Goal: Task Accomplishment & Management: Manage account settings

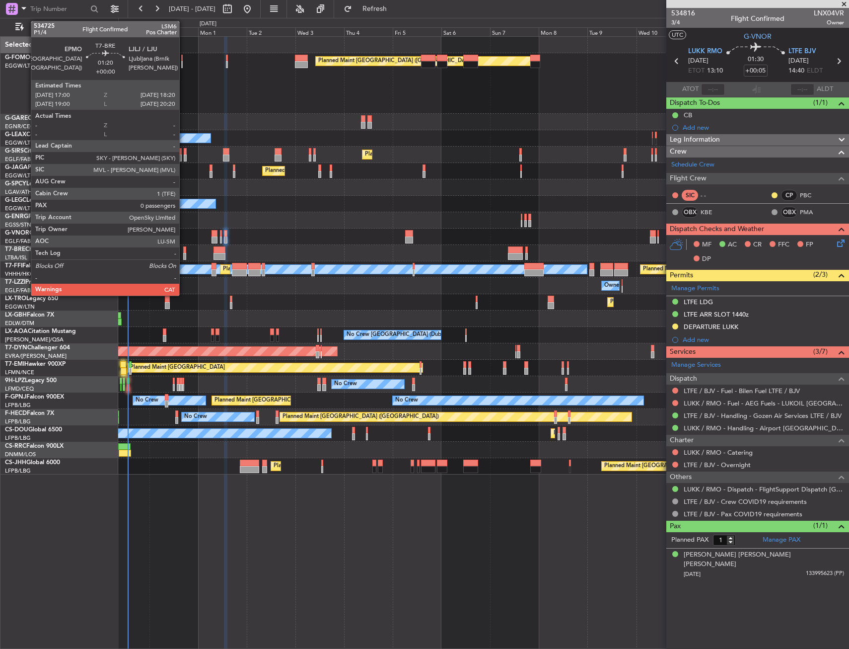
click at [184, 253] on div at bounding box center [184, 256] width 3 height 7
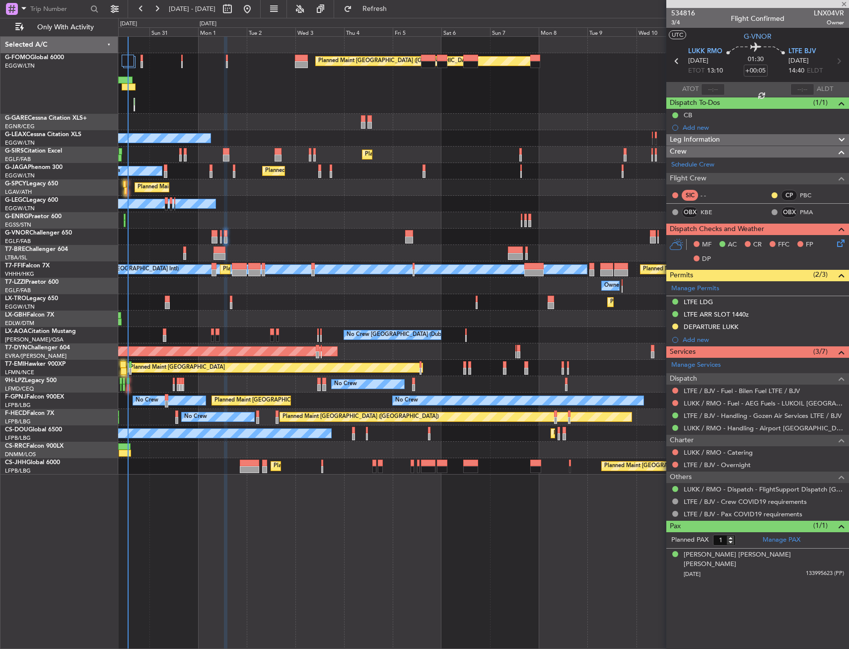
type input "0"
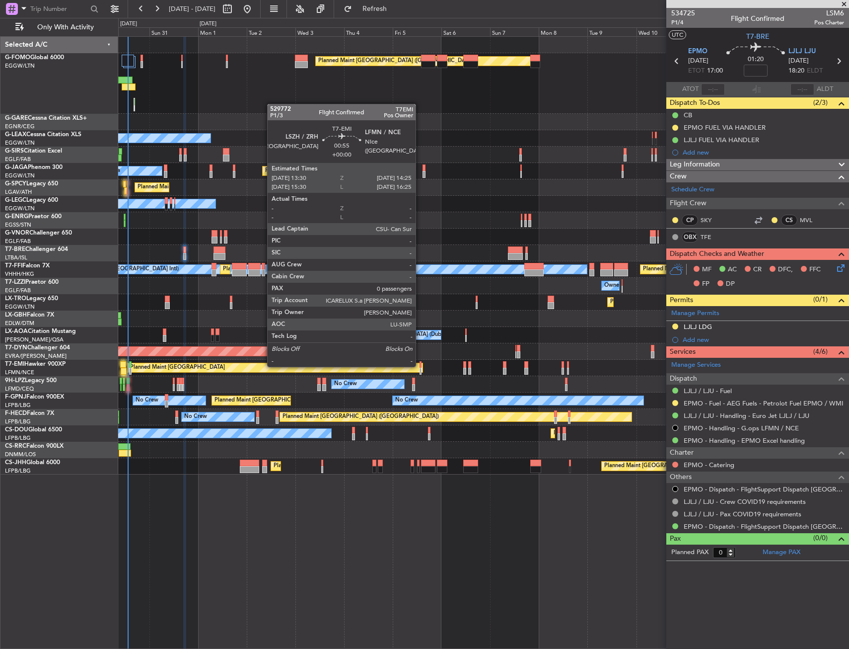
click at [420, 366] on div at bounding box center [421, 364] width 2 height 7
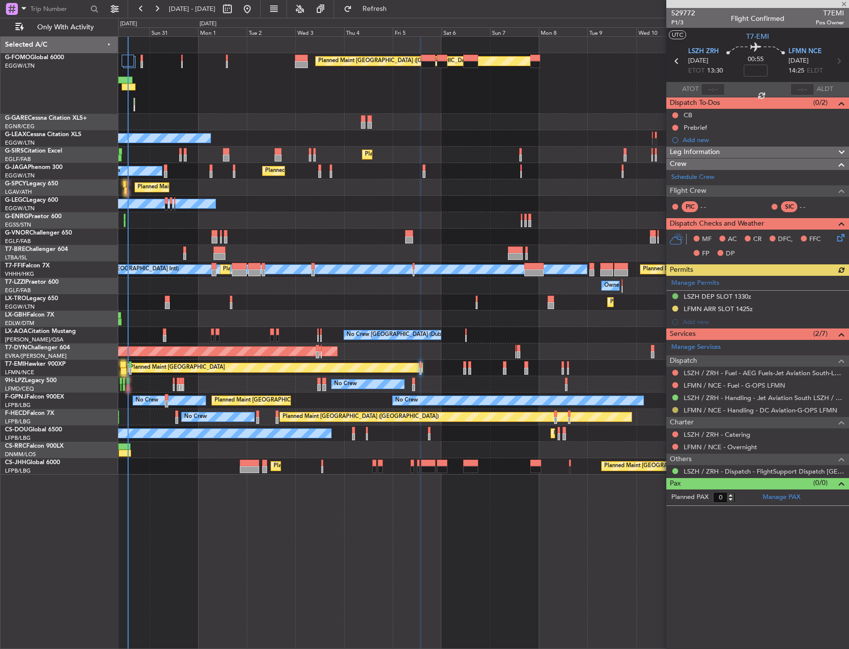
click at [675, 408] on button at bounding box center [675, 410] width 6 height 6
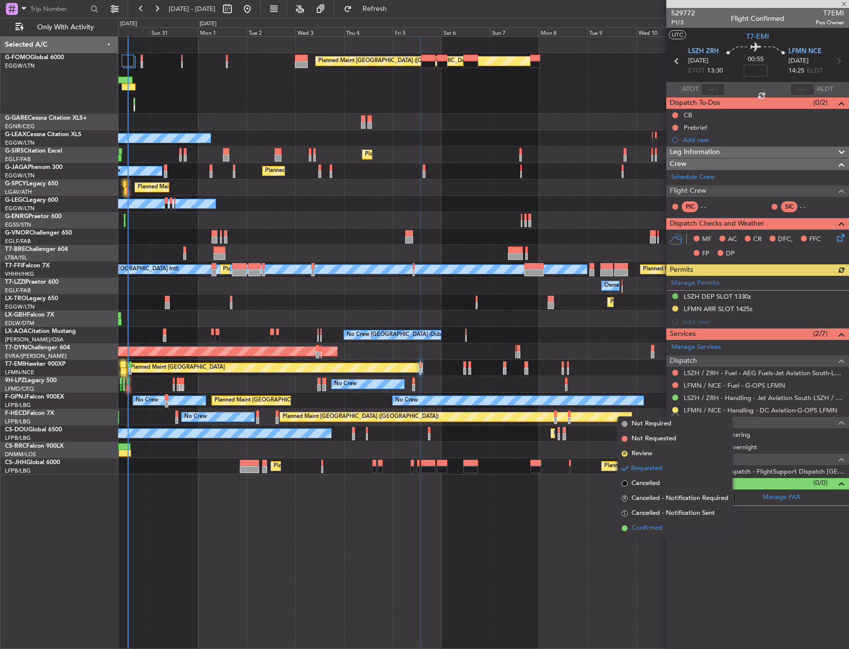
click at [652, 526] on span "Confirmed" at bounding box center [647, 528] width 31 height 10
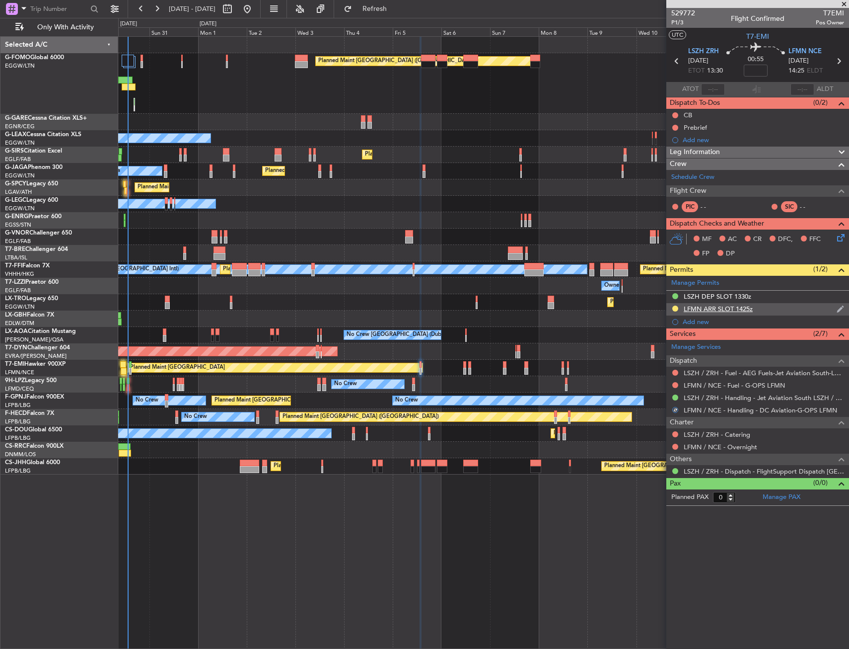
click at [773, 312] on div "LFMN ARR SLOT 1425z" at bounding box center [757, 309] width 183 height 12
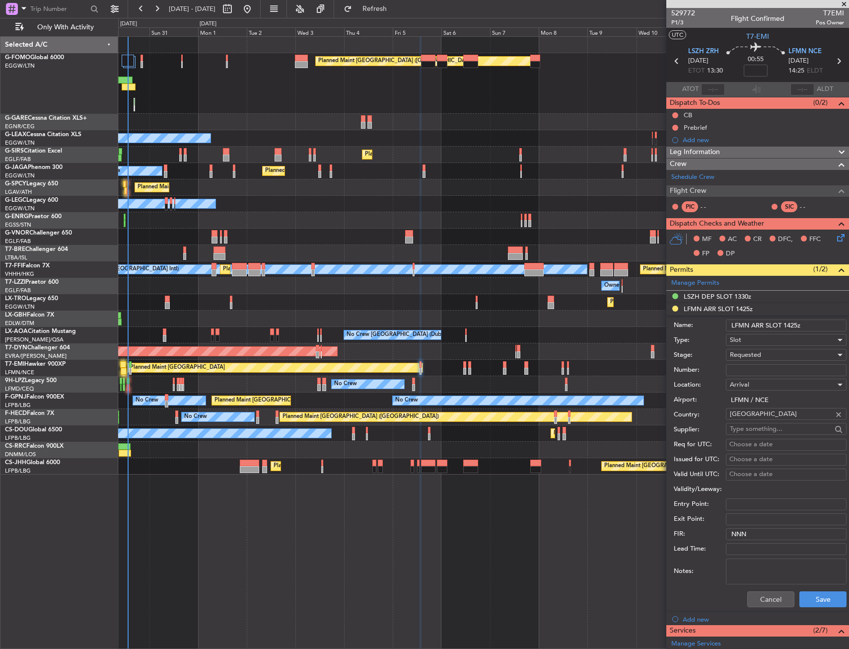
click at [769, 374] on input "Number:" at bounding box center [786, 370] width 121 height 12
paste input "LFMNA000077730"
type input "LFMNA000077730"
click at [763, 354] on div "Requested" at bounding box center [783, 354] width 106 height 15
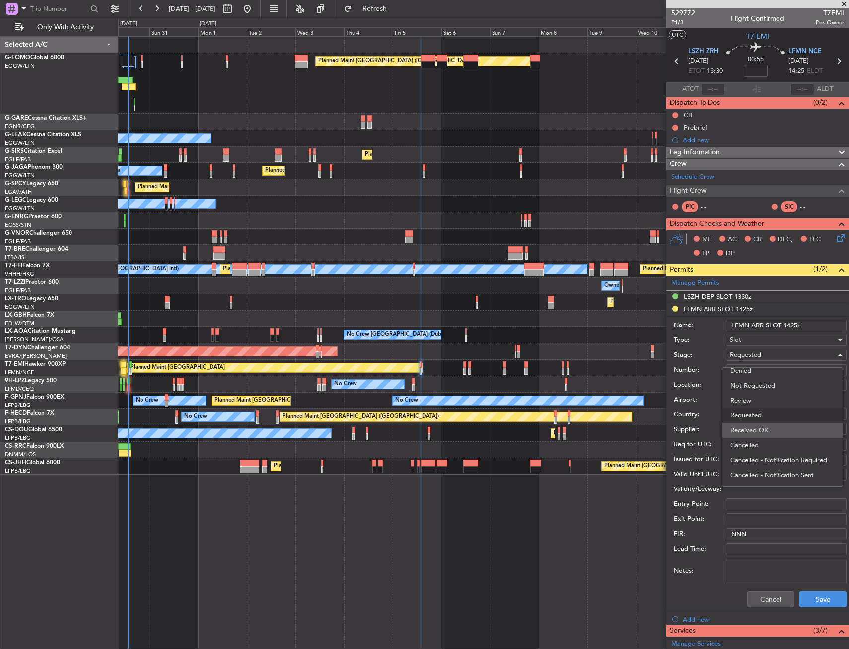
click at [767, 428] on span "Received OK" at bounding box center [783, 430] width 104 height 15
click at [804, 597] on button "Save" at bounding box center [823, 599] width 47 height 16
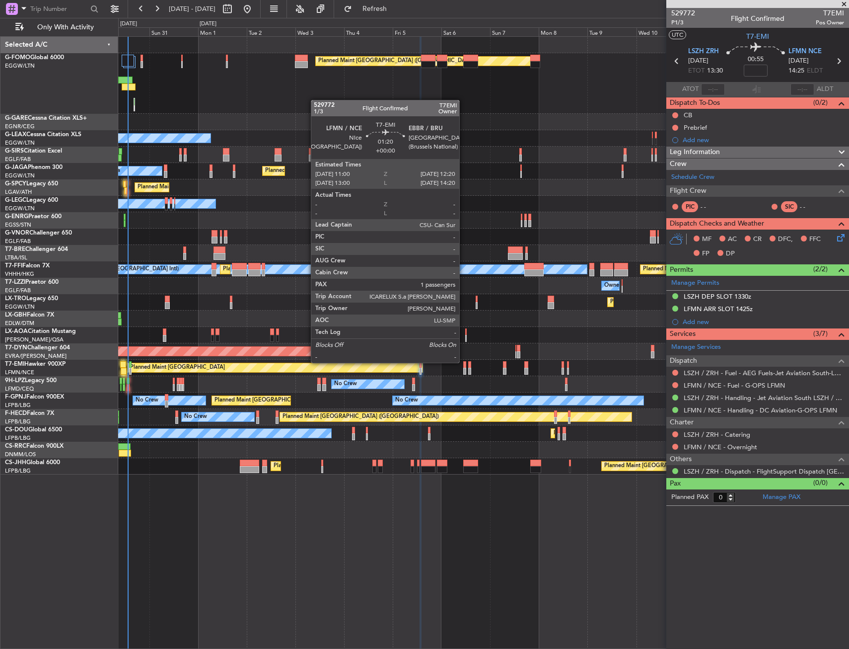
click at [464, 363] on div at bounding box center [464, 364] width 3 height 7
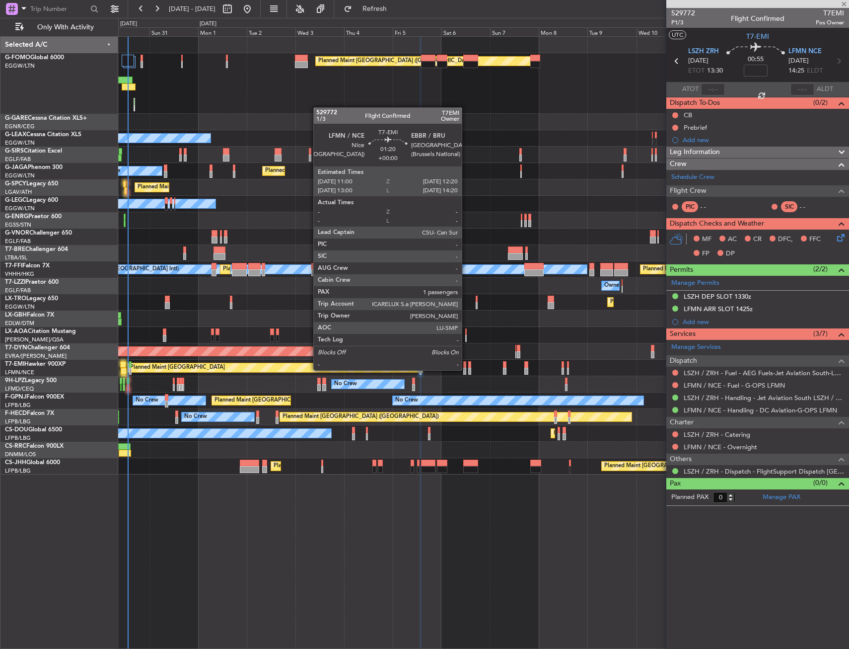
type input "1"
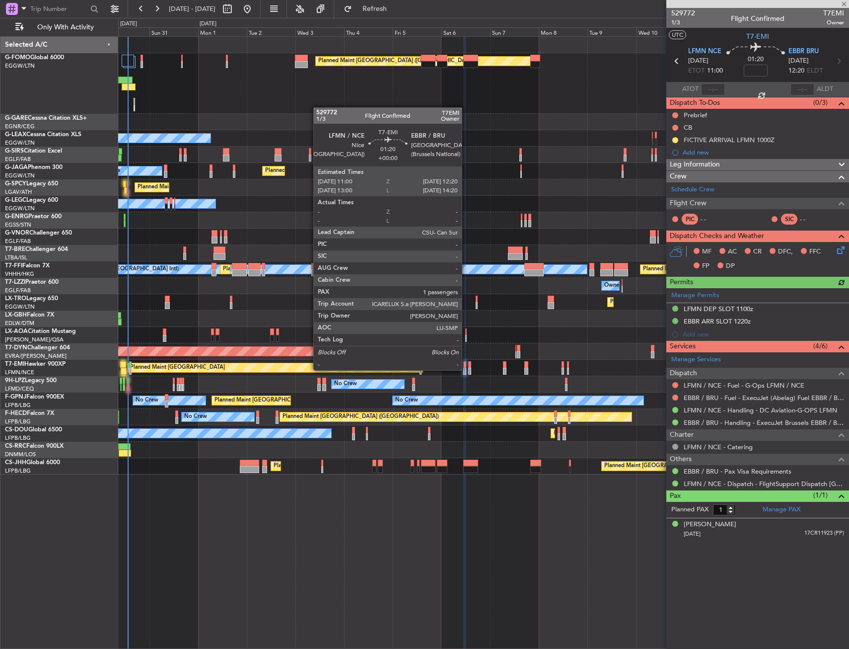
click at [777, 312] on div "Manage Permits LFMN DEP SLOT 1100z EBBR ARR SLOT 1220z Add new" at bounding box center [757, 314] width 183 height 53
click at [771, 307] on div "LFMN DEP SLOT 1100z" at bounding box center [757, 309] width 183 height 12
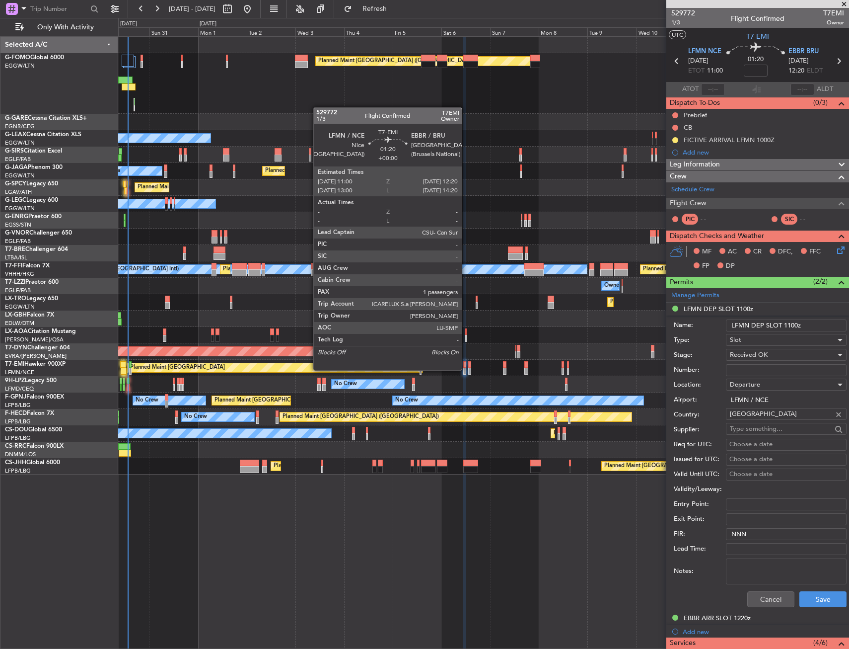
click at [766, 372] on input "Number:" at bounding box center [786, 370] width 121 height 12
paste input "LFMND000077731"
type input "LFMND000077731"
click at [815, 600] on button "Save" at bounding box center [823, 599] width 47 height 16
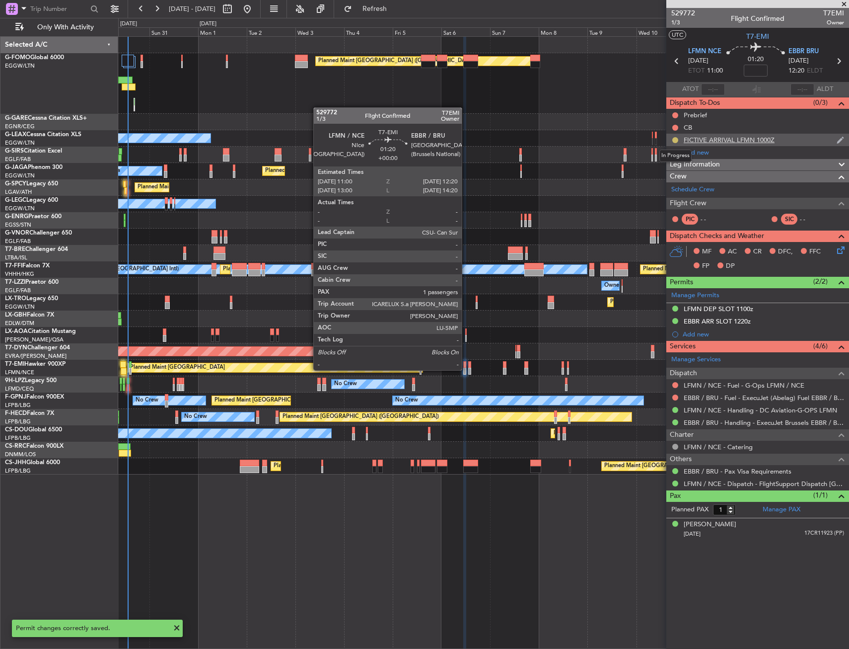
click at [676, 139] on button at bounding box center [675, 140] width 6 height 6
click at [669, 195] on span "Cancelled" at bounding box center [677, 199] width 28 height 10
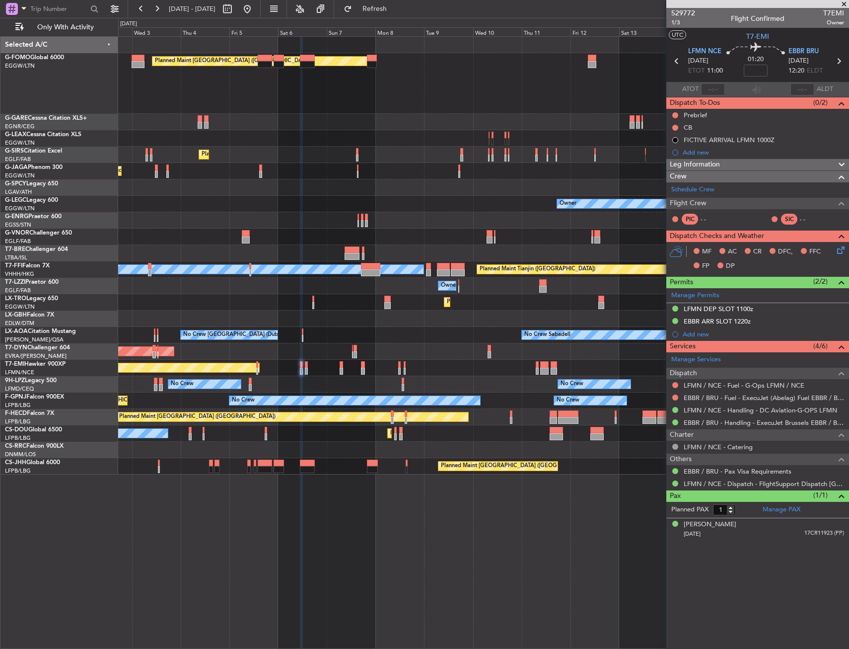
click at [374, 195] on div "Planned Maint Athens ([PERSON_NAME] Intl)" at bounding box center [483, 187] width 731 height 16
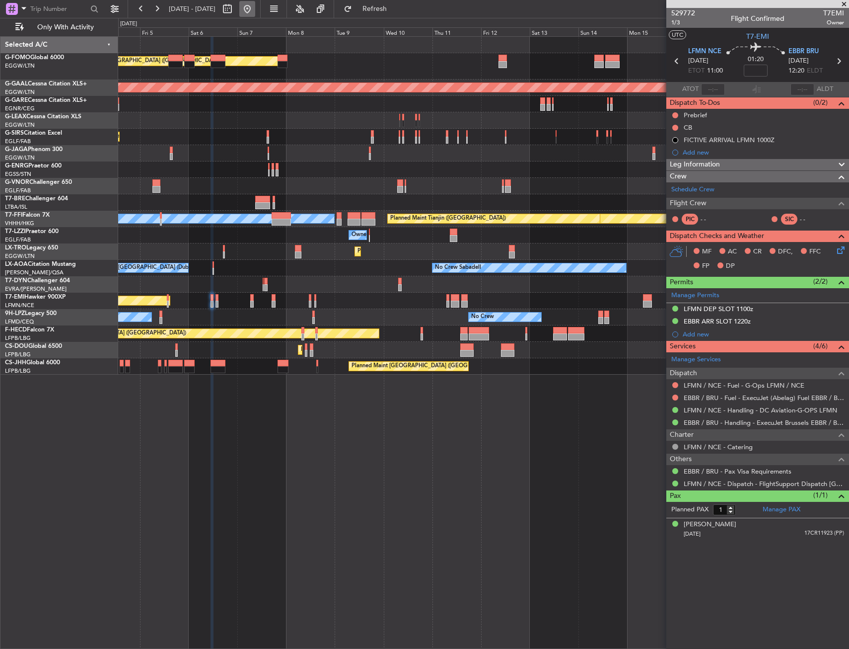
click at [255, 15] on button at bounding box center [247, 9] width 16 height 16
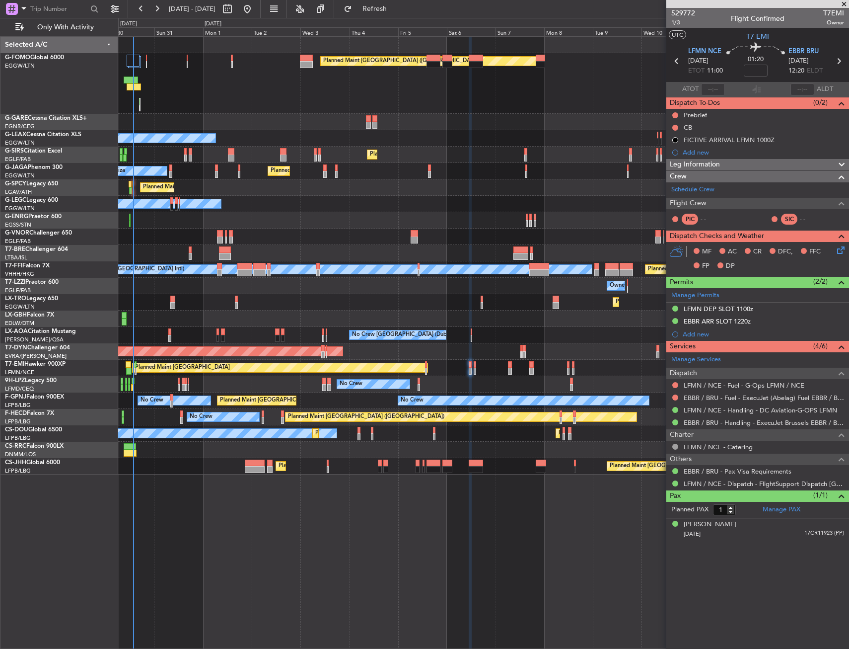
click at [366, 260] on div "Planned Maint London (Luton) Owner Planned Maint London (Luton) Owner Planned M…" at bounding box center [483, 256] width 731 height 438
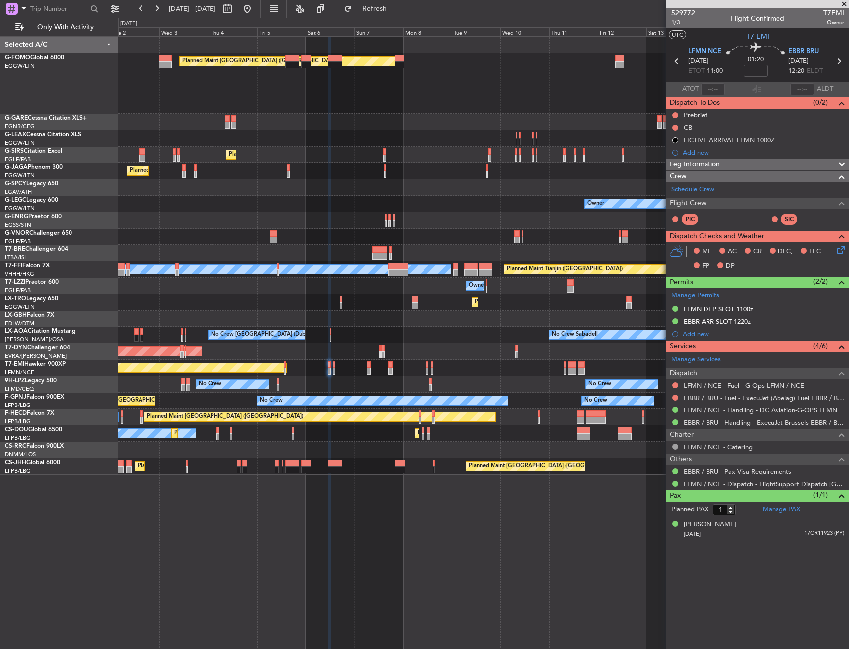
click at [345, 271] on div "Planned Maint London (Luton) Owner Planned Maint London (Farnborough) Planned M…" at bounding box center [483, 256] width 731 height 438
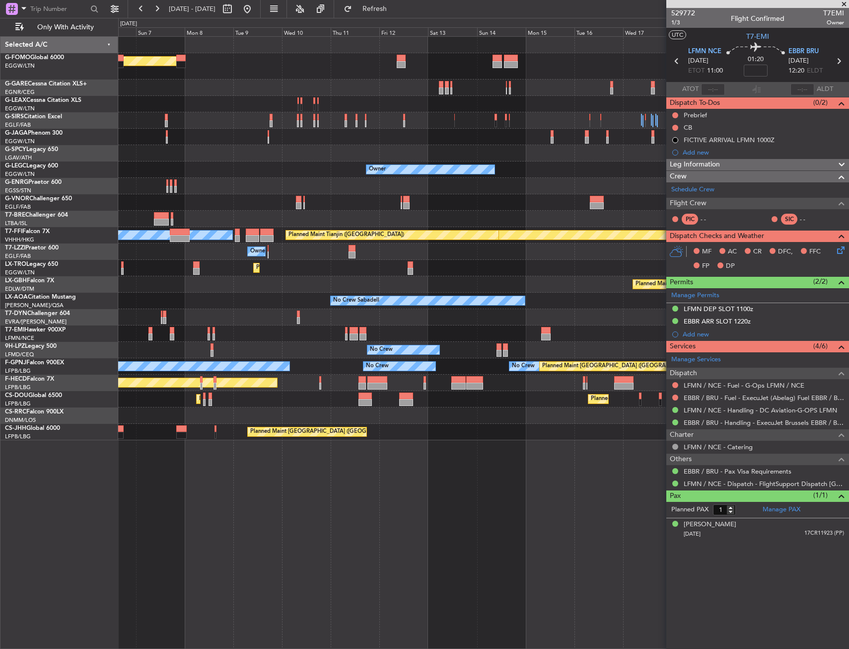
click at [302, 273] on div "Planned Maint London (Luton) Planned Maint London (Farnborough) Owner A/C Unava…" at bounding box center [483, 238] width 731 height 403
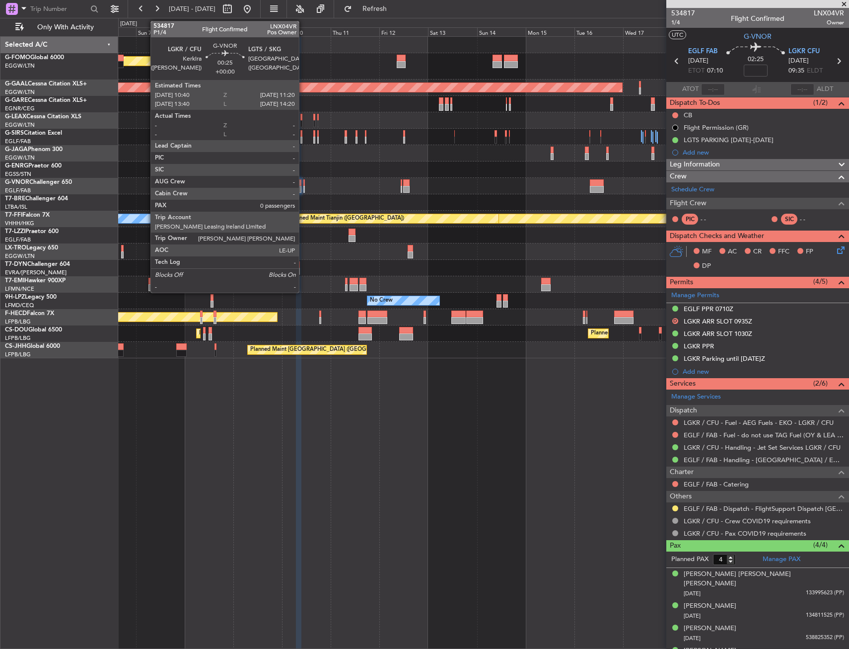
click at [303, 185] on div at bounding box center [303, 182] width 1 height 7
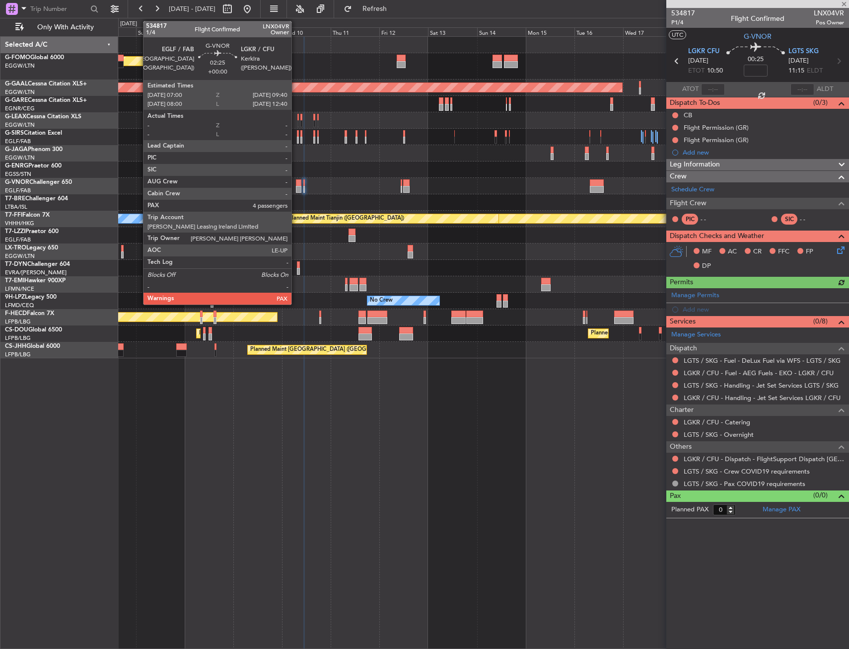
click at [296, 189] on div at bounding box center [298, 189] width 5 height 7
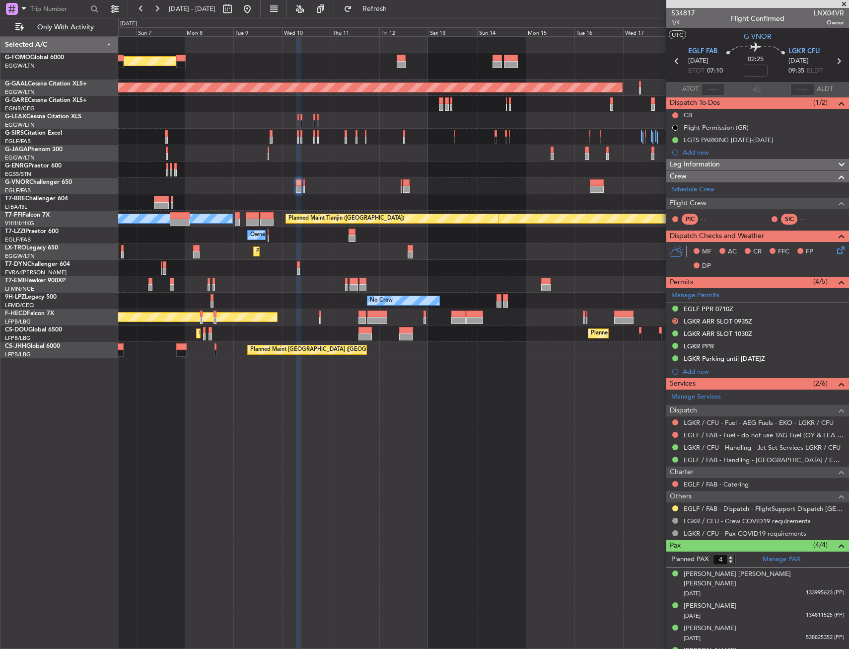
drag, startPoint x: 768, startPoint y: 140, endPoint x: 767, endPoint y: 146, distance: 6.0
click at [768, 140] on div "LGTS PARKING [DATE]-[DATE]" at bounding box center [757, 140] width 183 height 12
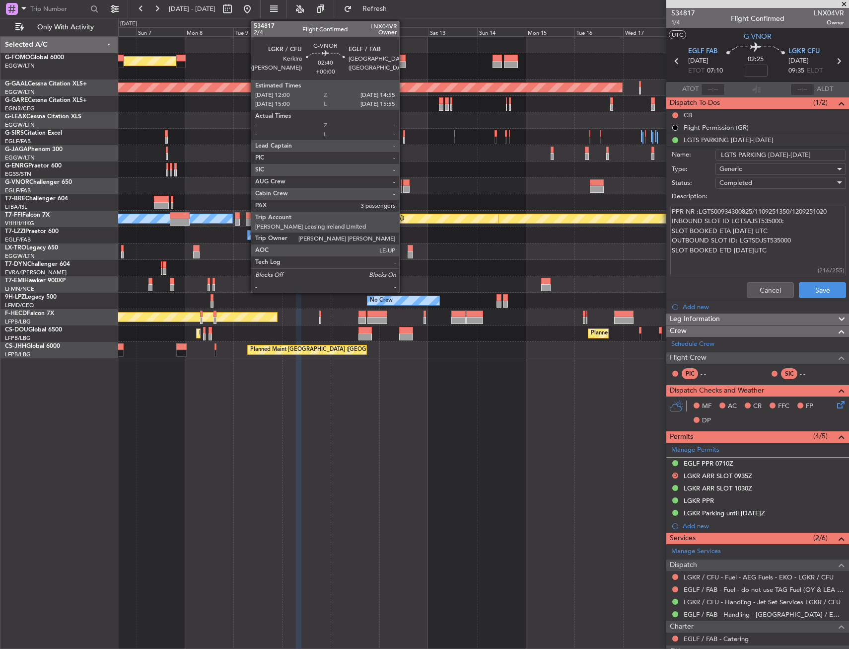
click at [404, 188] on div at bounding box center [406, 189] width 6 height 7
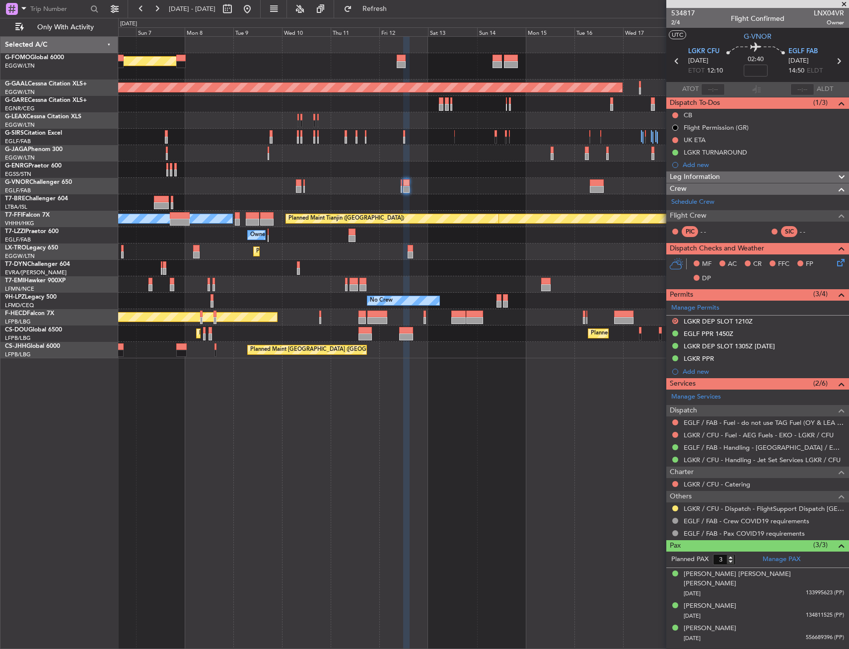
click at [767, 154] on div "LGKR TURNAROUND" at bounding box center [757, 152] width 183 height 12
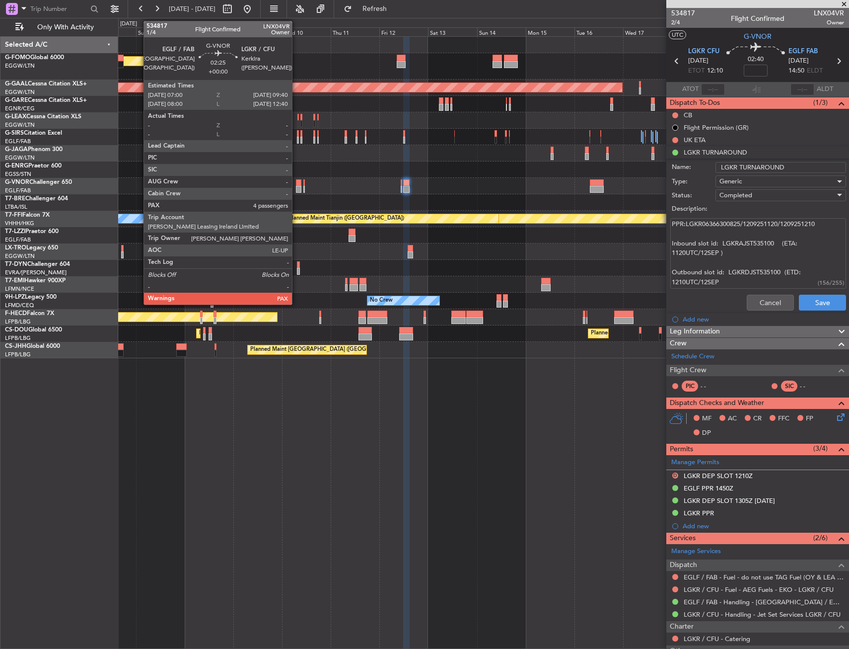
click at [296, 183] on div at bounding box center [298, 182] width 5 height 7
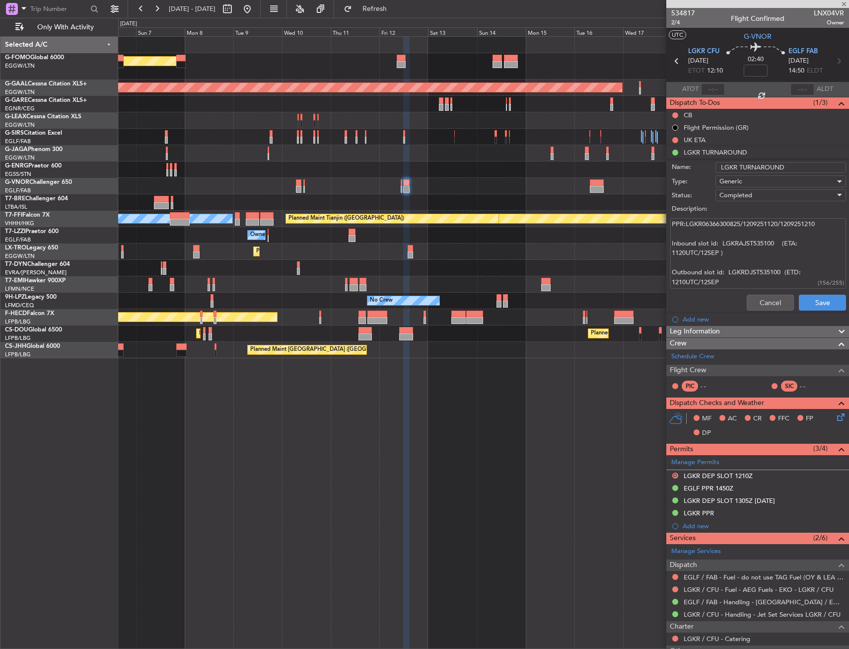
type input "4"
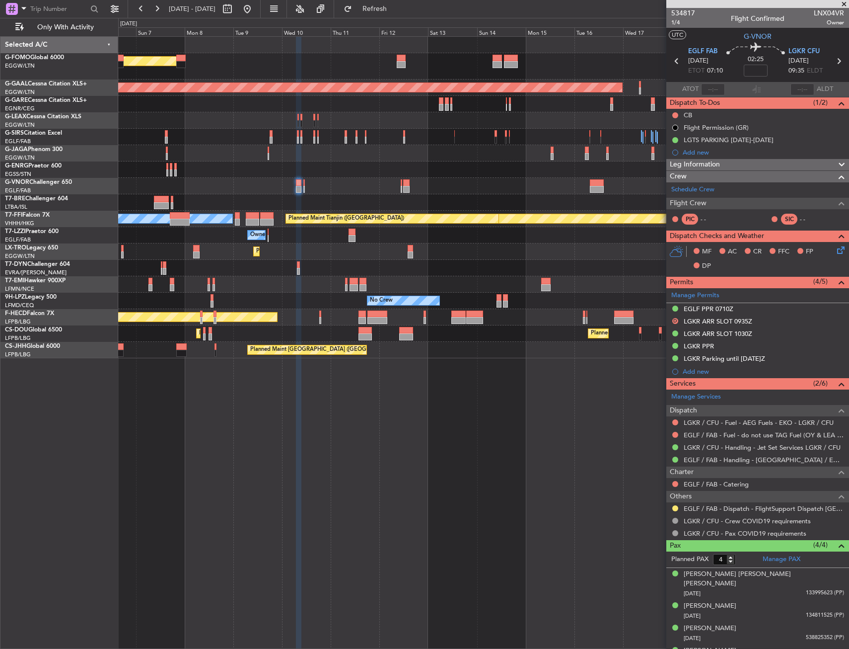
click at [412, 171] on div at bounding box center [483, 169] width 731 height 16
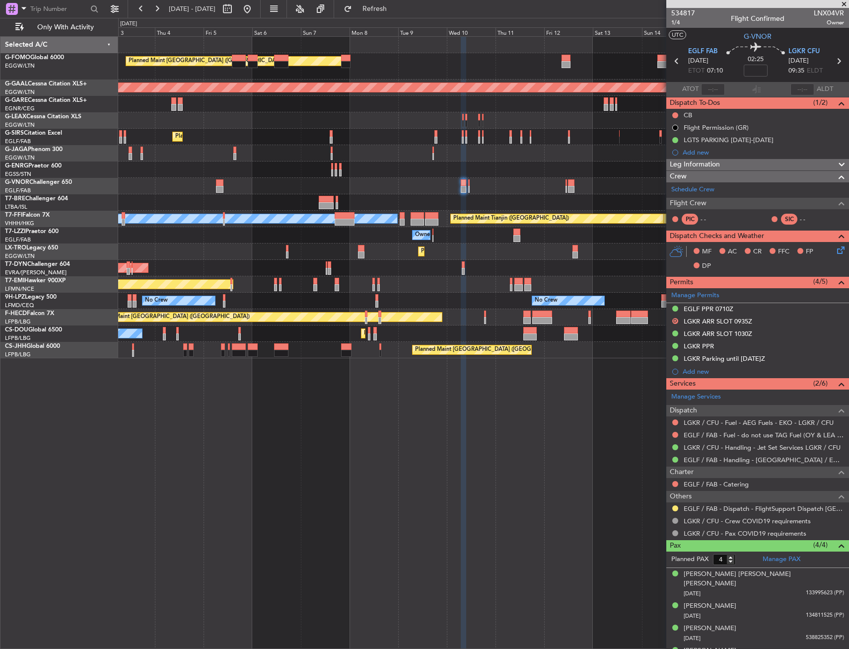
click at [462, 173] on div "Planned Maint London (Luton) Planned Maint Dusseldorf Owner Planned Maint Londo…" at bounding box center [483, 197] width 731 height 321
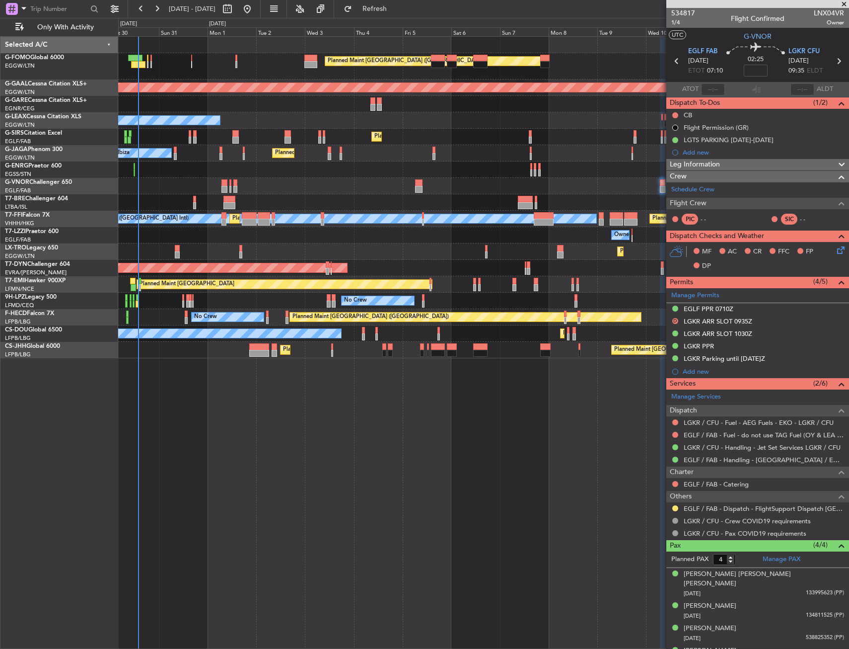
click at [416, 194] on div "Planned Maint London (Luton) Planned Maint Dusseldorf Owner Planned Maint Londo…" at bounding box center [483, 197] width 731 height 321
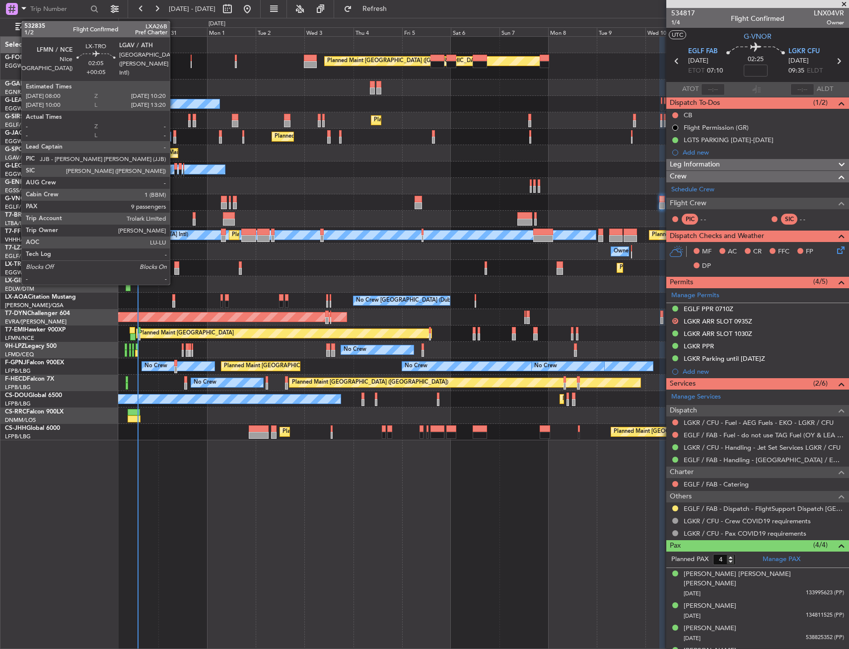
click at [174, 266] on div at bounding box center [176, 264] width 5 height 7
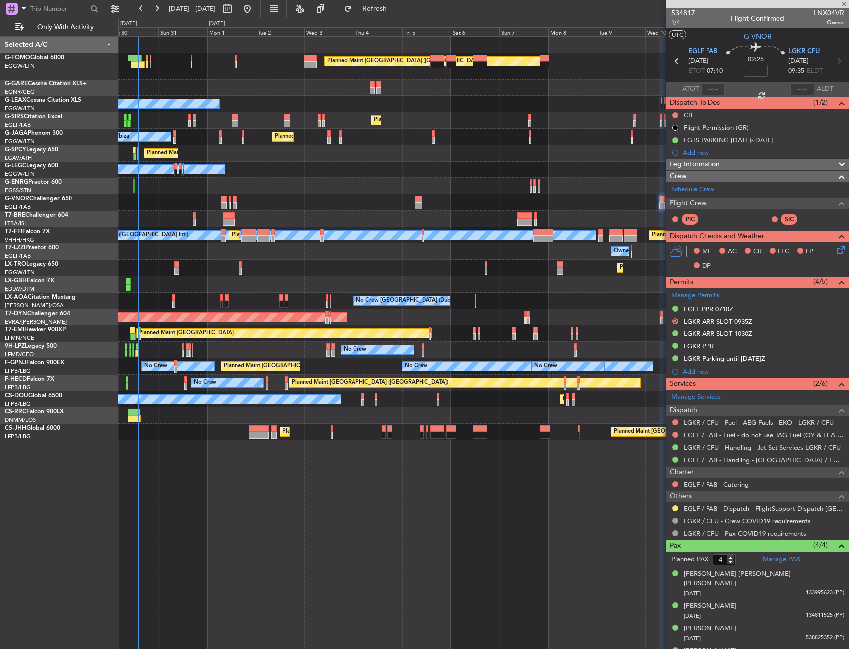
type input "+00:05"
type input "9"
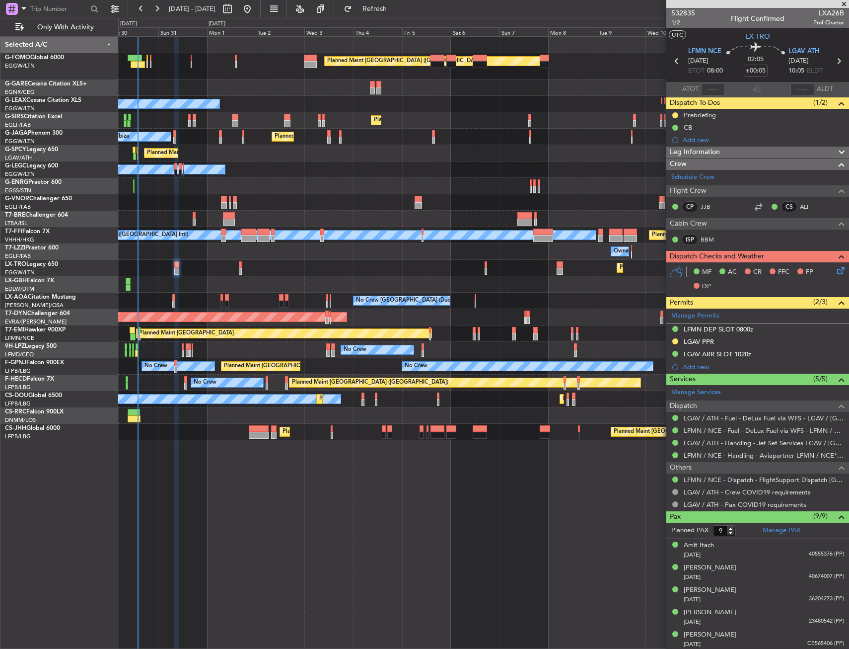
click at [731, 115] on div "Prebriefing" at bounding box center [757, 115] width 183 height 12
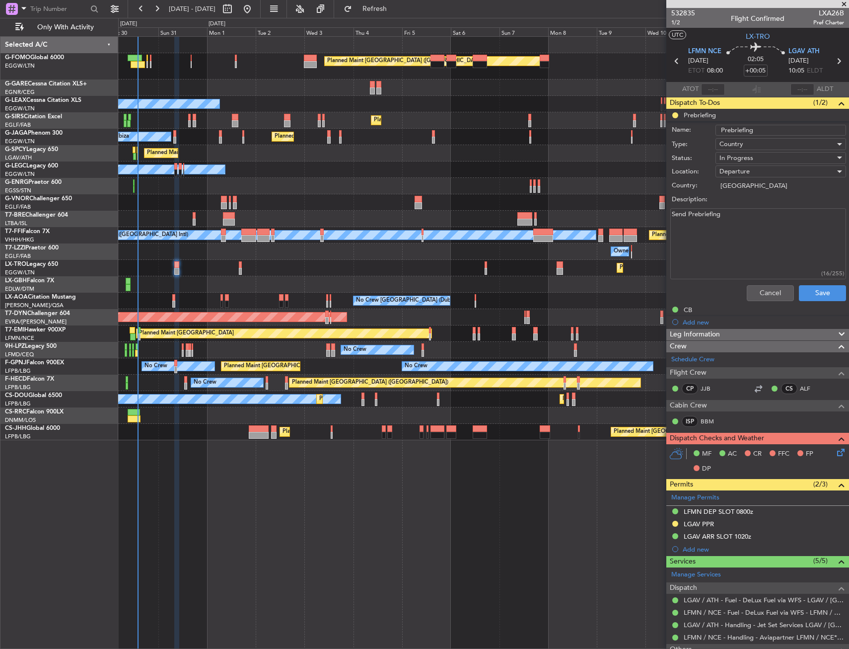
click at [734, 221] on textarea "Send Prebriefing" at bounding box center [758, 243] width 176 height 71
paste textarea "4500 block and 250kg bags"
drag, startPoint x: 735, startPoint y: 221, endPoint x: 666, endPoint y: 222, distance: 68.6
click at [666, 222] on fb-app "30 Aug 2025 - 14 Sep 2025 Refresh Quick Links Only With Activity Planned Maint …" at bounding box center [424, 327] width 849 height 641
drag, startPoint x: 809, startPoint y: 217, endPoint x: 666, endPoint y: 217, distance: 142.0
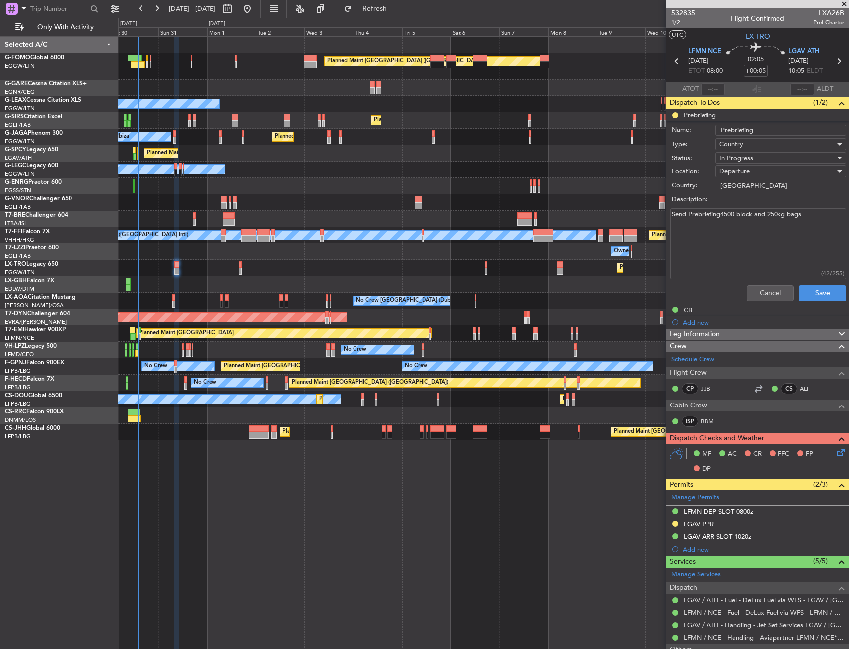
click at [666, 217] on div "Send Prebriefing4500 block and 250kg bags (42/255)" at bounding box center [758, 243] width 193 height 75
paste textarea
type textarea "4500 block and 250kg bags"
click at [744, 157] on span "In Progress" at bounding box center [737, 157] width 34 height 9
click at [746, 210] on span "Completed" at bounding box center [776, 207] width 116 height 15
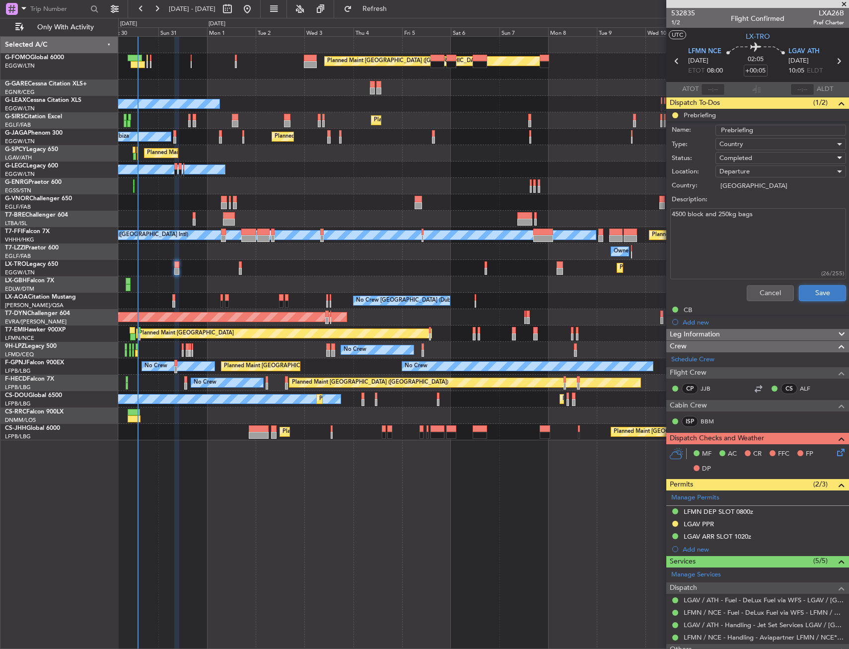
click at [804, 292] on button "Save" at bounding box center [822, 293] width 47 height 16
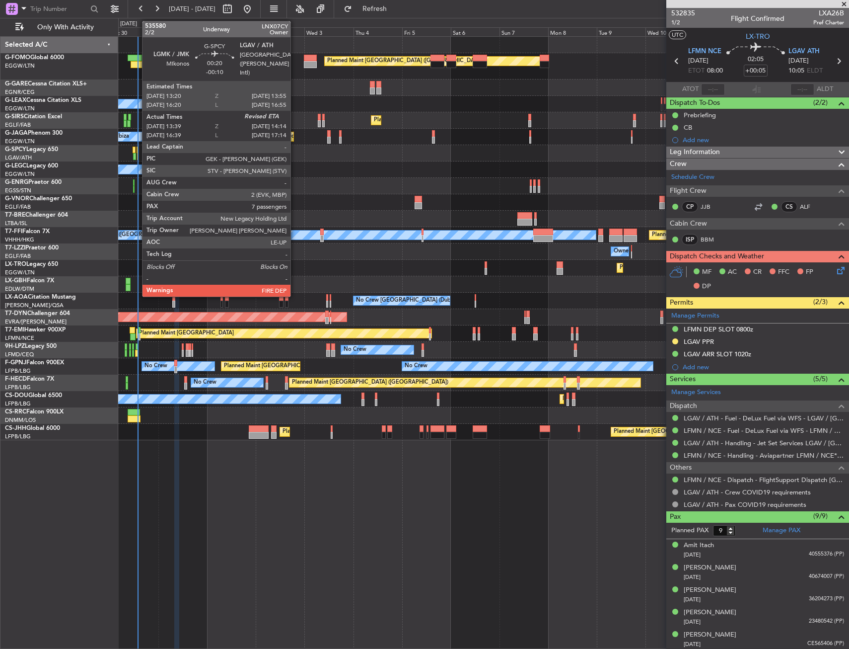
click at [137, 152] on div at bounding box center [137, 150] width 1 height 7
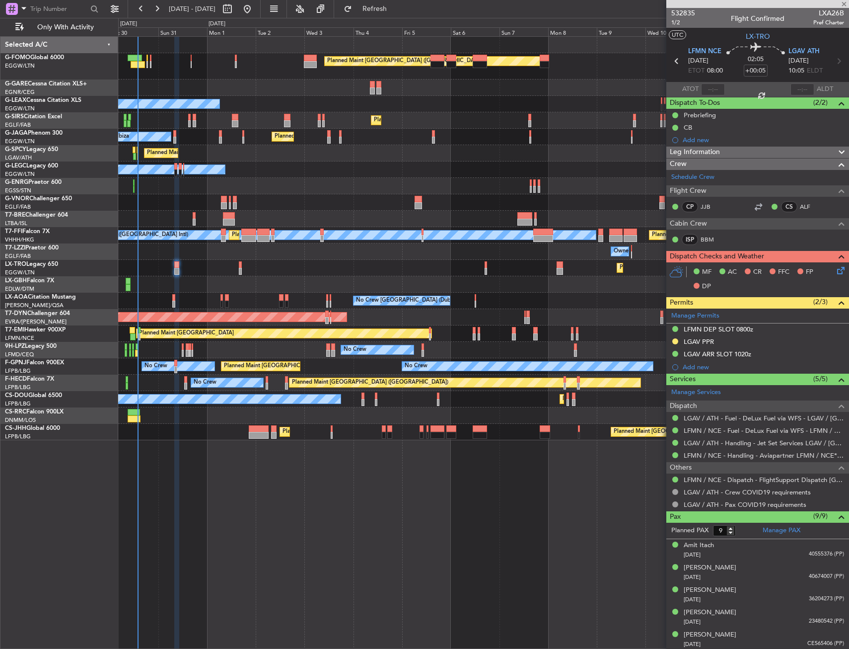
type input "-00:10"
type input "13:39"
type input "7"
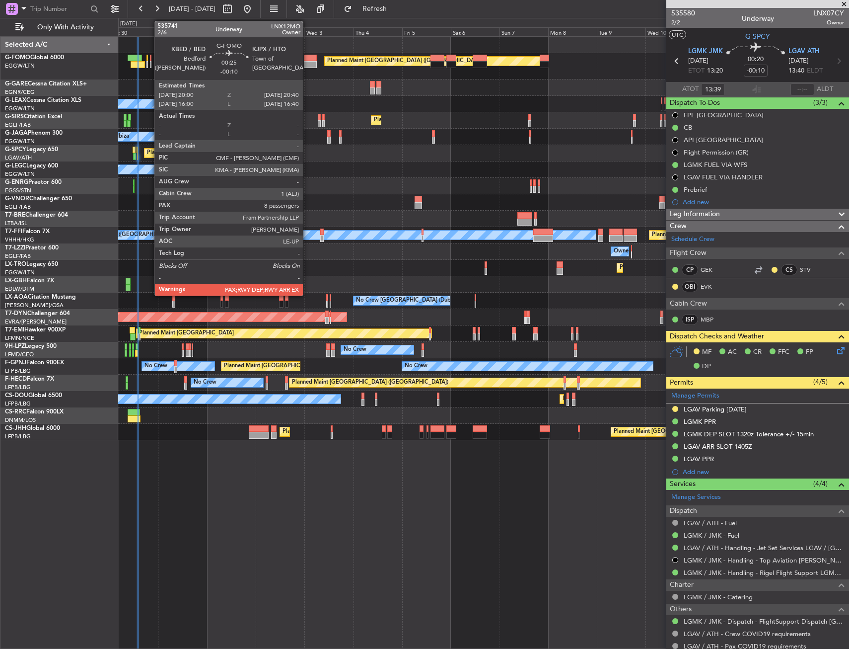
click at [150, 55] on div at bounding box center [150, 58] width 1 height 7
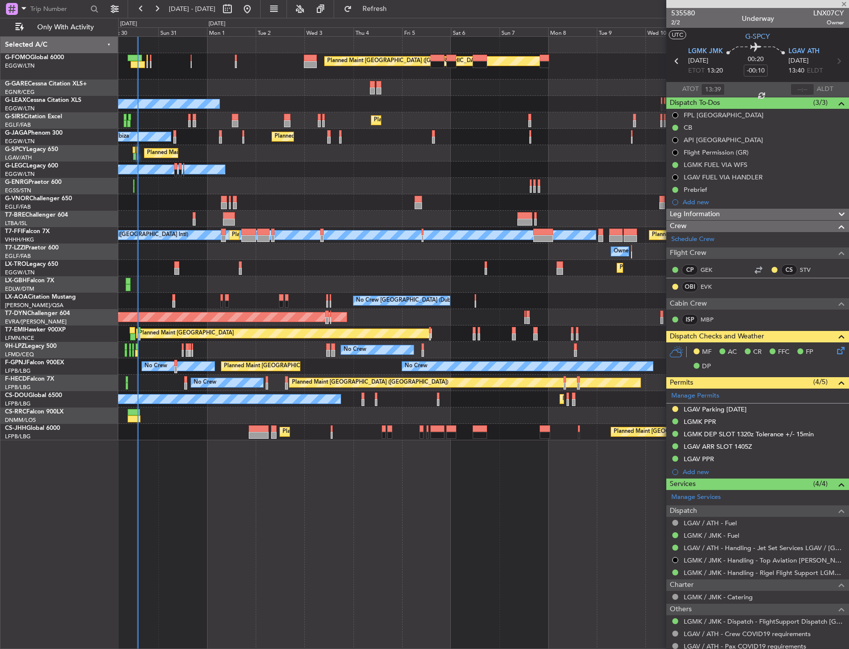
type input "8"
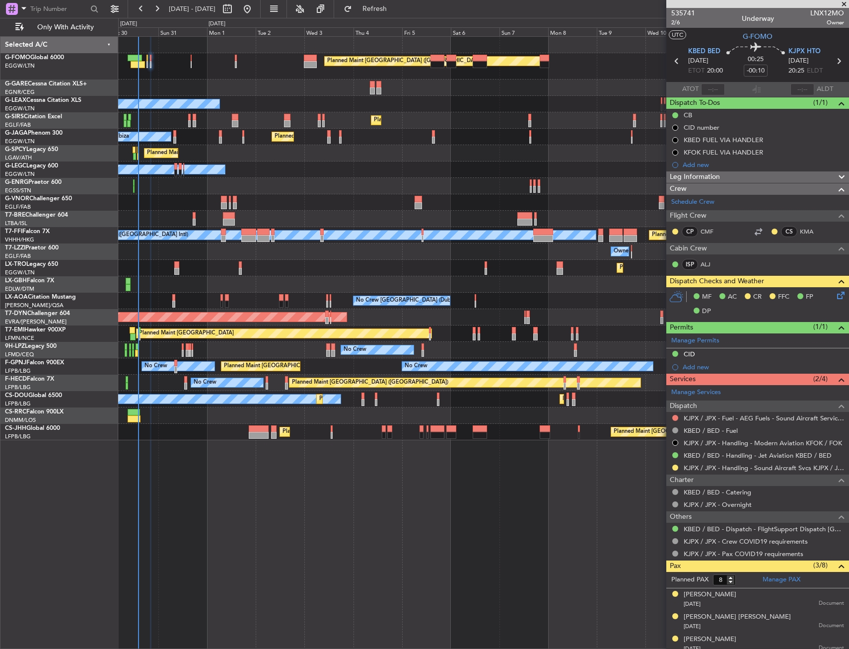
click at [272, 219] on div "Planned Maint London (Luton) Owner Planned Maint London (Luton) Owner Planned M…" at bounding box center [483, 238] width 731 height 403
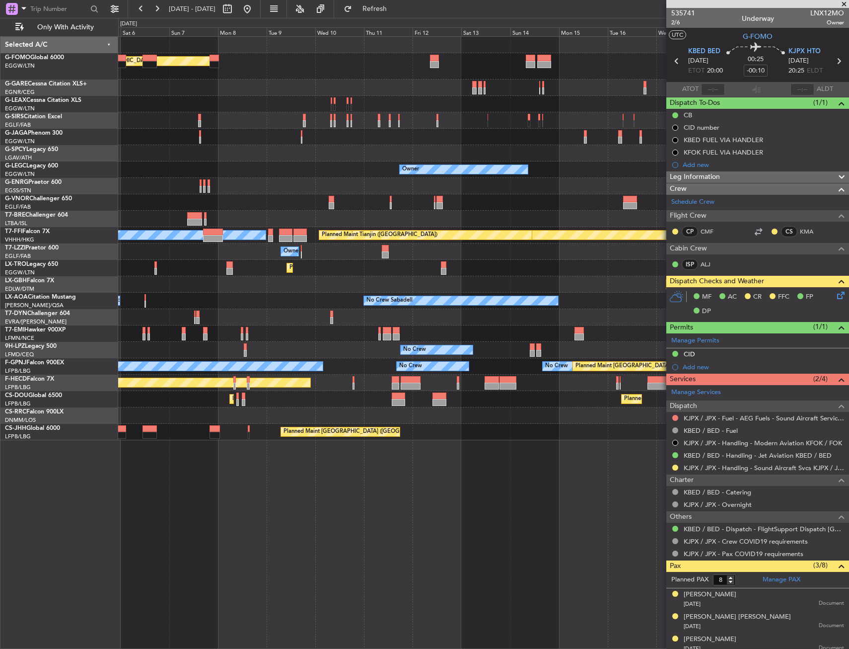
click at [351, 203] on div "Planned Maint London (Luton) Planned Maint London (Farnborough) Planned Maint L…" at bounding box center [483, 238] width 731 height 403
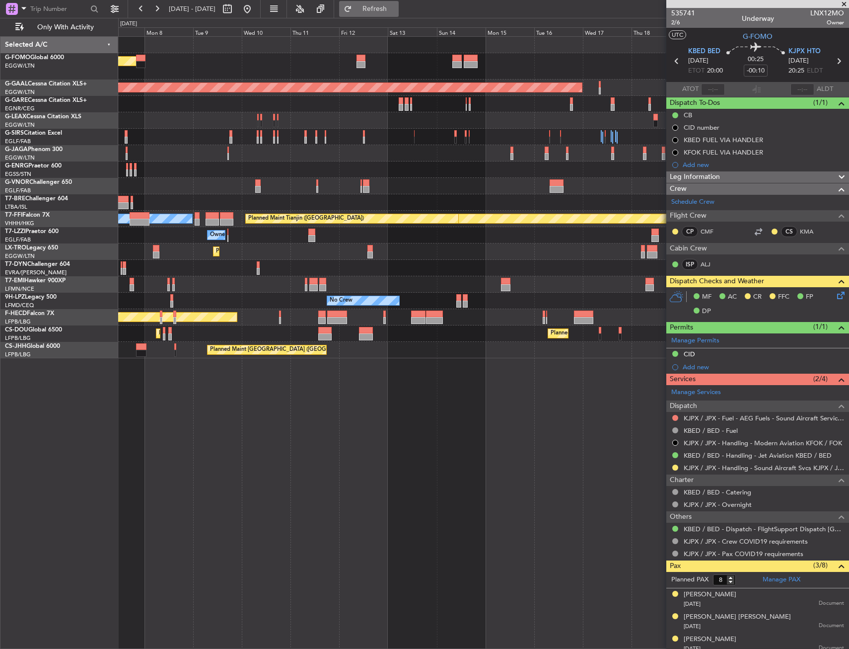
click at [391, 8] on span "Refresh" at bounding box center [375, 8] width 42 height 7
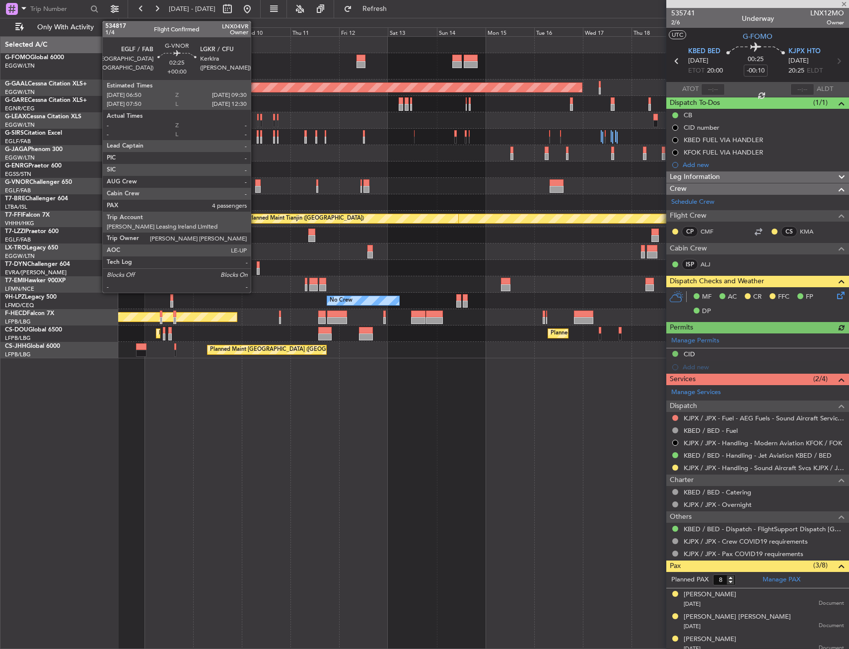
click at [255, 187] on div at bounding box center [257, 189] width 5 height 7
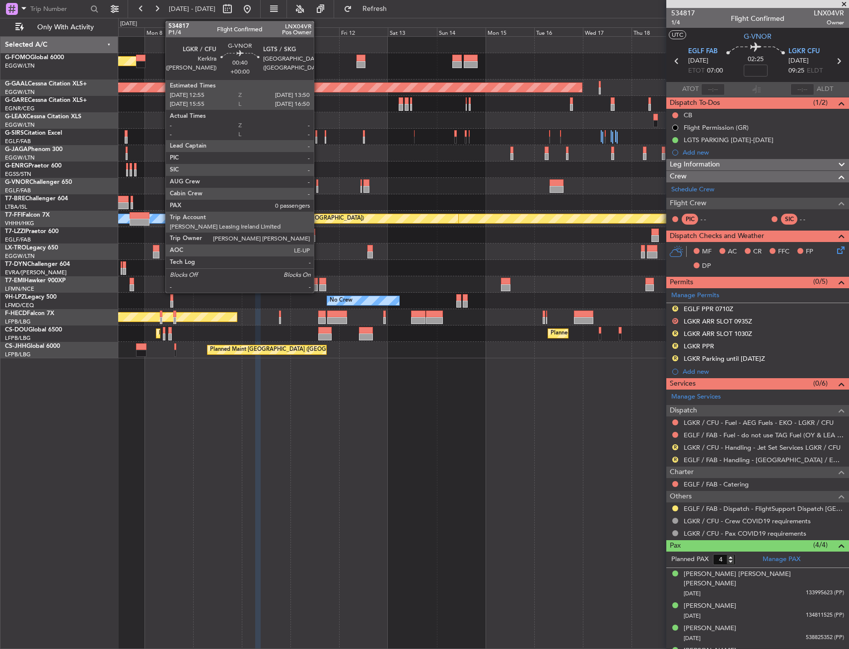
click at [318, 182] on div at bounding box center [317, 182] width 2 height 7
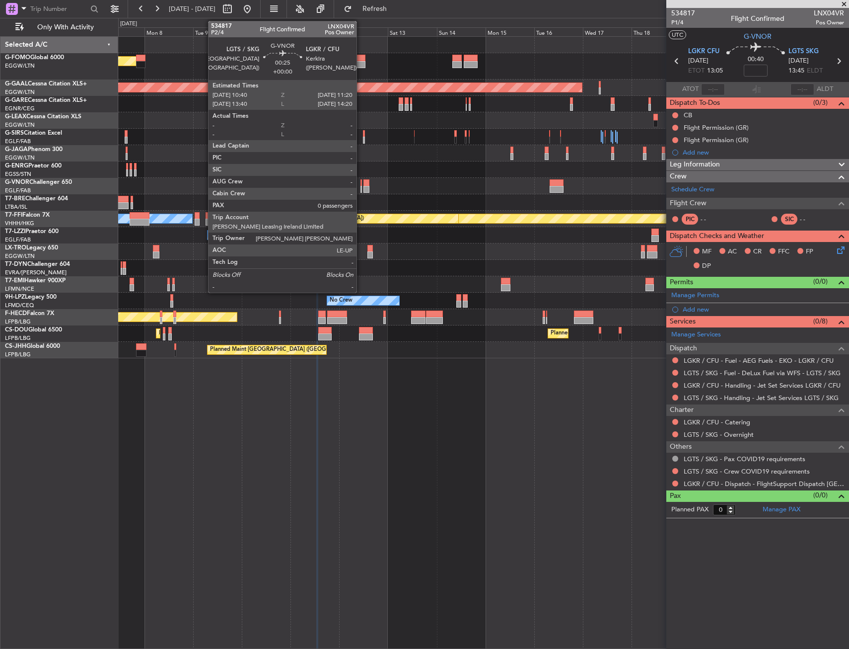
click at [361, 187] on div at bounding box center [361, 189] width 1 height 7
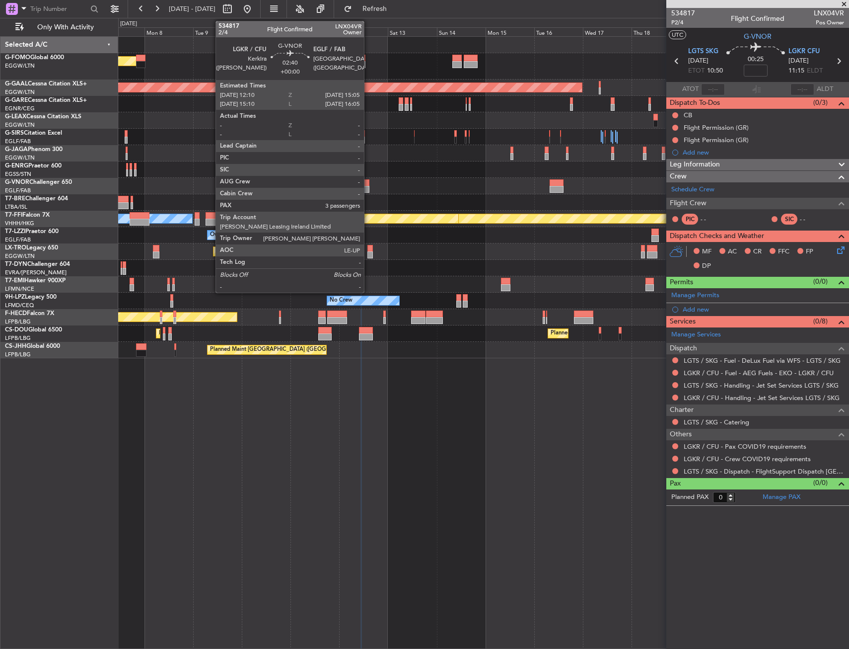
click at [369, 189] on div at bounding box center [367, 189] width 6 height 7
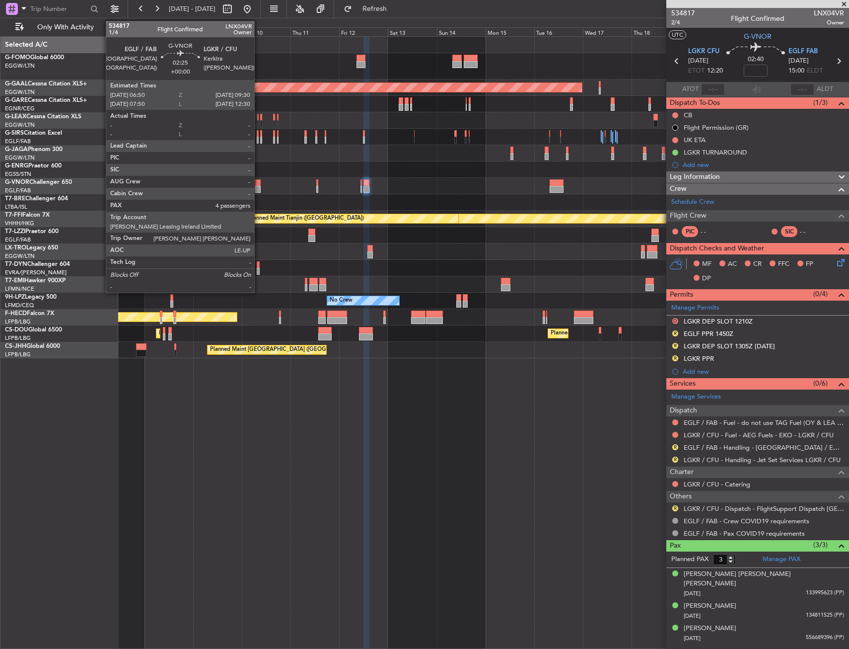
click at [259, 187] on div at bounding box center [257, 189] width 5 height 7
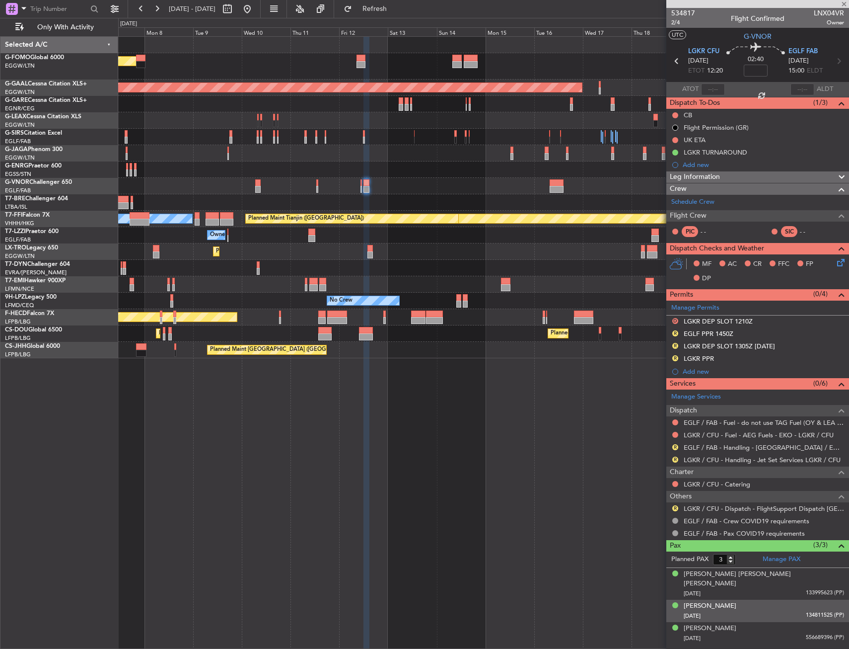
type input "4"
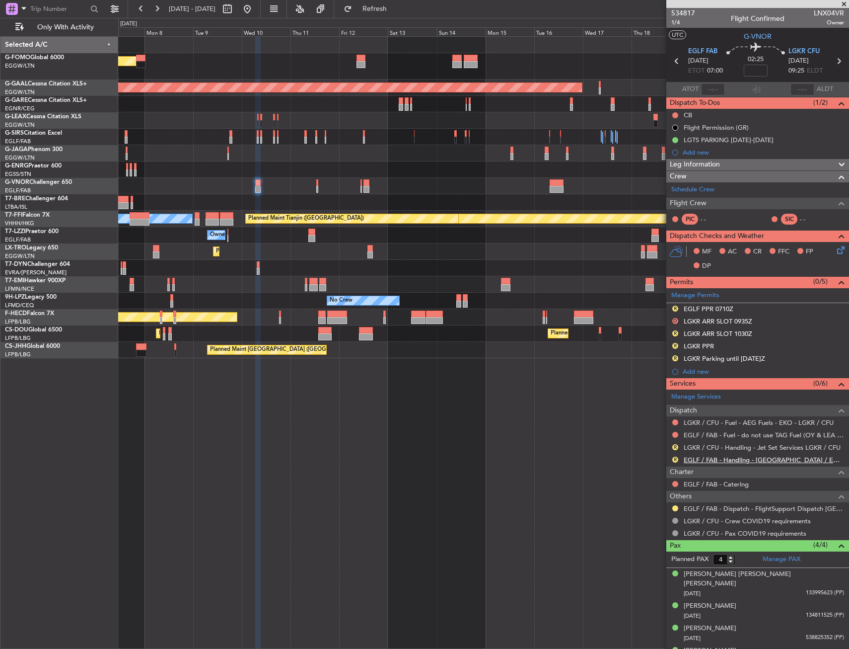
click at [703, 455] on link "EGLF / FAB - Handling - [GEOGRAPHIC_DATA] / EGLF / FAB" at bounding box center [764, 459] width 160 height 8
click at [752, 306] on div "R EGLF PPR 0710Z" at bounding box center [757, 309] width 183 height 12
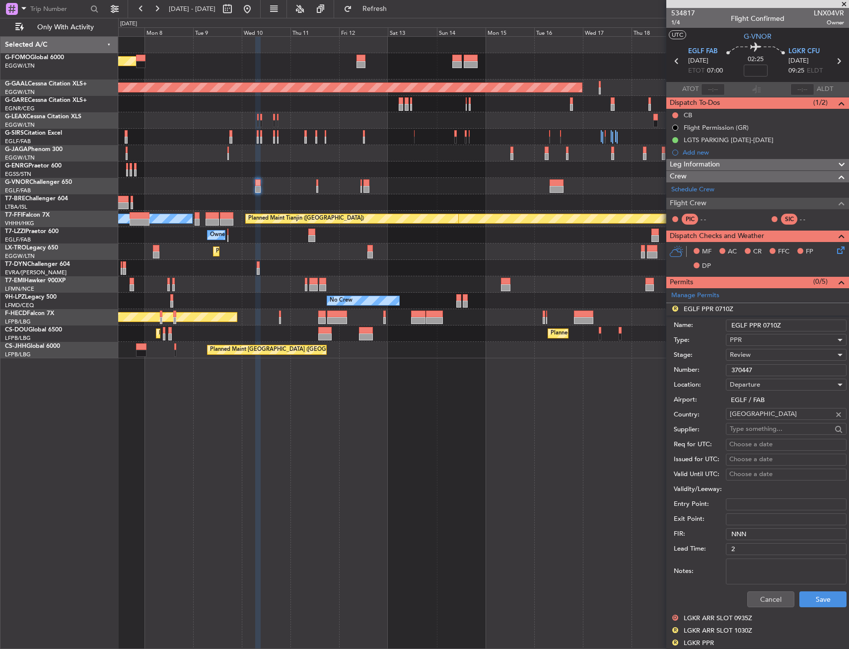
click at [773, 323] on input "EGLF PPR 0710Z" at bounding box center [786, 325] width 121 height 12
type input "EGLF PPR 0700Z"
click at [768, 355] on div "Review" at bounding box center [783, 354] width 106 height 15
click at [758, 421] on span "Requested" at bounding box center [783, 419] width 104 height 15
click at [802, 600] on button "Save" at bounding box center [823, 599] width 47 height 16
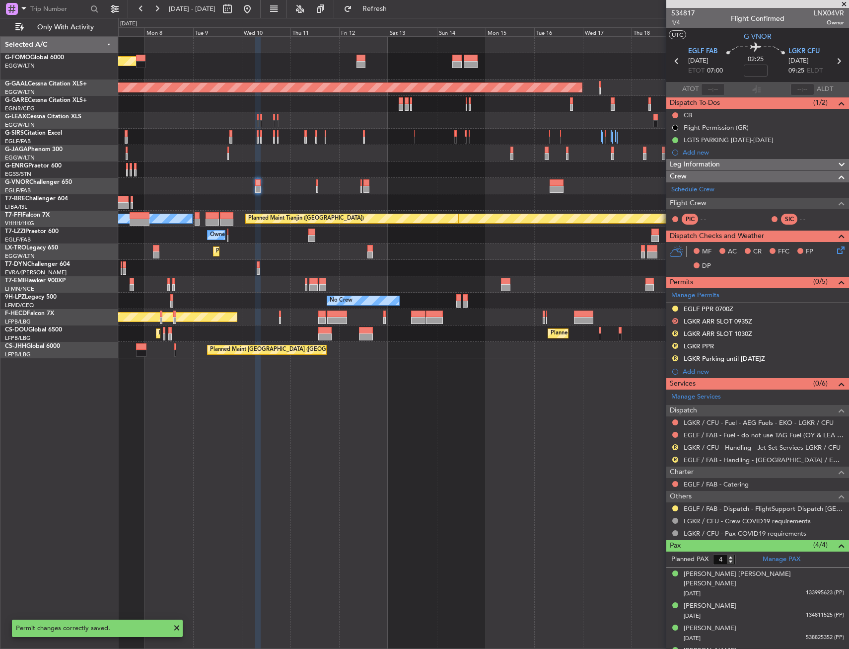
click at [673, 306] on button at bounding box center [675, 308] width 6 height 6
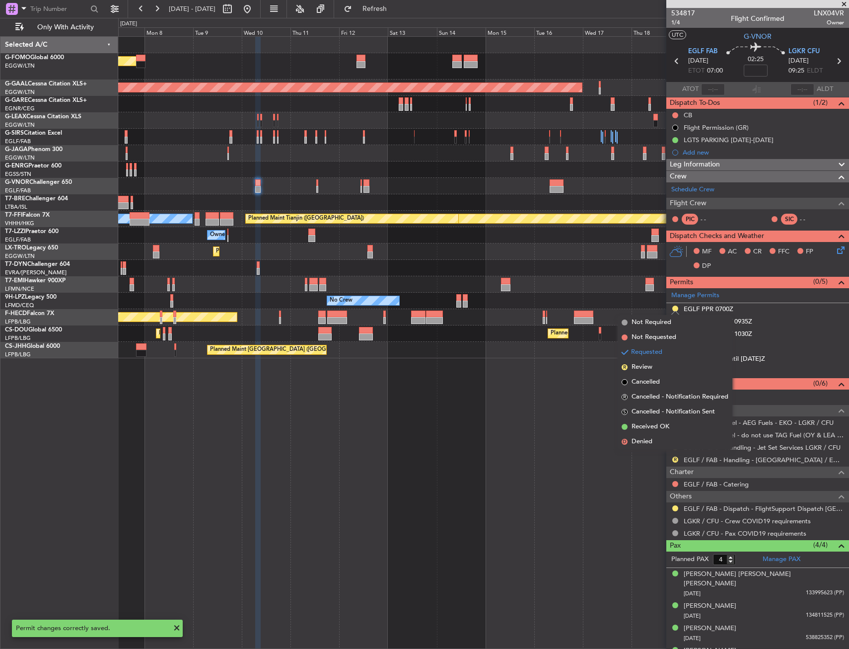
click at [538, 352] on div "Planned Maint [GEOGRAPHIC_DATA] ([GEOGRAPHIC_DATA])" at bounding box center [483, 350] width 731 height 16
click at [566, 484] on div "Planned Maint London (Luton) Planned Maint Dusseldorf Planned Maint London (Far…" at bounding box center [483, 342] width 731 height 612
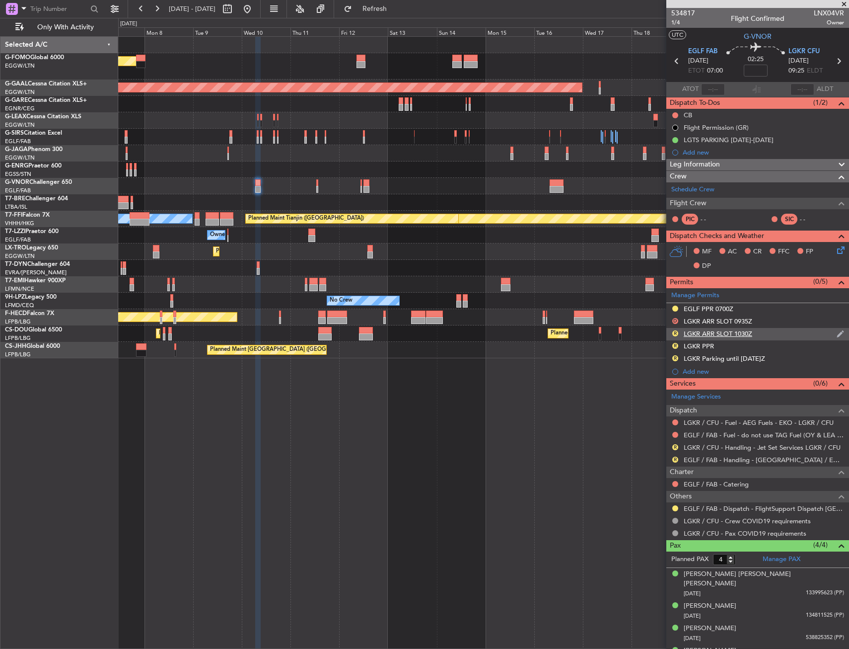
click at [769, 333] on div "R LGKR ARR SLOT 1030Z" at bounding box center [757, 334] width 183 height 12
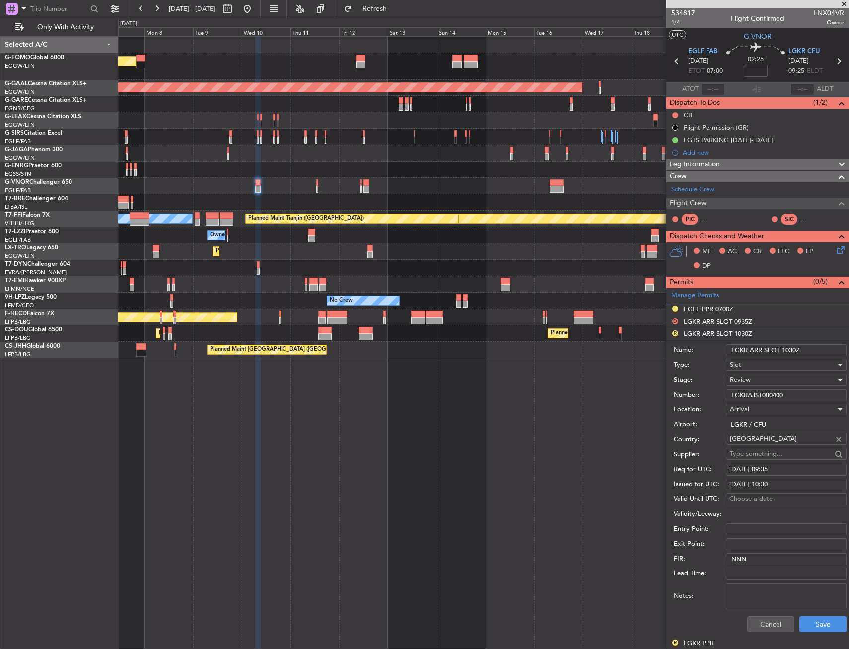
click at [749, 379] on span "Review" at bounding box center [740, 379] width 21 height 9
click at [755, 454] on span "Received OK" at bounding box center [783, 459] width 104 height 15
click at [823, 626] on button "Save" at bounding box center [823, 624] width 47 height 16
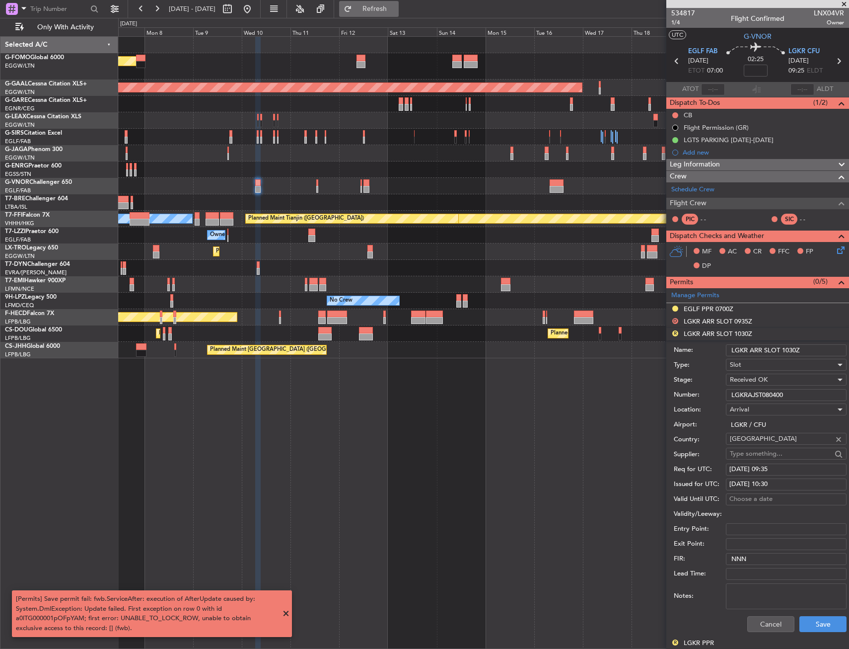
click at [399, 14] on button "Refresh" at bounding box center [369, 9] width 60 height 16
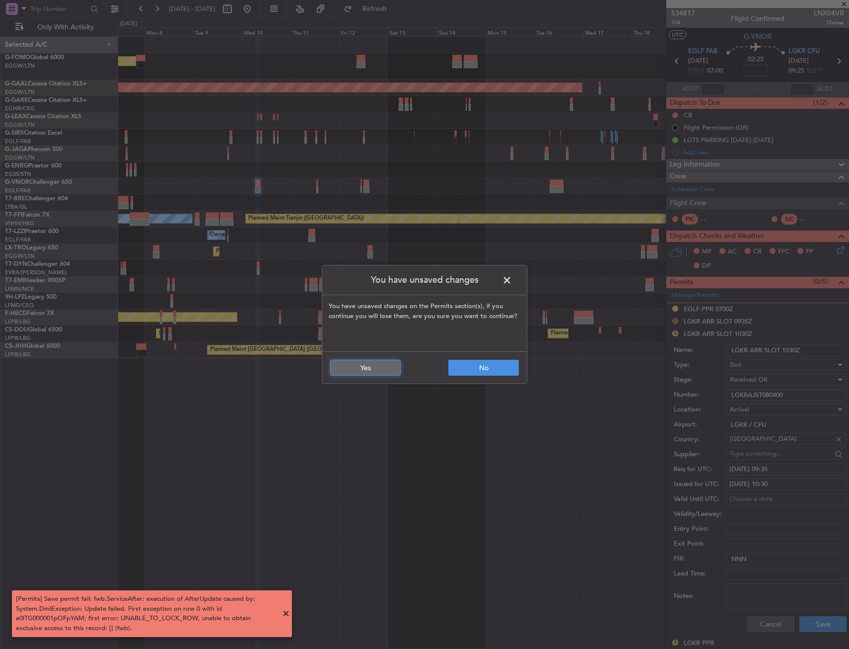
click at [376, 366] on button "Yes" at bounding box center [365, 368] width 71 height 16
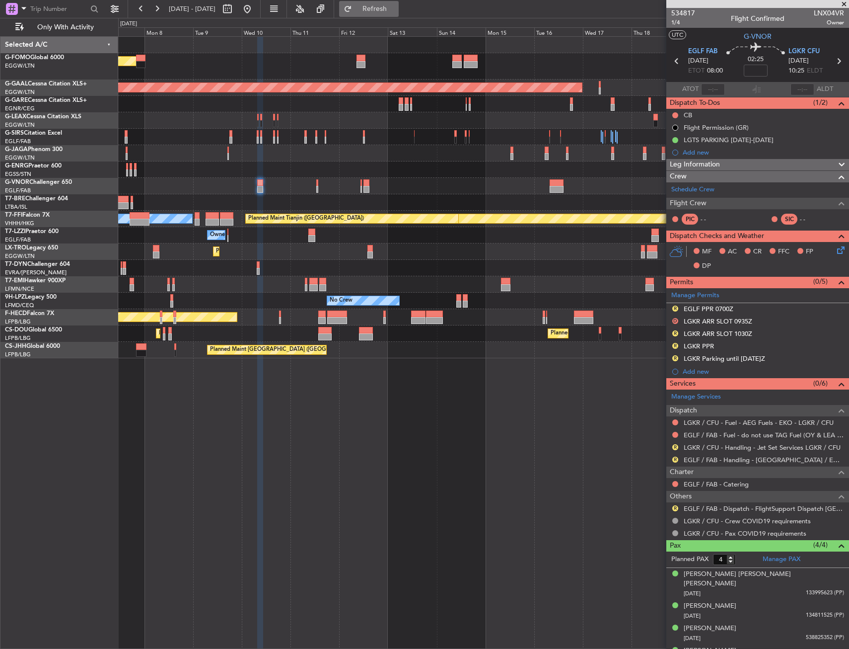
click at [396, 8] on span "Refresh" at bounding box center [375, 8] width 42 height 7
click at [755, 306] on div "R EGLF PPR 0700Z" at bounding box center [757, 309] width 183 height 12
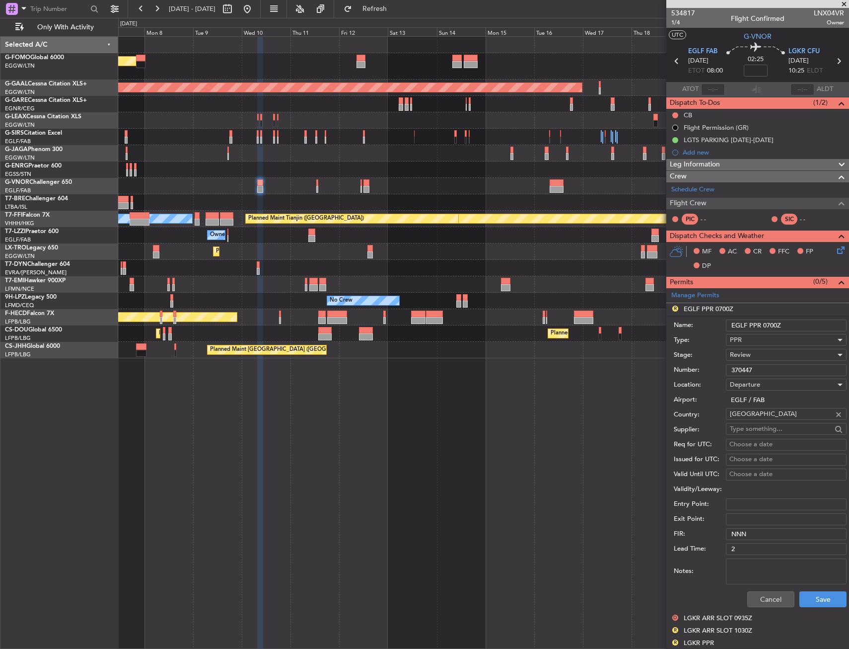
click at [769, 323] on input "EGLF PPR 0700Z" at bounding box center [786, 325] width 121 height 12
type input "EGLF PPR 080Z"
click at [749, 357] on span "Review" at bounding box center [740, 354] width 21 height 9
click at [751, 419] on span "Requested" at bounding box center [783, 419] width 104 height 15
click at [814, 594] on button "Save" at bounding box center [823, 599] width 47 height 16
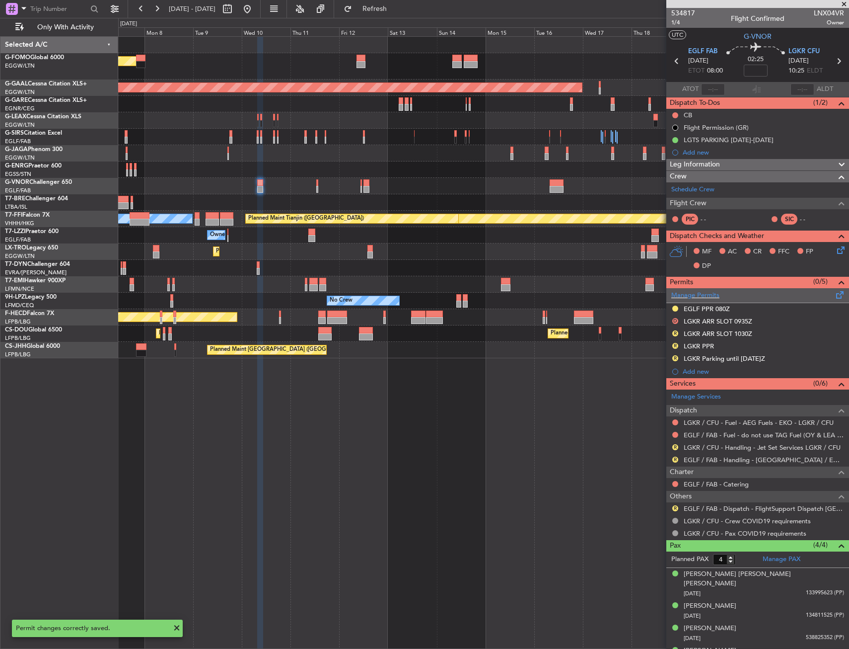
click at [721, 288] on div "Manage Permits" at bounding box center [757, 295] width 183 height 15
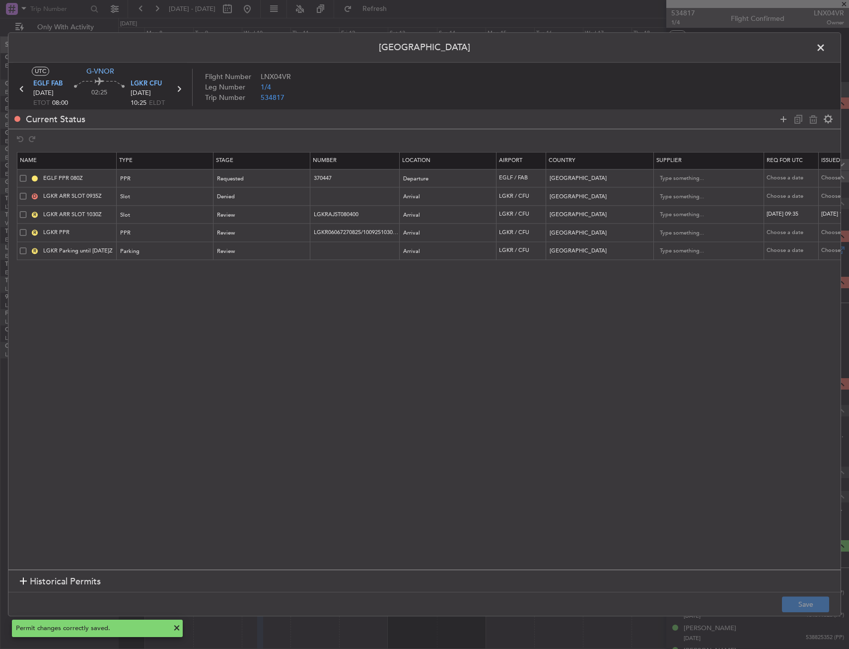
click at [27, 193] on div "D LGKR ARR SLOT 0935Z" at bounding box center [68, 196] width 96 height 9
click at [25, 194] on span at bounding box center [23, 196] width 6 height 6
click at [27, 193] on input "checkbox" at bounding box center [27, 193] width 0 height 0
click at [816, 115] on icon at bounding box center [814, 119] width 12 height 12
type input "LGKR ARR SLOT 1030Z"
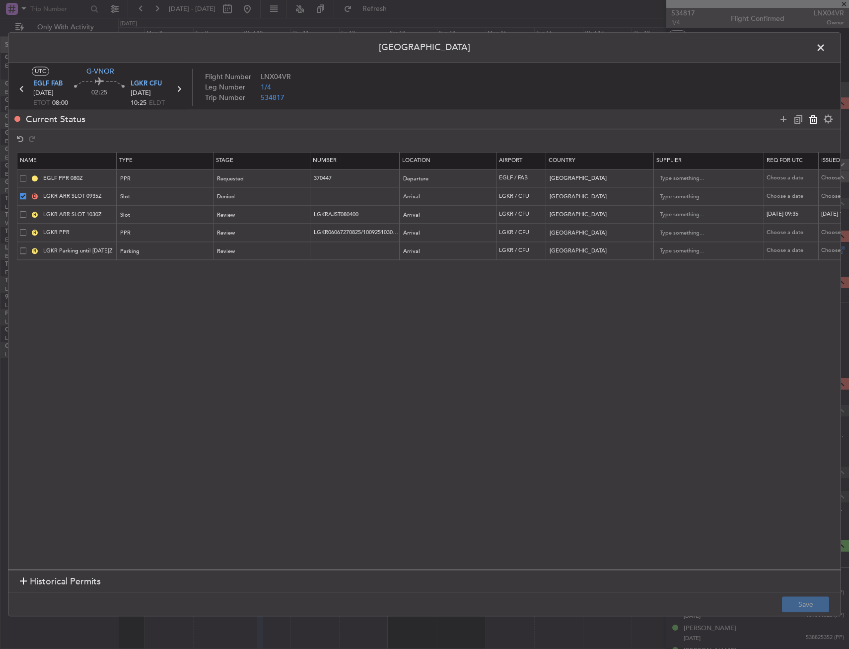
type input "LGKRAJST080400"
type input "LGKR PPR"
type input "LGKR06067270825/1009251030/1109251305"
type input "LGKR Parking until [DATE]Z"
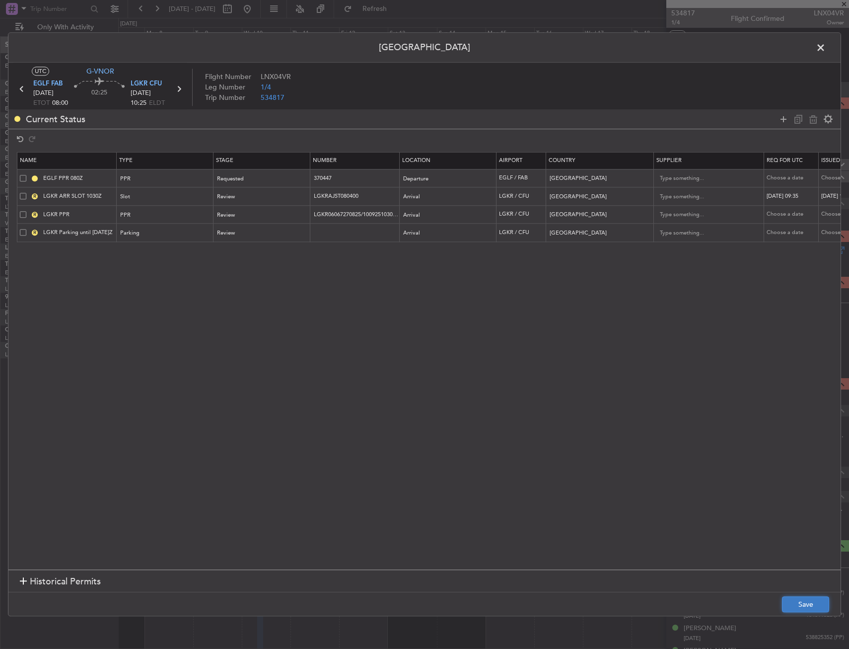
click at [803, 601] on button "Save" at bounding box center [805, 604] width 47 height 16
click at [826, 46] on span at bounding box center [826, 50] width 0 height 20
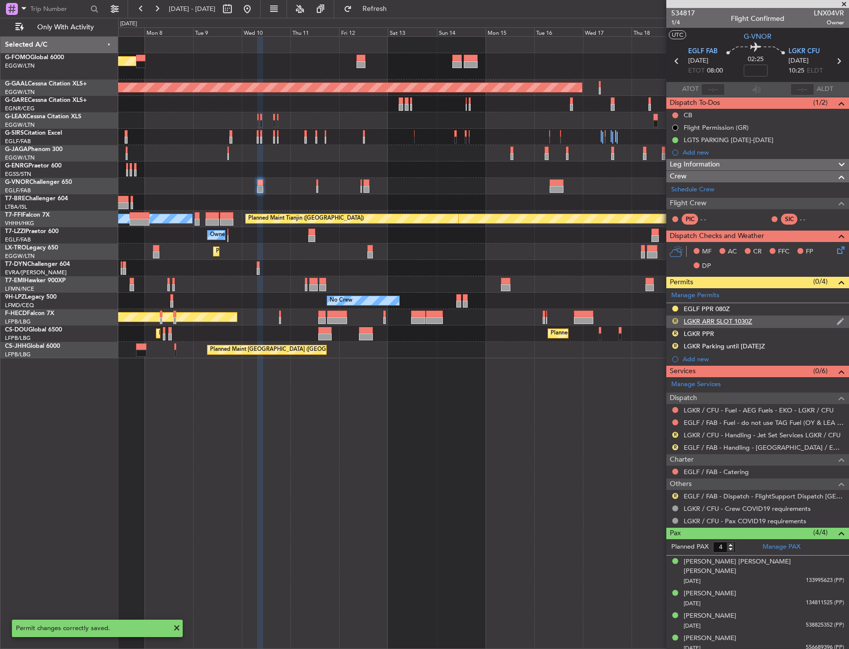
click at [672, 319] on button "R" at bounding box center [675, 321] width 6 height 6
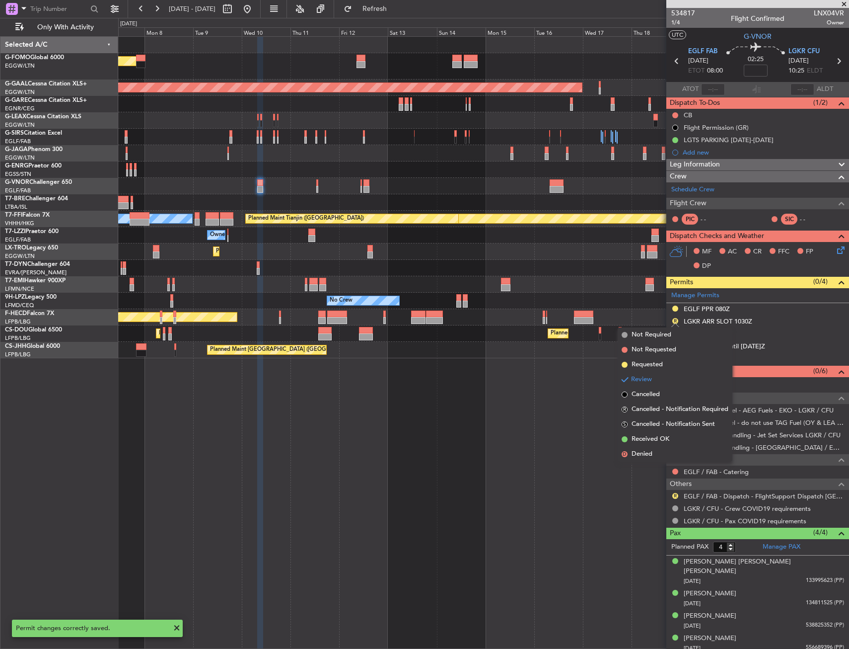
drag, startPoint x: 656, startPoint y: 437, endPoint x: 662, endPoint y: 426, distance: 13.1
click at [656, 437] on span "Received OK" at bounding box center [651, 439] width 38 height 10
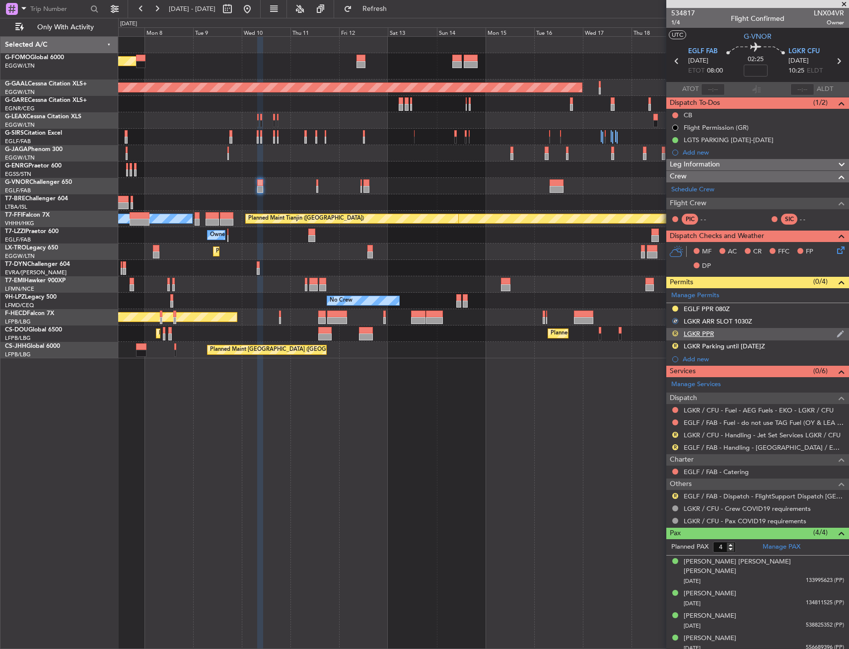
click at [676, 330] on button "R" at bounding box center [675, 333] width 6 height 6
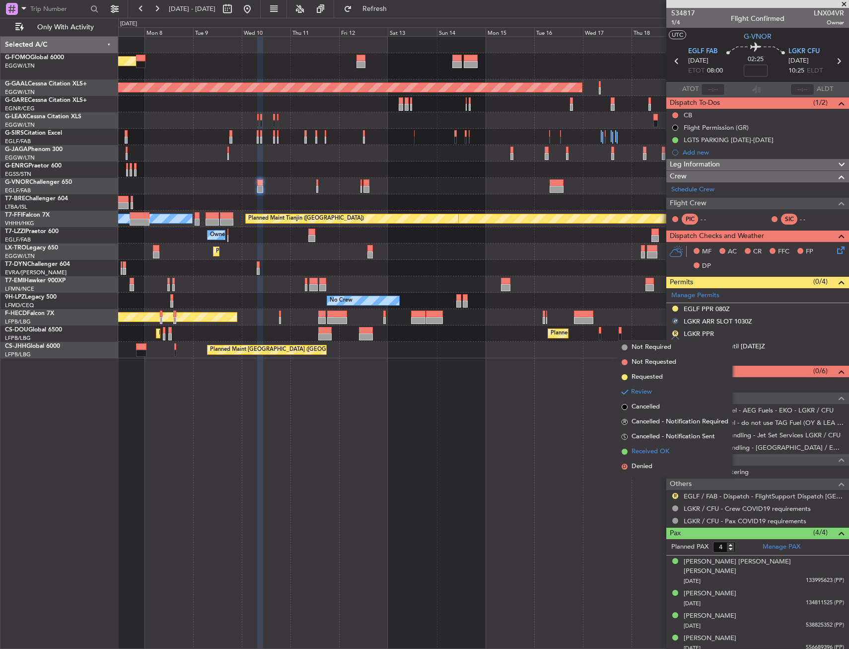
click at [640, 455] on span "Received OK" at bounding box center [651, 451] width 38 height 10
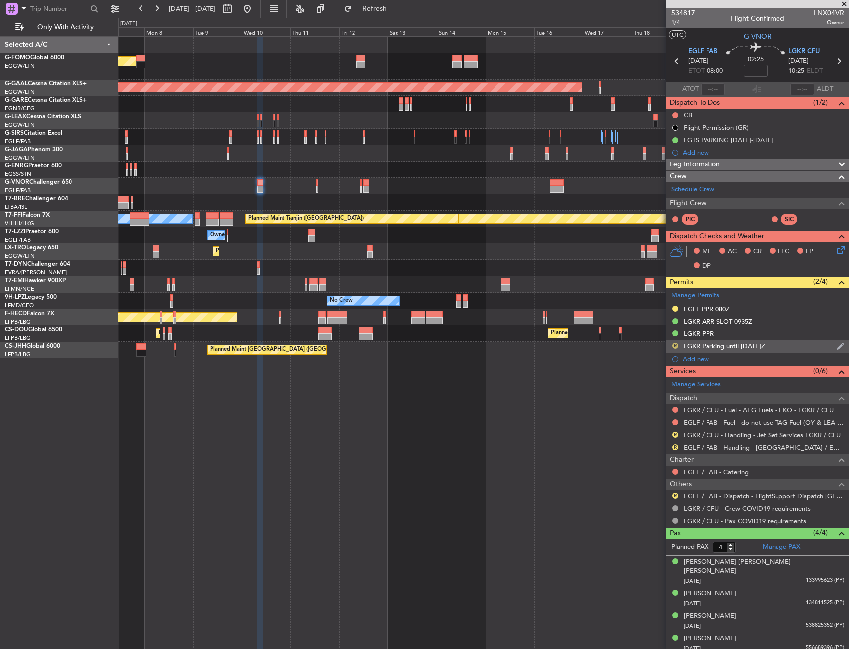
click at [673, 346] on button "R" at bounding box center [675, 346] width 6 height 6
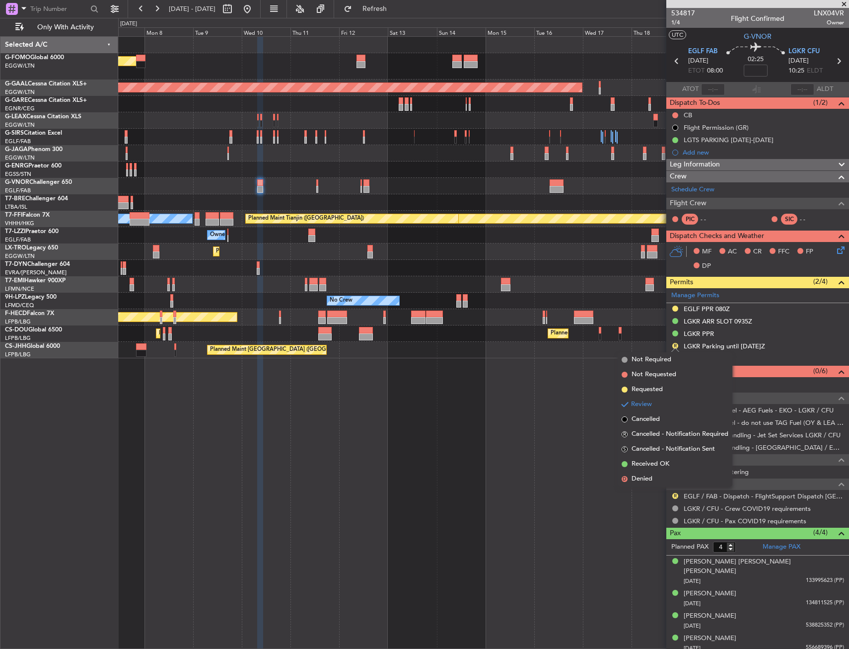
click at [649, 465] on span "Received OK" at bounding box center [651, 464] width 38 height 10
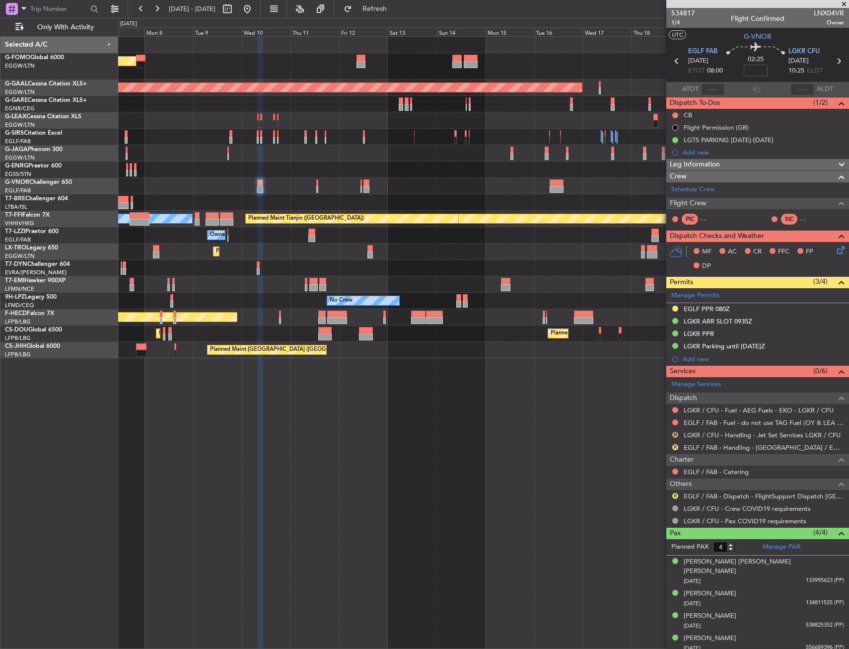
click at [673, 433] on button "R" at bounding box center [675, 435] width 6 height 6
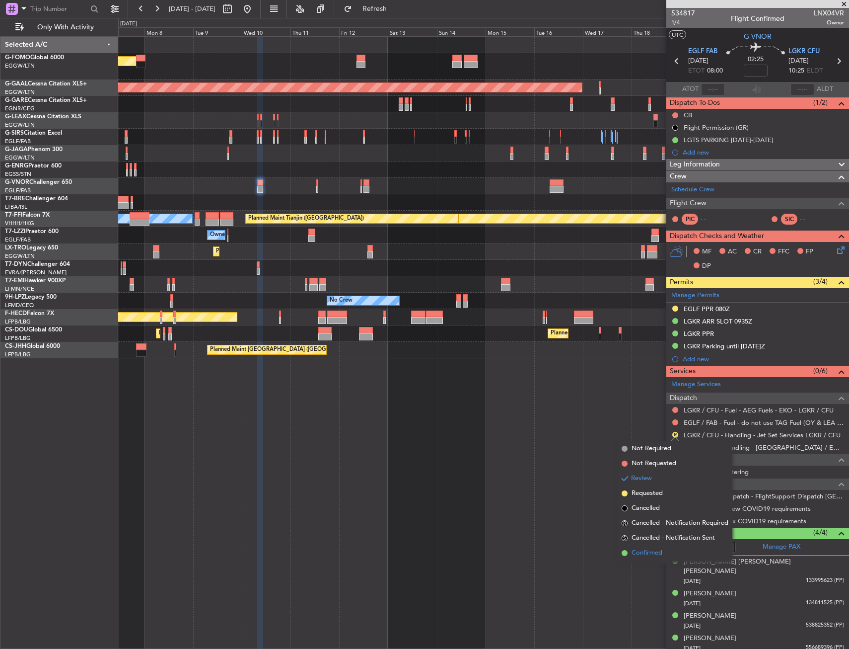
click at [646, 552] on span "Confirmed" at bounding box center [647, 553] width 31 height 10
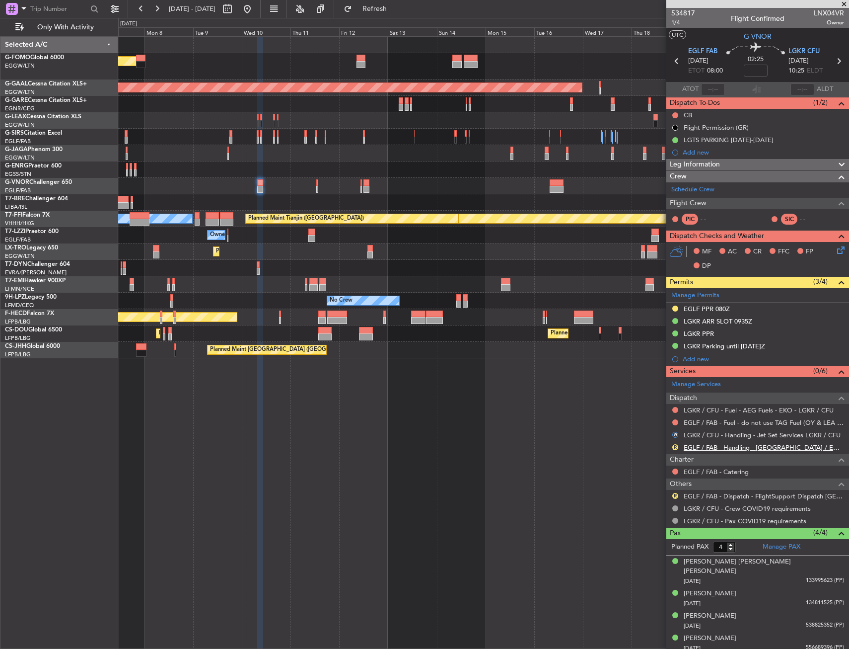
click at [708, 448] on link "EGLF / FAB - Handling - [GEOGRAPHIC_DATA] / EGLF / FAB" at bounding box center [764, 447] width 160 height 8
click at [396, 9] on span "Refresh" at bounding box center [375, 8] width 42 height 7
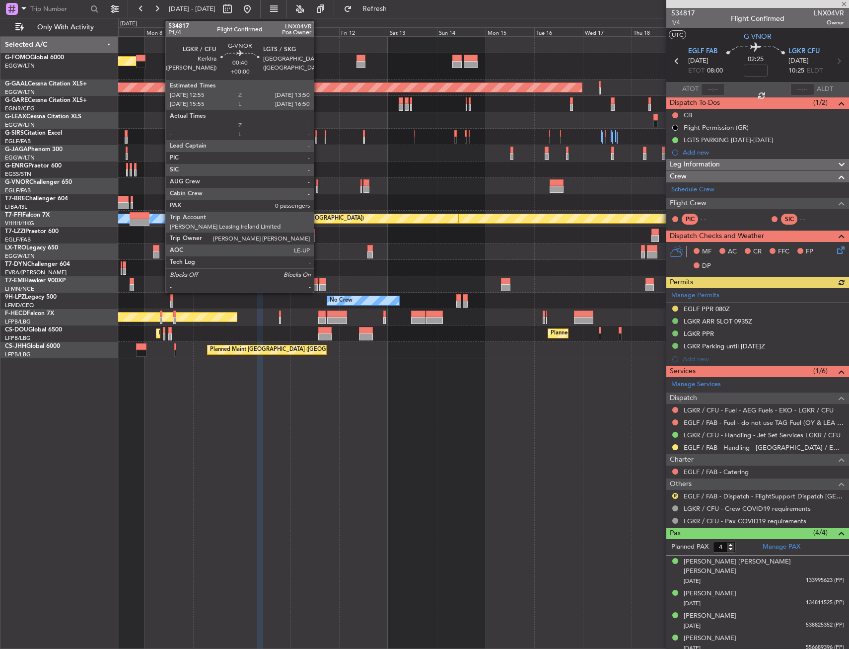
click at [318, 185] on div at bounding box center [317, 182] width 2 height 7
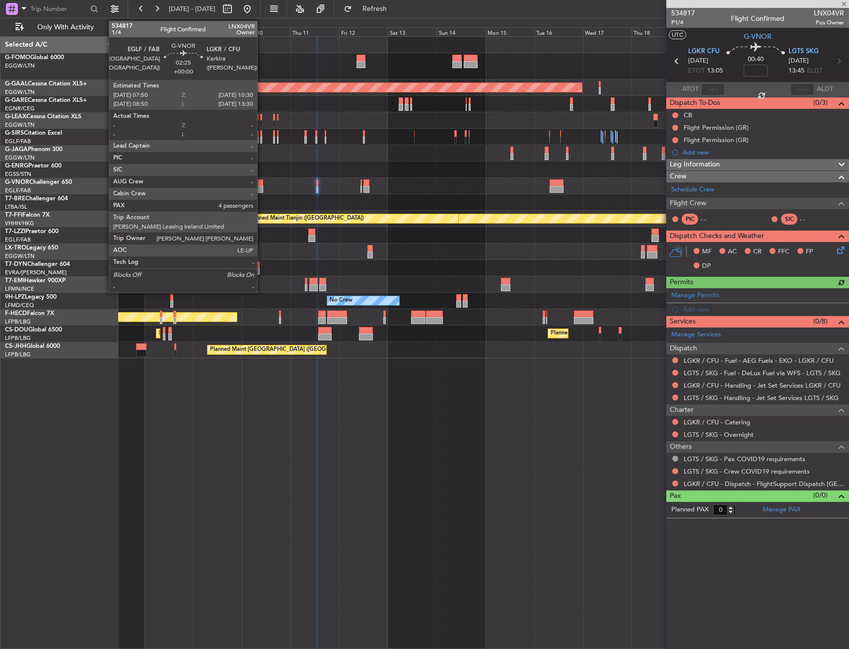
click at [262, 187] on div at bounding box center [259, 189] width 5 height 7
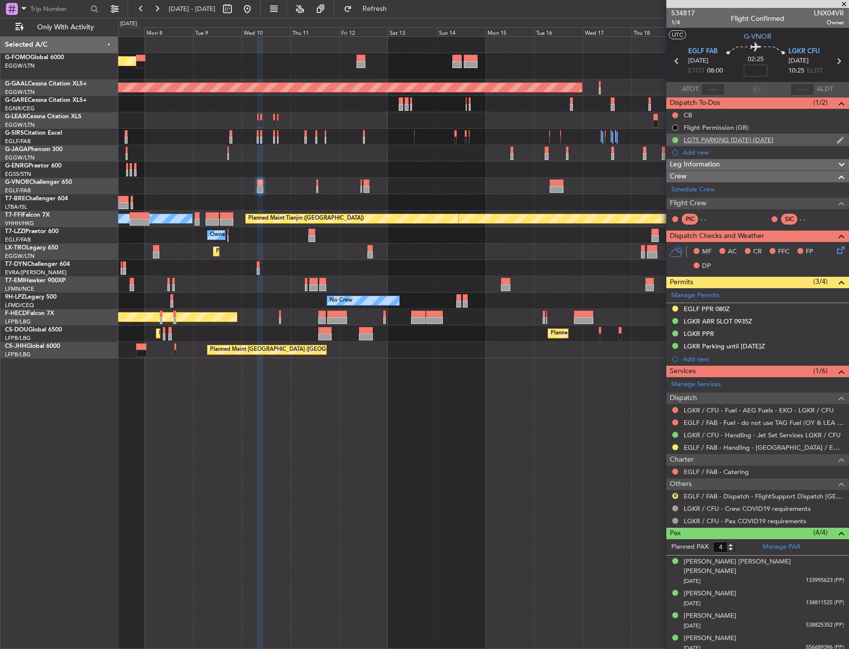
click at [778, 136] on div "LGTS PARKING [DATE]-[DATE]" at bounding box center [757, 140] width 183 height 12
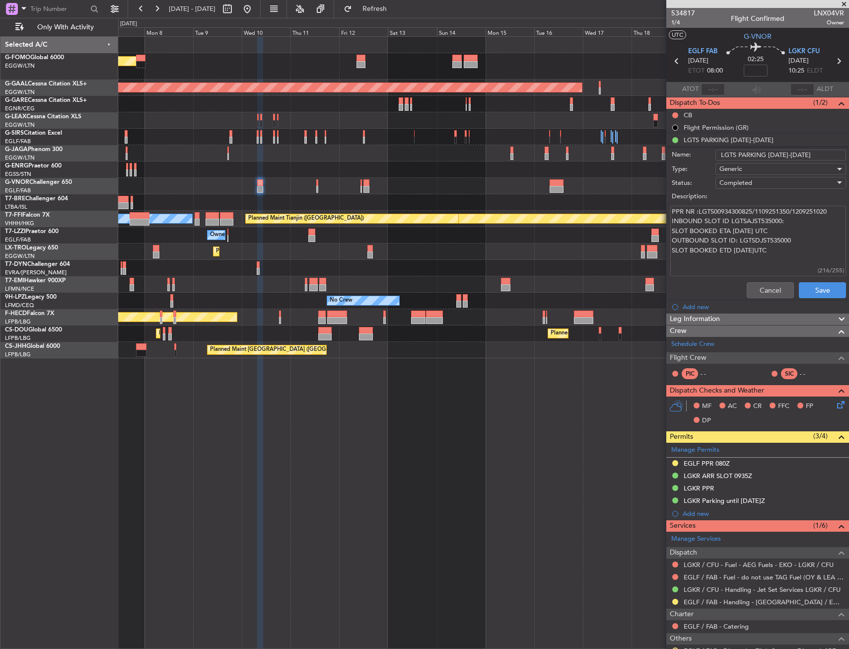
drag, startPoint x: 699, startPoint y: 212, endPoint x: 833, endPoint y: 214, distance: 134.1
click at [833, 214] on textarea "PPR NR :LGTS00934300825/1109251350/1209251020 INBOUND SLOT ID LGTSAJST535000: S…" at bounding box center [758, 241] width 176 height 71
click at [760, 293] on button "Cancel" at bounding box center [770, 290] width 47 height 16
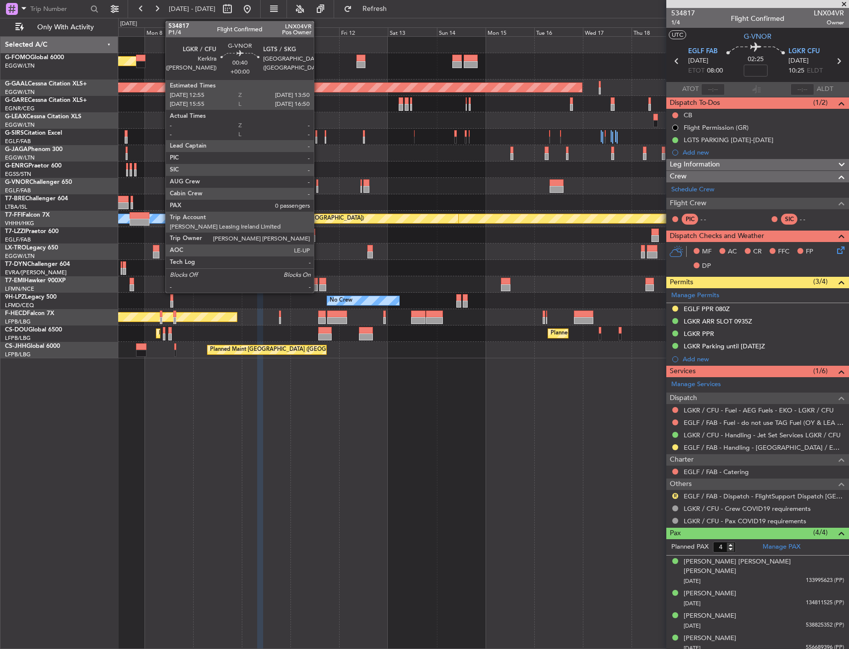
click at [318, 190] on div at bounding box center [317, 189] width 2 height 7
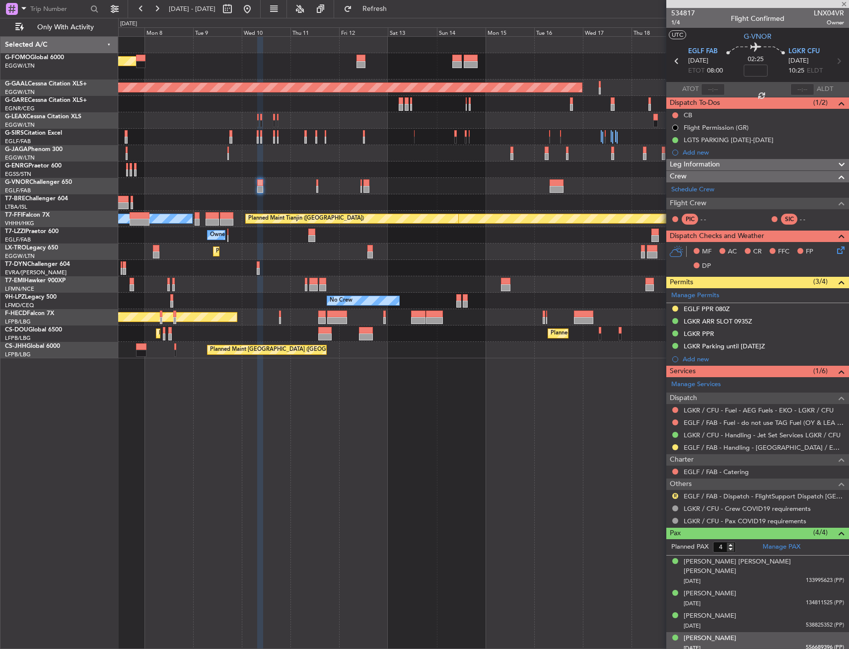
type input "0"
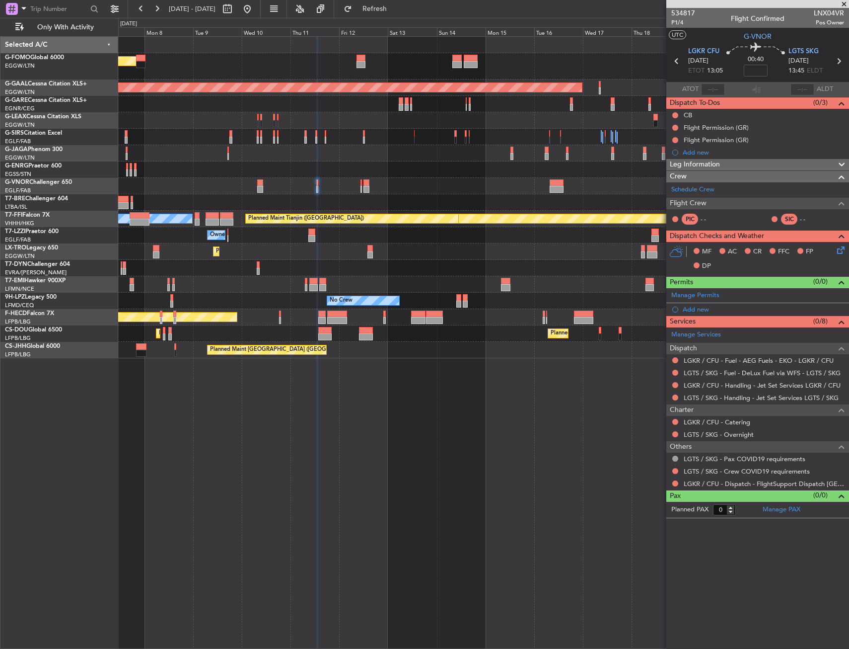
click at [686, 309] on div "Add new" at bounding box center [763, 309] width 161 height 8
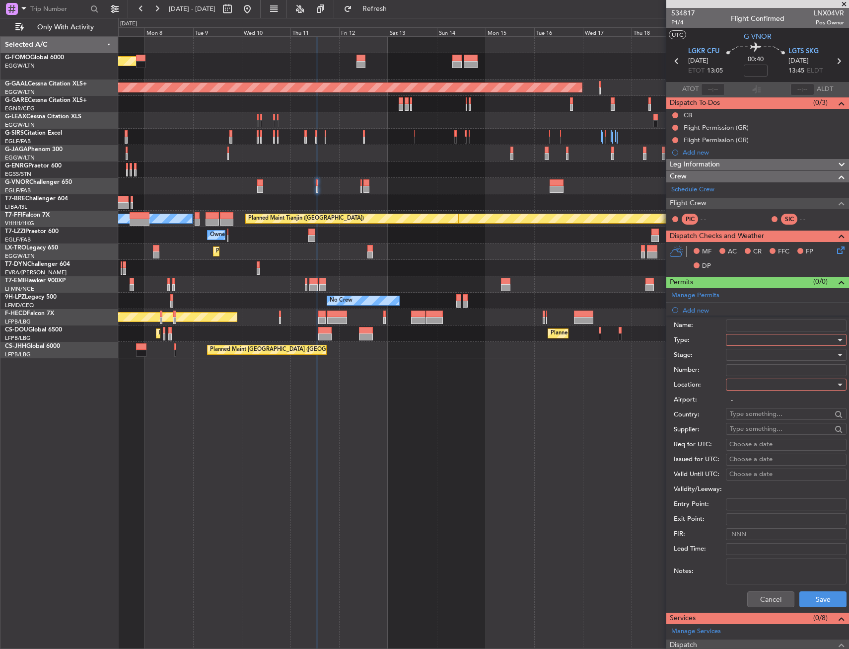
click at [748, 345] on div at bounding box center [783, 339] width 106 height 15
click at [744, 380] on span "Permit To Proceed" at bounding box center [783, 374] width 104 height 15
click at [746, 340] on span "Permit To Proceed" at bounding box center [757, 339] width 55 height 9
click at [746, 387] on span "PPR" at bounding box center [783, 388] width 104 height 15
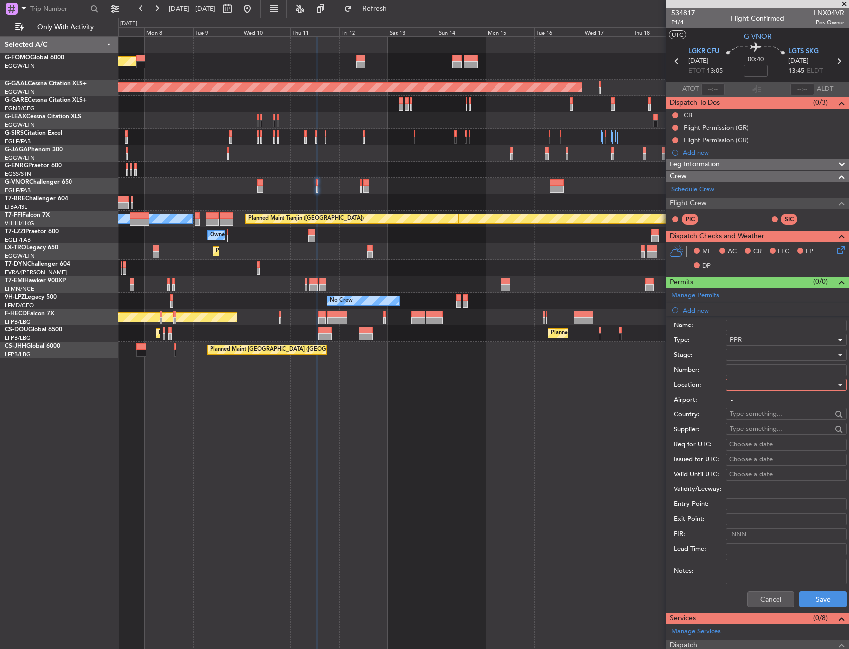
click at [746, 385] on div at bounding box center [783, 384] width 106 height 15
click at [749, 403] on span "Departure" at bounding box center [783, 404] width 104 height 15
type input "LGKR / CFU"
click at [801, 598] on button "Save" at bounding box center [823, 599] width 47 height 16
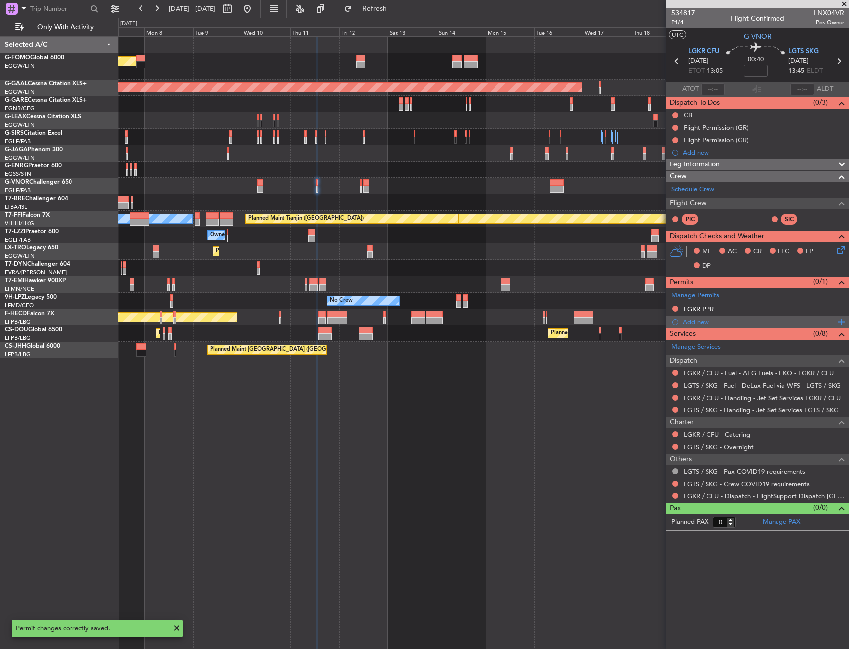
click at [719, 319] on div "Add new" at bounding box center [759, 321] width 152 height 8
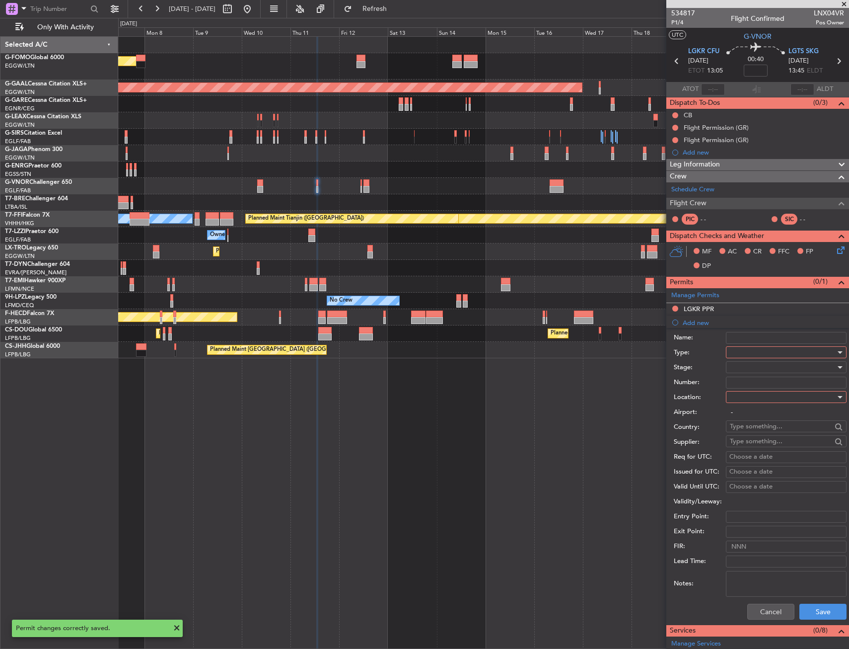
click at [762, 354] on div at bounding box center [783, 352] width 106 height 15
click at [749, 403] on span "PPR" at bounding box center [783, 401] width 104 height 15
click at [750, 395] on div at bounding box center [783, 396] width 106 height 15
click at [756, 445] on span "Arrival" at bounding box center [783, 447] width 104 height 15
type input "LGTS / SKG"
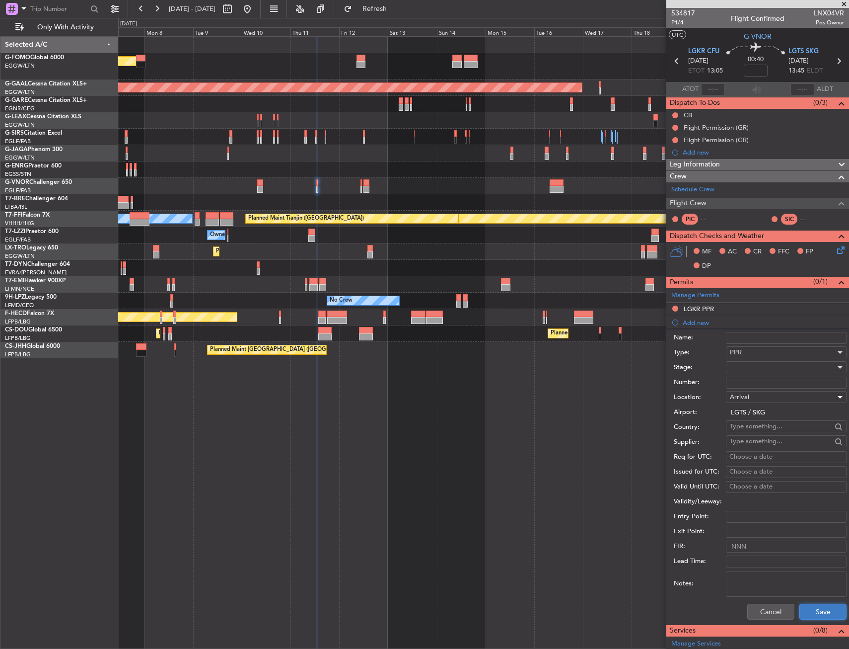
click at [809, 607] on button "Save" at bounding box center [823, 611] width 47 height 16
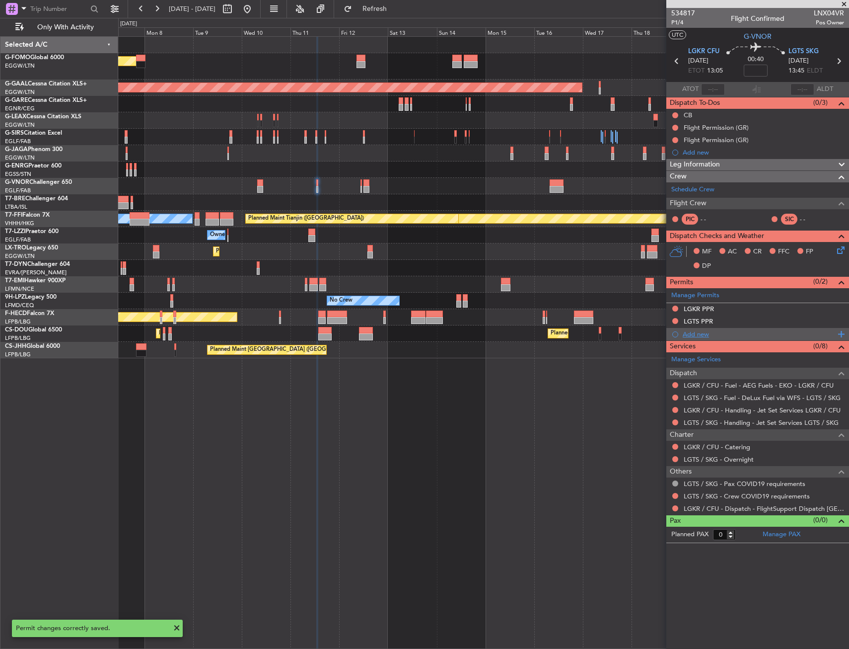
click at [692, 333] on div "Add new" at bounding box center [759, 334] width 152 height 8
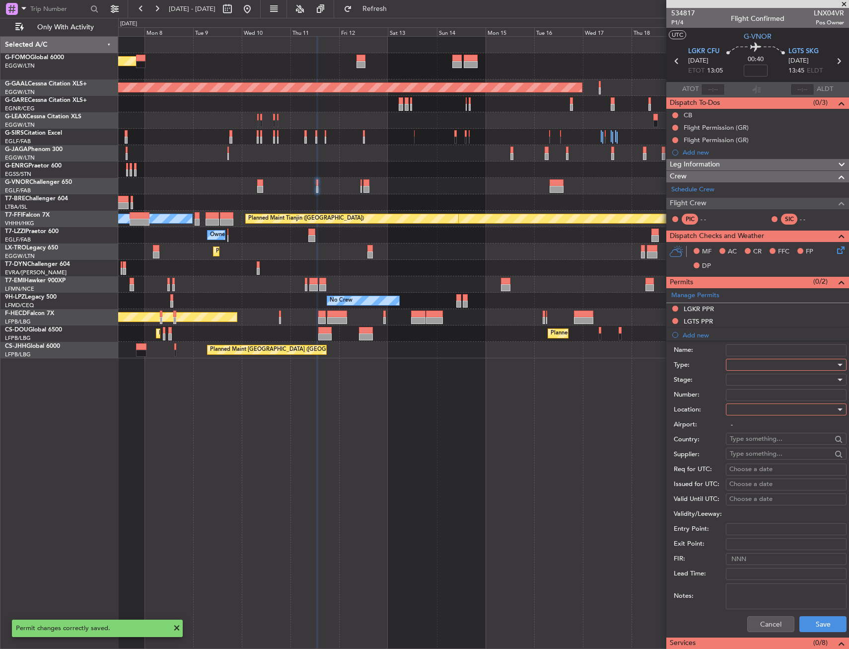
click at [743, 365] on div at bounding box center [783, 364] width 106 height 15
click at [734, 457] on span "Slot" at bounding box center [783, 458] width 104 height 15
click at [744, 412] on div at bounding box center [783, 409] width 106 height 15
click at [743, 430] on span "Departure" at bounding box center [783, 429] width 104 height 15
type input "LGKR / CFU"
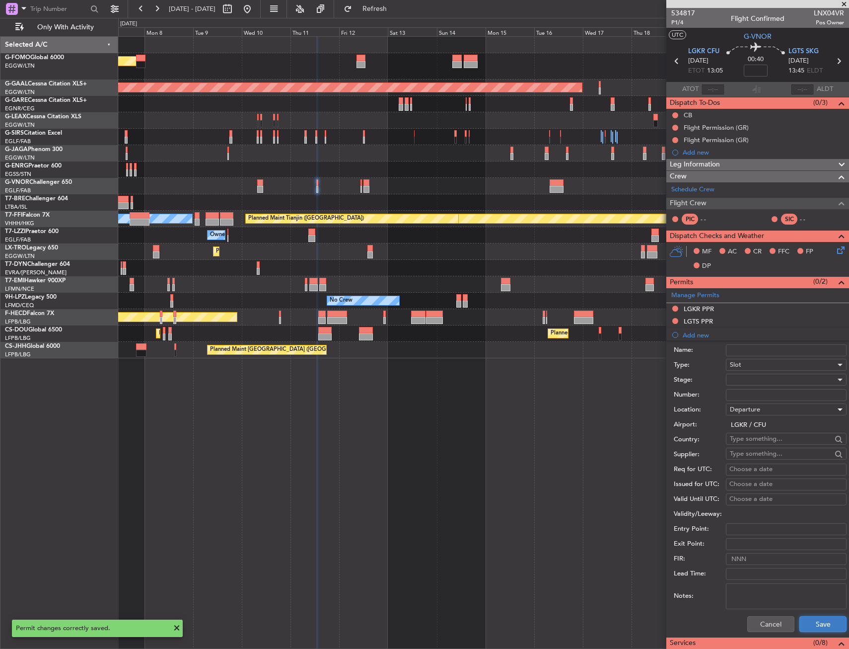
click at [823, 622] on button "Save" at bounding box center [823, 624] width 47 height 16
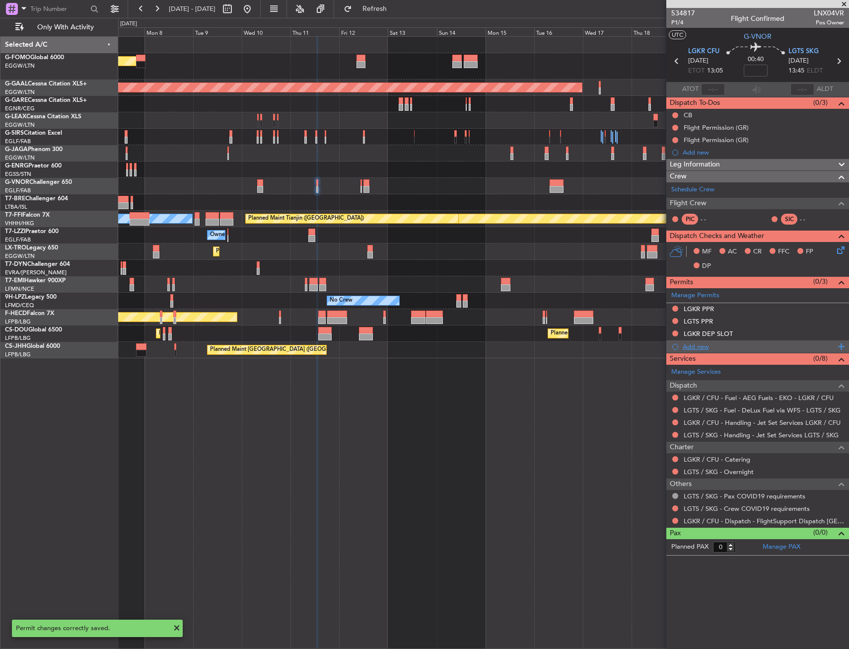
click at [694, 349] on div "Add new" at bounding box center [759, 346] width 152 height 8
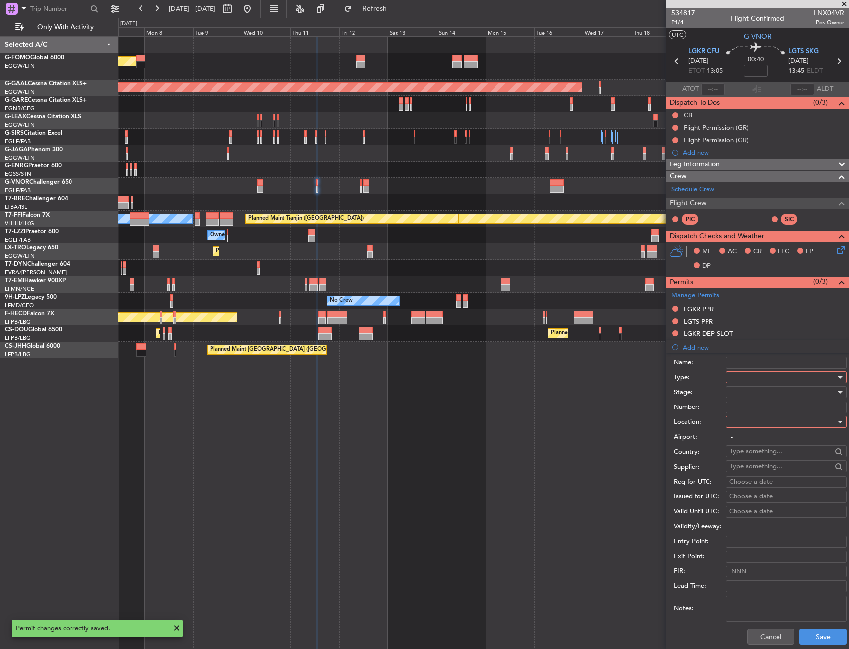
click at [755, 376] on div at bounding box center [783, 377] width 106 height 15
click at [763, 472] on span "Slot" at bounding box center [783, 470] width 104 height 15
click at [751, 422] on div at bounding box center [783, 421] width 106 height 15
click at [751, 474] on span "Arrival" at bounding box center [783, 471] width 104 height 15
type input "LGTS / SKG"
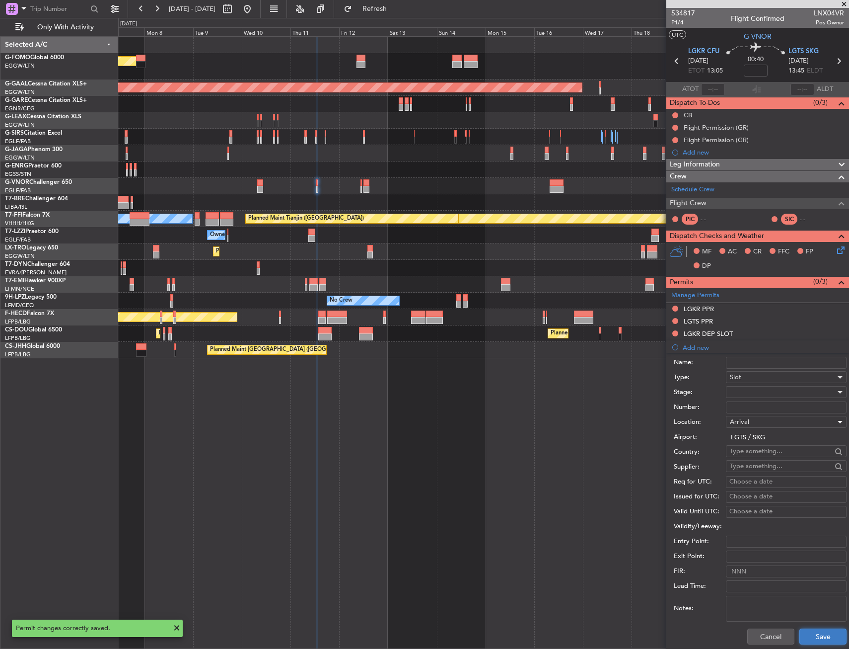
click at [805, 636] on button "Save" at bounding box center [823, 636] width 47 height 16
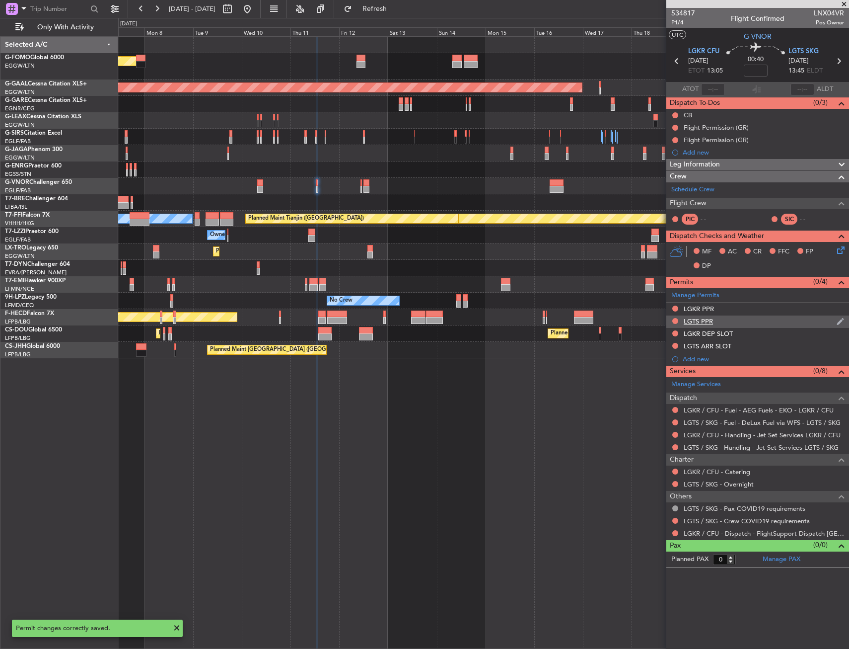
click at [731, 318] on div "LGTS PPR" at bounding box center [757, 321] width 183 height 12
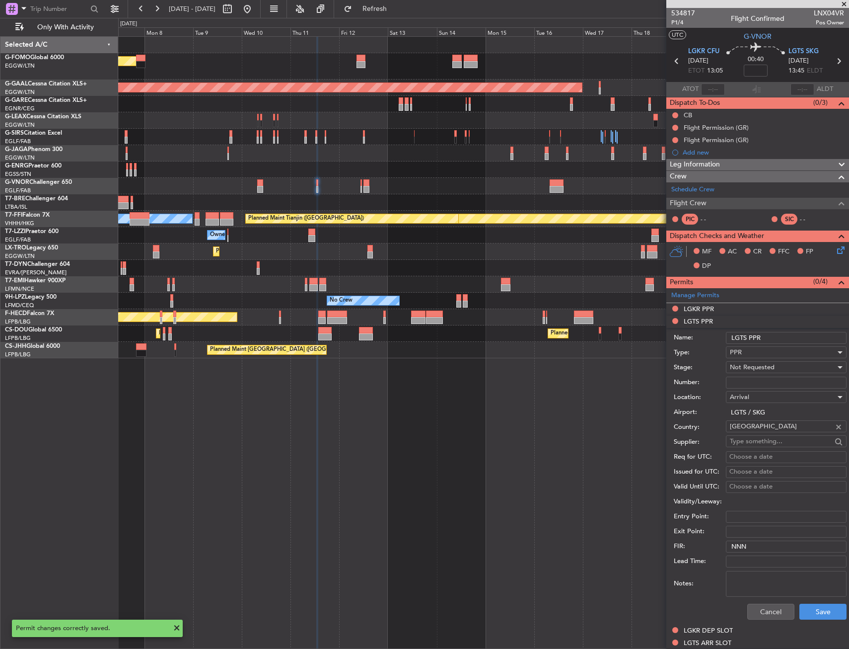
click at [759, 375] on div "Number:" at bounding box center [760, 382] width 173 height 15
click at [760, 380] on input "Number:" at bounding box center [786, 382] width 121 height 12
paste input "LGTS00934300825/1109251350/1209251020"
click at [752, 386] on input "LGTS00934300825/1109251350/1209251020" at bounding box center [786, 382] width 121 height 12
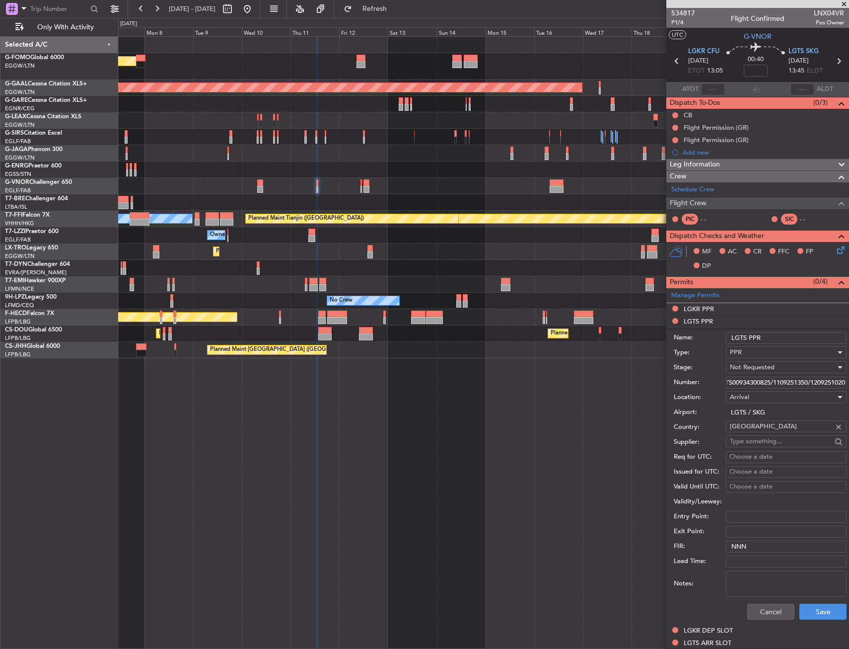
scroll to position [0, 4]
type input "LGTS00934300825/1109251350/1209251020"
click at [760, 365] on span "Not Requested" at bounding box center [752, 367] width 45 height 9
click at [760, 430] on span "Requested" at bounding box center [783, 432] width 104 height 15
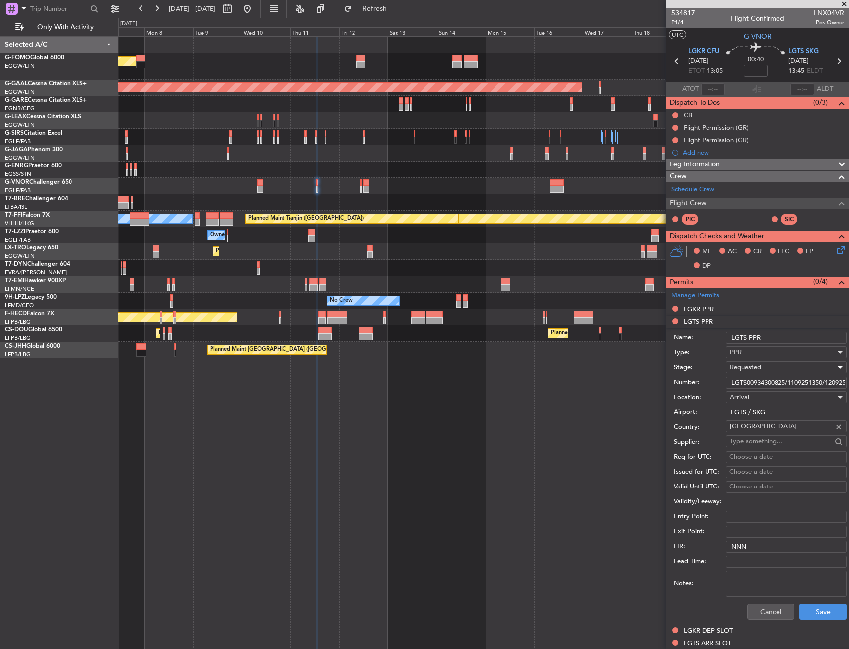
click at [756, 367] on span "Requested" at bounding box center [745, 367] width 31 height 9
click at [761, 439] on span "Received OK" at bounding box center [783, 442] width 104 height 15
click at [805, 610] on button "Save" at bounding box center [823, 611] width 47 height 16
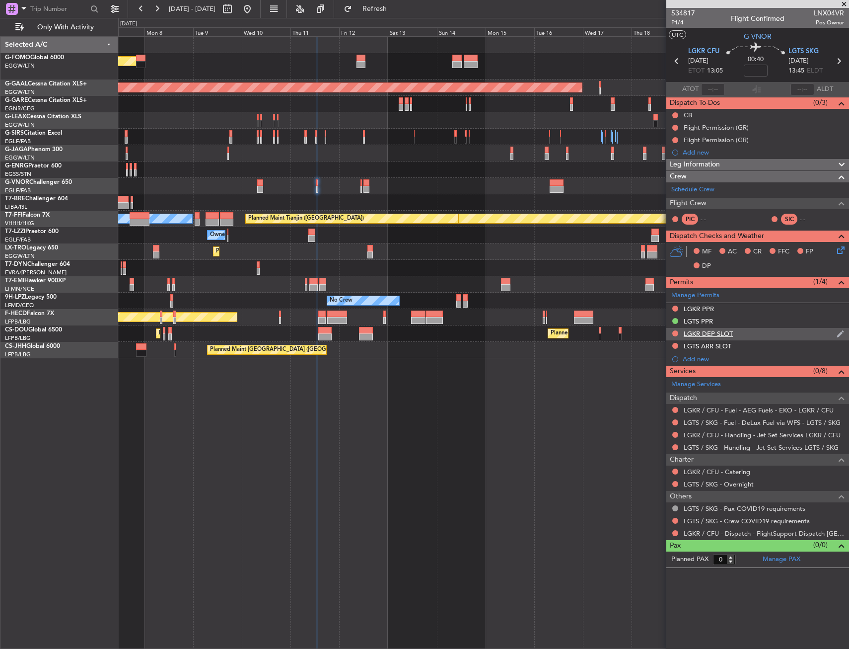
click at [752, 334] on div "LGKR DEP SLOT" at bounding box center [757, 334] width 183 height 12
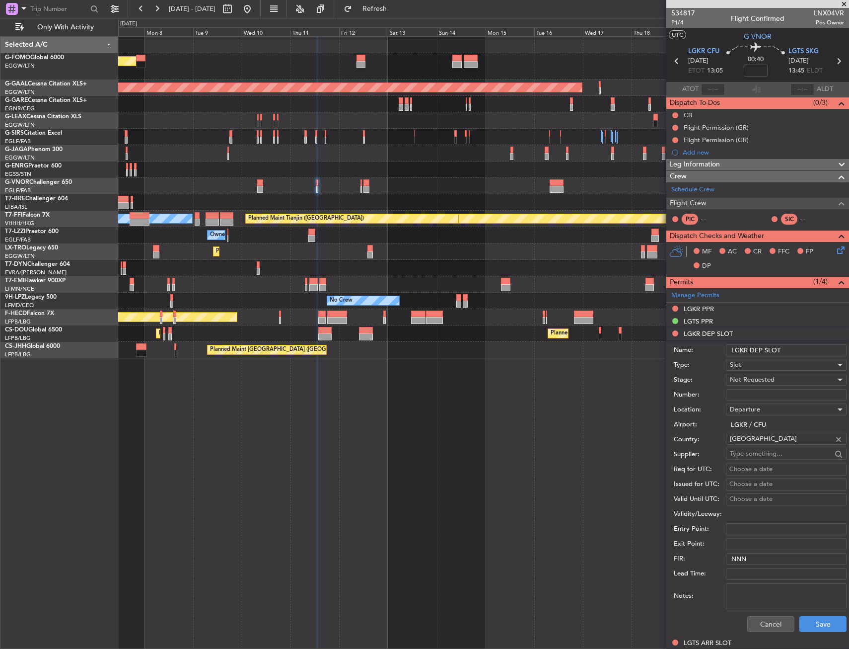
click at [750, 392] on input "Number:" at bounding box center [786, 395] width 121 height 12
paste input "LGKRDJST080400"
type input "LGKRDJST080400"
click at [752, 379] on span "Not Requested" at bounding box center [752, 379] width 45 height 9
click at [750, 460] on span "Received OK" at bounding box center [783, 459] width 104 height 15
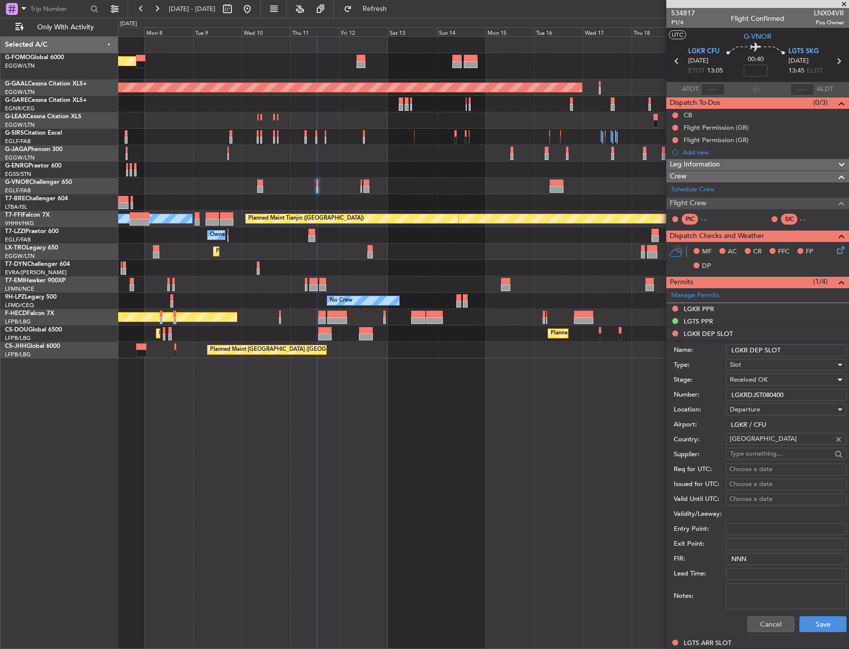
click at [792, 345] on input "LGKR DEP SLOT" at bounding box center [786, 350] width 121 height 12
type input "LGKR DEP SLOT 1305z"
click at [809, 630] on button "Save" at bounding box center [823, 624] width 47 height 16
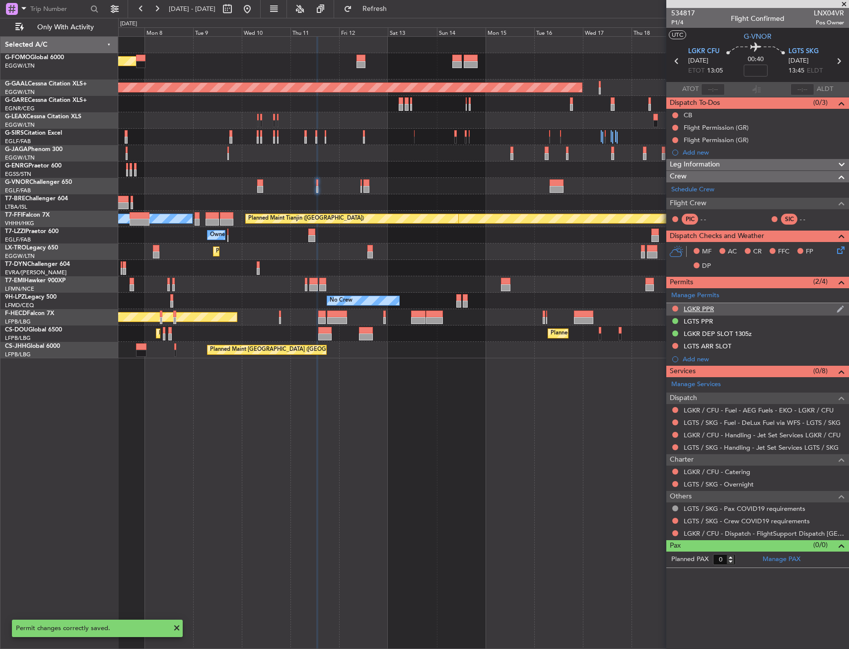
click at [747, 304] on div "LGKR PPR" at bounding box center [757, 309] width 183 height 12
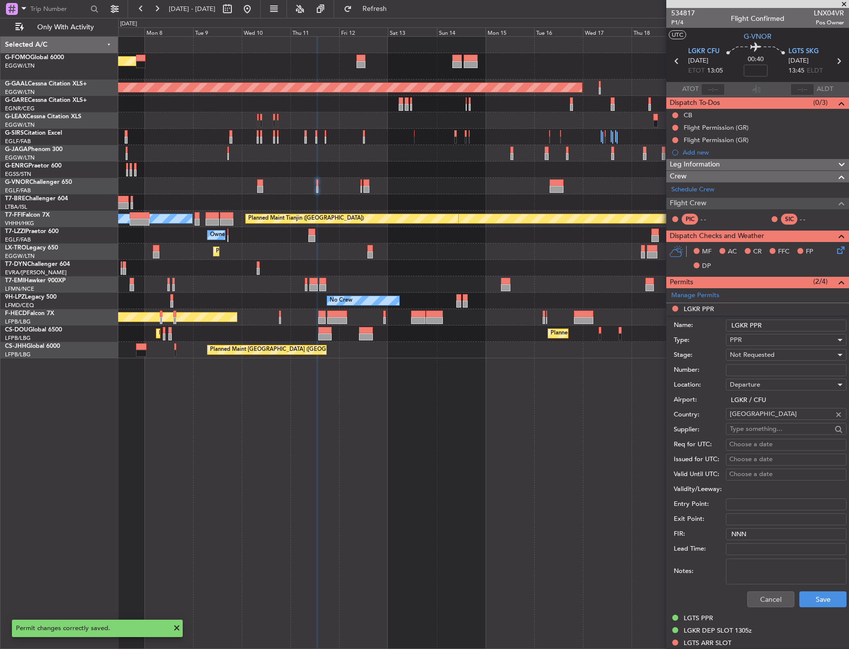
click at [751, 370] on input "Number:" at bounding box center [786, 370] width 121 height 12
paste input "LGKR06067270825/1009251030/1109251305"
type input "LGKR06067270825/1009251030/1109251305"
drag, startPoint x: 751, startPoint y: 365, endPoint x: 751, endPoint y: 355, distance: 9.9
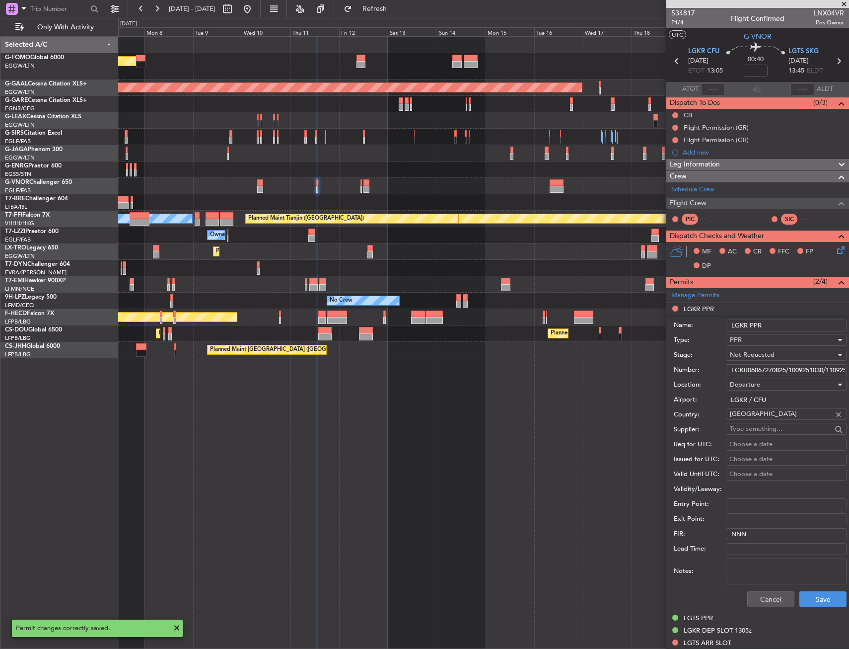
click at [751, 355] on span "Not Requested" at bounding box center [752, 354] width 45 height 9
click at [761, 438] on span "Received OK" at bounding box center [783, 434] width 104 height 15
click at [808, 594] on button "Save" at bounding box center [823, 599] width 47 height 16
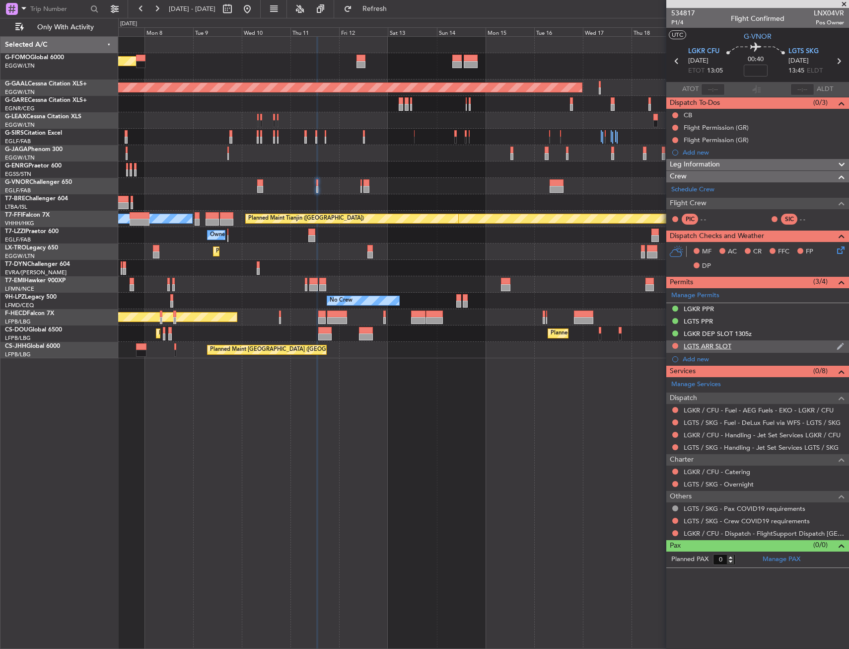
click at [767, 350] on div "LGTS ARR SLOT" at bounding box center [757, 346] width 183 height 12
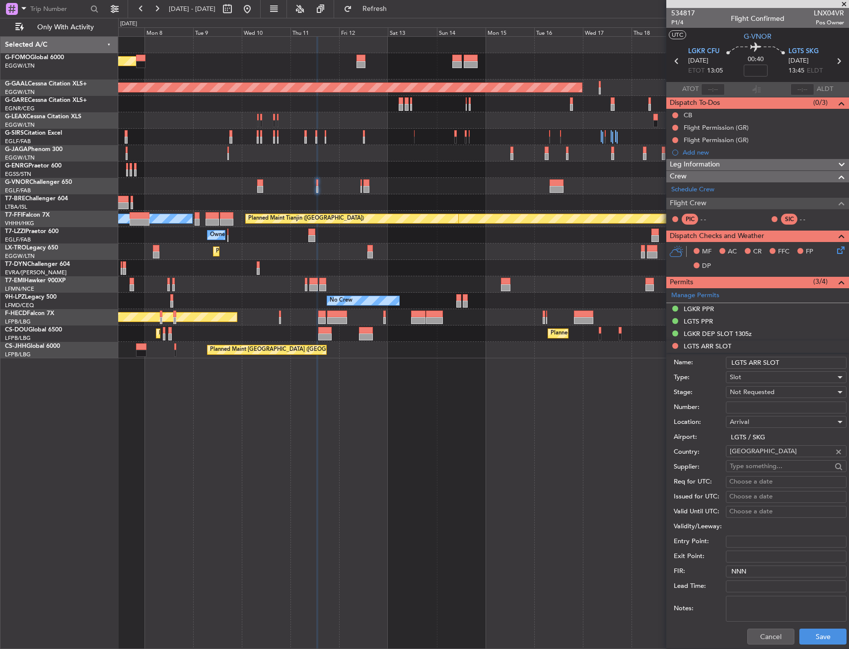
click at [767, 410] on input "Number:" at bounding box center [786, 407] width 121 height 12
paste input "LGTSAJST535000"
type input "LGTSAJST535000"
click at [767, 394] on span "Not Requested" at bounding box center [752, 391] width 45 height 9
click at [768, 472] on span "Received OK" at bounding box center [783, 471] width 104 height 15
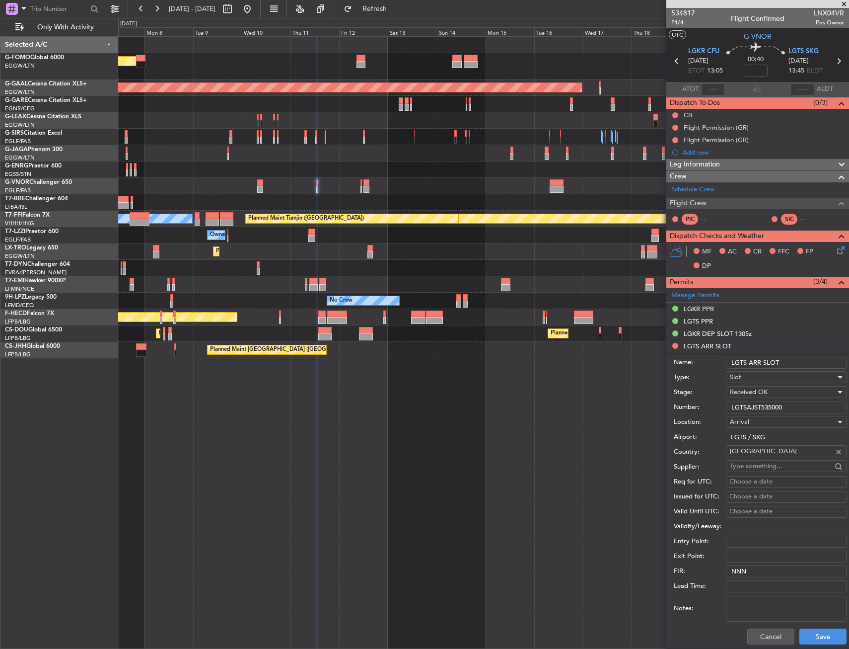
click at [791, 360] on input "LGTS ARR SLOT" at bounding box center [786, 363] width 121 height 12
type input "LGTS ARR SLOT 1350z"
click at [800, 634] on button "Save" at bounding box center [823, 636] width 47 height 16
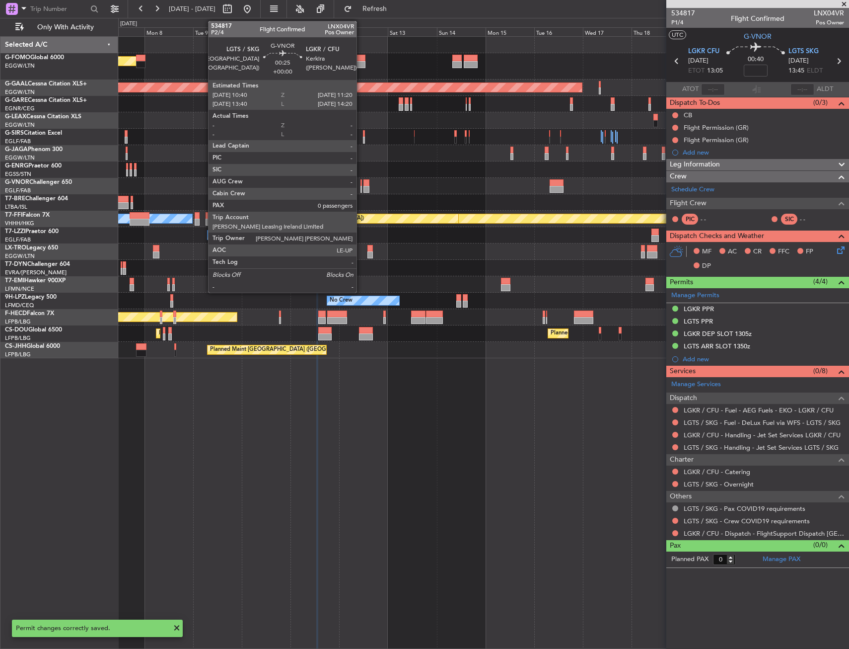
click at [361, 184] on div at bounding box center [361, 182] width 1 height 7
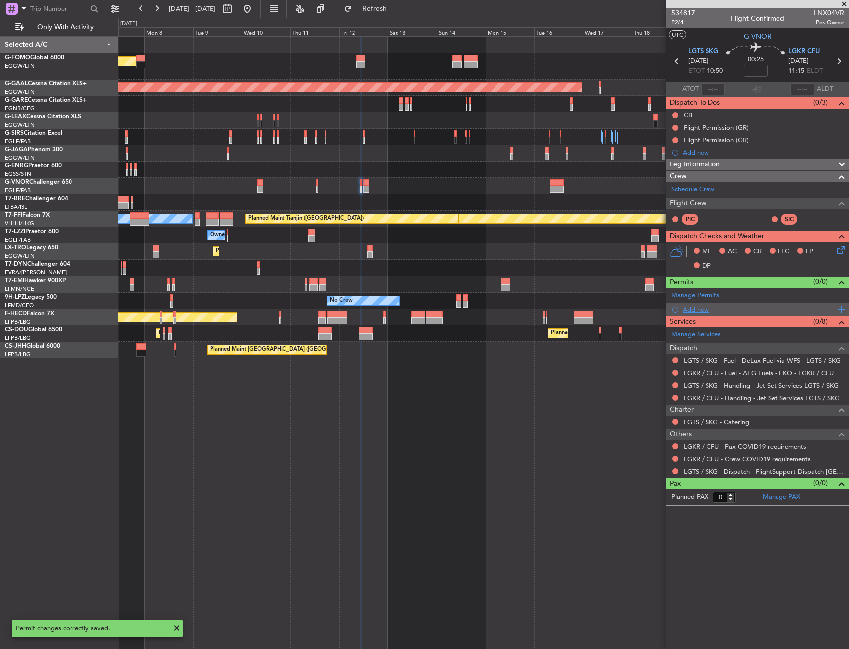
click at [699, 309] on div "Add new" at bounding box center [759, 309] width 152 height 8
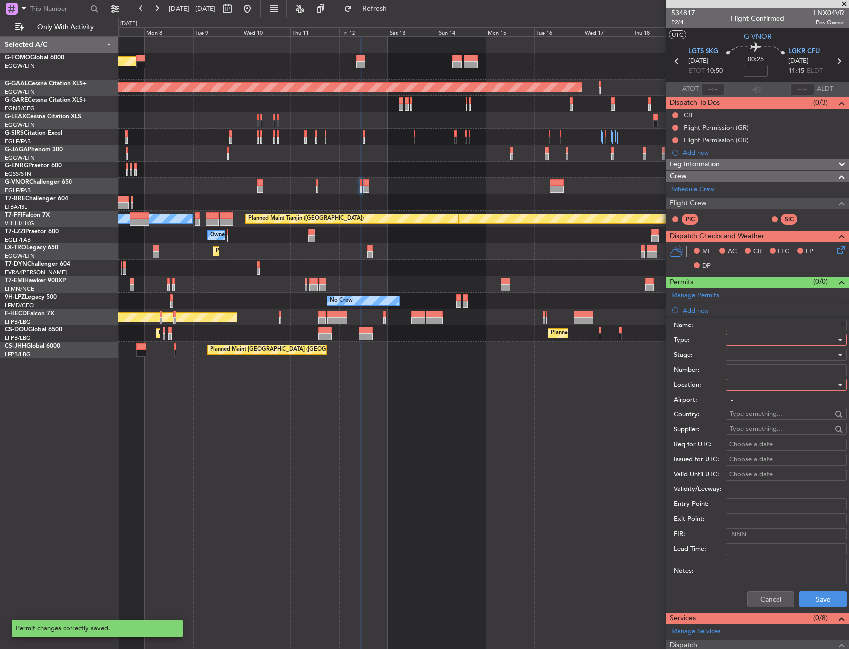
click at [746, 341] on div at bounding box center [783, 339] width 106 height 15
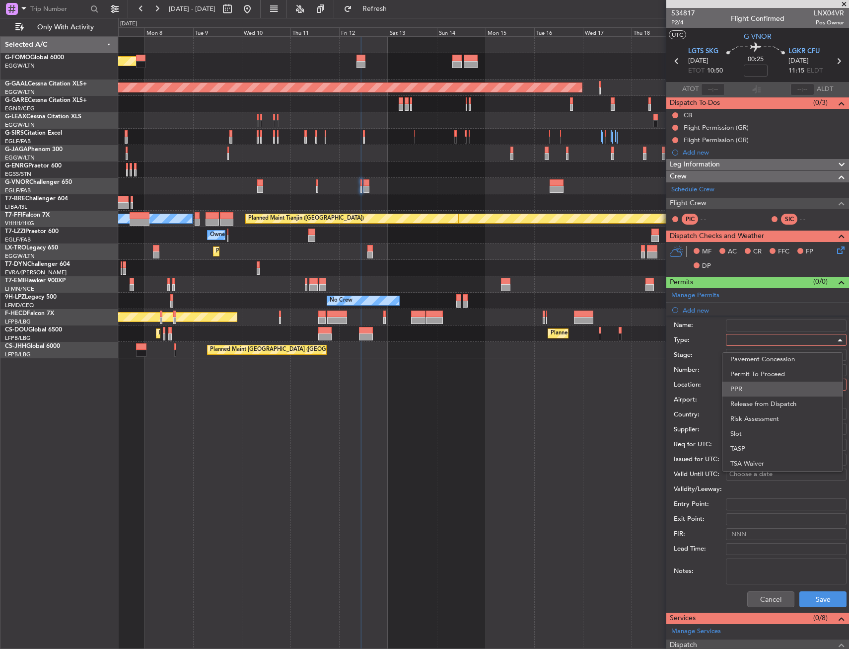
click at [750, 386] on span "PPR" at bounding box center [783, 388] width 104 height 15
click at [750, 381] on div at bounding box center [783, 384] width 106 height 15
click at [747, 404] on span "Departure" at bounding box center [783, 404] width 104 height 15
type input "LGTS / SKG"
click at [809, 596] on button "Save" at bounding box center [823, 599] width 47 height 16
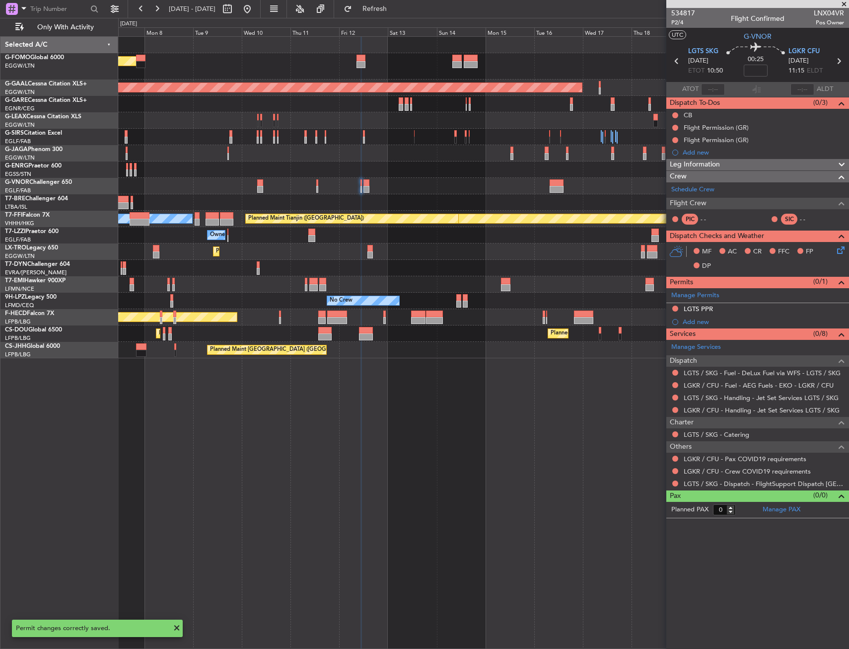
click at [707, 319] on div "Add new" at bounding box center [763, 321] width 161 height 8
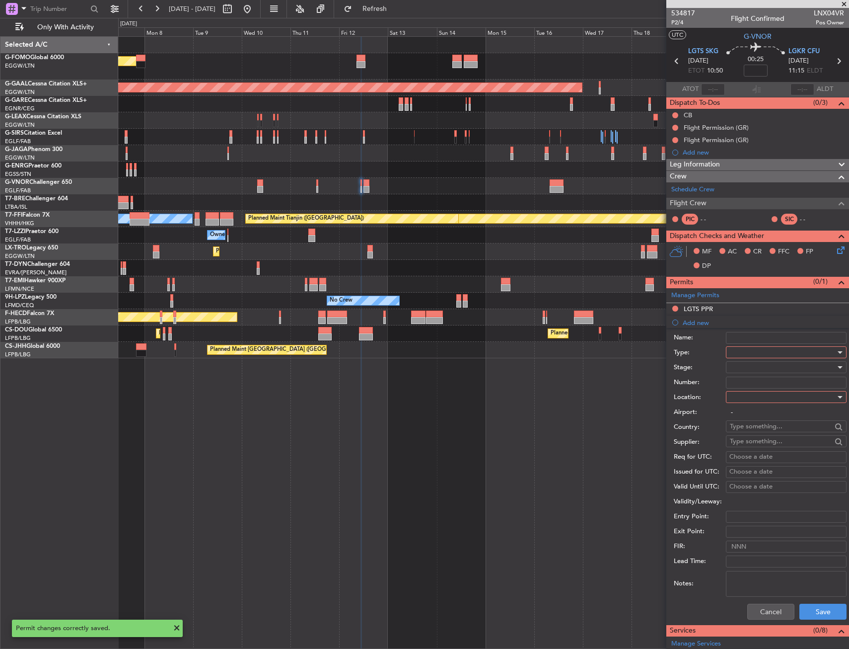
click at [755, 353] on div at bounding box center [783, 352] width 106 height 15
click at [758, 441] on span "Slot" at bounding box center [783, 446] width 104 height 15
click at [749, 393] on div at bounding box center [783, 396] width 106 height 15
click at [754, 413] on span "Departure" at bounding box center [783, 417] width 104 height 15
type input "LGTS / SKG"
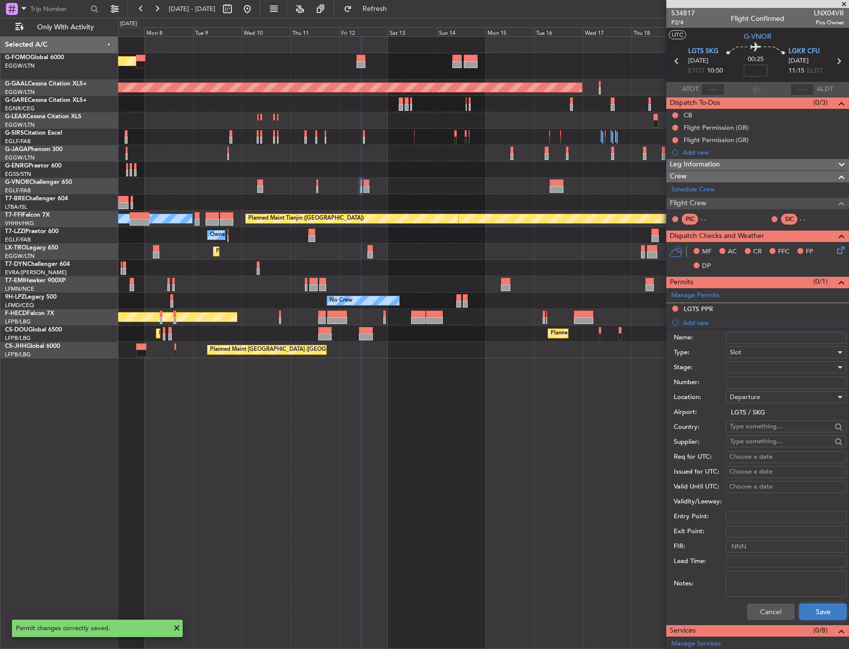
click at [808, 608] on button "Save" at bounding box center [823, 611] width 47 height 16
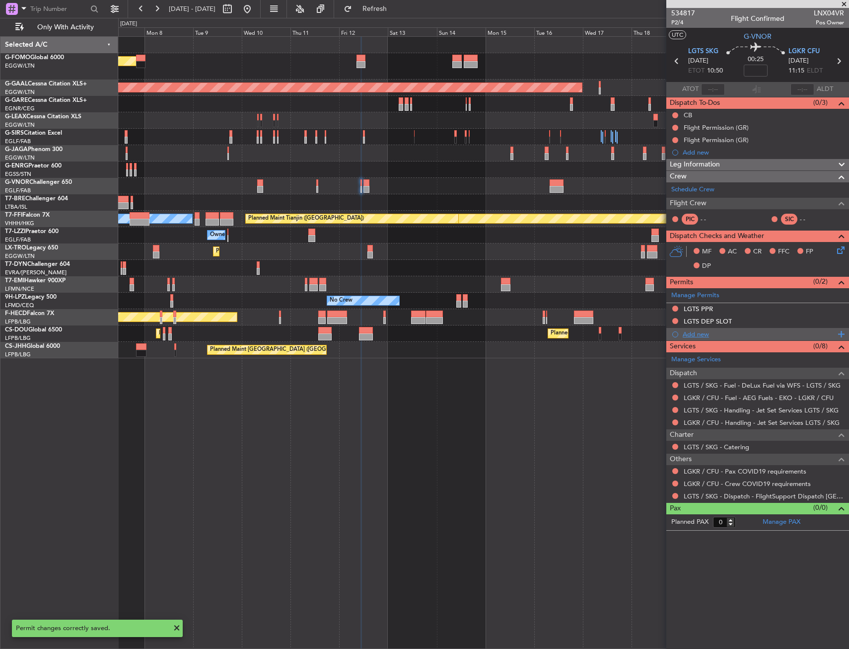
click at [701, 335] on div "Add new" at bounding box center [759, 334] width 152 height 8
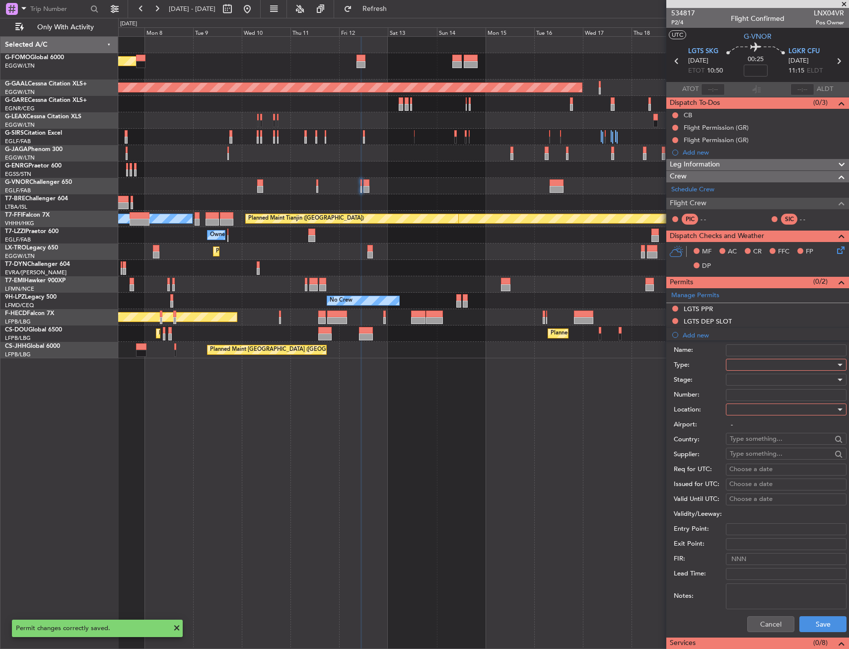
click at [750, 363] on div at bounding box center [783, 364] width 106 height 15
click at [745, 454] on span "Slot" at bounding box center [783, 458] width 104 height 15
click at [750, 411] on div at bounding box center [783, 409] width 106 height 15
click at [748, 452] on div "Departure Departure Alt Arrival Arrival Alt Enroute" at bounding box center [782, 459] width 121 height 75
drag, startPoint x: 748, startPoint y: 452, endPoint x: 741, endPoint y: 460, distance: 10.6
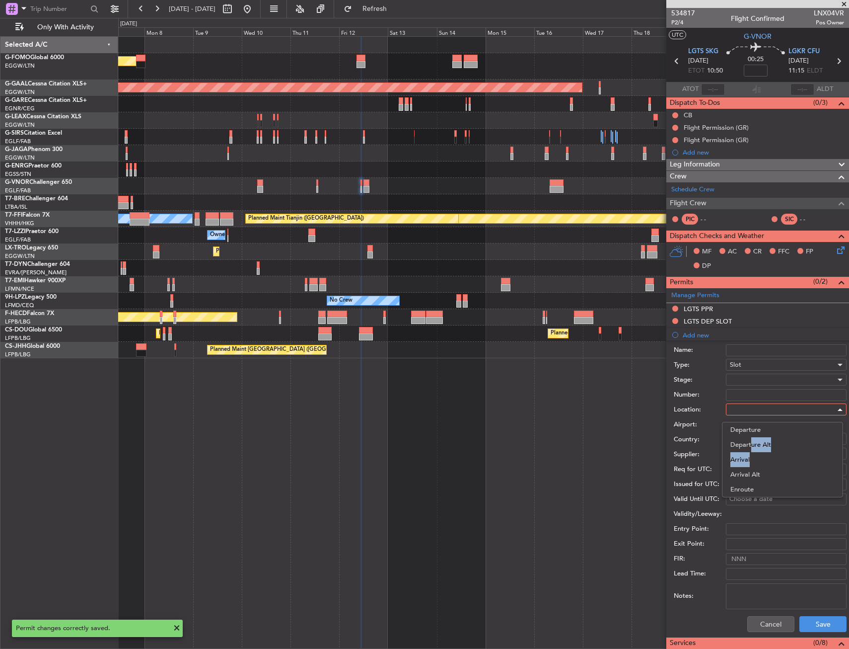
click at [741, 460] on span "Arrival" at bounding box center [783, 459] width 104 height 15
type input "LGKR / CFU"
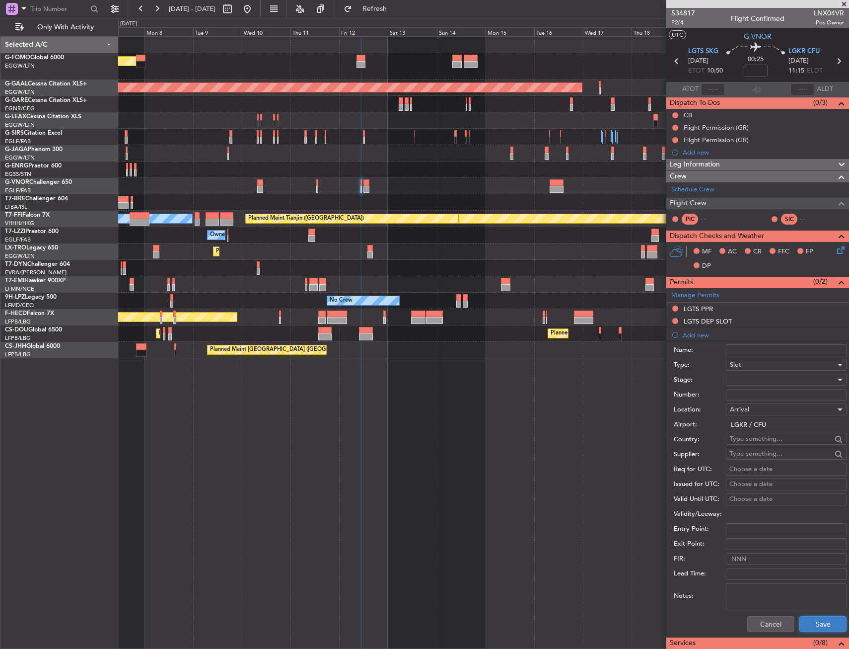
click at [806, 620] on button "Save" at bounding box center [823, 624] width 47 height 16
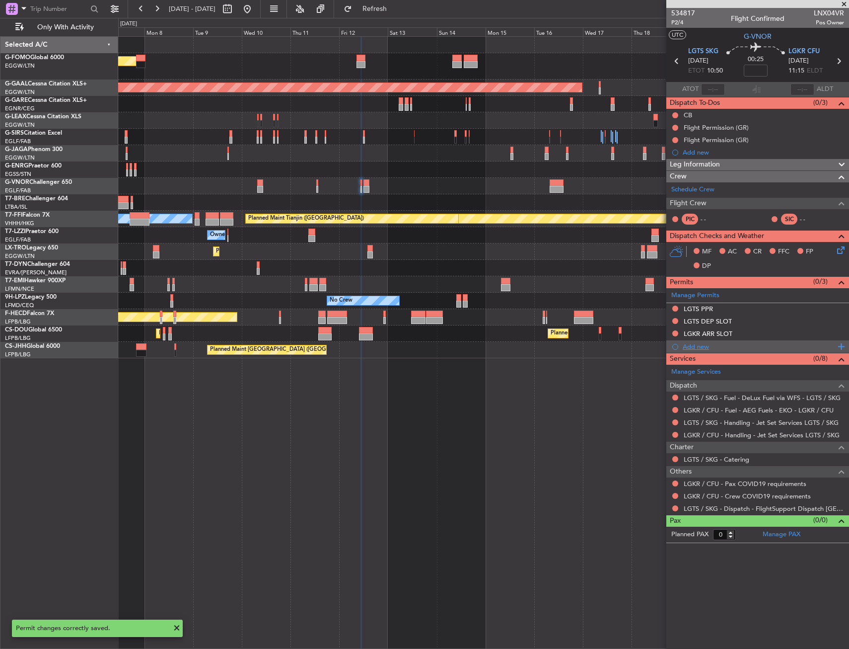
click at [704, 346] on div "Add new" at bounding box center [759, 346] width 152 height 8
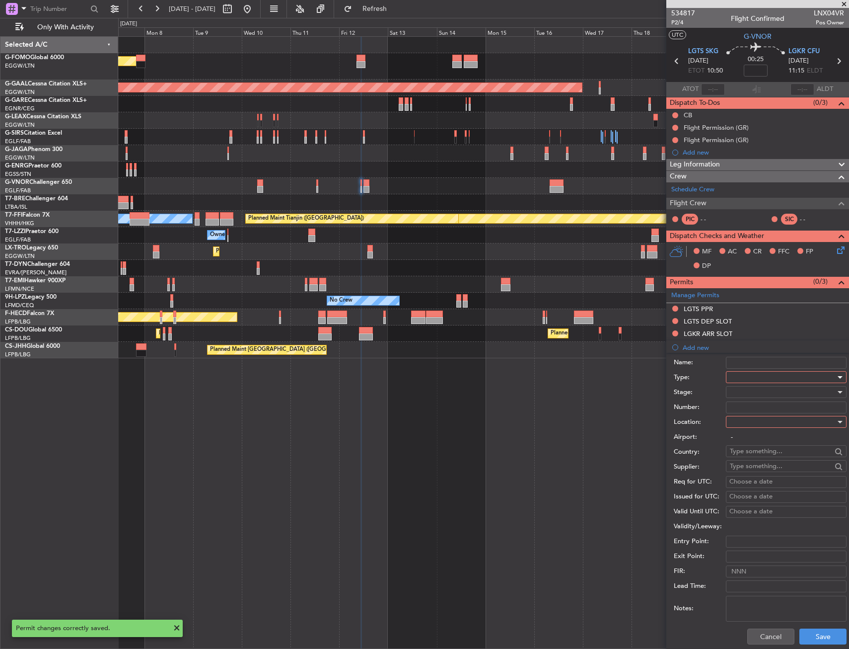
click at [742, 379] on div at bounding box center [783, 377] width 106 height 15
click at [746, 471] on span "Slot" at bounding box center [783, 470] width 104 height 15
click at [750, 372] on div "Slot" at bounding box center [783, 377] width 106 height 15
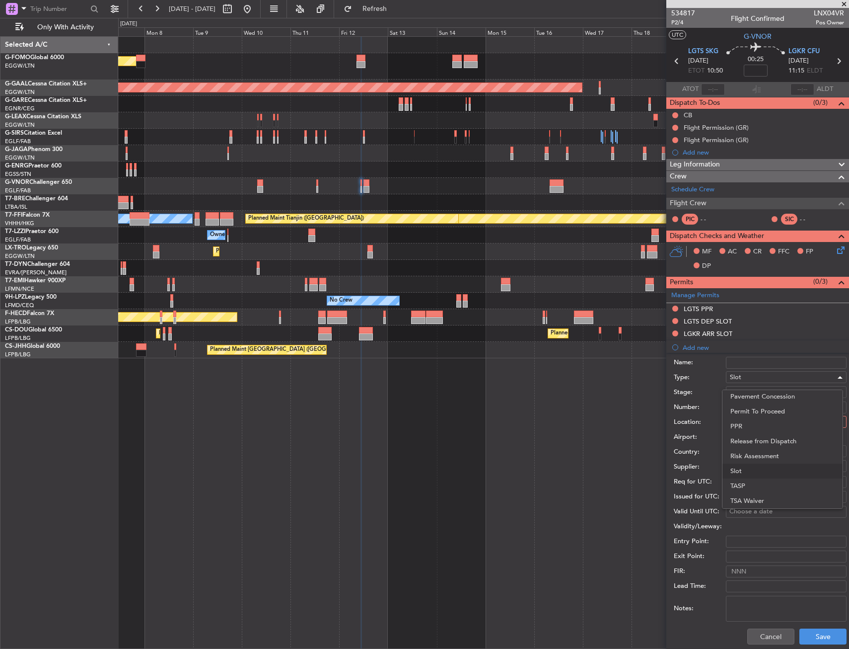
click at [745, 425] on span "PPR" at bounding box center [783, 426] width 104 height 15
click at [747, 421] on div at bounding box center [783, 421] width 106 height 15
click at [752, 468] on span "Arrival" at bounding box center [783, 471] width 104 height 15
type input "LGKR / CFU"
click at [805, 626] on div "Cancel Save" at bounding box center [760, 636] width 173 height 26
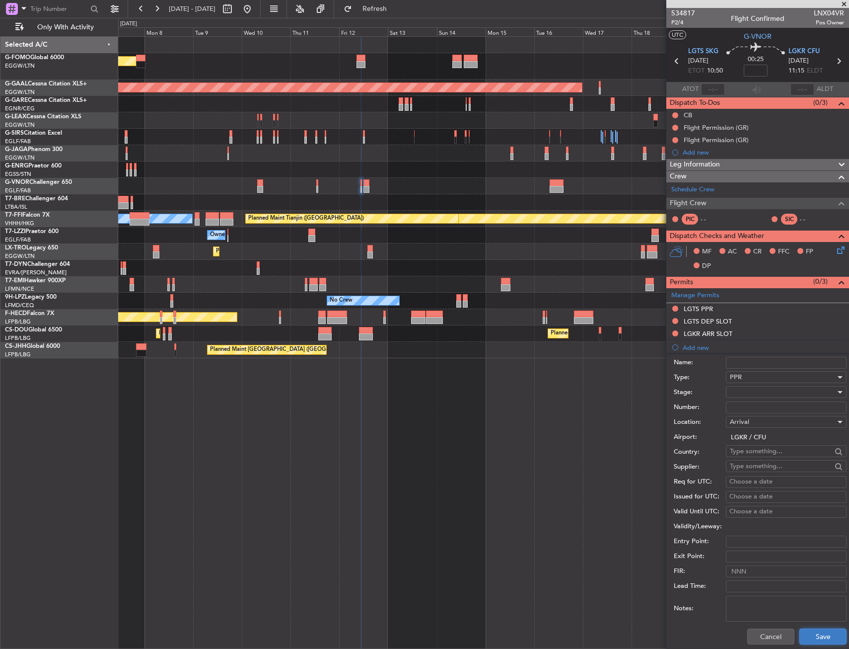
click at [806, 630] on button "Save" at bounding box center [823, 636] width 47 height 16
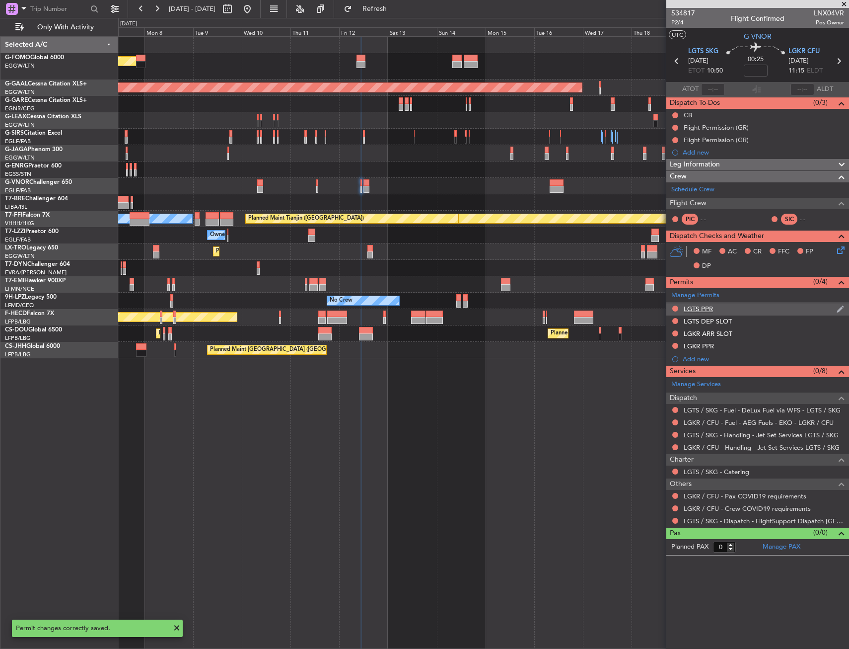
click at [739, 306] on div "LGTS PPR" at bounding box center [757, 309] width 183 height 12
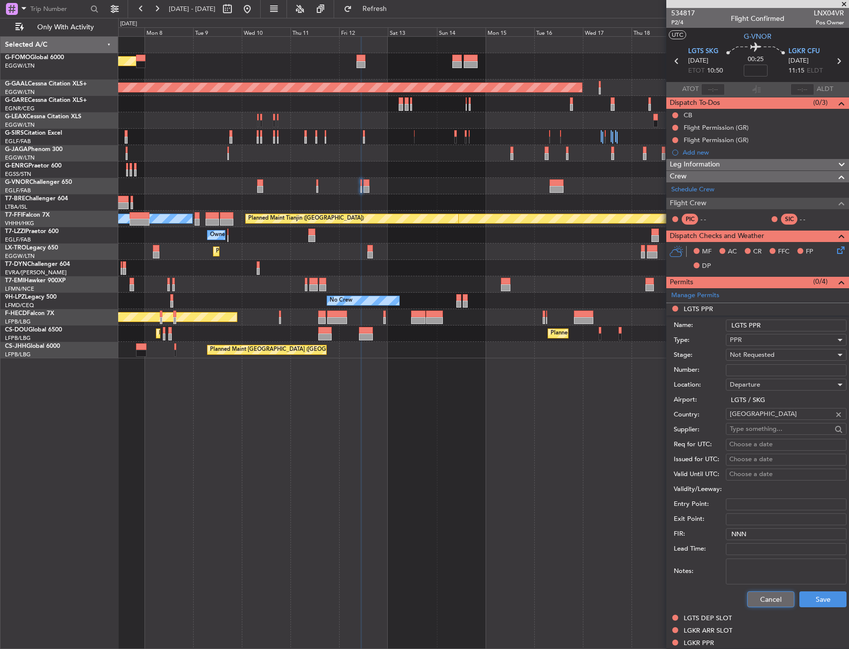
click at [759, 596] on button "Cancel" at bounding box center [770, 599] width 47 height 16
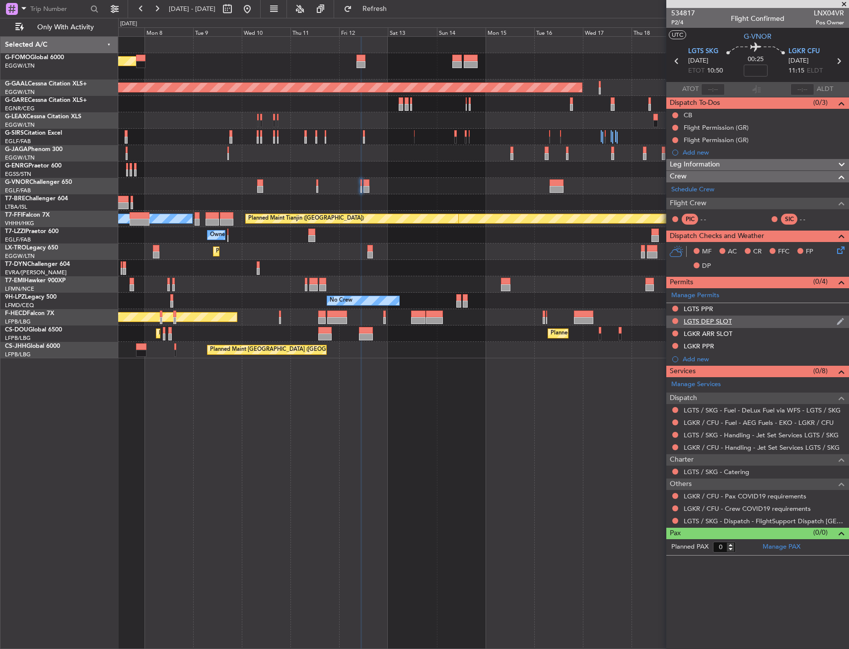
click at [765, 316] on div "LGTS DEP SLOT" at bounding box center [757, 321] width 183 height 12
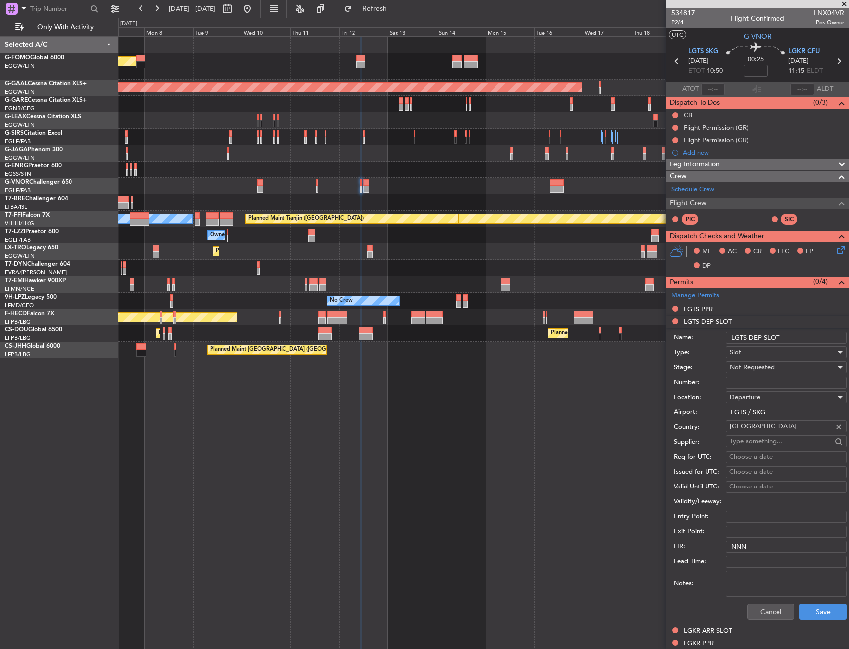
click at [765, 379] on input "Number:" at bounding box center [786, 382] width 121 height 12
paste input "LGTSDJST535000"
type input "LGTSDJST535000"
click at [763, 365] on span "Not Requested" at bounding box center [752, 367] width 45 height 9
click at [751, 442] on span "Received OK" at bounding box center [783, 447] width 104 height 15
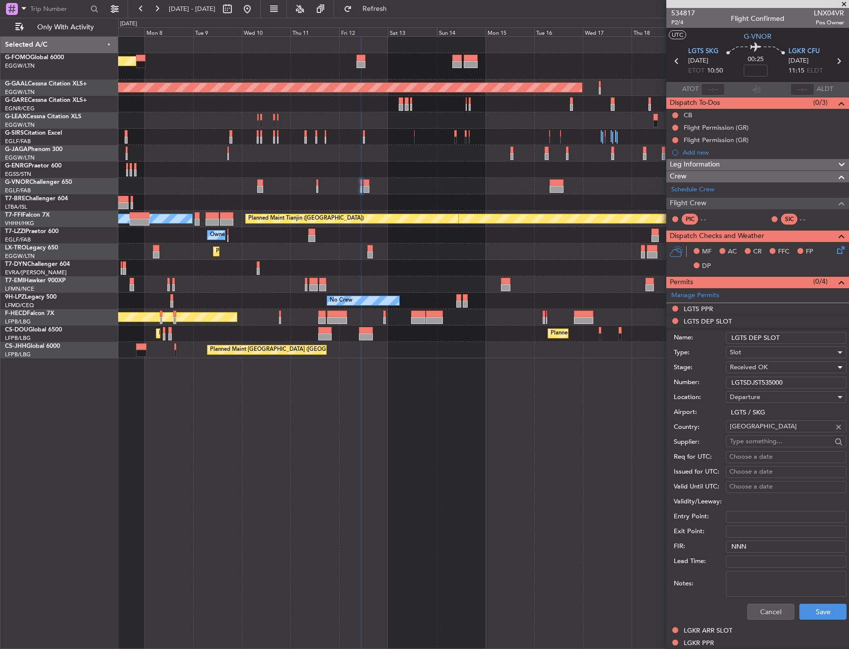
click at [795, 330] on div "Name: LGTS DEP SLOT" at bounding box center [760, 337] width 173 height 15
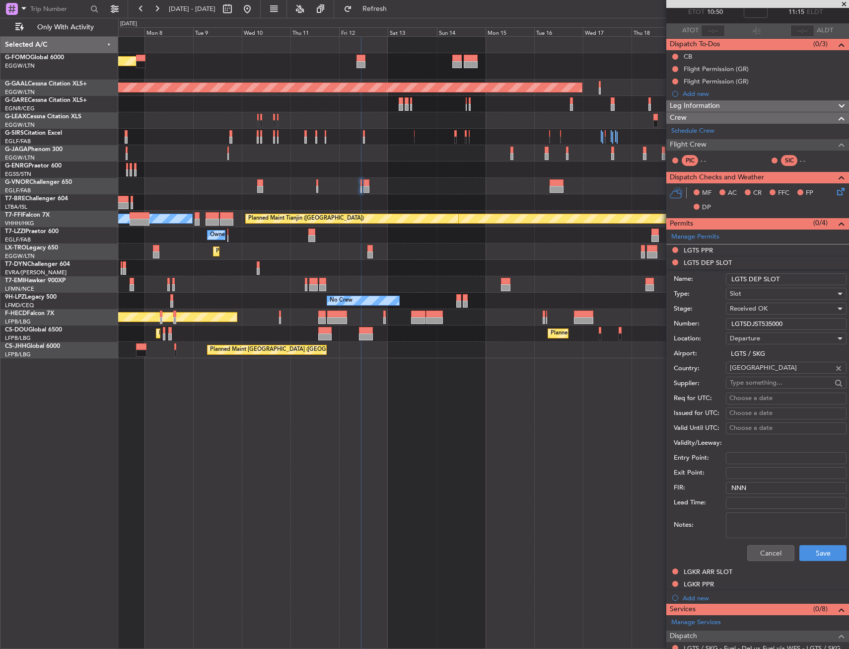
scroll to position [0, 0]
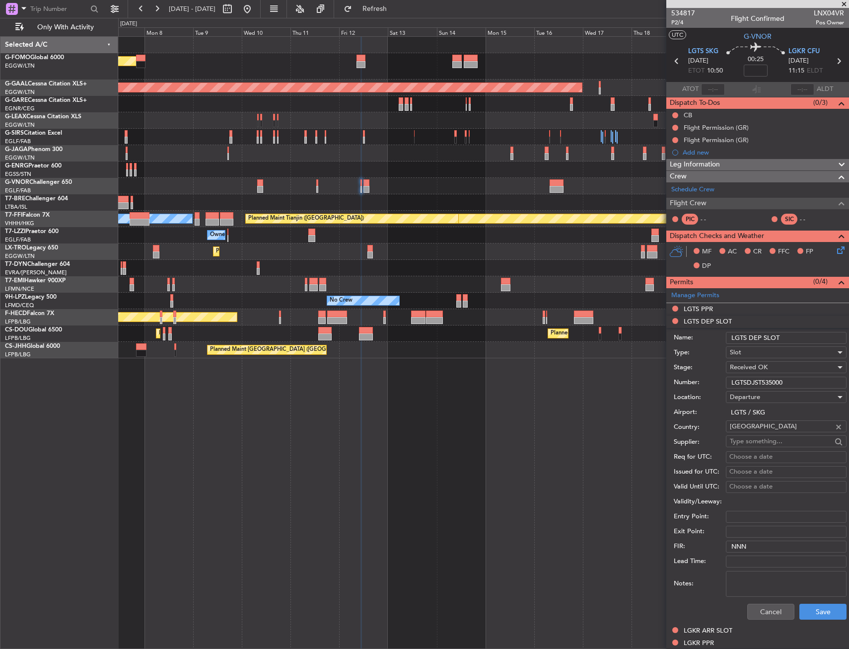
click at [790, 333] on input "LGTS DEP SLOT" at bounding box center [786, 338] width 121 height 12
type input "LGTS DEP SLOT 1020z"
click at [807, 610] on button "Save" at bounding box center [823, 611] width 47 height 16
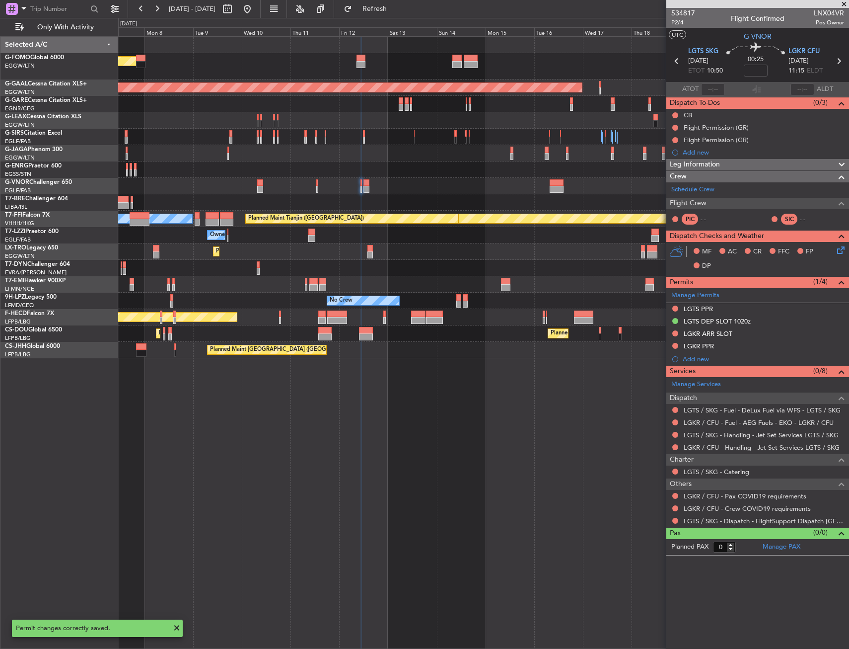
click at [726, 308] on div "LGTS PPR" at bounding box center [757, 309] width 183 height 12
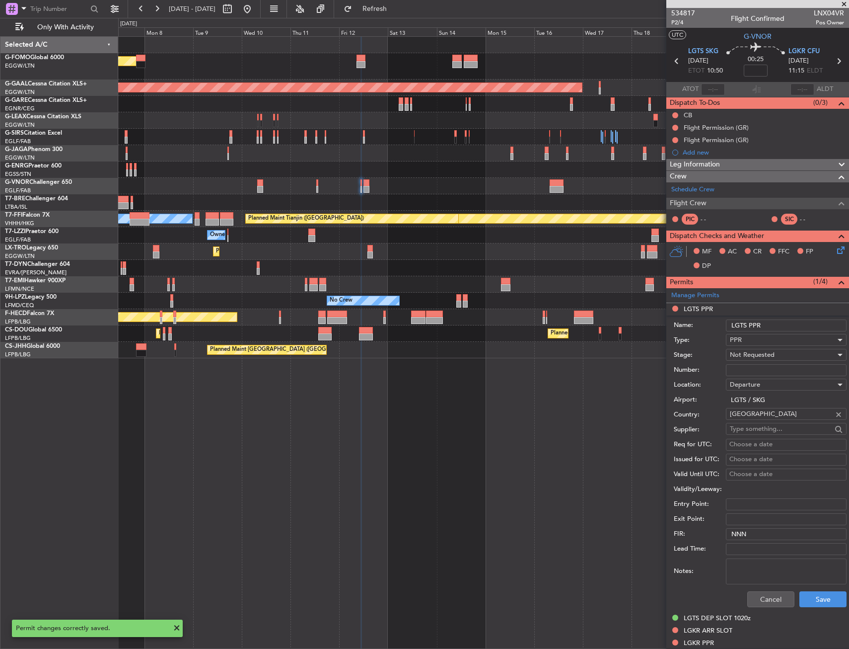
click at [741, 372] on input "Number:" at bounding box center [786, 370] width 121 height 12
paste input "LGTS00934300825/1109251350/1209251020"
type input "LGTS00934300825/1109251350/1209251020"
drag, startPoint x: 745, startPoint y: 359, endPoint x: 747, endPoint y: 352, distance: 6.6
click at [747, 352] on span "Not Requested" at bounding box center [752, 354] width 45 height 9
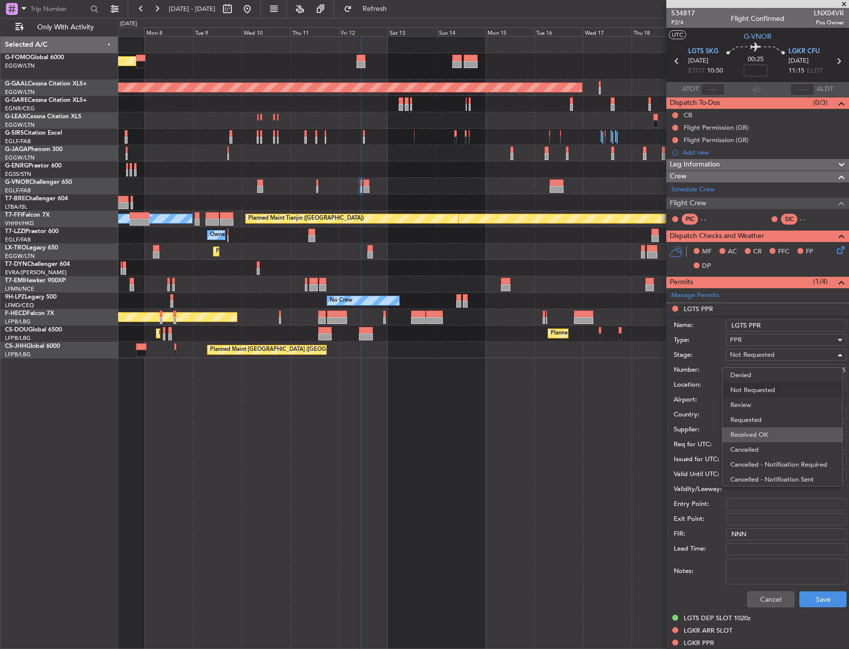
click at [754, 431] on span "Received OK" at bounding box center [783, 434] width 104 height 15
click at [814, 596] on button "Save" at bounding box center [823, 599] width 47 height 16
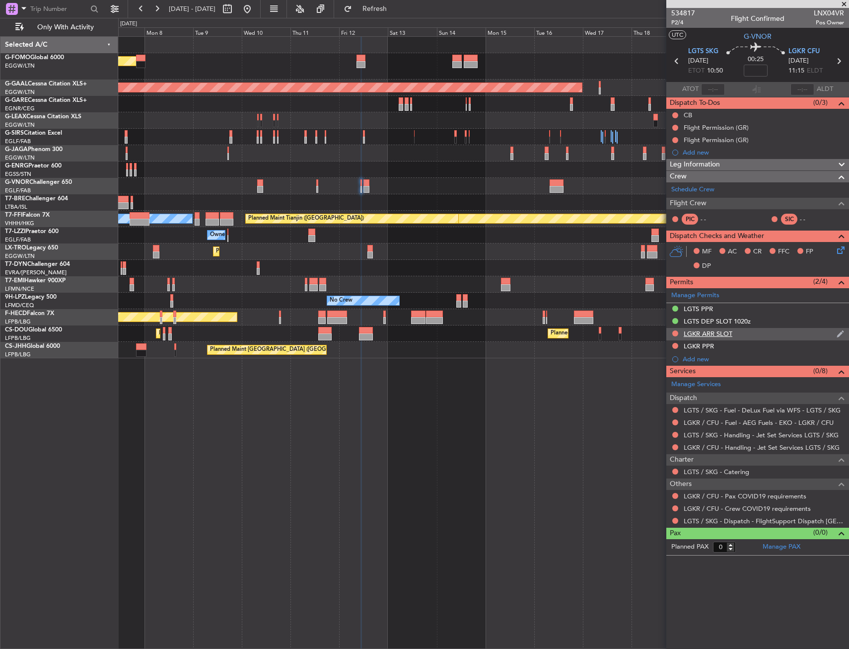
click at [753, 330] on div "LGKR ARR SLOT" at bounding box center [757, 334] width 183 height 12
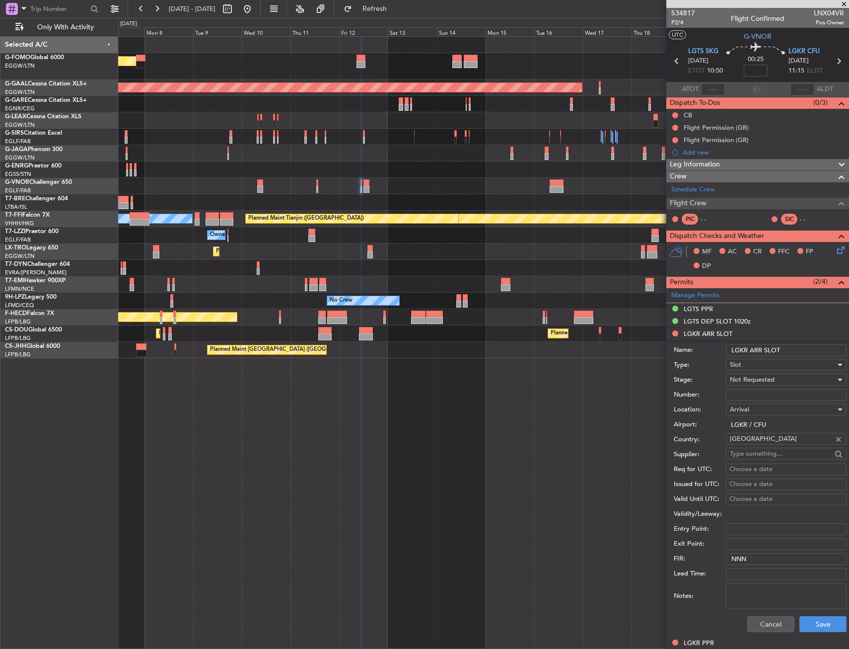
drag, startPoint x: 753, startPoint y: 392, endPoint x: 757, endPoint y: 387, distance: 6.7
click at [753, 392] on input "Number:" at bounding box center [786, 395] width 121 height 12
paste input "LGKRAJST535100"
type input "LGKRAJST535100"
drag, startPoint x: 758, startPoint y: 386, endPoint x: 771, endPoint y: 375, distance: 16.9
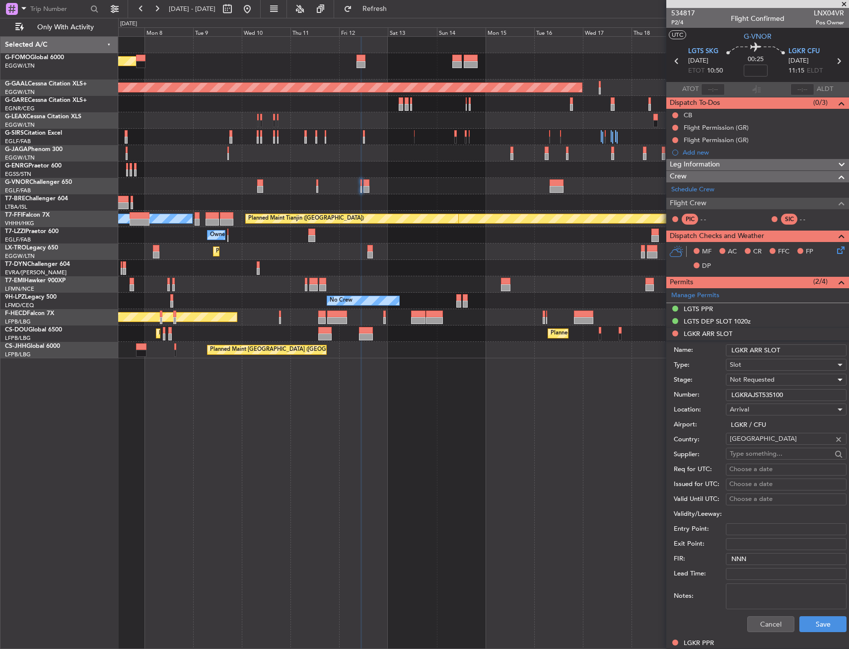
click at [771, 375] on span "Not Requested" at bounding box center [752, 379] width 45 height 9
click at [757, 459] on span "Received OK" at bounding box center [783, 459] width 104 height 15
click at [789, 348] on input "LGKR ARR SLOT" at bounding box center [786, 350] width 121 height 12
type input "LGKR ARR SLOT 1120z"
click at [810, 624] on button "Save" at bounding box center [823, 624] width 47 height 16
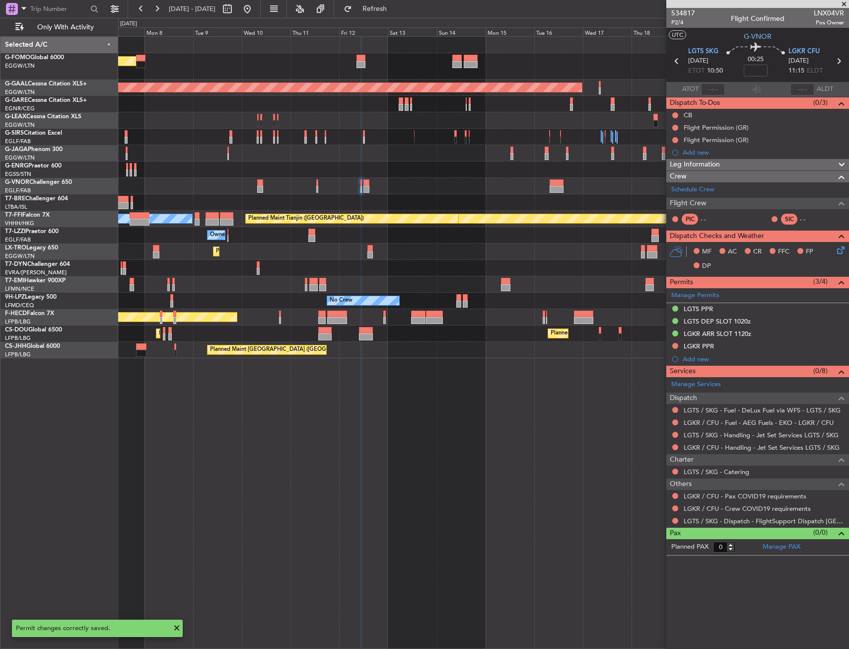
drag, startPoint x: 776, startPoint y: 344, endPoint x: 775, endPoint y: 350, distance: 6.5
click at [776, 344] on div "LGKR PPR" at bounding box center [757, 346] width 183 height 12
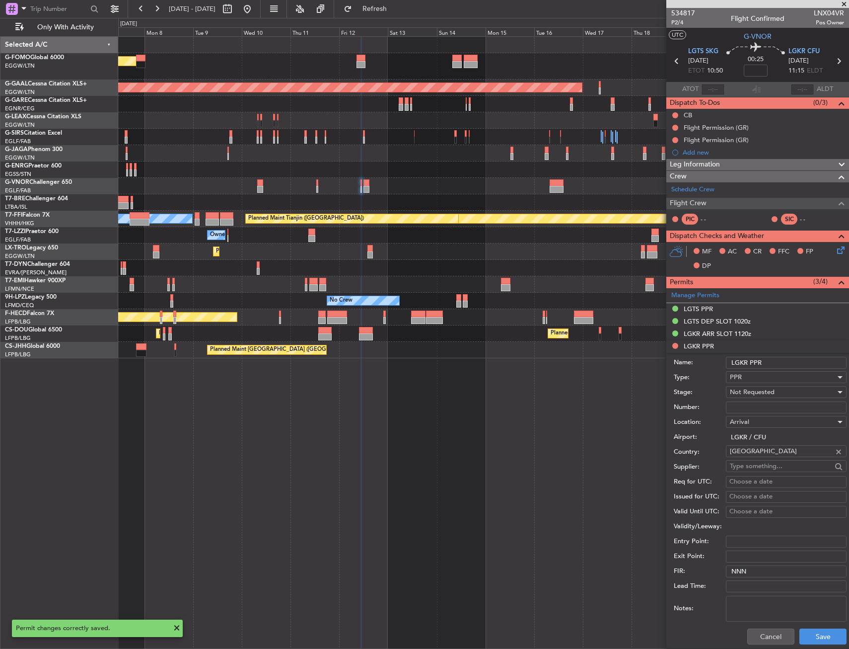
click at [765, 413] on div "Number:" at bounding box center [760, 407] width 173 height 15
click at [764, 404] on input "Number:" at bounding box center [786, 407] width 121 height 12
paste input "LGKR06366300825/1209251120/1209251210"
type input "LGKR06366300825/1209251120/1209251210"
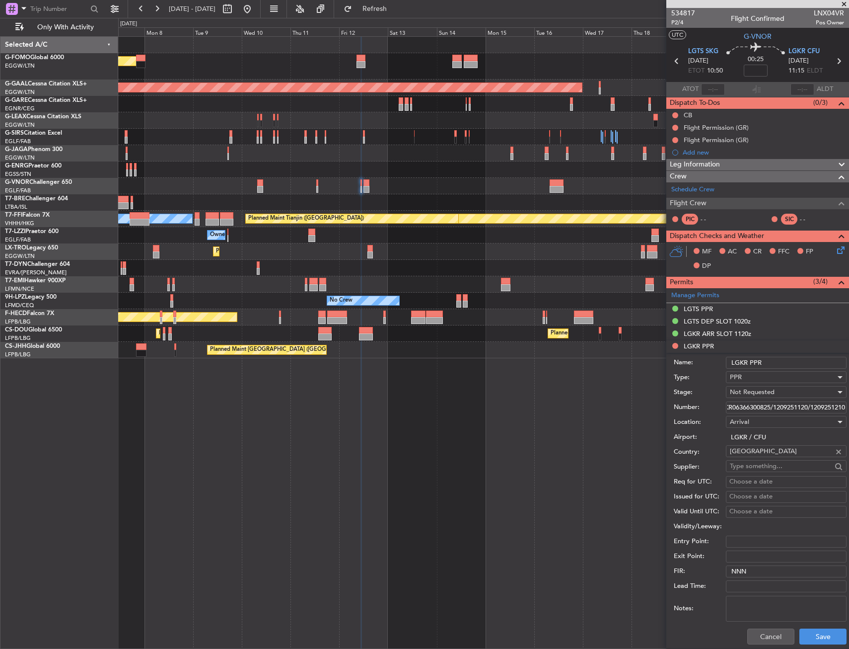
click at [762, 392] on span "Not Requested" at bounding box center [752, 391] width 45 height 9
click at [757, 458] on span "Requested" at bounding box center [783, 456] width 104 height 15
click at [764, 394] on div "Requested" at bounding box center [783, 391] width 106 height 15
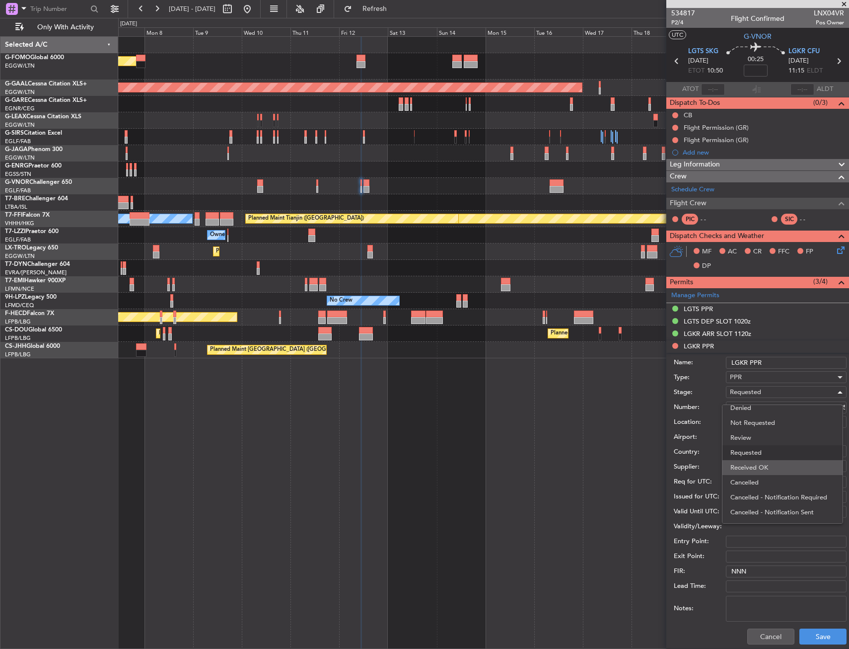
click at [762, 467] on span "Received OK" at bounding box center [783, 467] width 104 height 15
click at [803, 636] on button "Save" at bounding box center [823, 636] width 47 height 16
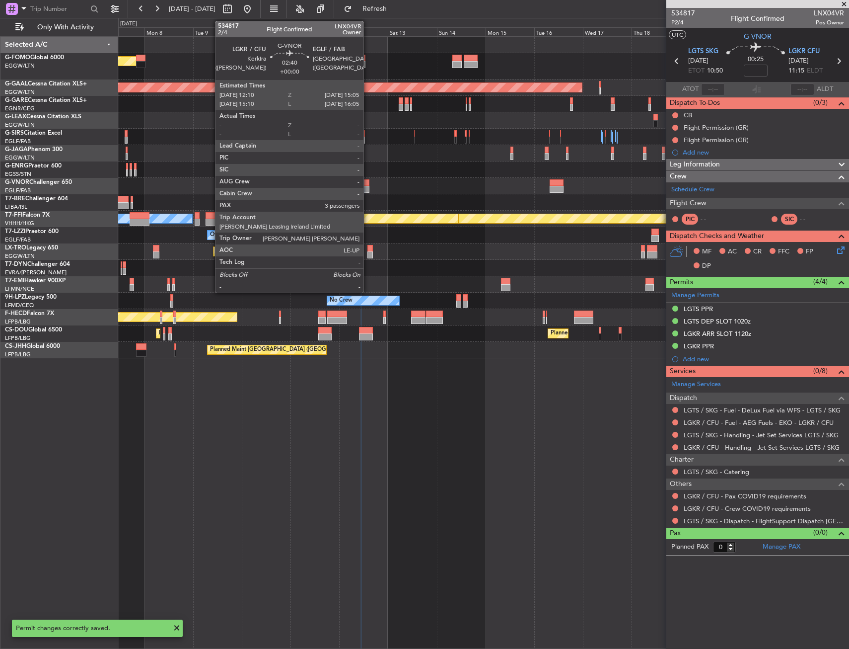
click at [368, 188] on div at bounding box center [367, 189] width 6 height 7
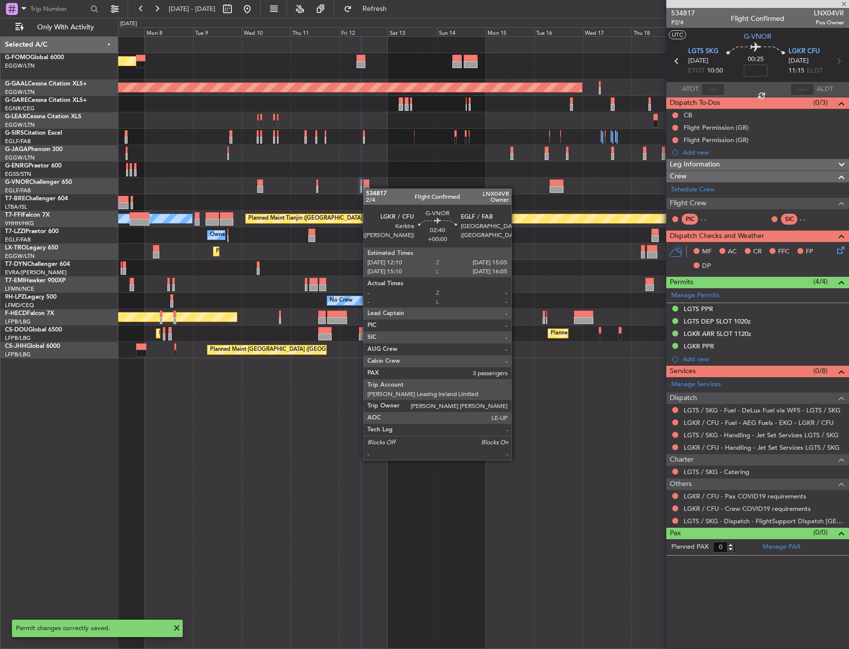
type input "3"
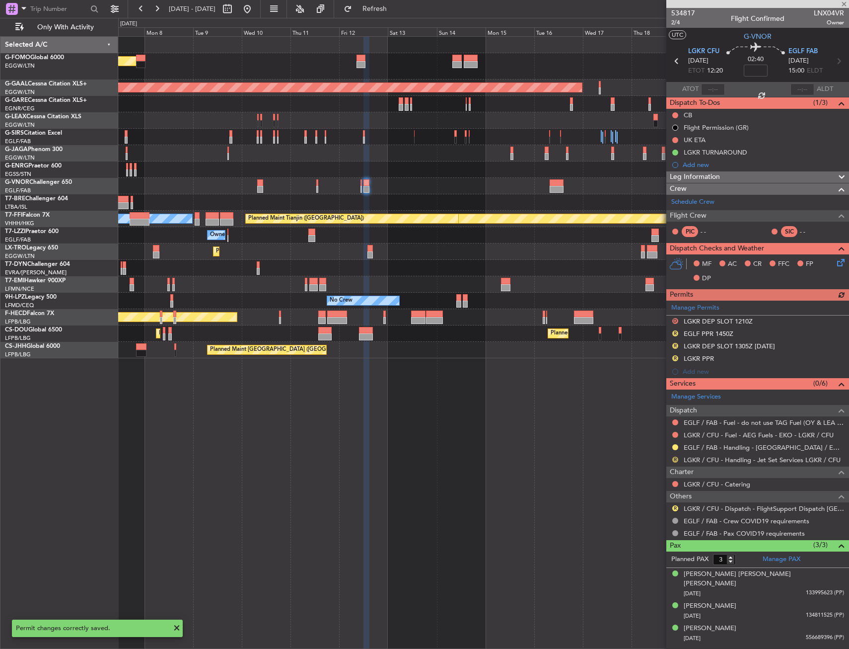
click at [673, 458] on button "R" at bounding box center [675, 459] width 6 height 6
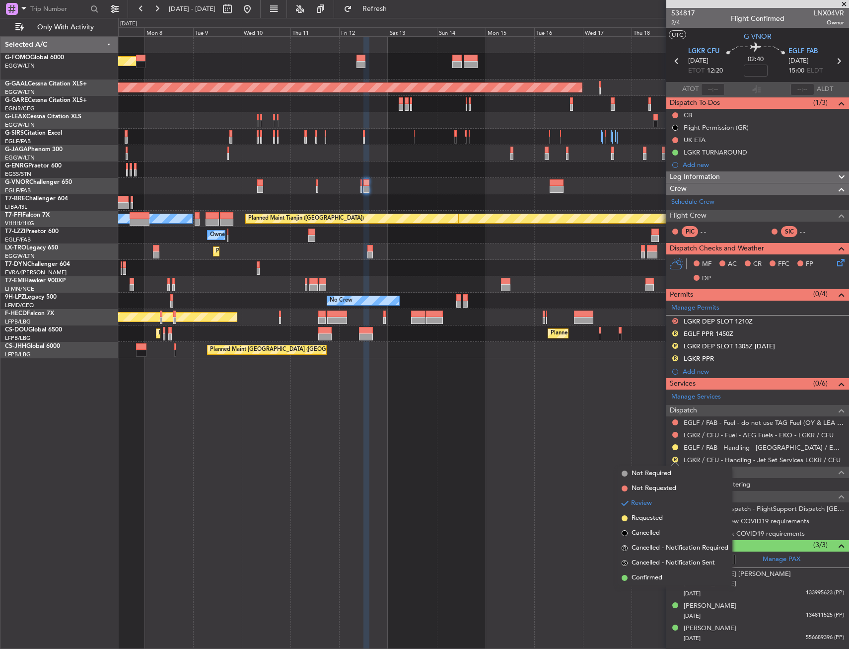
click at [646, 577] on span "Confirmed" at bounding box center [647, 578] width 31 height 10
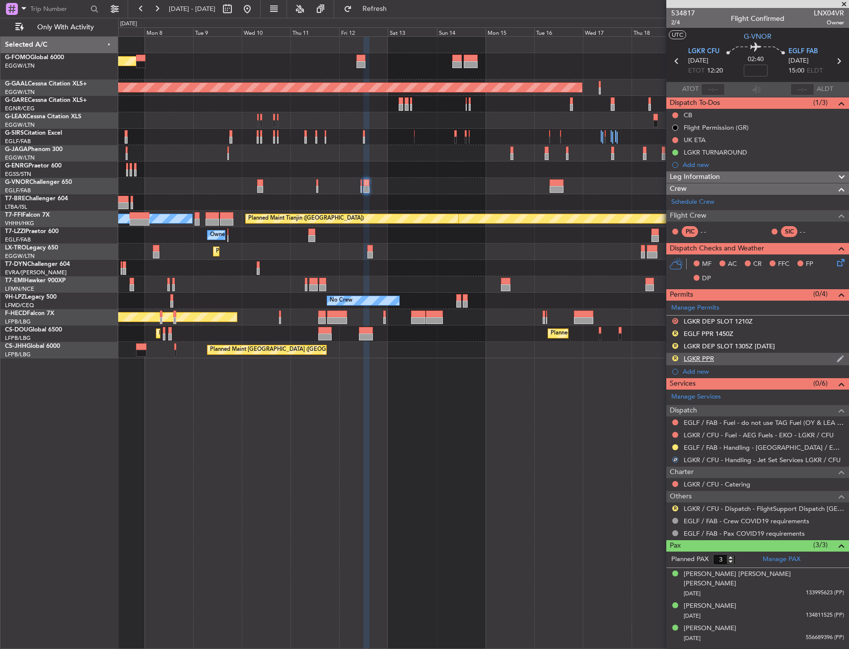
click at [735, 358] on div "R LGKR PPR" at bounding box center [757, 359] width 183 height 12
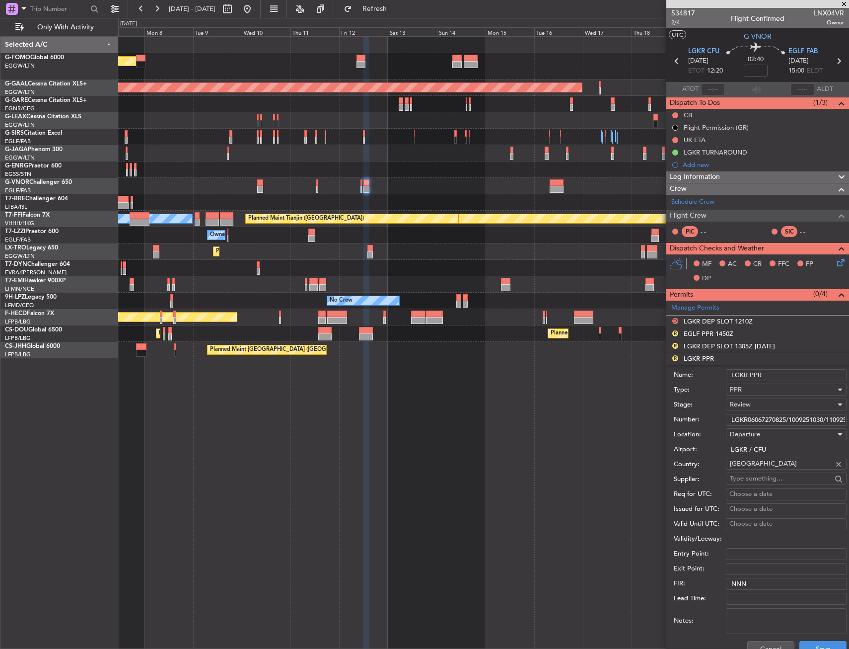
click at [772, 416] on input "LGKR06067270825/1009251030/1109251305" at bounding box center [786, 420] width 121 height 12
paste input "366300825/1209251120/1209251210"
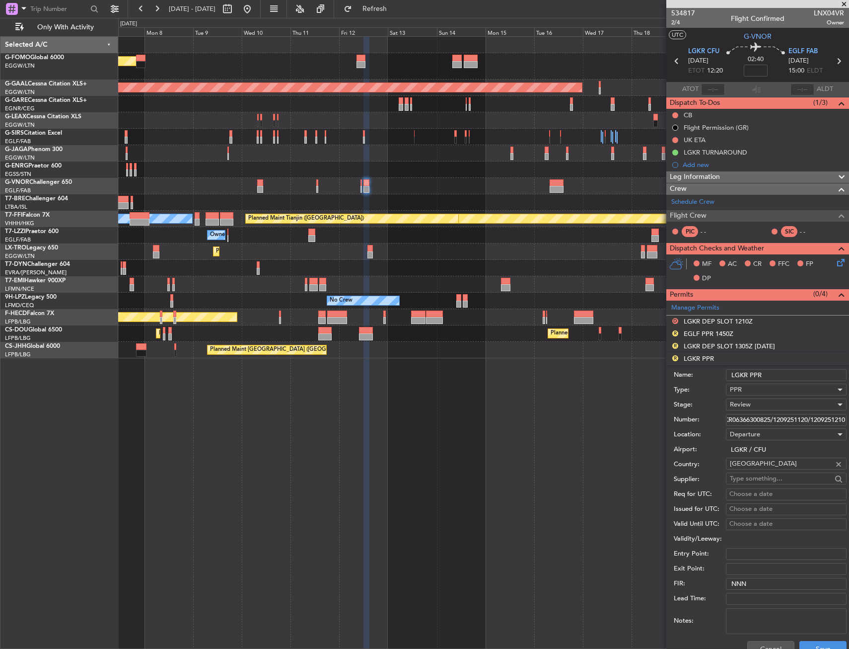
type input "LGKR06366300825/1209251120/1209251210"
click at [768, 408] on div "Review" at bounding box center [783, 404] width 106 height 15
click at [763, 470] on span "Requested" at bounding box center [783, 469] width 104 height 15
click at [757, 406] on span "Requested" at bounding box center [745, 404] width 31 height 9
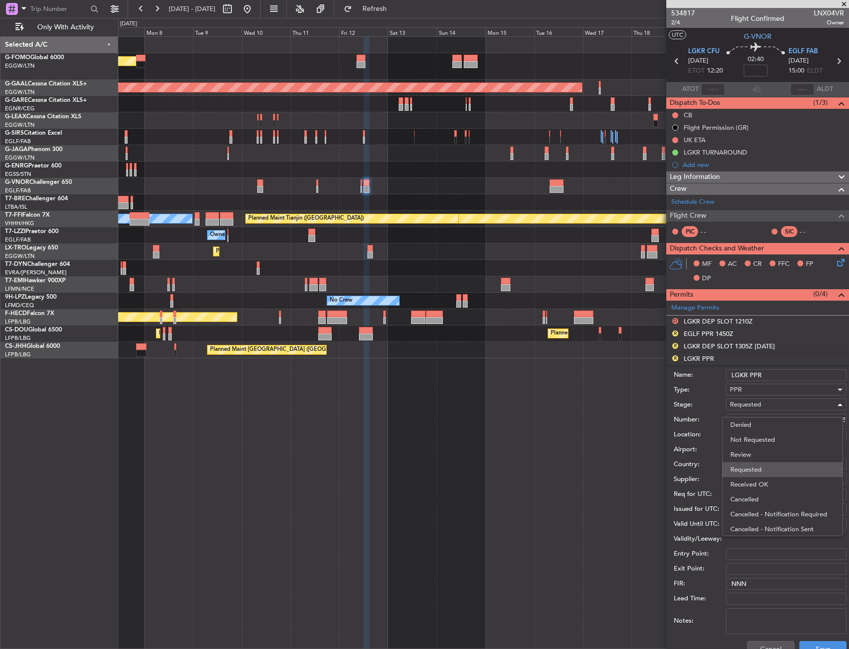
scroll to position [4, 0]
click at [765, 478] on span "Received OK" at bounding box center [783, 479] width 104 height 15
click at [808, 644] on button "Save" at bounding box center [823, 649] width 47 height 16
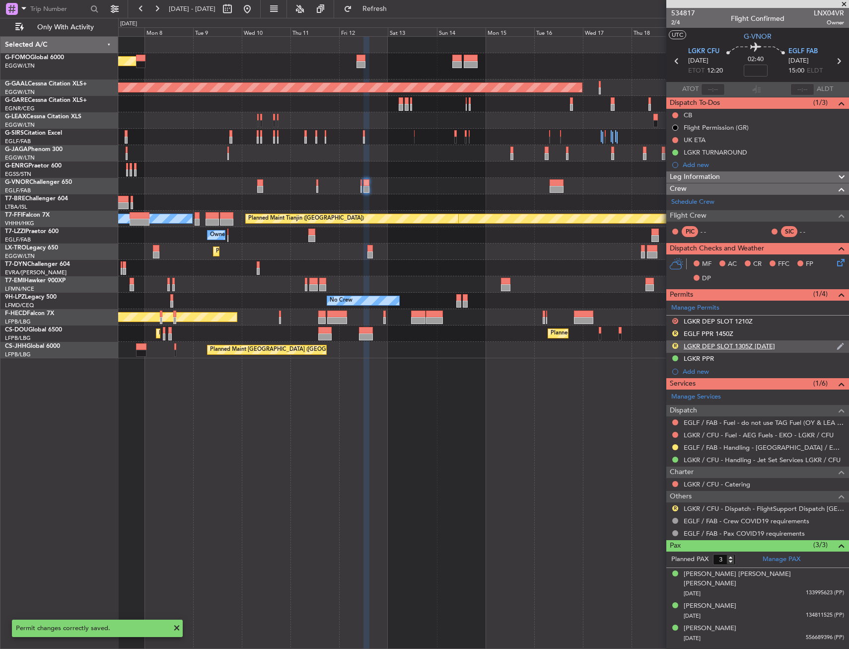
click at [784, 345] on div "R LGKR DEP SLOT 1305Z [DATE]" at bounding box center [757, 346] width 183 height 12
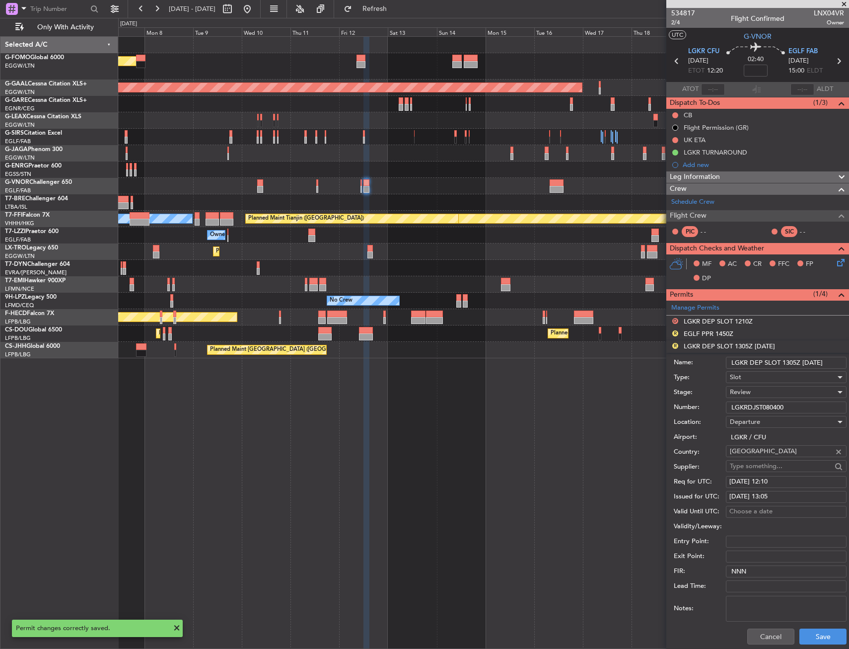
click at [826, 361] on input "LGKR DEP SLOT 1305Z [DATE]" at bounding box center [786, 363] width 121 height 12
drag, startPoint x: 794, startPoint y: 362, endPoint x: 782, endPoint y: 363, distance: 12.4
click at [782, 363] on input "LGKR DEP SLOT 1305Z [DATE]" at bounding box center [786, 363] width 121 height 12
type input "LGKR DEP SLOT 1210z"
click at [808, 402] on input "LGKRDJST080400" at bounding box center [786, 407] width 121 height 12
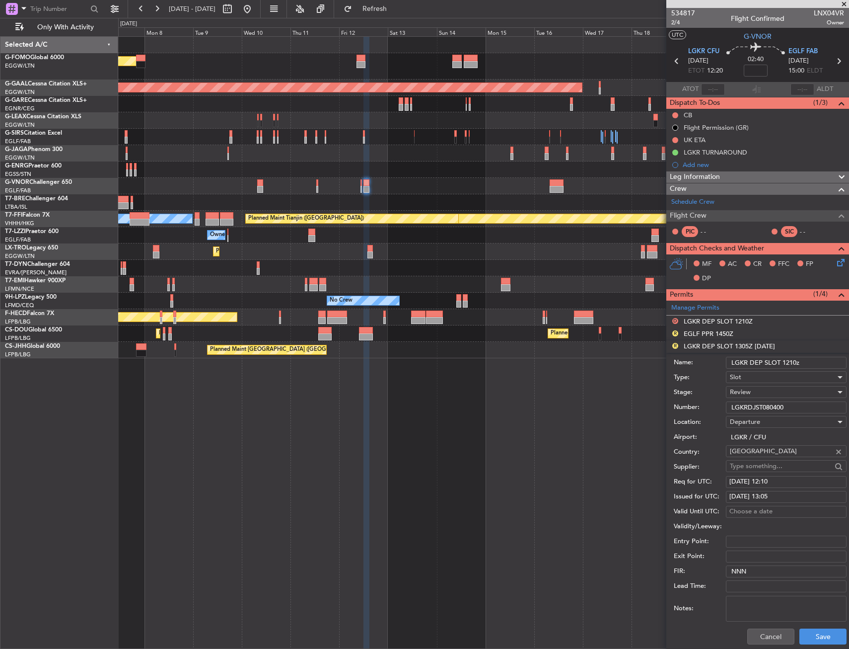
click at [808, 402] on input "LGKRDJST080400" at bounding box center [786, 407] width 121 height 12
paste input "535100"
type input "LGKRDJST535100"
click at [753, 393] on div "Review" at bounding box center [783, 391] width 106 height 15
click at [751, 470] on span "Received OK" at bounding box center [783, 471] width 104 height 15
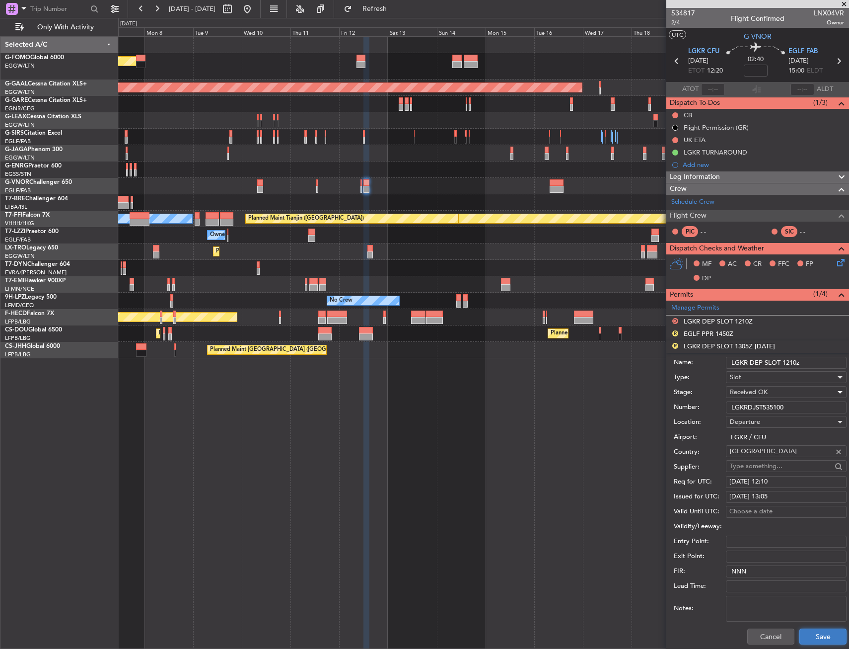
click at [803, 634] on button "Save" at bounding box center [823, 636] width 47 height 16
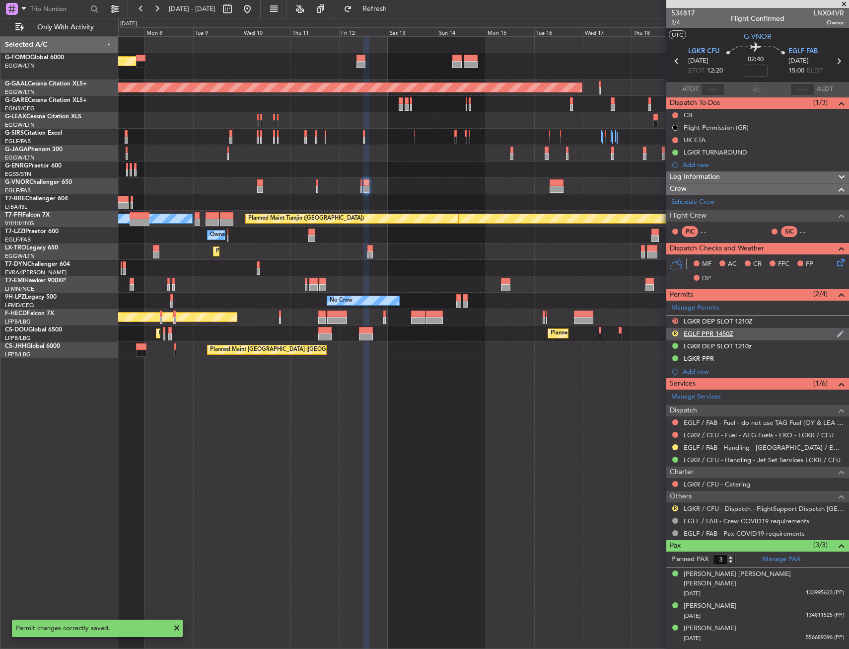
click at [746, 331] on div "R EGLF PPR 1450Z" at bounding box center [757, 334] width 183 height 12
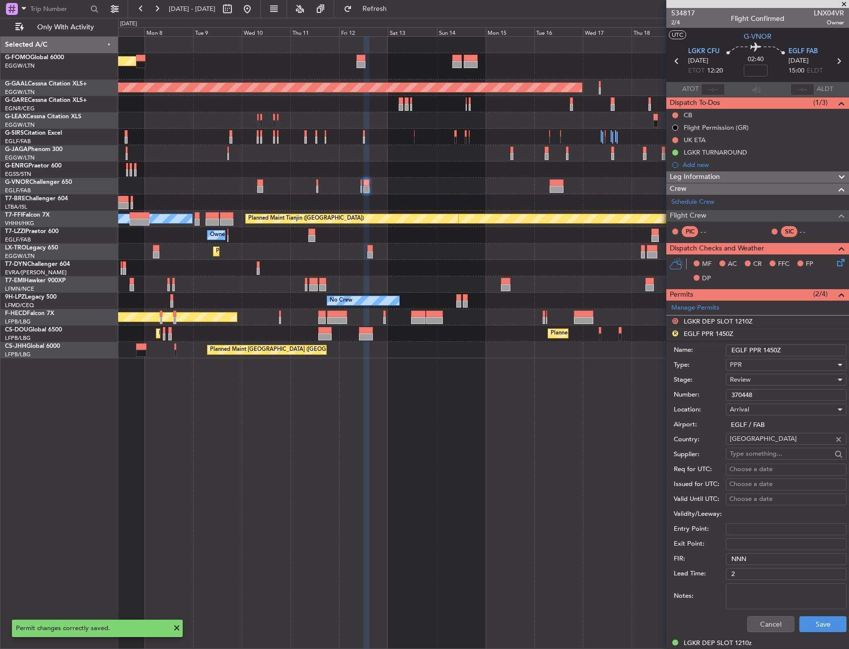
click at [773, 349] on input "EGLF PPR 1450Z" at bounding box center [786, 350] width 121 height 12
type input "EGLF PPR 1500Z"
click at [746, 379] on span "Review" at bounding box center [740, 379] width 21 height 9
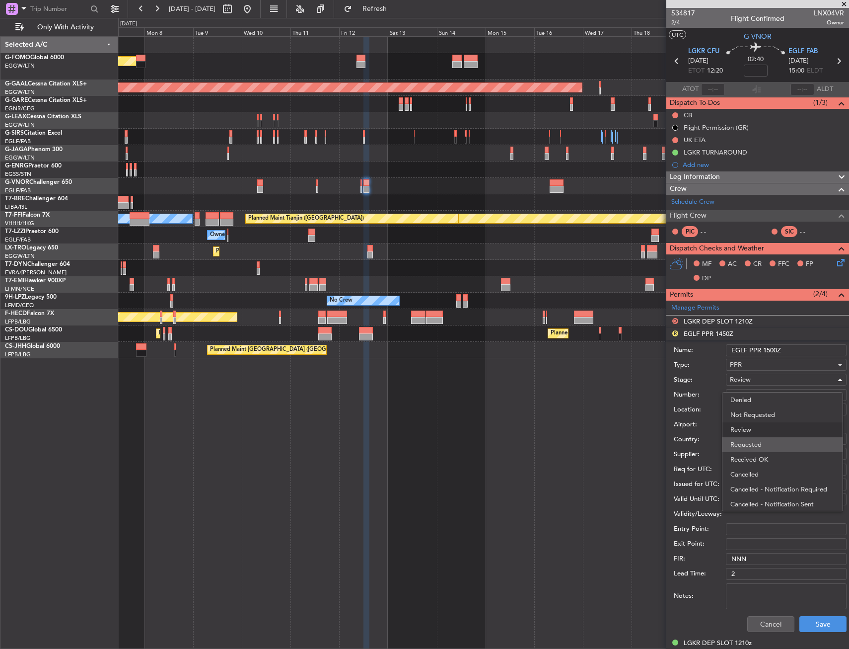
click at [740, 440] on span "Requested" at bounding box center [783, 444] width 104 height 15
click at [802, 618] on button "Save" at bounding box center [823, 624] width 47 height 16
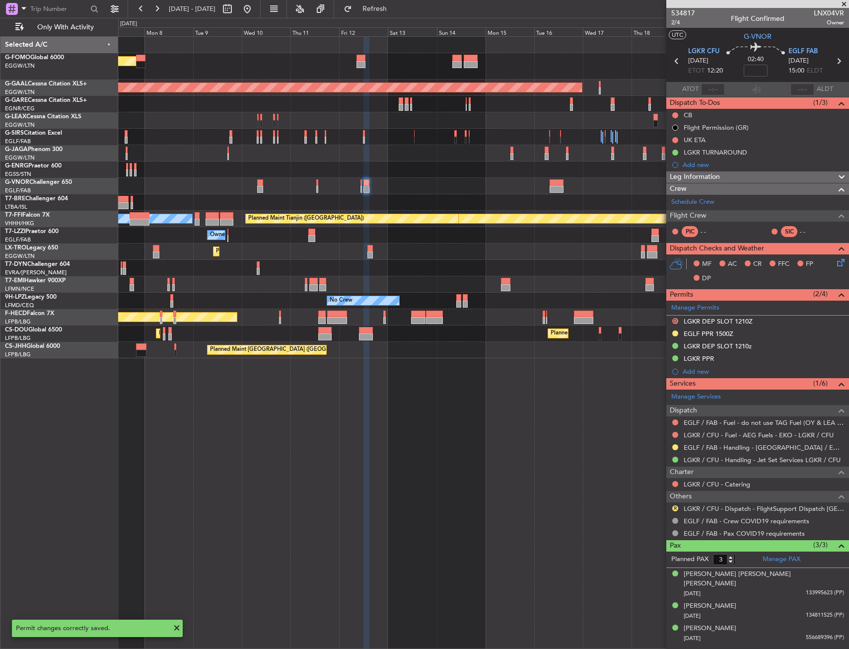
click at [688, 307] on link "Manage Permits" at bounding box center [695, 308] width 48 height 10
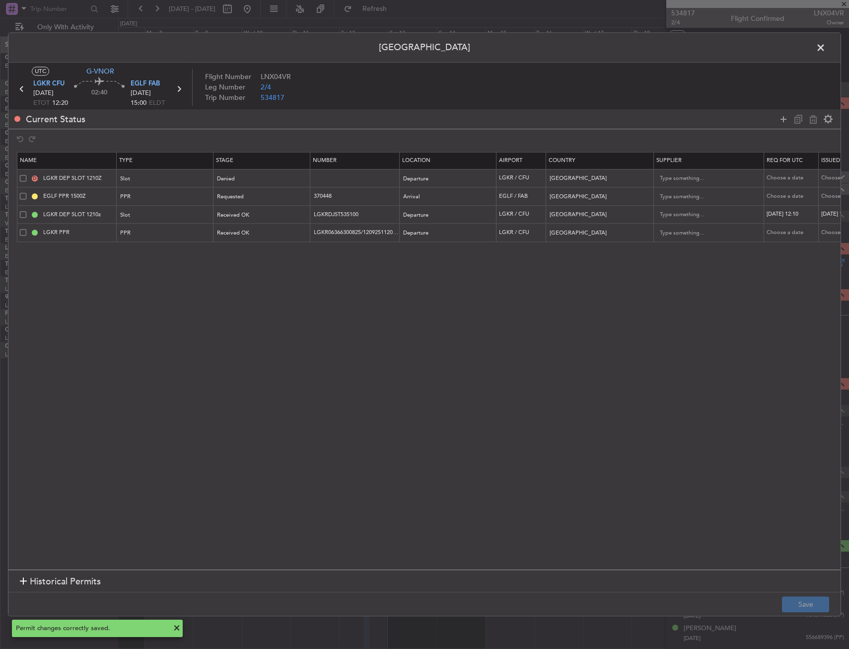
click at [21, 176] on span at bounding box center [23, 178] width 6 height 6
click at [27, 175] on input "checkbox" at bounding box center [27, 175] width 0 height 0
click at [815, 120] on icon at bounding box center [814, 119] width 12 height 12
type input "EGLF PPR 1500Z"
type input "370448"
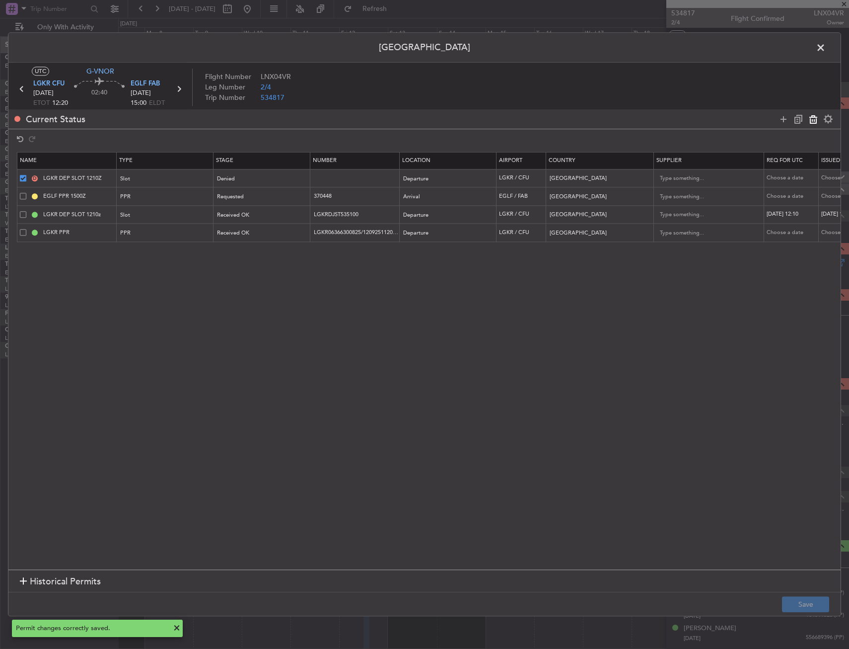
type input "[GEOGRAPHIC_DATA]"
type input "2"
type input "LGKR DEP SLOT 1210z"
type input "LGKRDJST535100"
type input "[GEOGRAPHIC_DATA]"
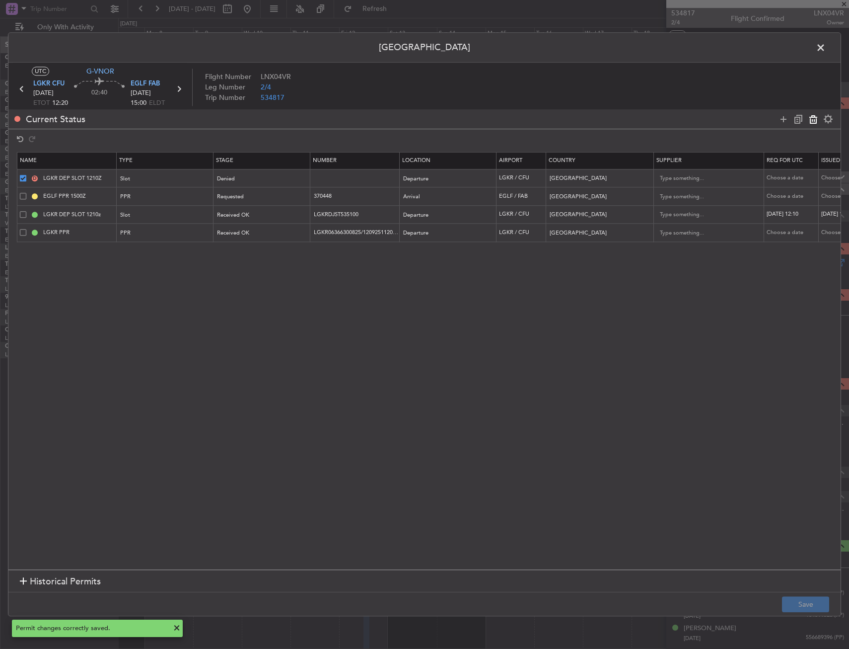
type input "LGKR PPR"
type input "LGKR06366300825/1209251120/1209251210"
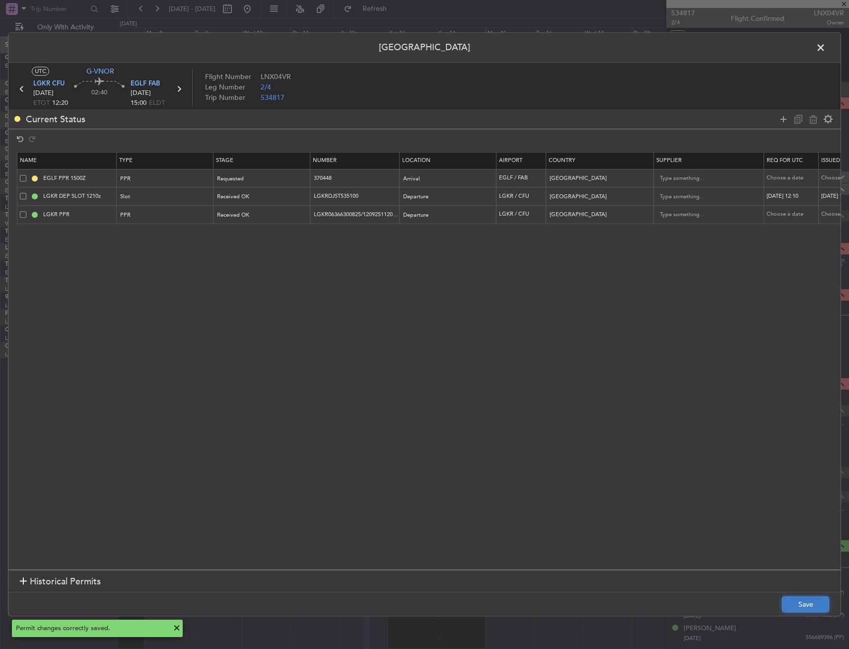
click at [796, 607] on button "Save" at bounding box center [805, 604] width 47 height 16
click at [826, 47] on span at bounding box center [826, 50] width 0 height 20
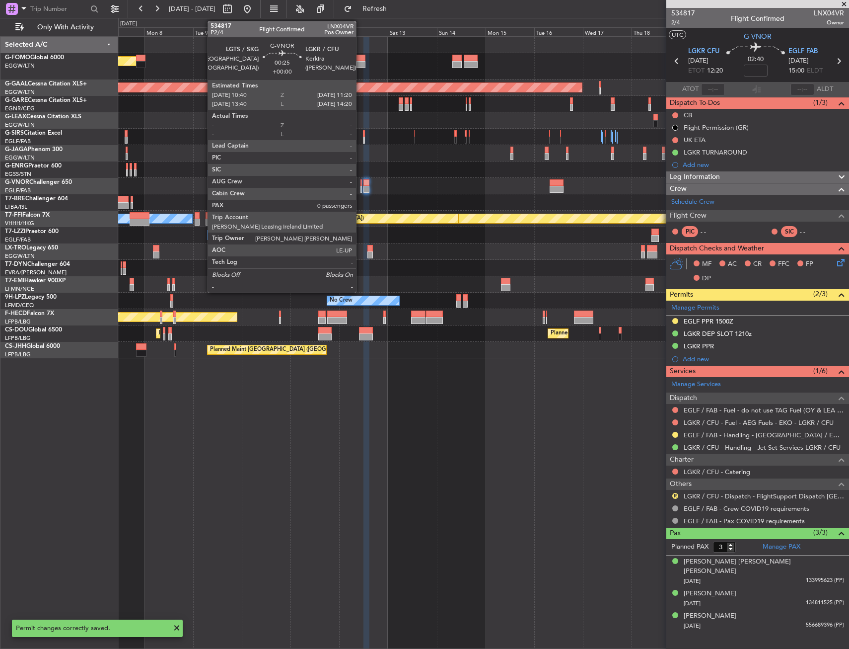
click at [361, 188] on div at bounding box center [361, 189] width 1 height 7
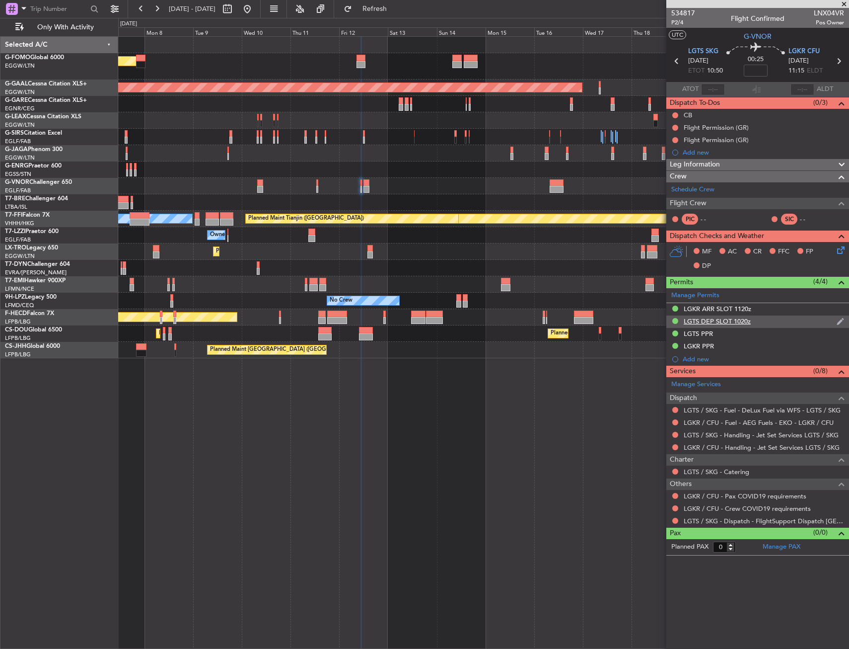
click at [767, 319] on div "LGTS DEP SLOT 1020z" at bounding box center [757, 321] width 183 height 12
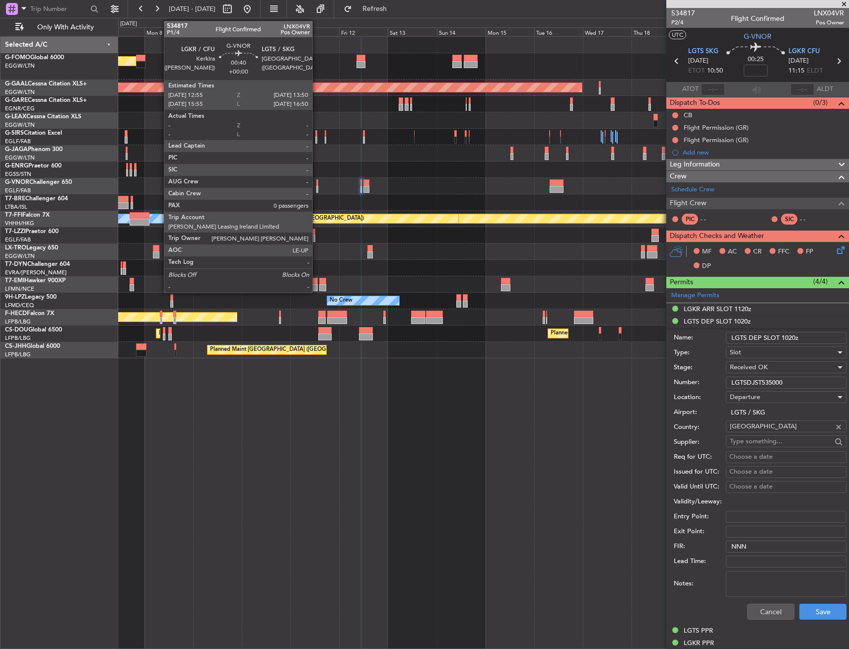
click at [317, 183] on div at bounding box center [317, 182] width 2 height 7
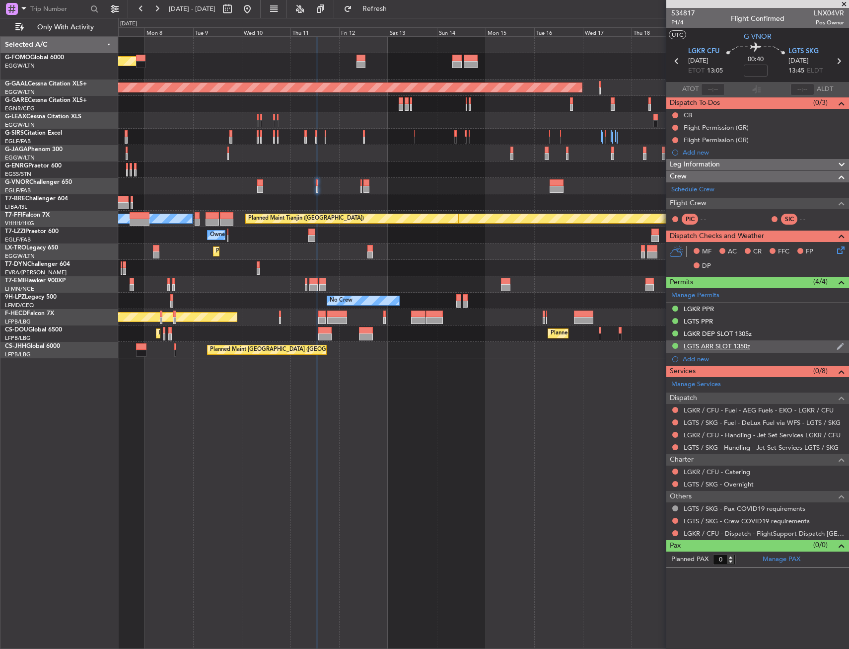
click at [761, 342] on div "LGTS ARR SLOT 1350z" at bounding box center [757, 346] width 183 height 12
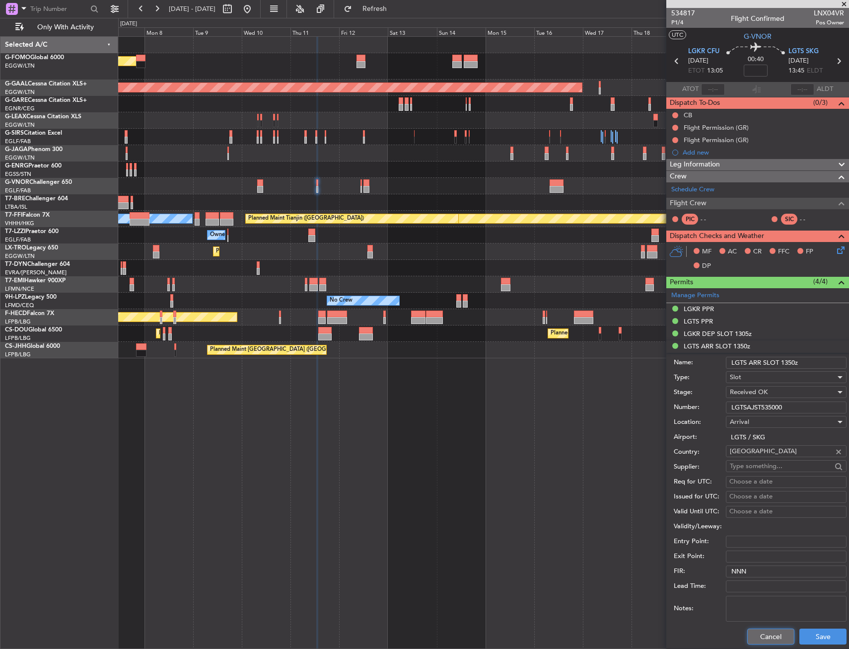
click at [751, 637] on button "Cancel" at bounding box center [770, 636] width 47 height 16
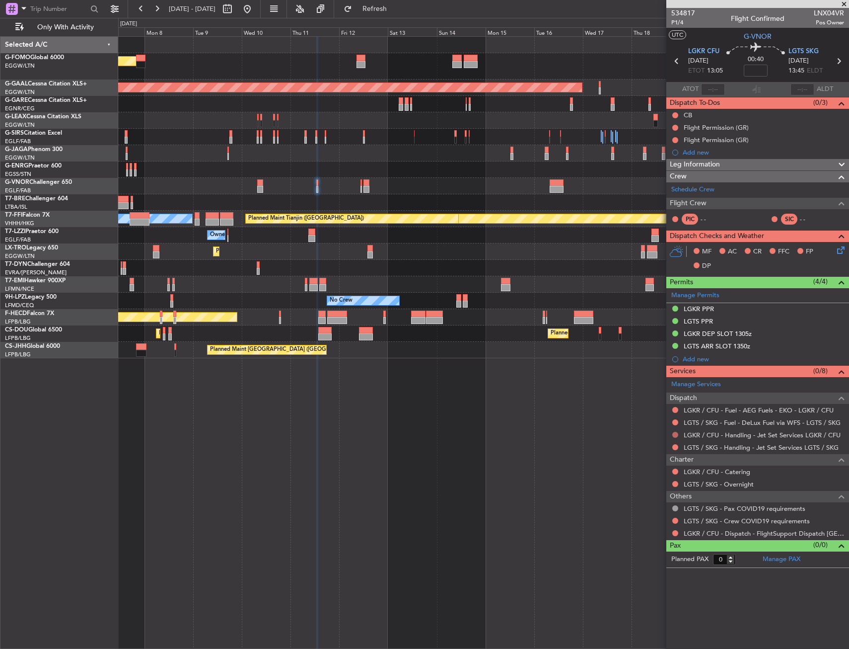
click at [674, 432] on button at bounding box center [675, 435] width 6 height 6
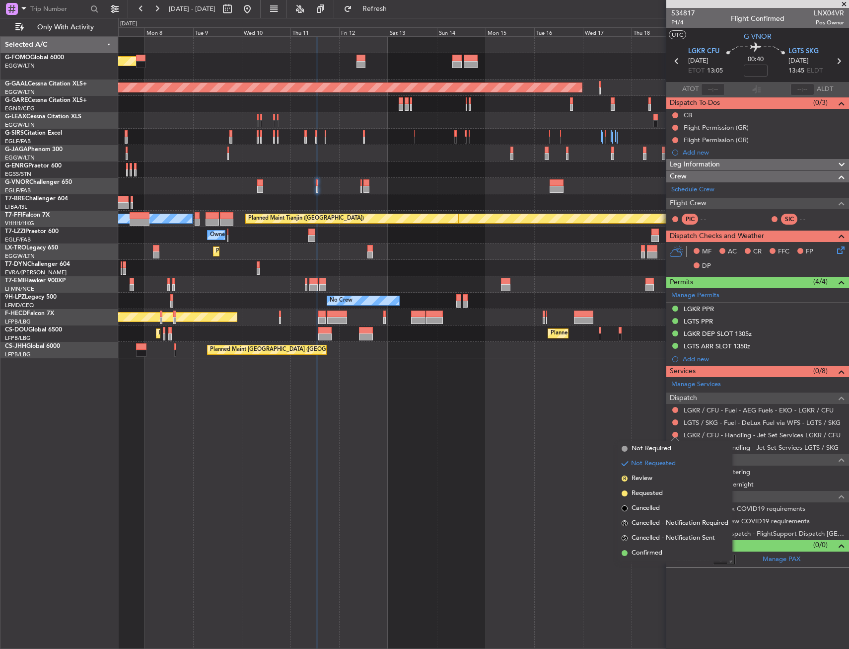
drag, startPoint x: 652, startPoint y: 554, endPoint x: 673, endPoint y: 510, distance: 48.6
click at [653, 554] on span "Confirmed" at bounding box center [647, 553] width 31 height 10
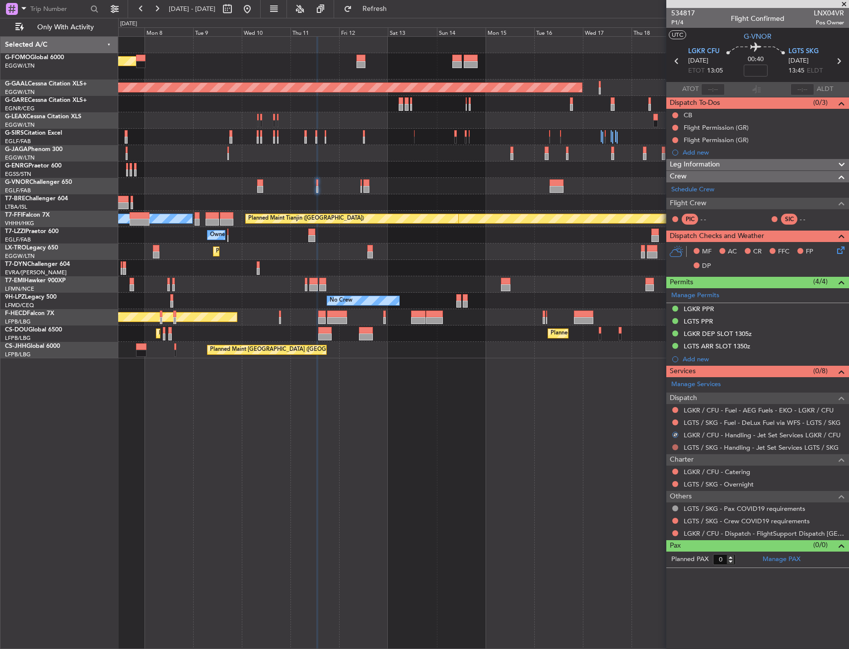
click at [673, 446] on button at bounding box center [675, 447] width 6 height 6
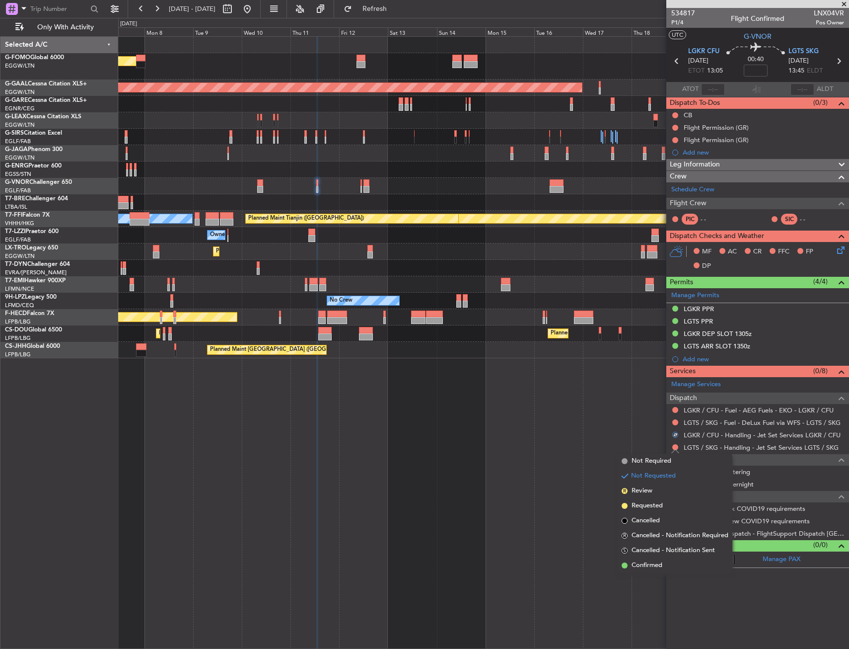
drag, startPoint x: 637, startPoint y: 564, endPoint x: 637, endPoint y: 550, distance: 14.4
click at [637, 565] on span "Confirmed" at bounding box center [647, 565] width 31 height 10
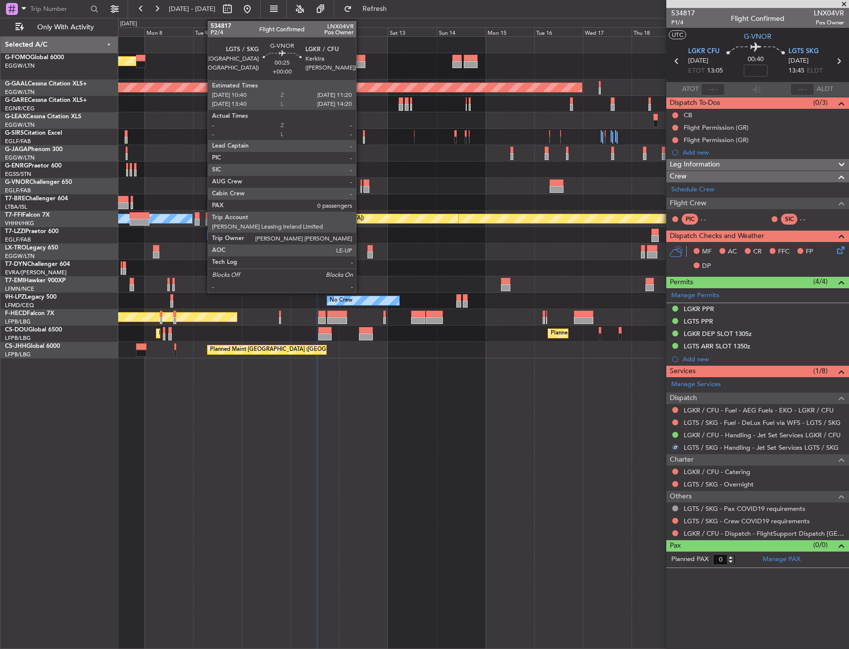
click at [361, 183] on div at bounding box center [361, 182] width 1 height 7
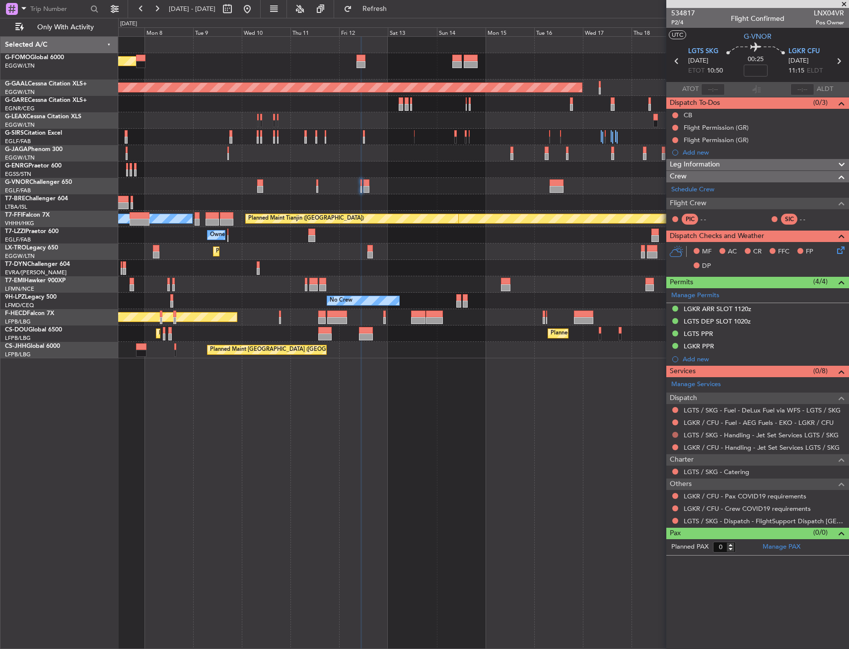
click at [674, 437] on button at bounding box center [675, 435] width 6 height 6
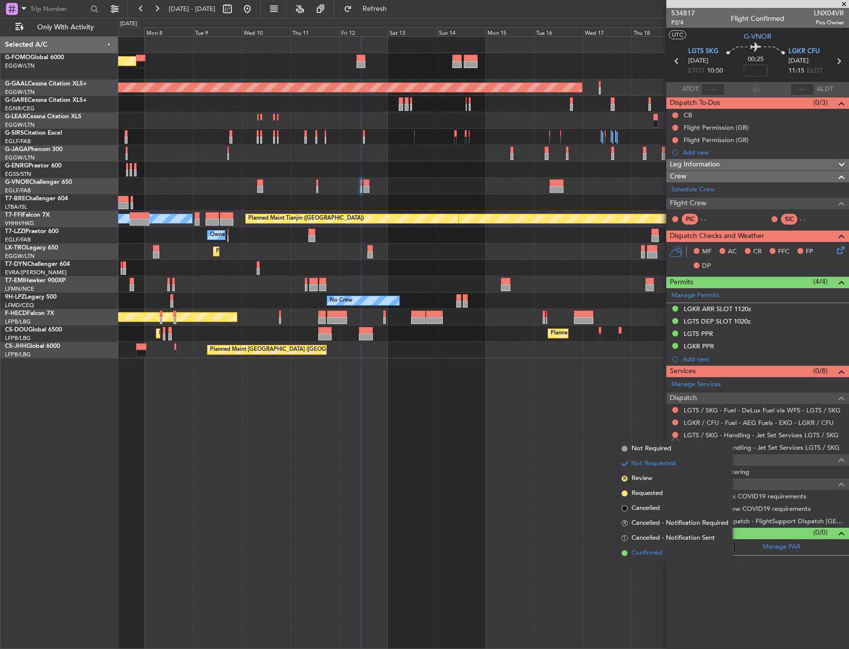
click at [652, 558] on li "Confirmed" at bounding box center [675, 552] width 115 height 15
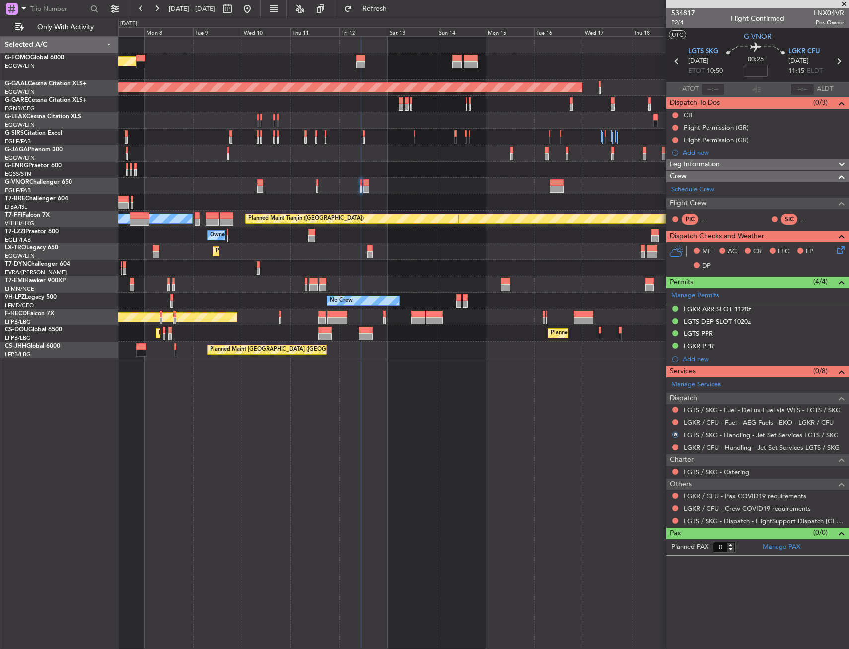
click at [674, 443] on div at bounding box center [675, 447] width 8 height 8
click at [674, 445] on button at bounding box center [675, 447] width 6 height 6
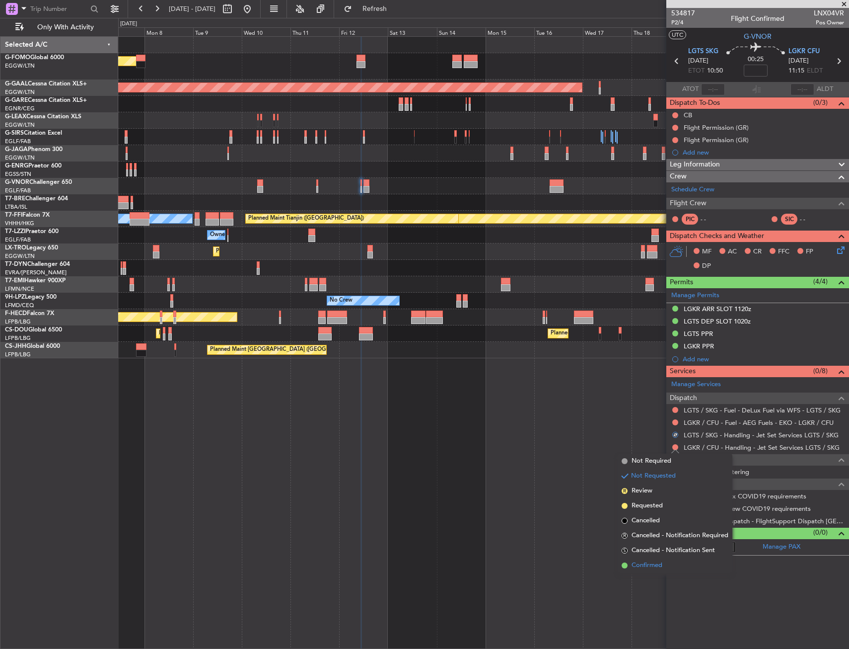
click at [640, 562] on span "Confirmed" at bounding box center [647, 565] width 31 height 10
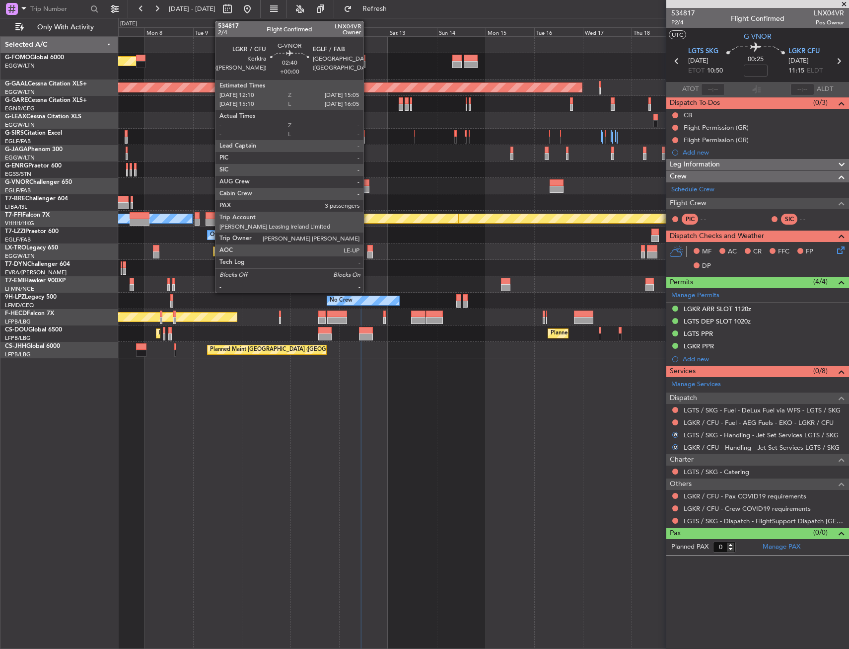
click at [369, 186] on div at bounding box center [367, 189] width 6 height 7
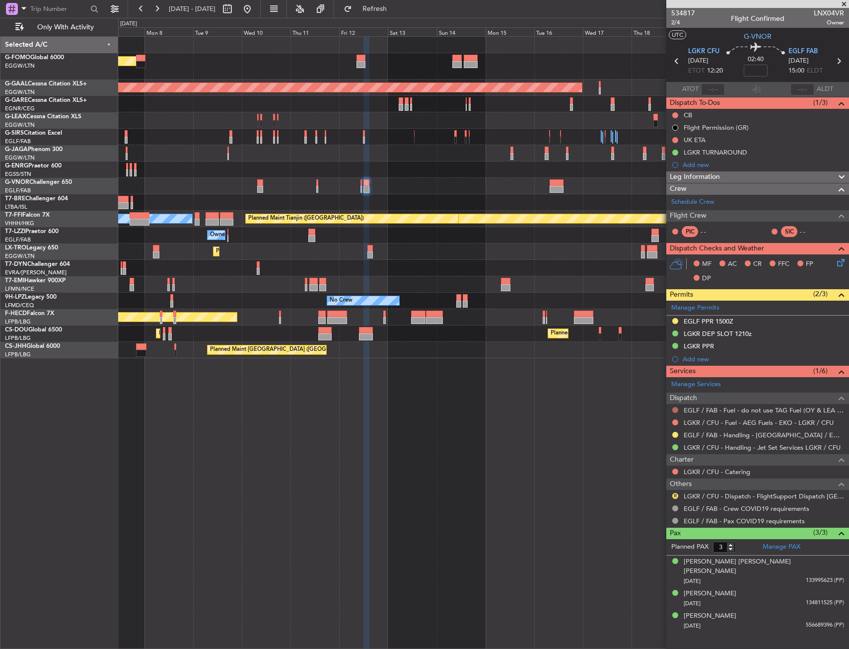
click at [673, 407] on button at bounding box center [675, 410] width 6 height 6
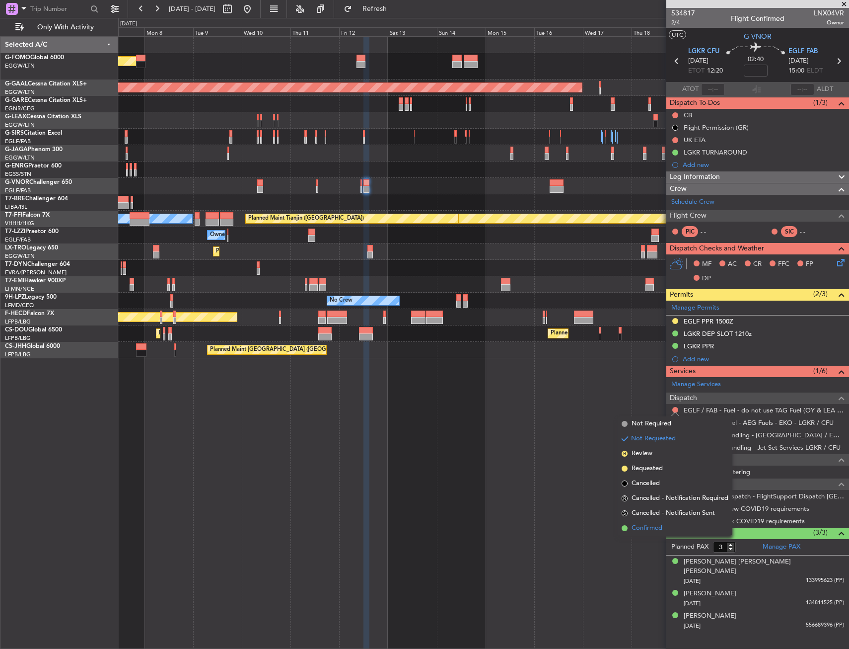
click at [650, 529] on span "Confirmed" at bounding box center [647, 528] width 31 height 10
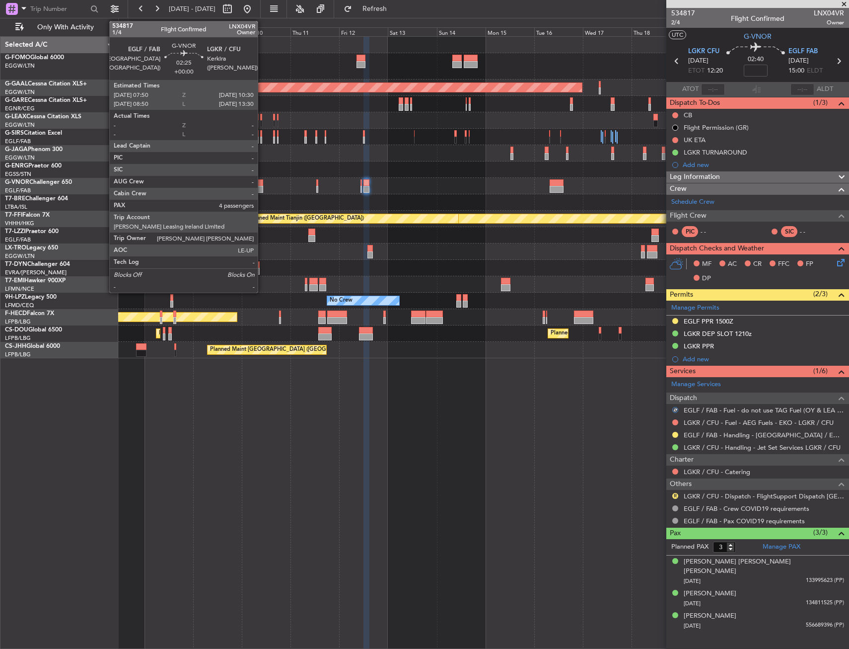
click at [262, 181] on div at bounding box center [259, 182] width 5 height 7
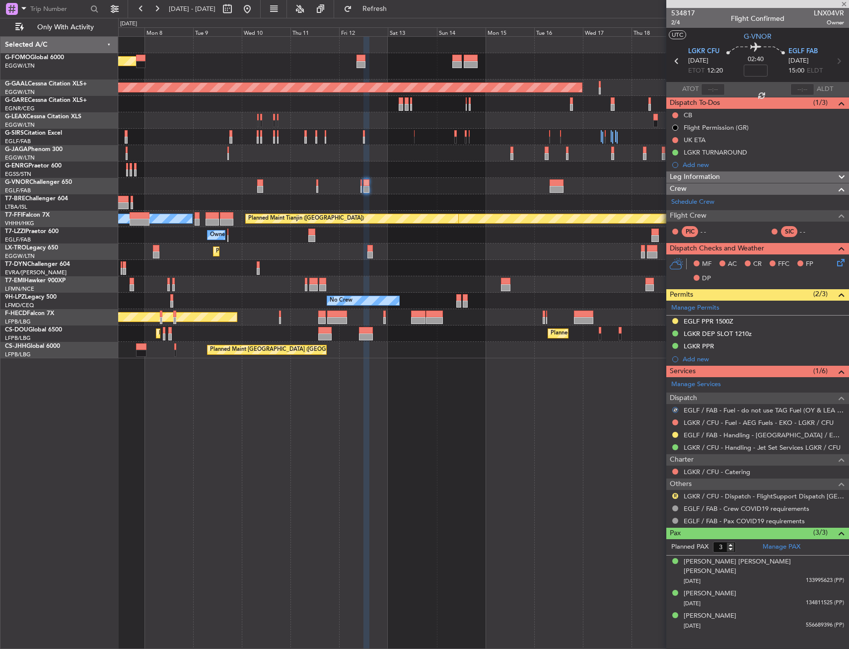
type input "4"
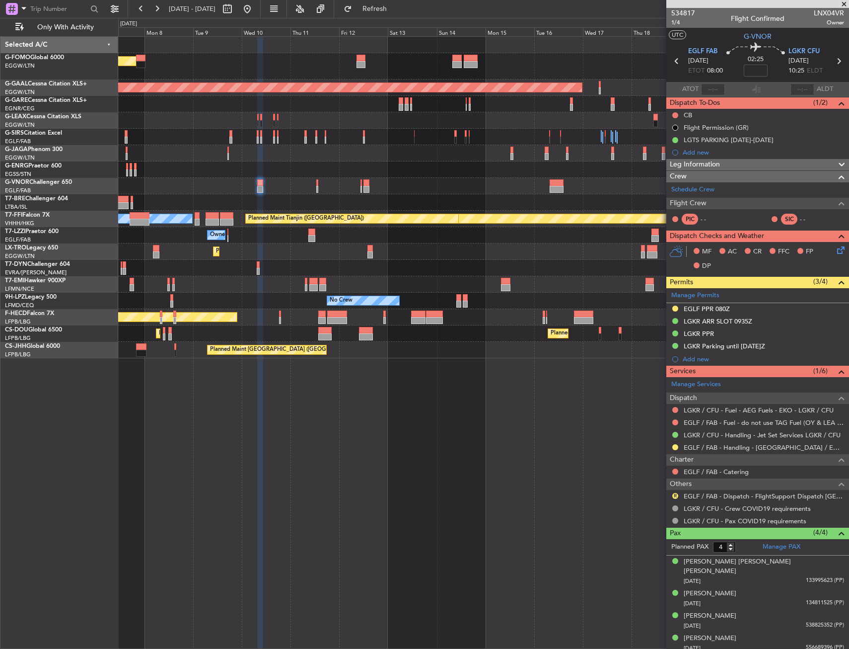
click at [673, 422] on mat-tooltip-component "Not Requested" at bounding box center [676, 425] width 56 height 26
drag, startPoint x: 675, startPoint y: 420, endPoint x: 662, endPoint y: 444, distance: 27.4
click at [674, 420] on button at bounding box center [675, 422] width 6 height 6
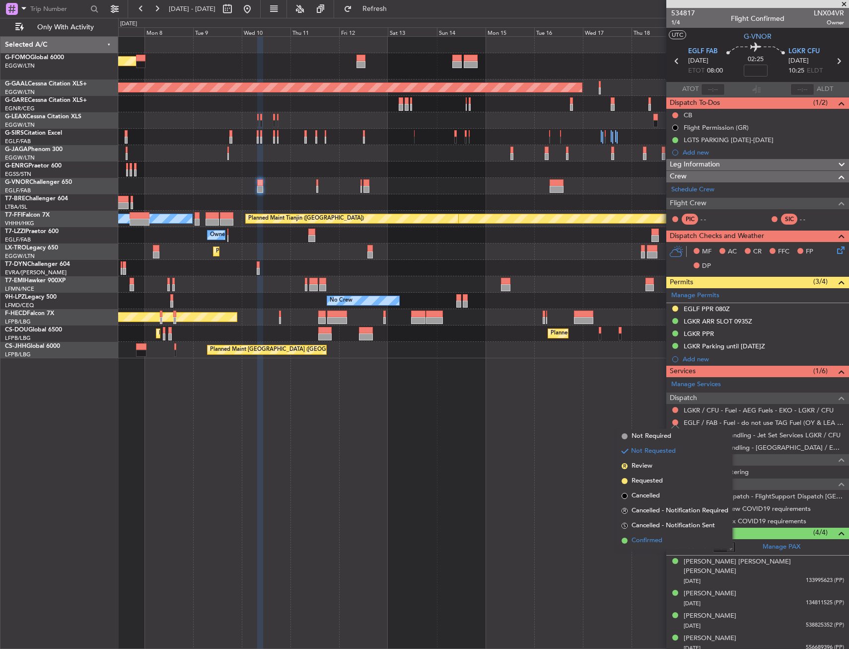
click at [644, 541] on span "Confirmed" at bounding box center [647, 540] width 31 height 10
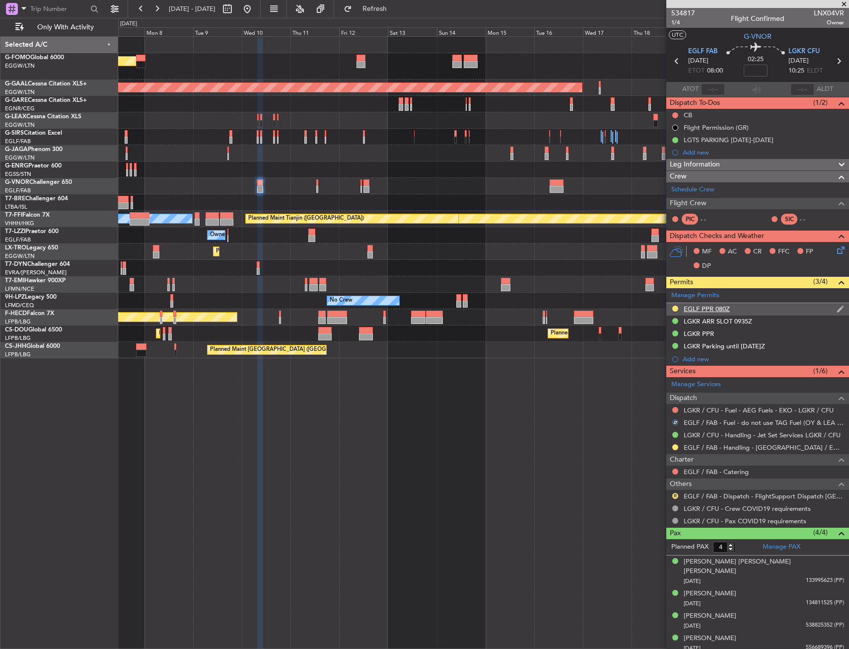
click at [748, 310] on div "EGLF PPR 080Z" at bounding box center [757, 309] width 183 height 12
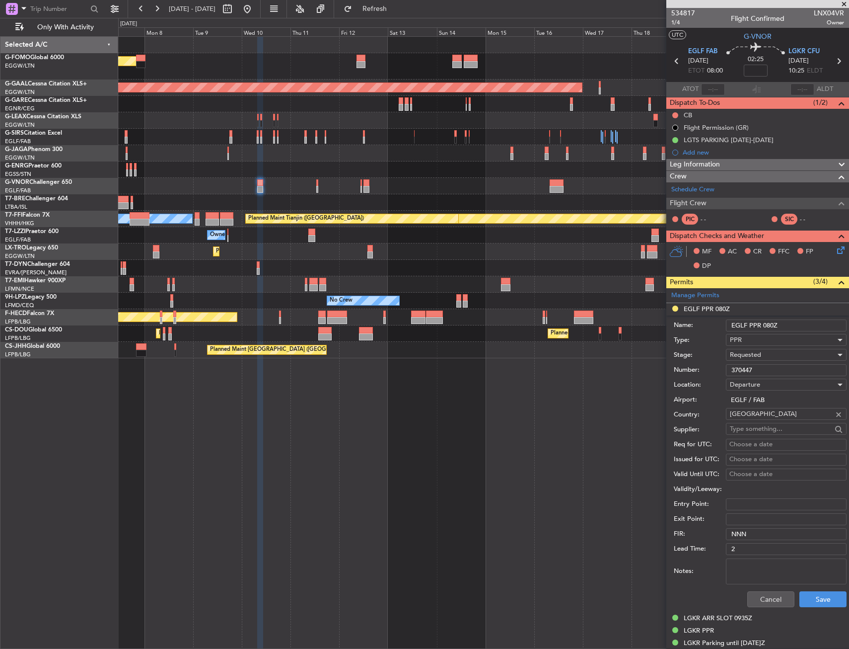
click at [773, 324] on input "EGLF PPR 080Z" at bounding box center [786, 325] width 121 height 12
type input "EGLF PPR 0800Z"
click at [807, 597] on button "Save" at bounding box center [823, 599] width 47 height 16
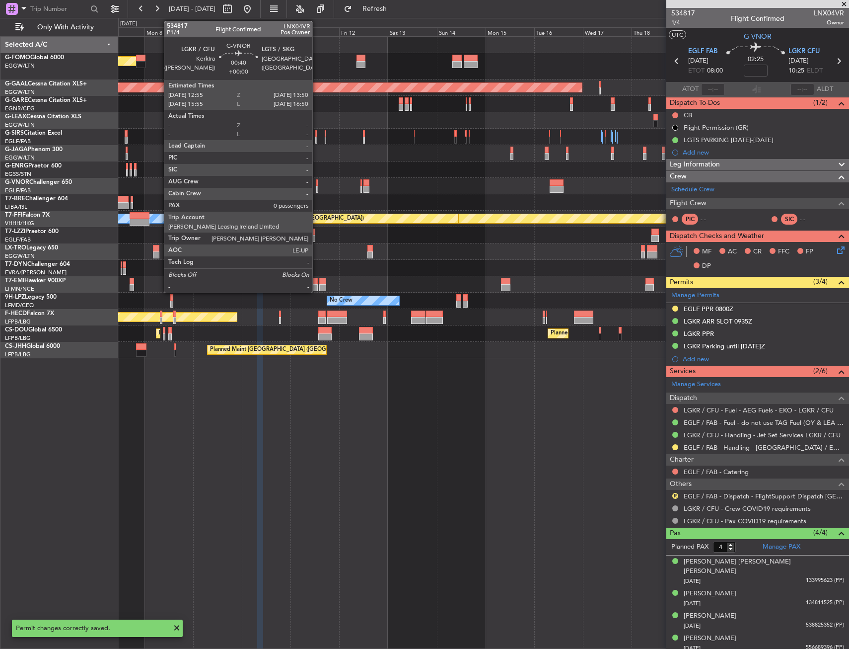
click at [317, 185] on div at bounding box center [317, 182] width 2 height 7
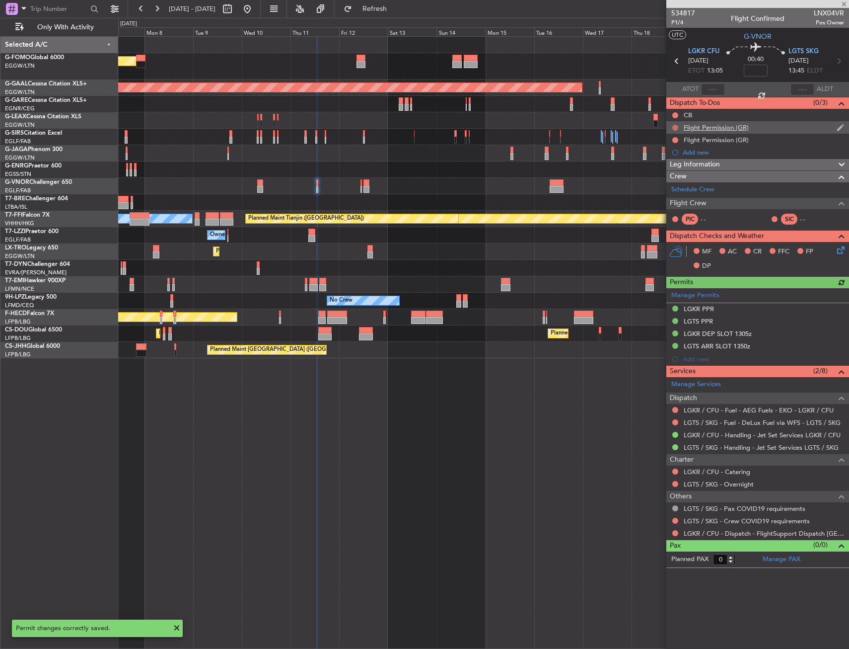
click at [675, 125] on button at bounding box center [675, 128] width 6 height 6
click at [671, 184] on span "Cancelled" at bounding box center [678, 186] width 28 height 10
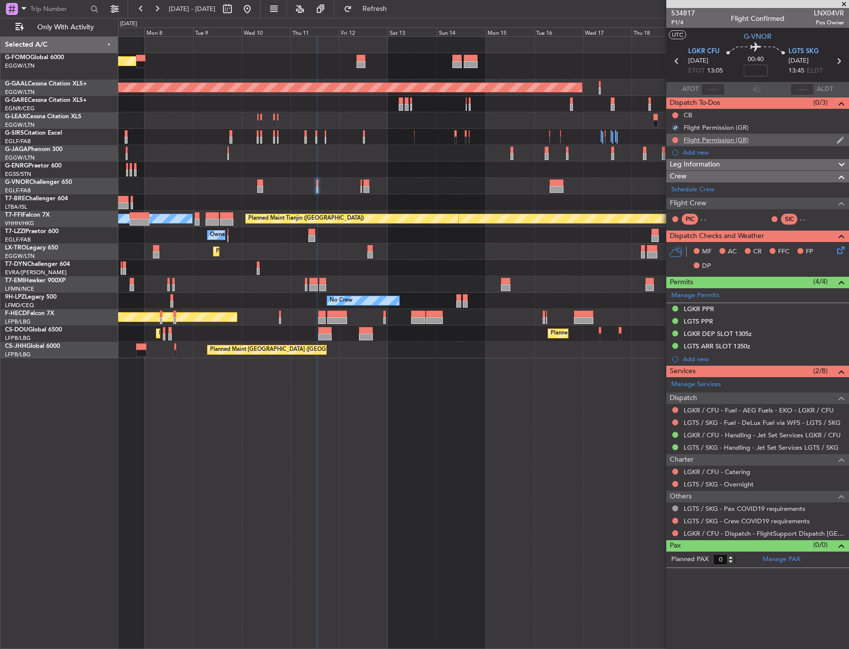
click at [672, 137] on div at bounding box center [675, 140] width 8 height 8
click at [676, 141] on button at bounding box center [675, 140] width 6 height 6
click at [668, 200] on span "Cancelled" at bounding box center [678, 199] width 28 height 10
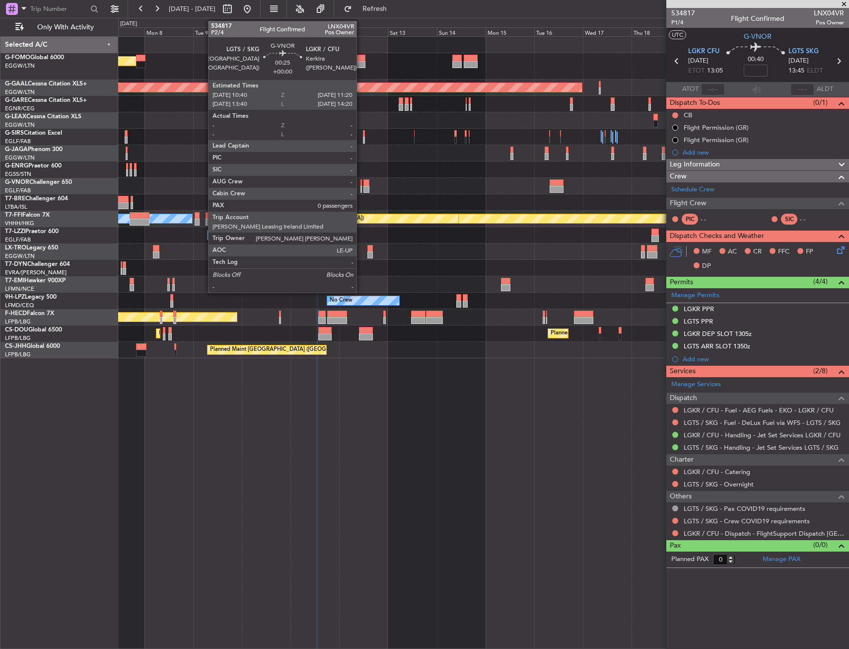
click at [361, 186] on div at bounding box center [361, 189] width 1 height 7
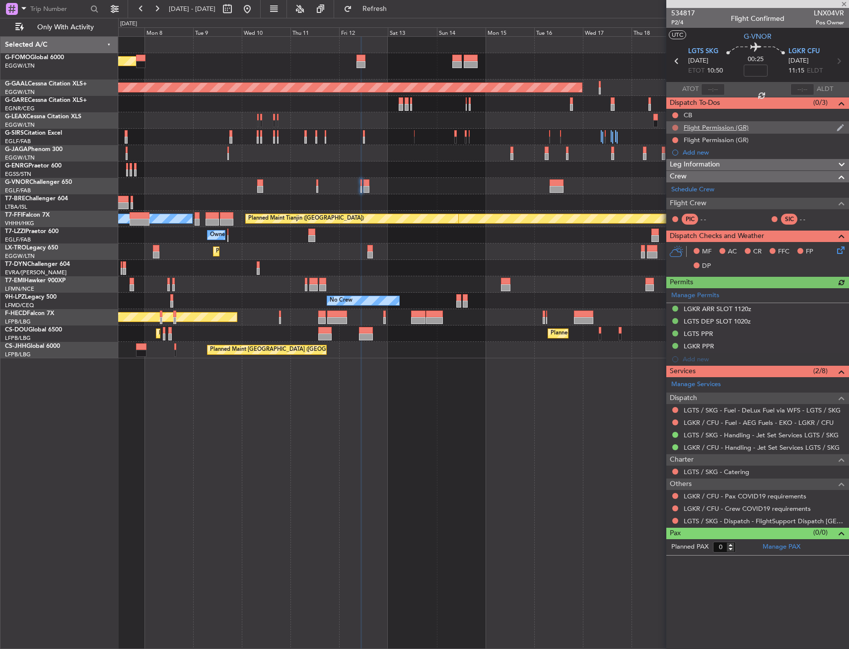
click at [675, 127] on button at bounding box center [675, 128] width 6 height 6
click at [665, 185] on span "Cancelled" at bounding box center [678, 186] width 28 height 10
click at [675, 140] on button at bounding box center [675, 140] width 6 height 6
click at [667, 200] on span "Cancelled" at bounding box center [678, 199] width 28 height 10
click at [263, 184] on div at bounding box center [259, 182] width 5 height 7
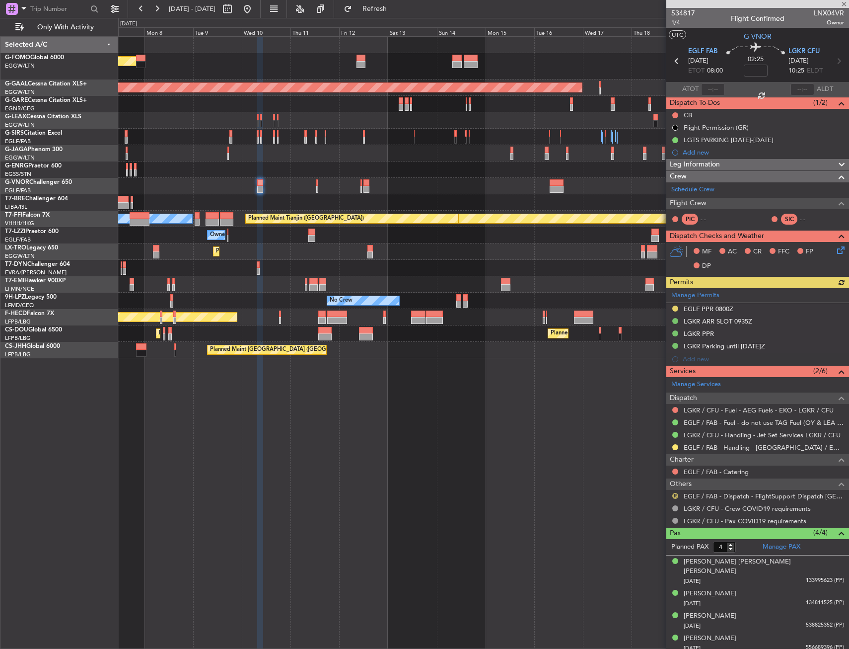
click at [675, 493] on button "R" at bounding box center [675, 496] width 6 height 6
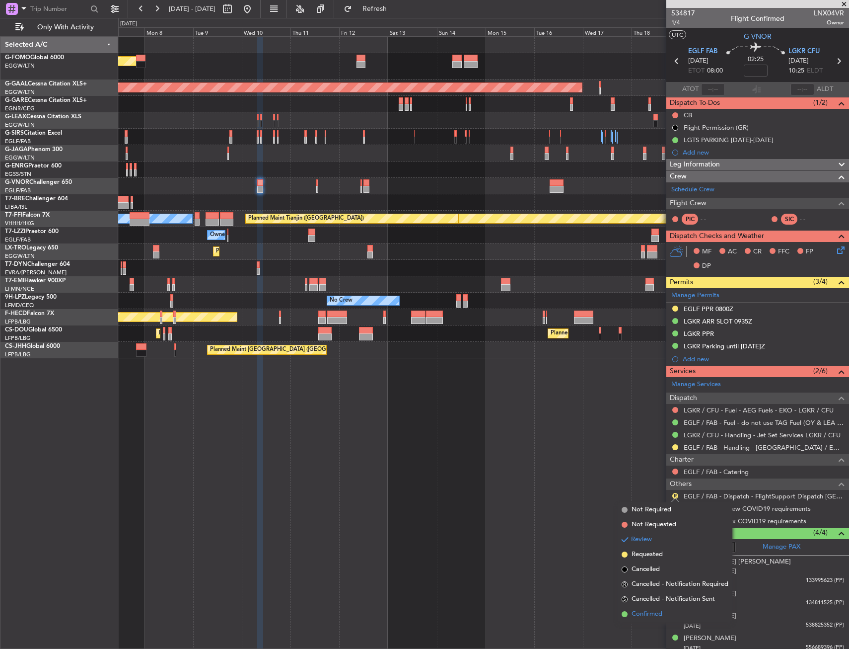
click at [637, 611] on span "Confirmed" at bounding box center [647, 614] width 31 height 10
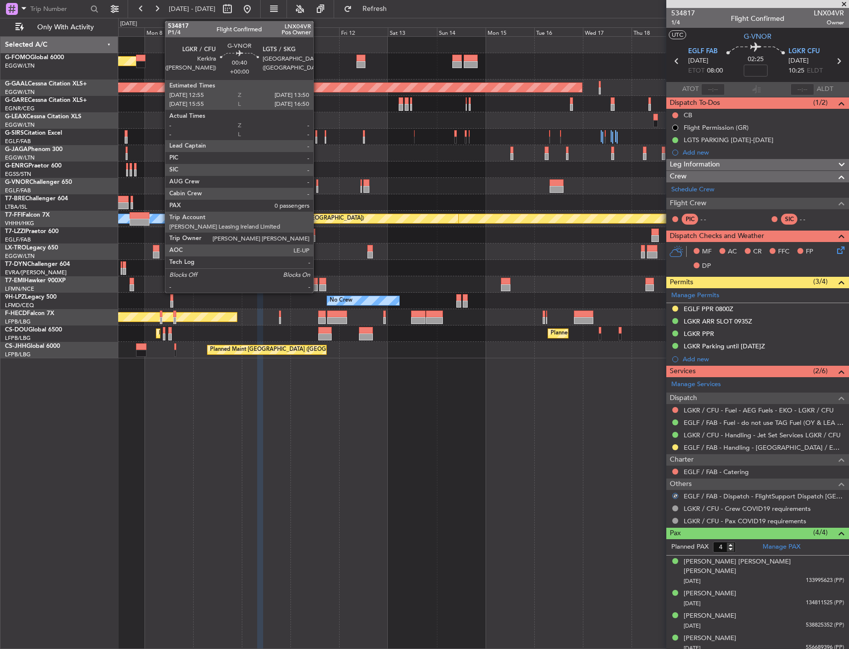
click at [318, 185] on div at bounding box center [317, 182] width 2 height 7
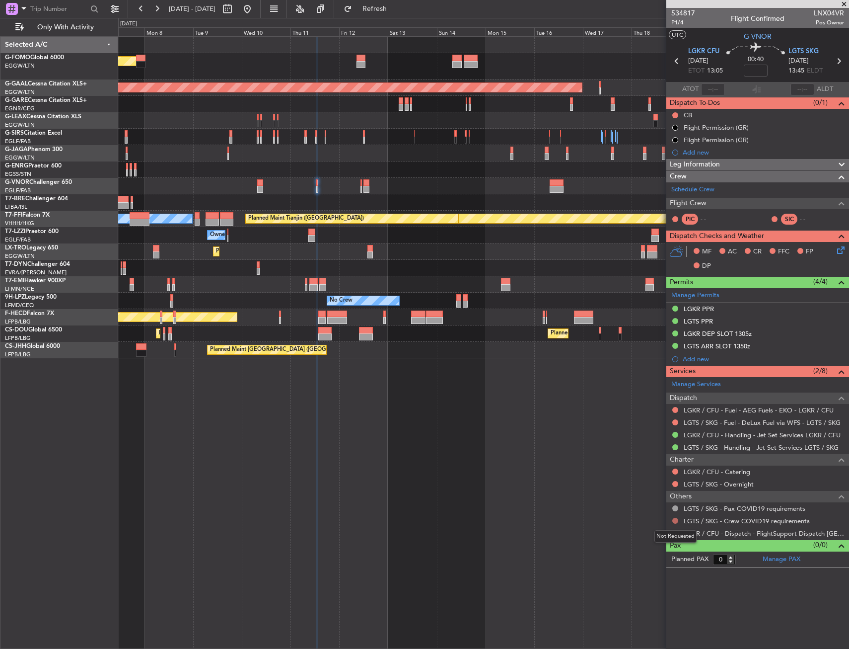
click at [677, 520] on button at bounding box center [675, 520] width 6 height 6
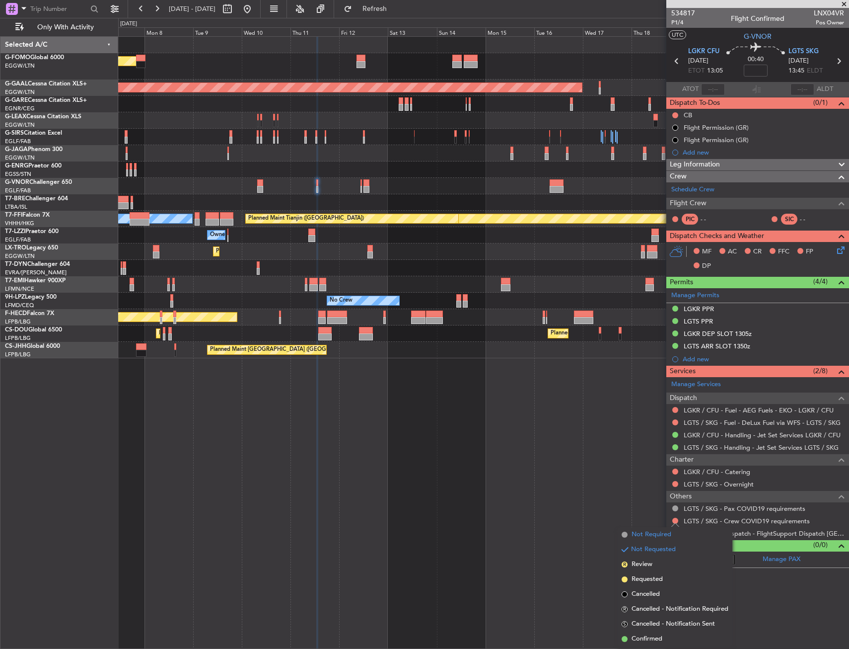
click at [660, 534] on span "Not Required" at bounding box center [652, 534] width 40 height 10
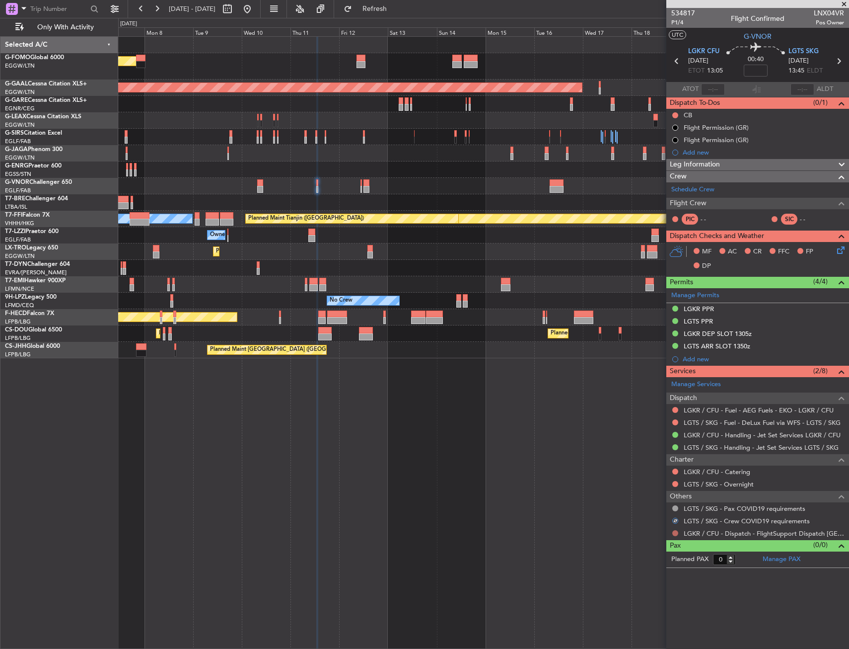
click at [675, 531] on button at bounding box center [675, 533] width 6 height 6
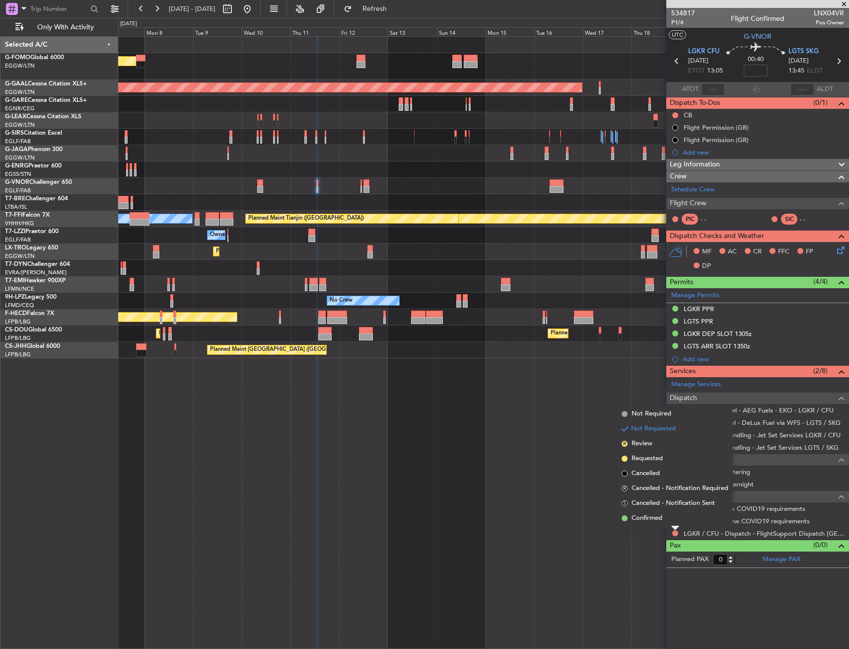
drag, startPoint x: 646, startPoint y: 516, endPoint x: 626, endPoint y: 482, distance: 39.2
click at [646, 515] on span "Confirmed" at bounding box center [647, 518] width 31 height 10
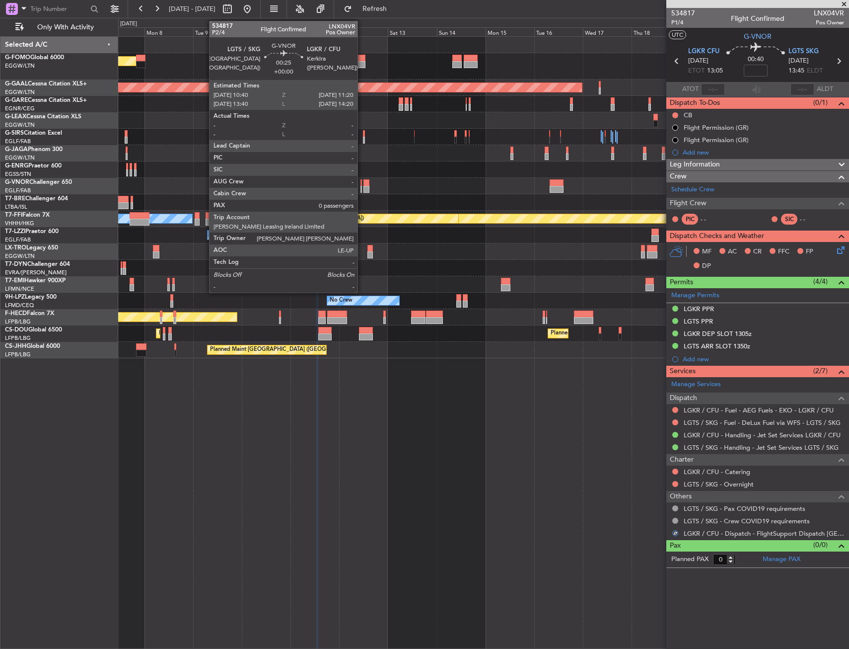
click at [362, 184] on div at bounding box center [361, 182] width 1 height 7
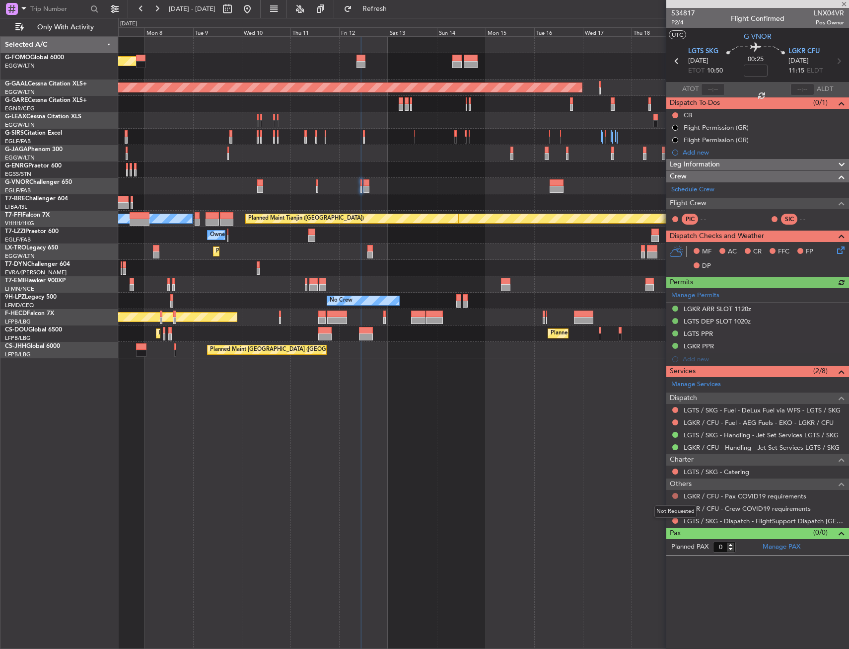
click at [674, 496] on button at bounding box center [675, 496] width 6 height 6
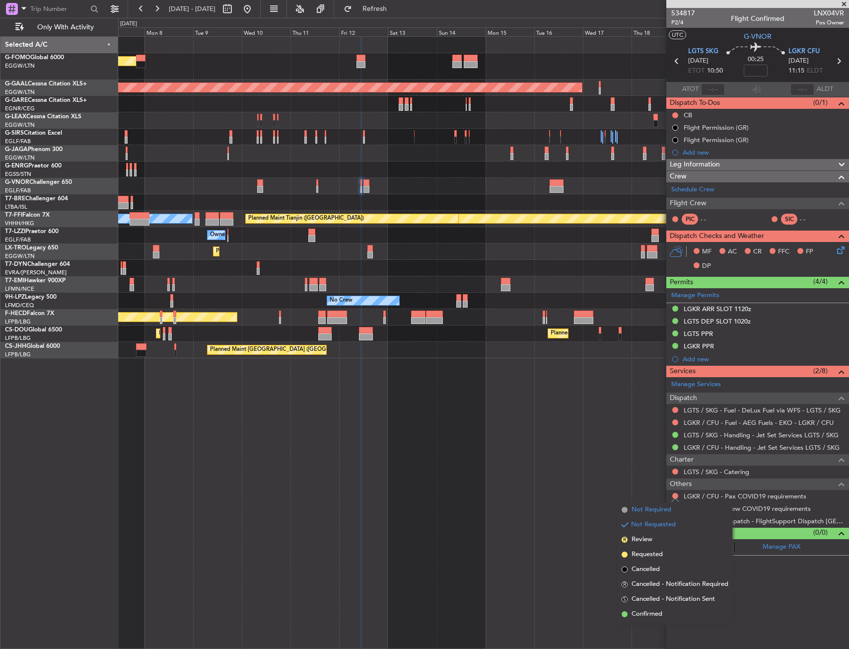
click at [643, 508] on span "Not Required" at bounding box center [652, 510] width 40 height 10
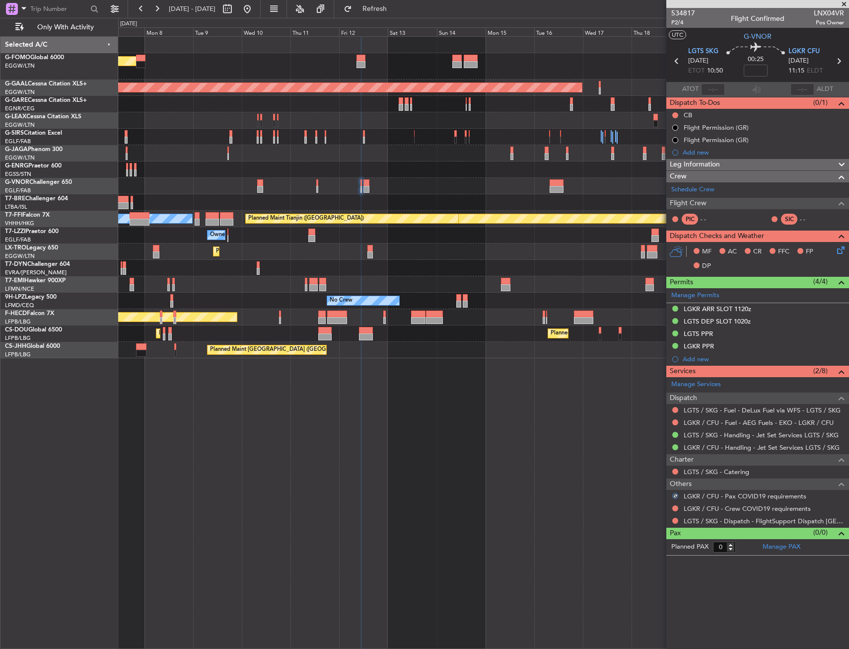
drag, startPoint x: 676, startPoint y: 509, endPoint x: 663, endPoint y: 512, distance: 13.4
click at [673, 508] on button at bounding box center [675, 508] width 6 height 6
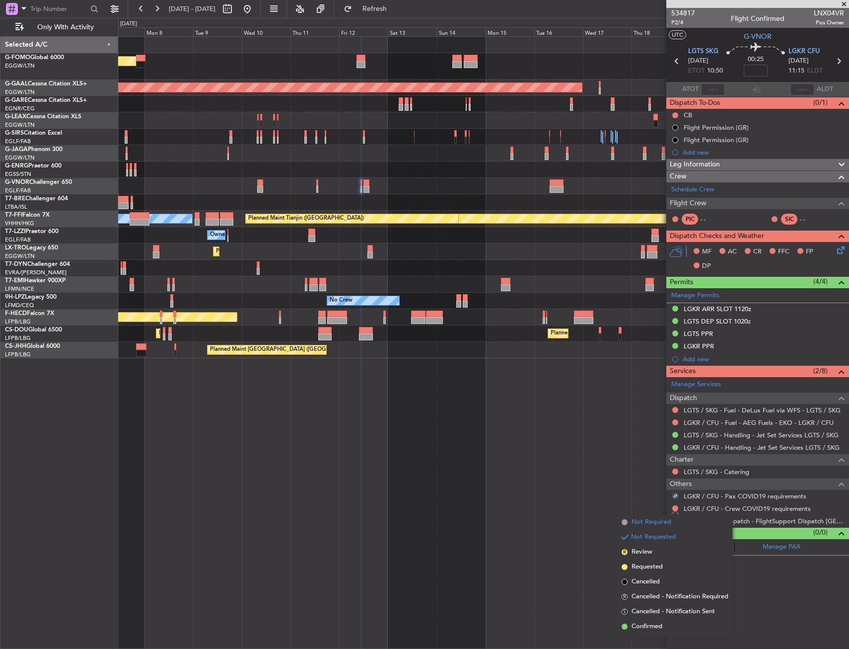
click at [649, 519] on span "Not Required" at bounding box center [652, 522] width 40 height 10
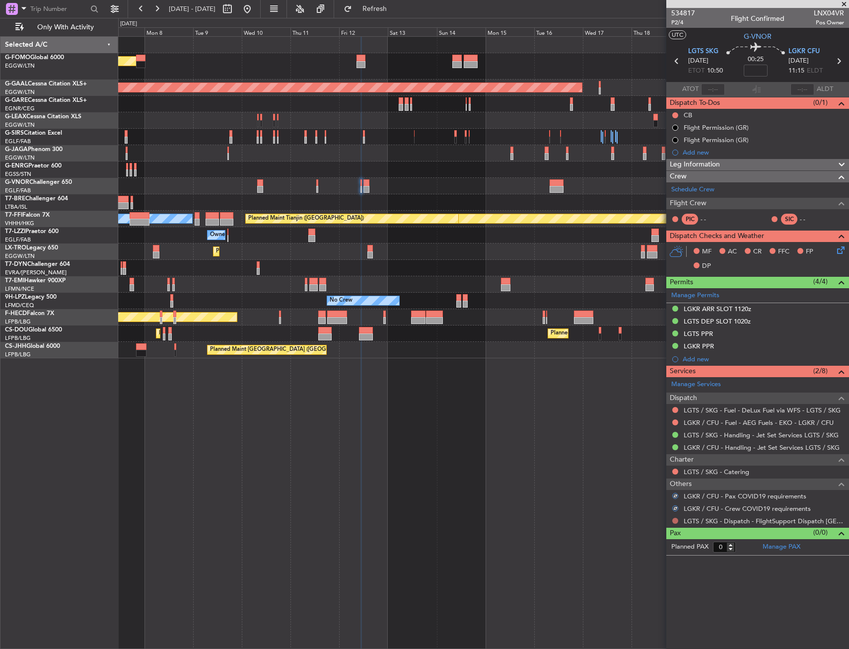
click at [675, 519] on button at bounding box center [675, 520] width 6 height 6
click at [637, 635] on span "Confirmed" at bounding box center [647, 639] width 31 height 10
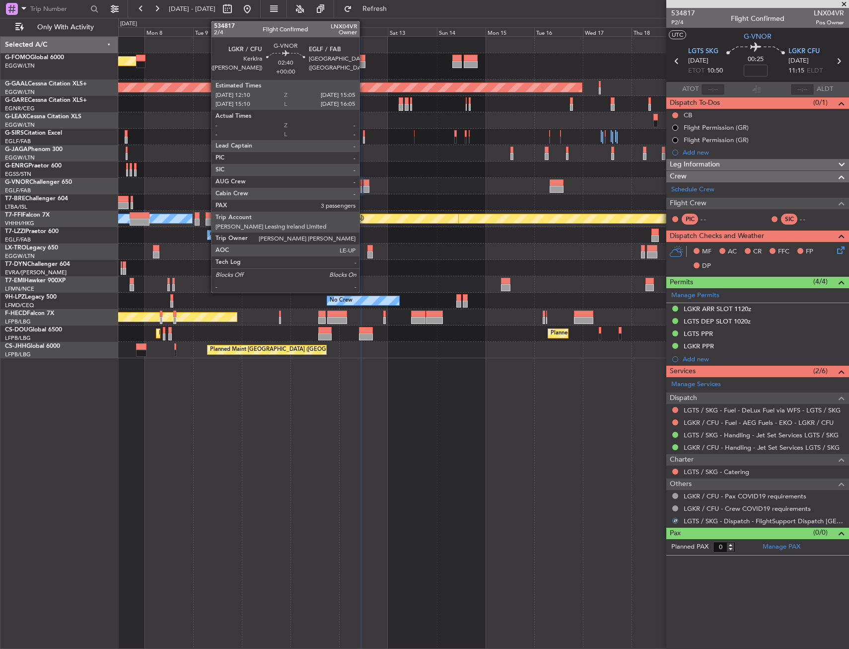
click at [364, 188] on div at bounding box center [367, 189] width 6 height 7
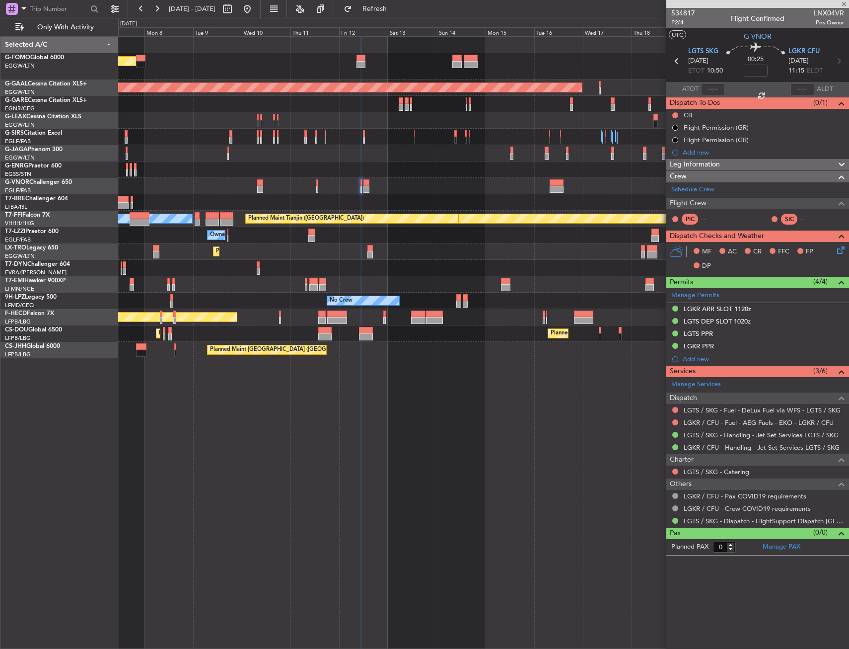
type input "3"
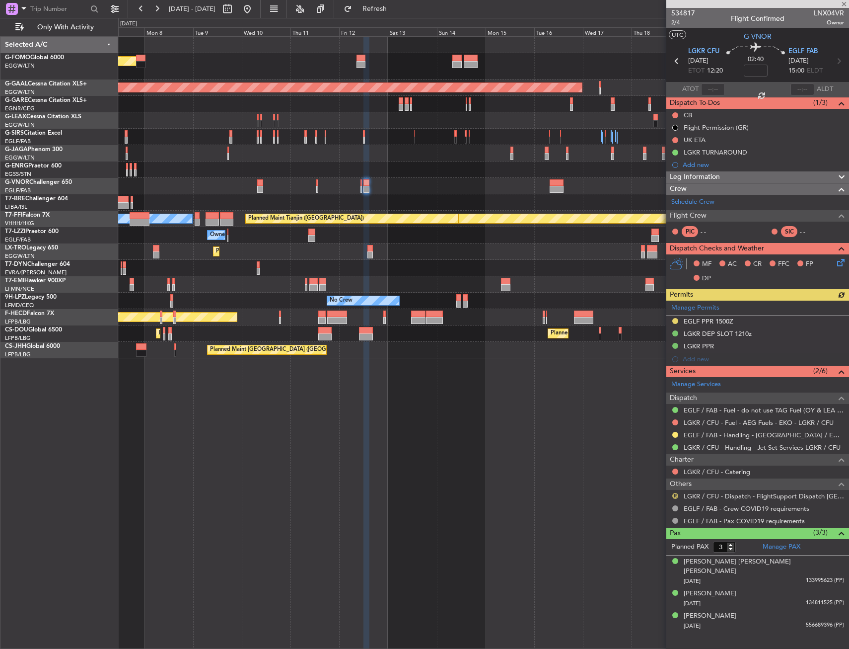
click at [675, 495] on button "R" at bounding box center [675, 496] width 6 height 6
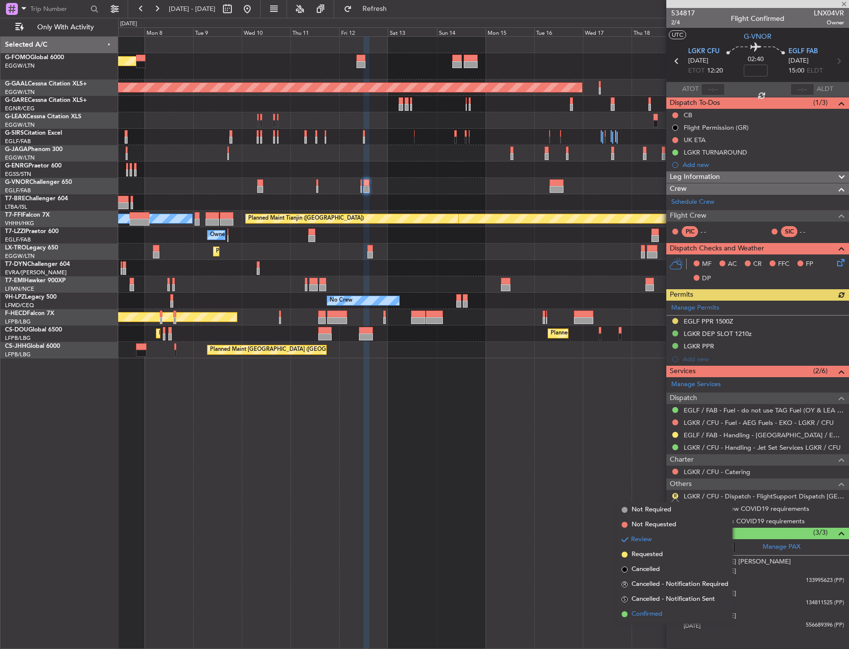
click at [654, 612] on span "Confirmed" at bounding box center [647, 614] width 31 height 10
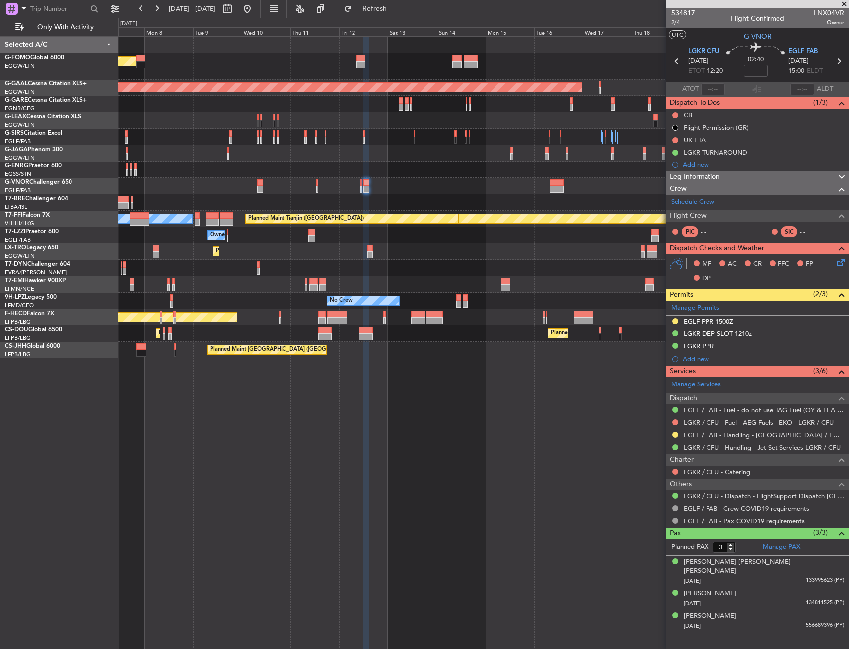
click at [534, 195] on div at bounding box center [483, 202] width 731 height 16
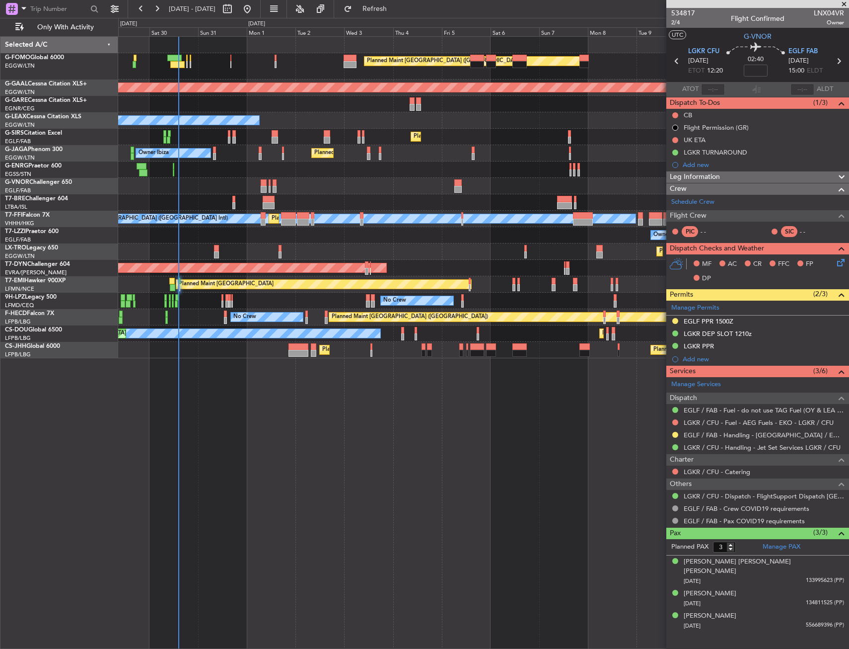
click at [526, 202] on div "Planned Maint Warsaw ([GEOGRAPHIC_DATA])" at bounding box center [483, 202] width 731 height 16
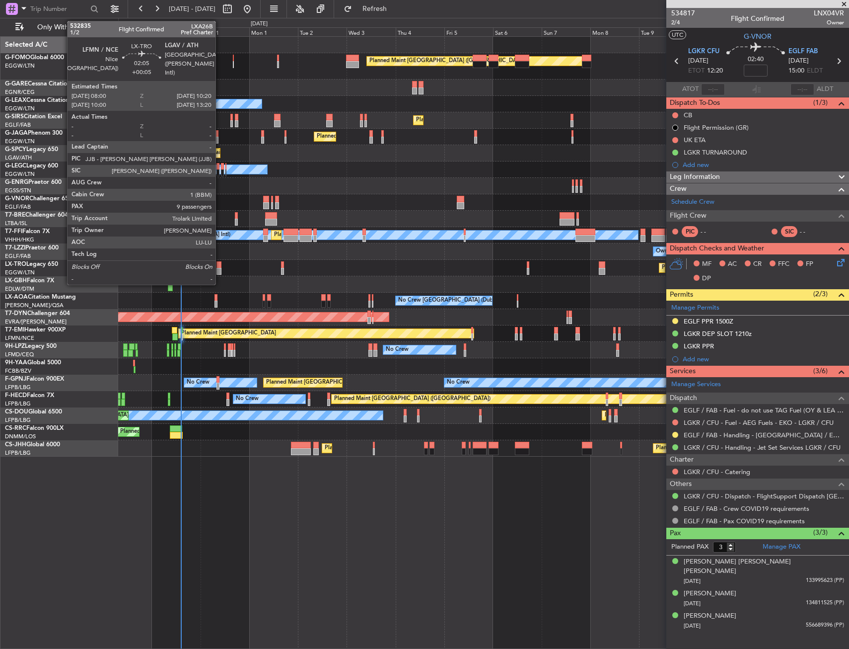
click at [220, 268] on div at bounding box center [219, 271] width 5 height 7
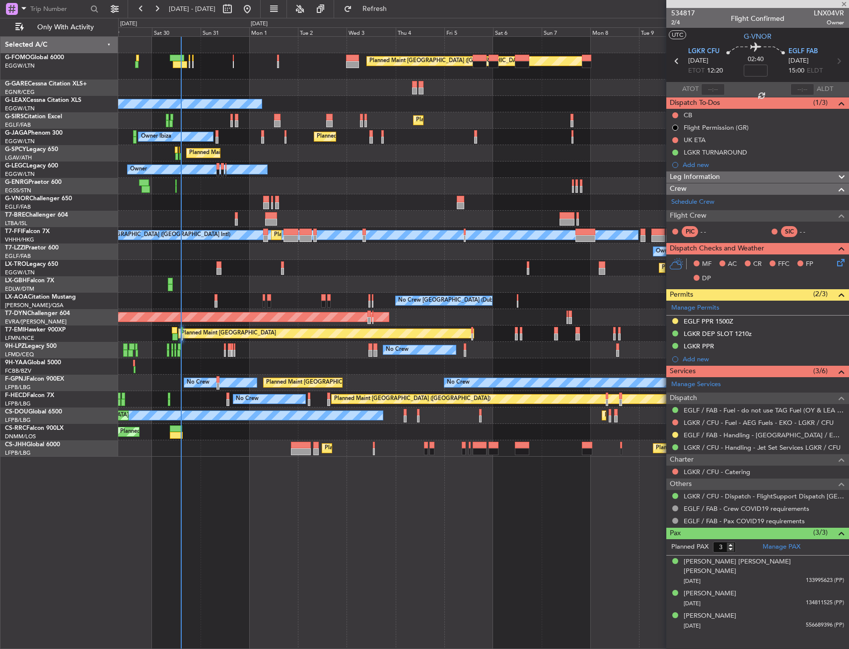
type input "+00:05"
type input "9"
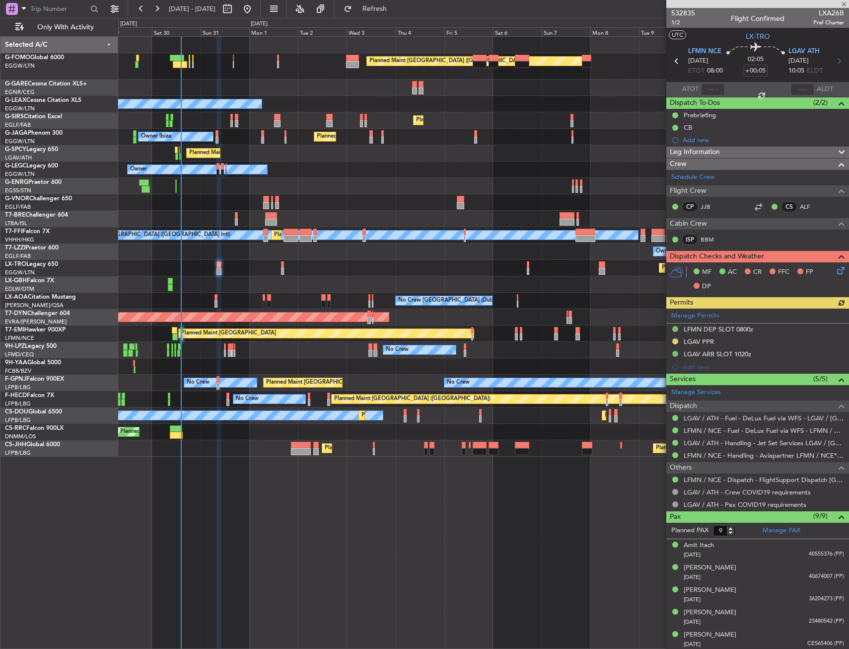
click at [673, 340] on div "Manage Permits LFMN DEP SLOT 0800z LGAV PPR LGAV ARR SLOT 1020z Add new" at bounding box center [757, 340] width 183 height 65
click at [675, 341] on div "Manage Permits LFMN DEP SLOT 0800z LGAV PPR LGAV ARR SLOT 1020z Add new" at bounding box center [757, 340] width 183 height 65
click at [680, 312] on link "Manage Permits" at bounding box center [695, 316] width 48 height 10
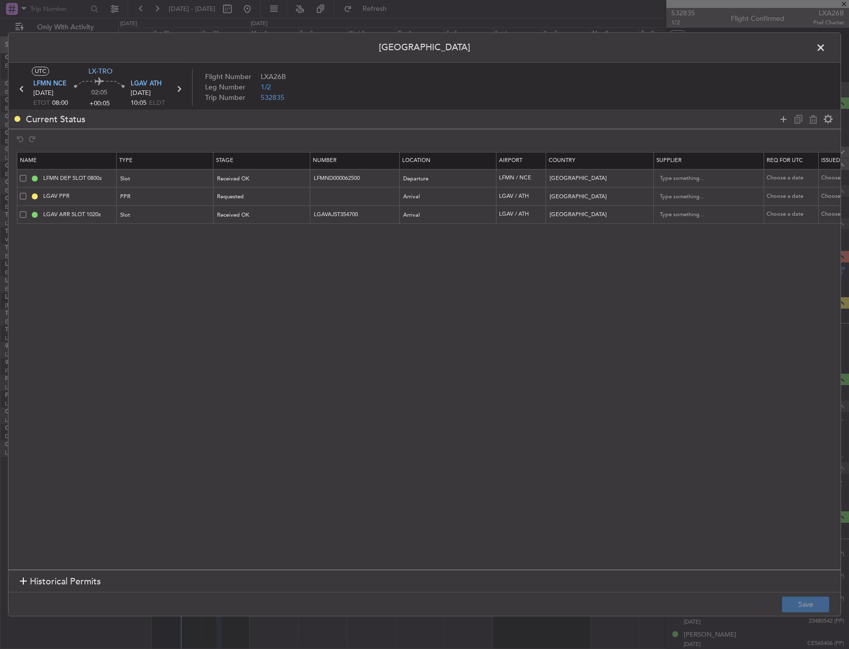
click at [22, 195] on span at bounding box center [23, 196] width 6 height 6
click at [27, 193] on input "checkbox" at bounding box center [27, 193] width 0 height 0
click at [813, 121] on icon at bounding box center [814, 119] width 12 height 12
type input "LGAV ARR SLOT 1020z"
type input "LGAVAJST354700"
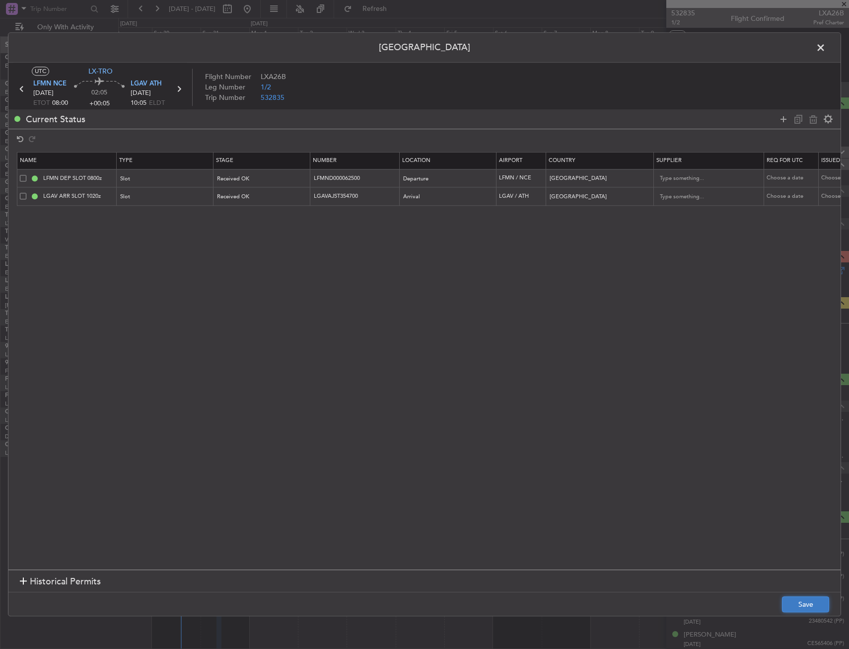
click at [804, 610] on button "Save" at bounding box center [805, 604] width 47 height 16
click at [826, 45] on span at bounding box center [826, 50] width 0 height 20
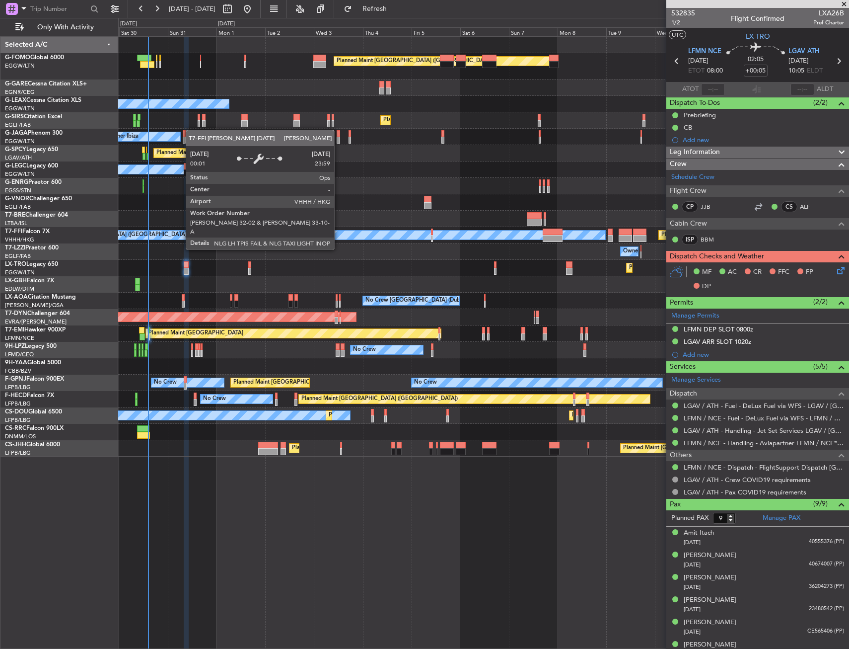
click at [303, 231] on div "[PERSON_NAME][GEOGRAPHIC_DATA] ([GEOGRAPHIC_DATA] Intl)" at bounding box center [314, 234] width 584 height 9
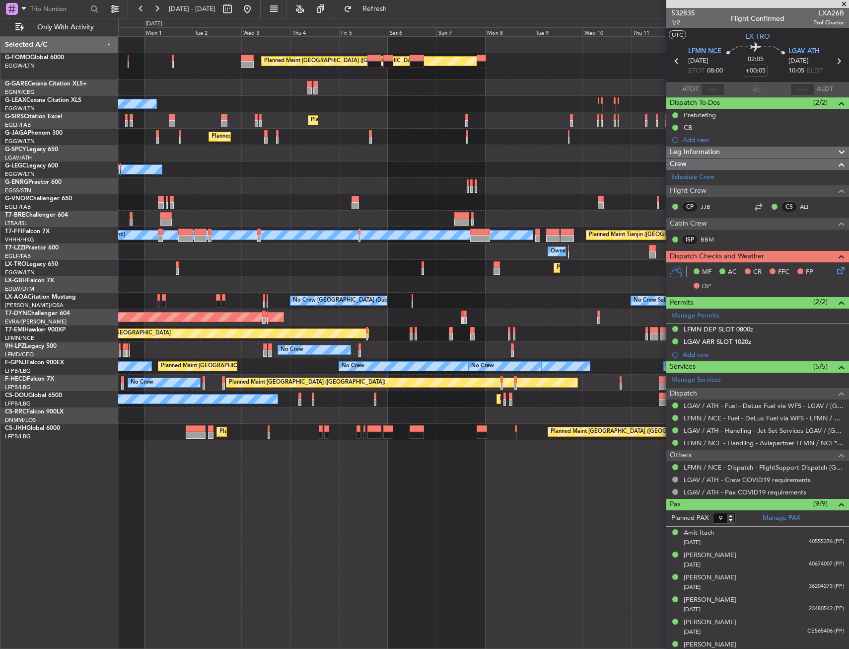
click at [346, 214] on div at bounding box center [483, 219] width 731 height 16
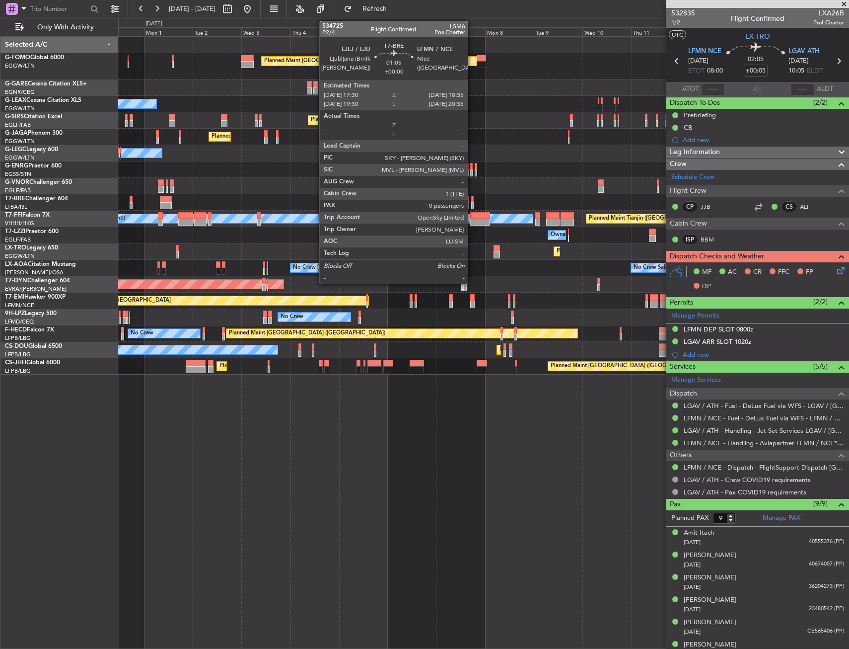
click at [472, 203] on div at bounding box center [472, 205] width 2 height 7
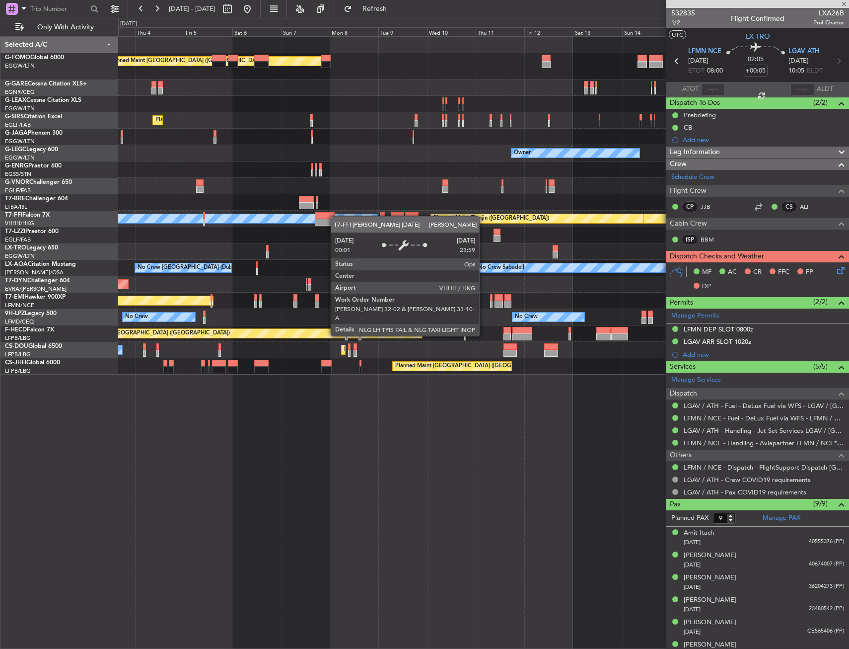
click at [336, 216] on div "Planned Maint [GEOGRAPHIC_DATA] ([GEOGRAPHIC_DATA]) Owner Planned Maint [GEOGRA…" at bounding box center [483, 206] width 731 height 338
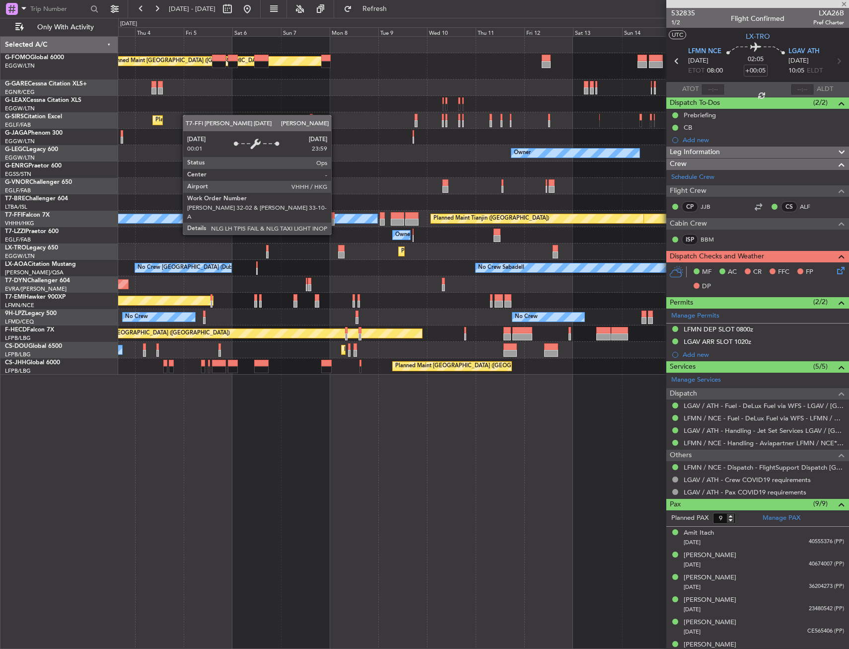
type input "0"
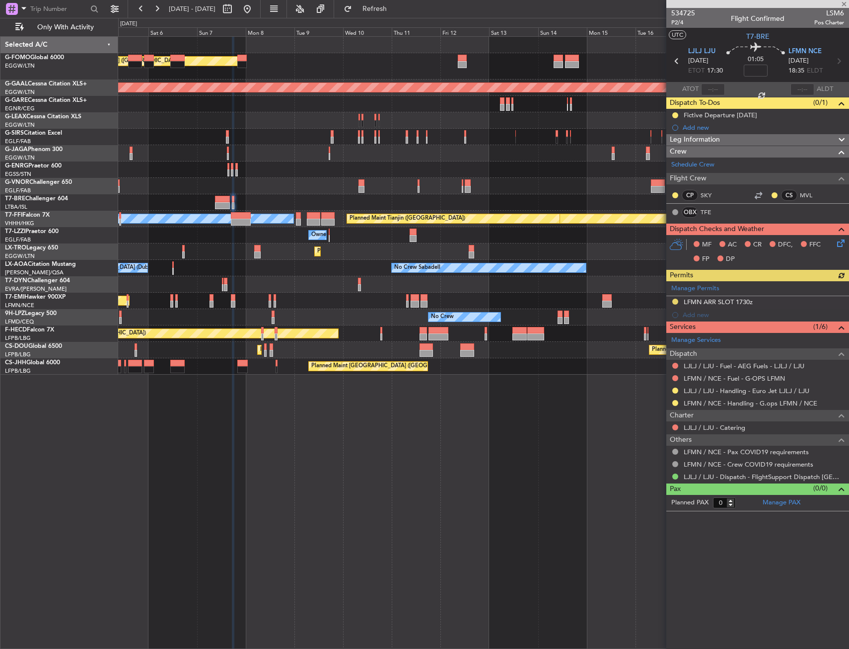
click at [256, 200] on div at bounding box center [483, 202] width 731 height 16
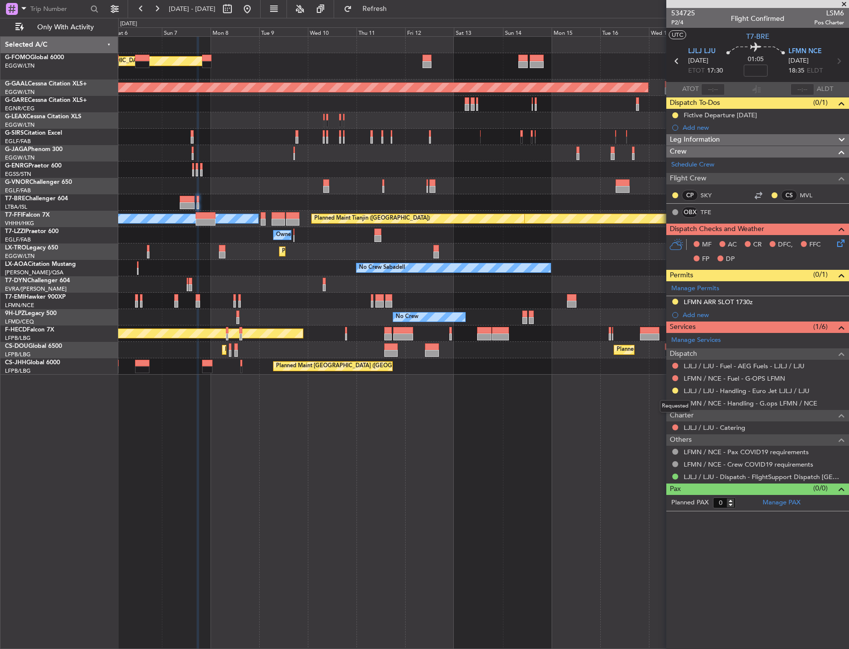
click at [672, 403] on div "Requested" at bounding box center [675, 406] width 31 height 12
click at [673, 402] on button at bounding box center [675, 403] width 6 height 6
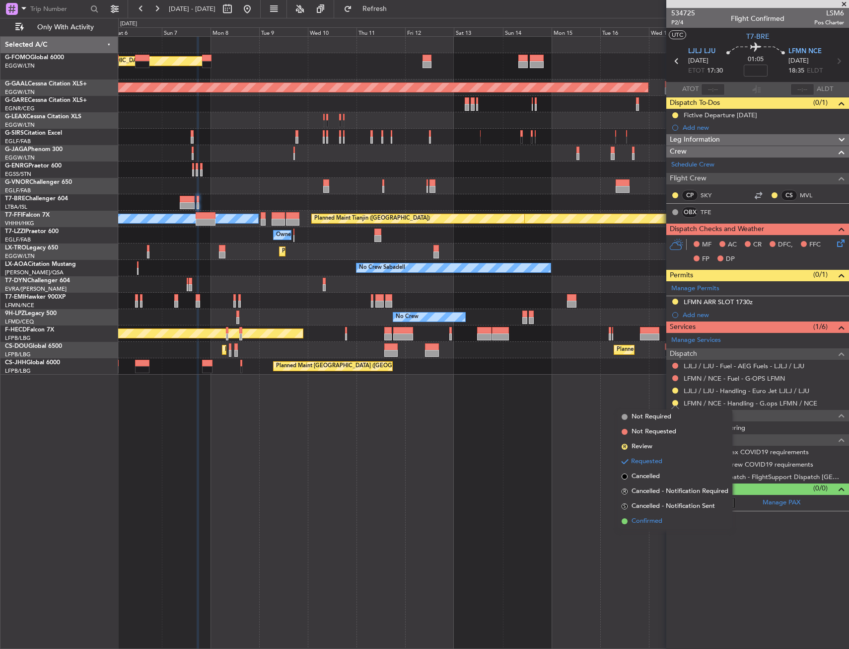
click at [653, 517] on span "Confirmed" at bounding box center [647, 521] width 31 height 10
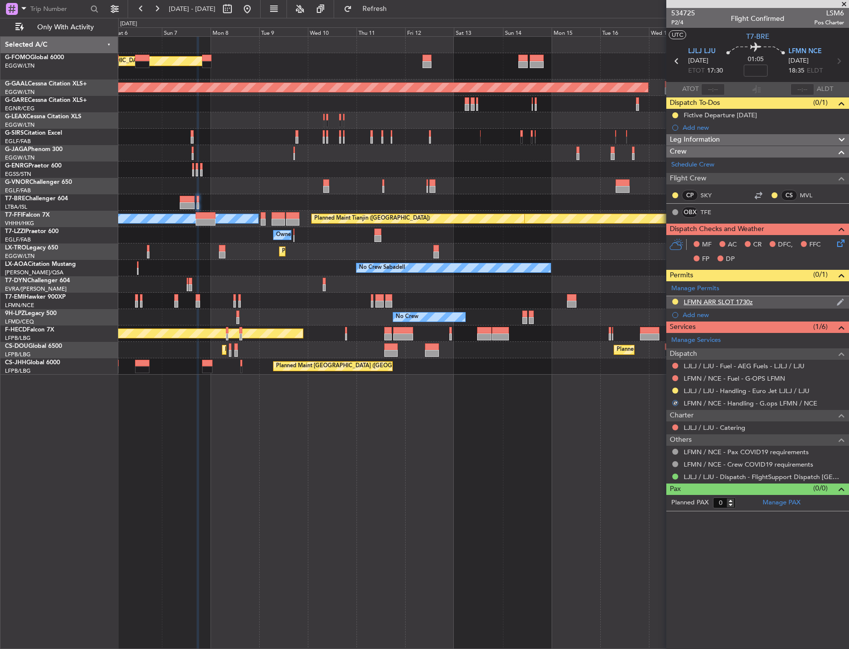
click at [767, 304] on div "LFMN ARR SLOT 1730z" at bounding box center [757, 302] width 183 height 12
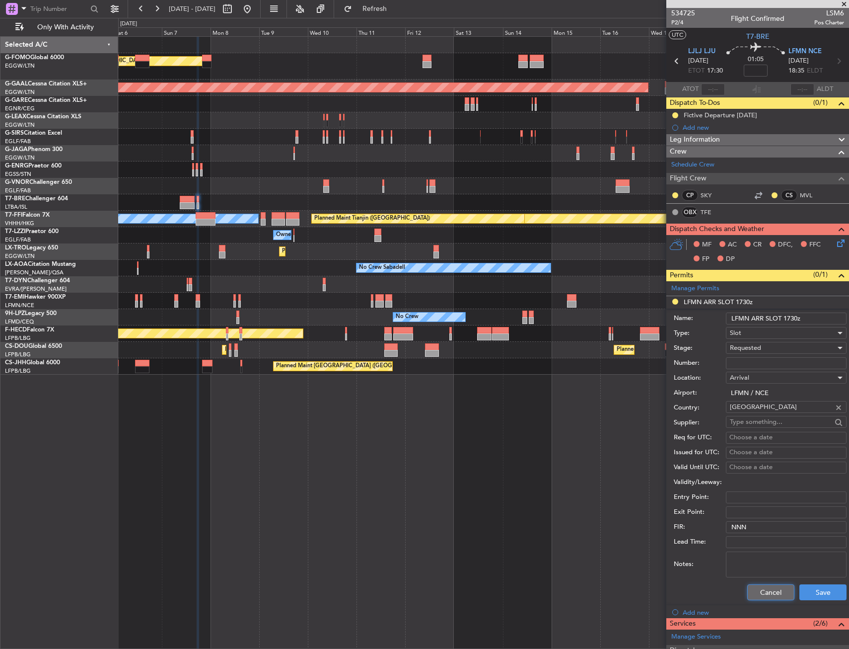
click at [756, 591] on button "Cancel" at bounding box center [770, 592] width 47 height 16
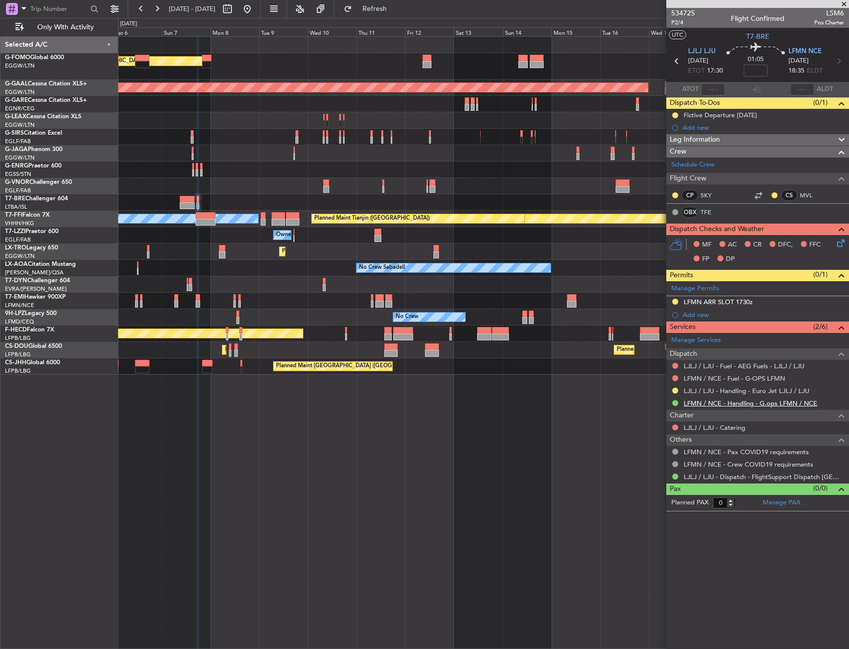
click at [712, 403] on link "LFMN / NCE - Handling - G.ops LFMN / NCE" at bounding box center [751, 403] width 134 height 8
drag, startPoint x: 769, startPoint y: 296, endPoint x: 785, endPoint y: 303, distance: 17.6
click at [772, 297] on div "LFMN ARR SLOT 1730z" at bounding box center [757, 302] width 183 height 12
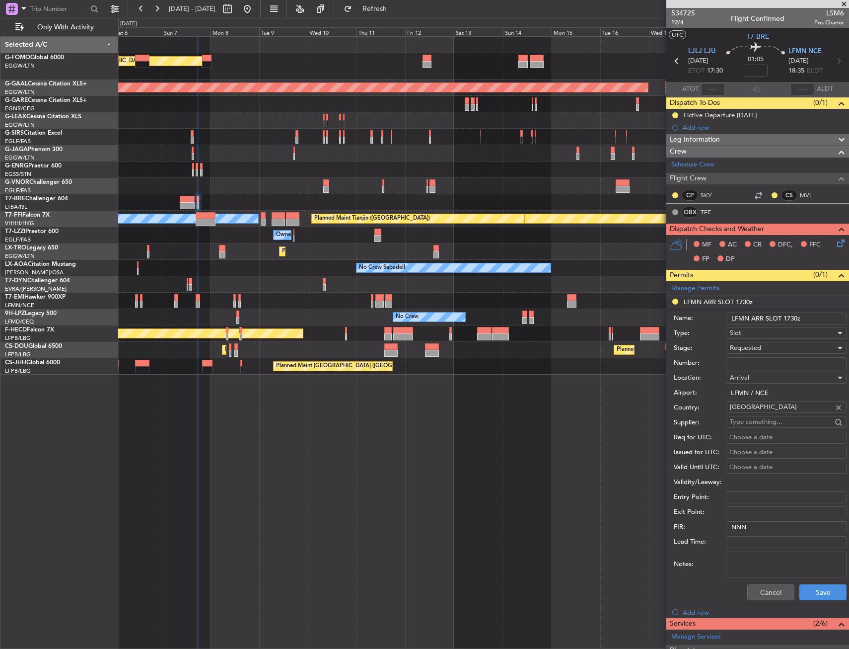
drag, startPoint x: 794, startPoint y: 318, endPoint x: 788, endPoint y: 318, distance: 6.0
click at [788, 318] on input "LFMN ARR SLOT 1730z" at bounding box center [786, 318] width 121 height 12
type input "LFMN ARR SLOT 1835z"
click at [806, 592] on button "Save" at bounding box center [823, 592] width 47 height 16
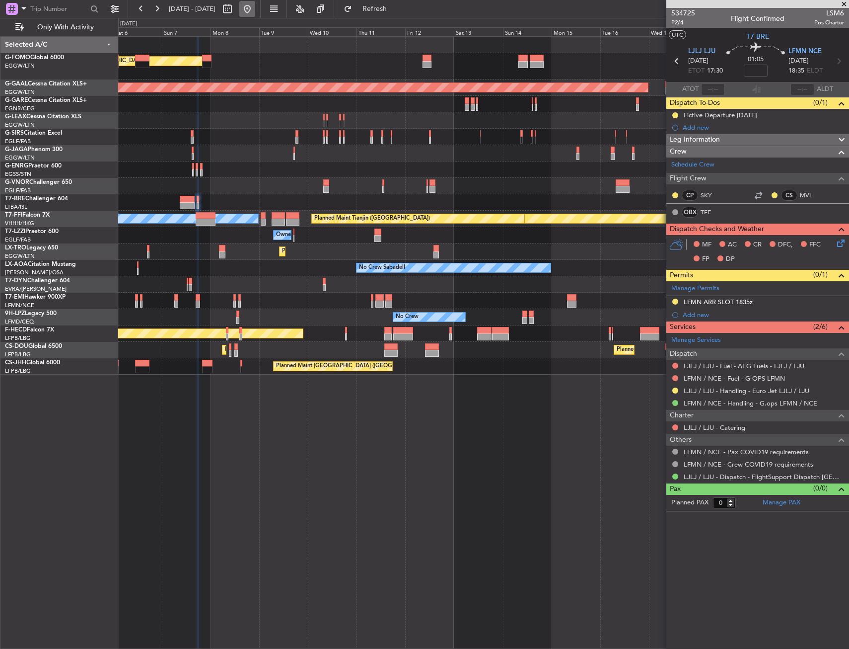
click at [255, 11] on button at bounding box center [247, 9] width 16 height 16
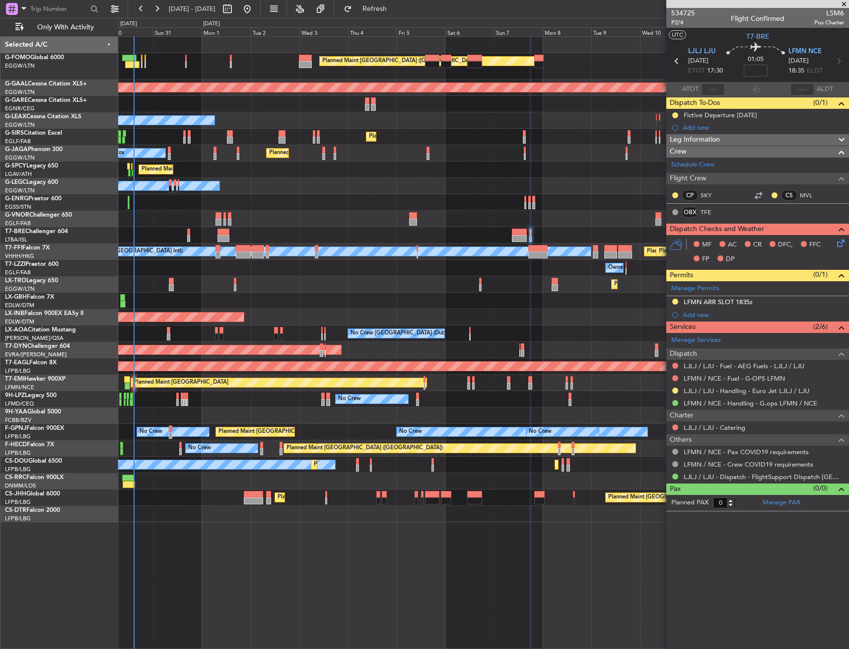
click at [186, 180] on div "Planned Maint [GEOGRAPHIC_DATA] ([GEOGRAPHIC_DATA]) Planned [GEOGRAPHIC_DATA] O…" at bounding box center [483, 279] width 731 height 485
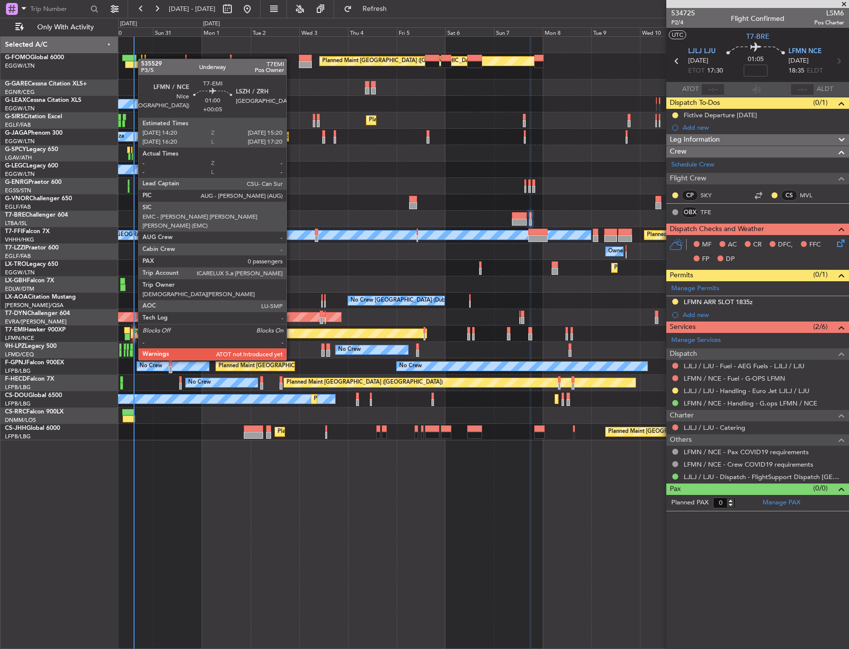
click at [133, 332] on div at bounding box center [134, 330] width 2 height 7
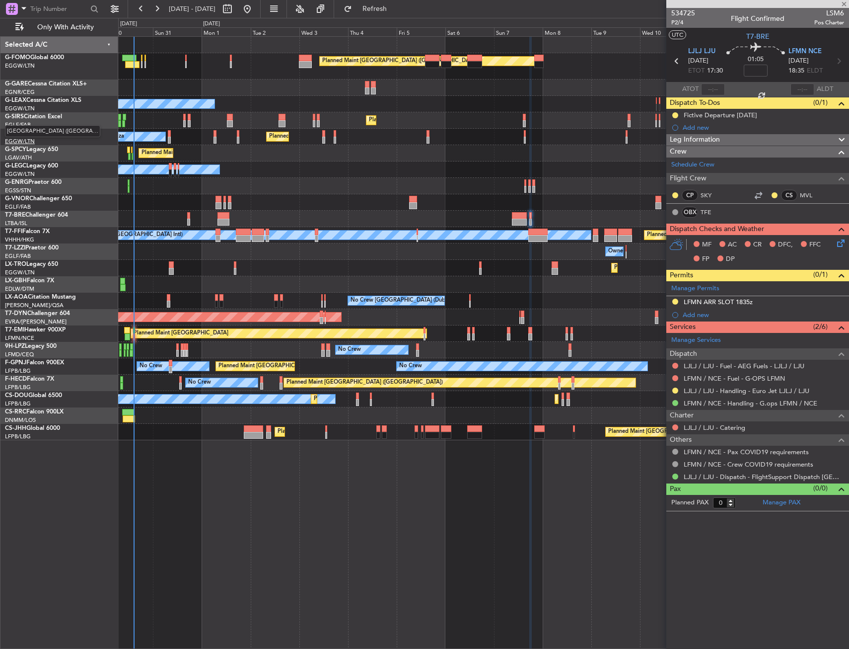
type input "+00:05"
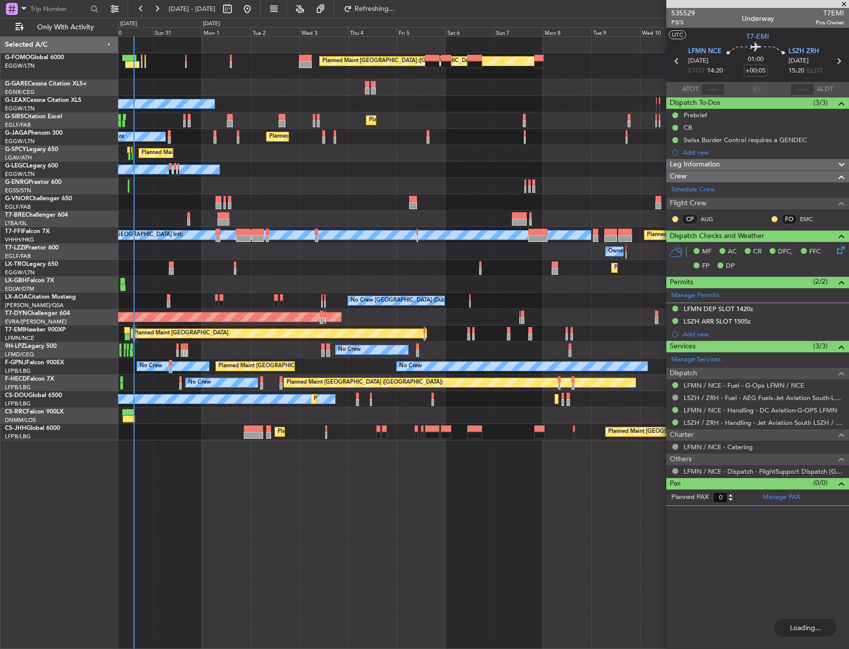
click at [1, 121] on div "G-SIRS Citation Excel EGLF/FAB London (Farnborough)" at bounding box center [58, 125] width 117 height 26
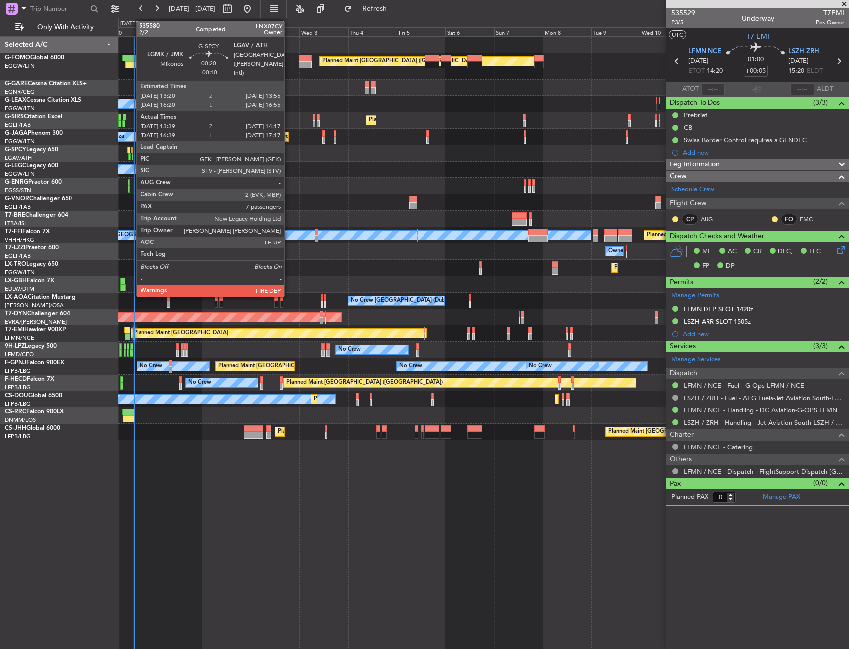
click at [131, 150] on div at bounding box center [131, 150] width 1 height 7
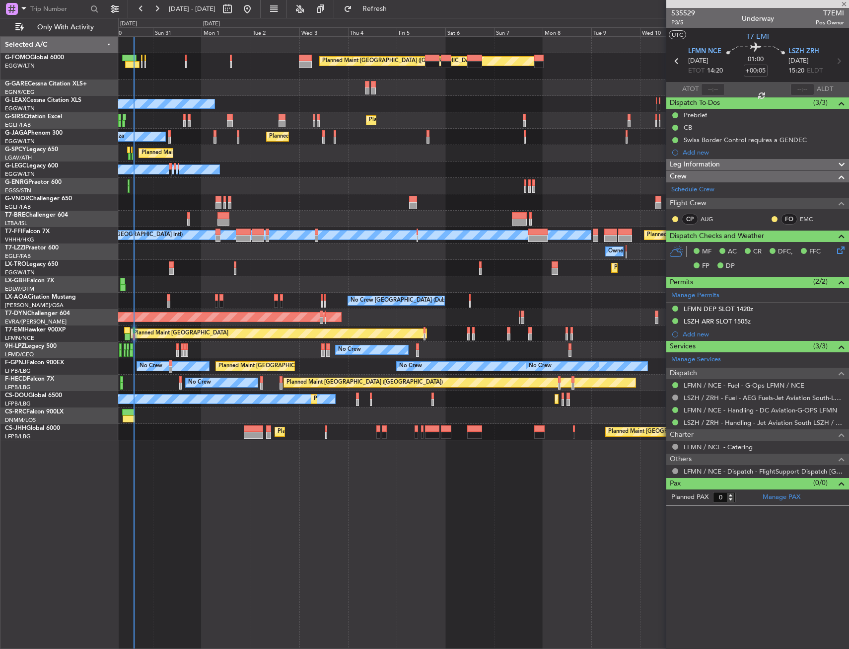
type input "-00:10"
type input "13:39"
type input "14:02"
type input "7"
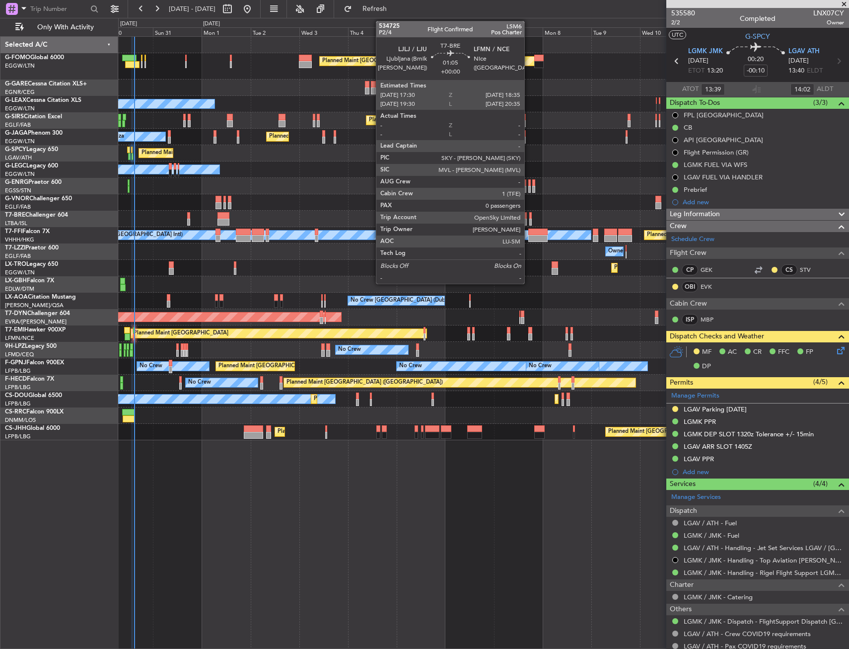
click at [529, 217] on div at bounding box center [530, 215] width 2 height 7
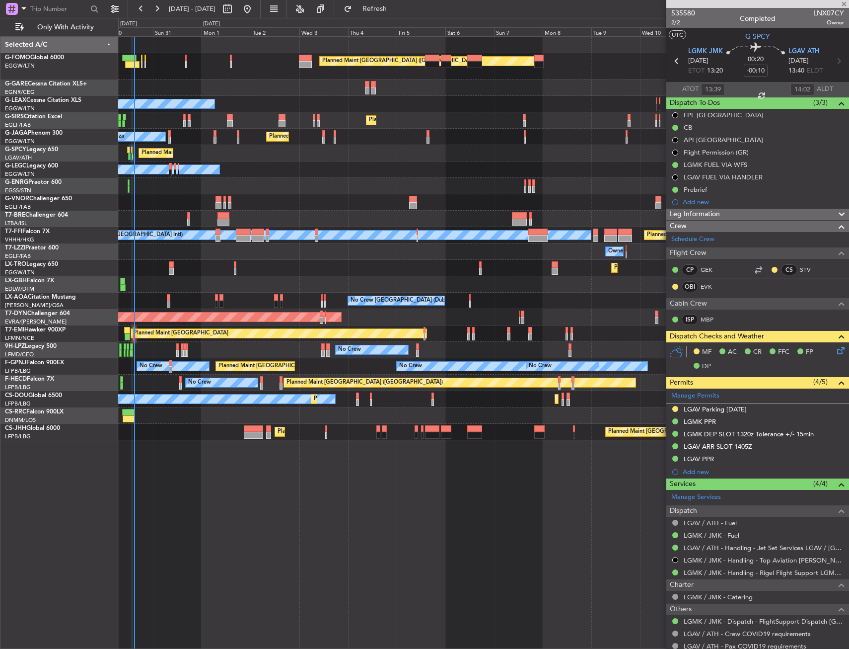
type input "0"
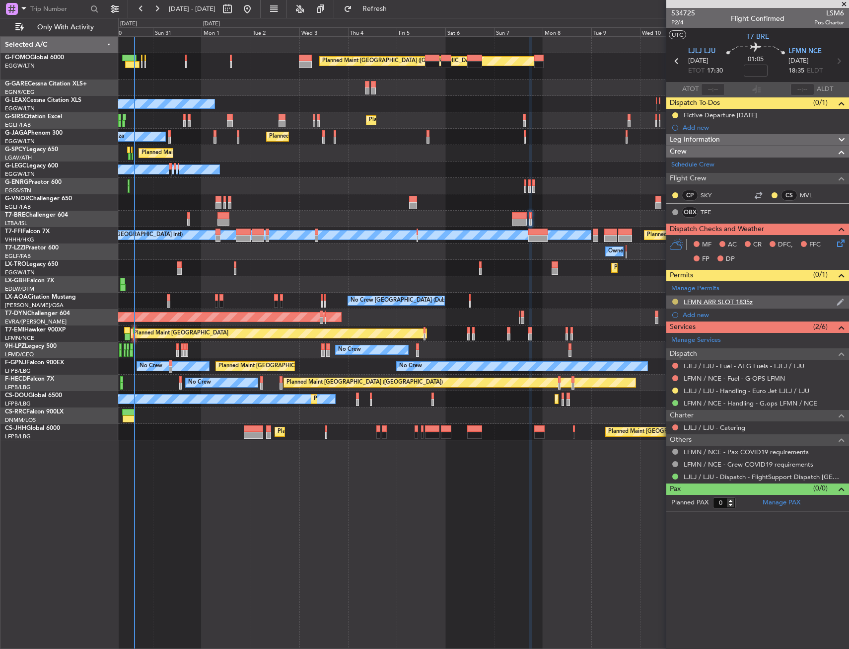
click at [675, 299] on button at bounding box center [675, 301] width 6 height 6
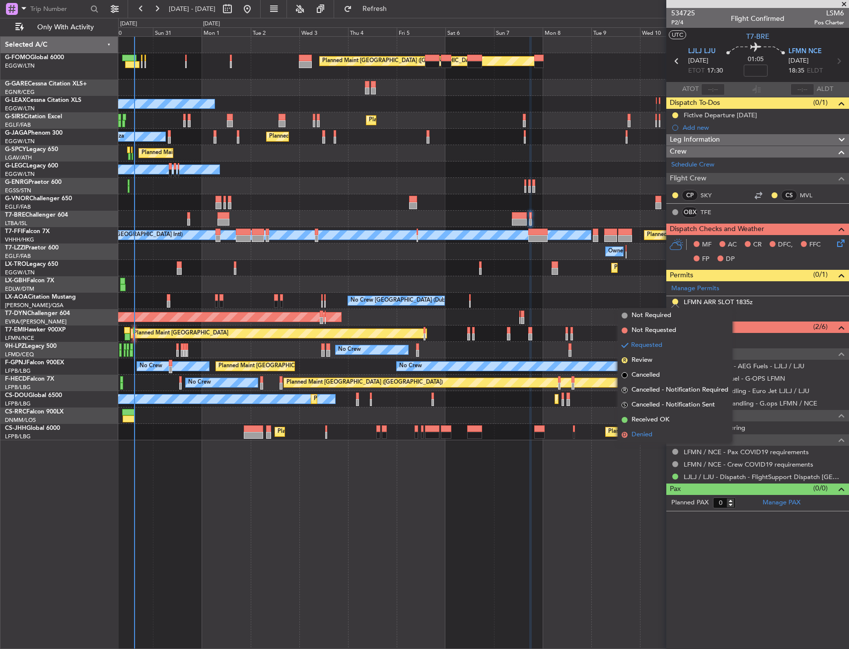
click at [636, 430] on span "Denied" at bounding box center [642, 435] width 21 height 10
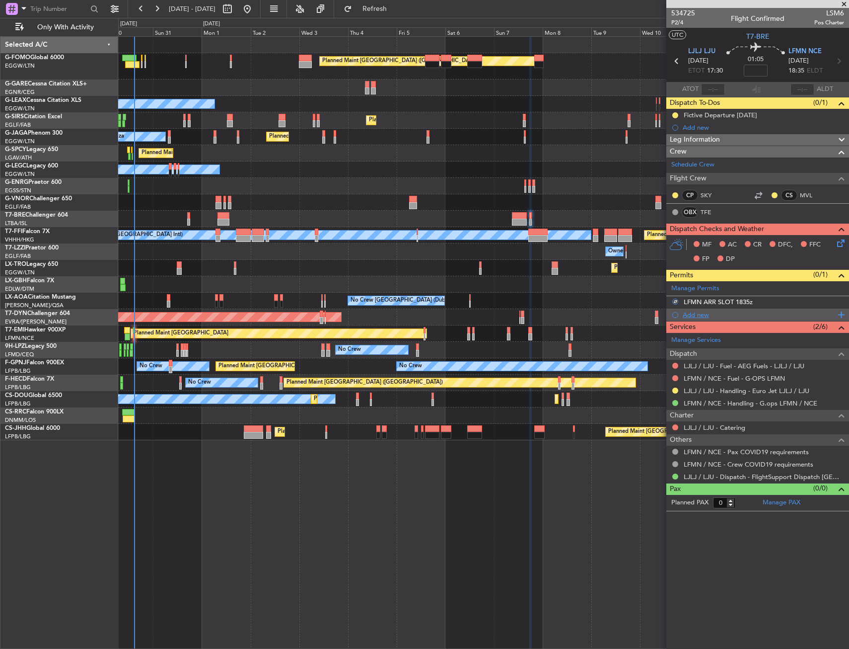
click at [694, 315] on div "Add new" at bounding box center [759, 314] width 152 height 8
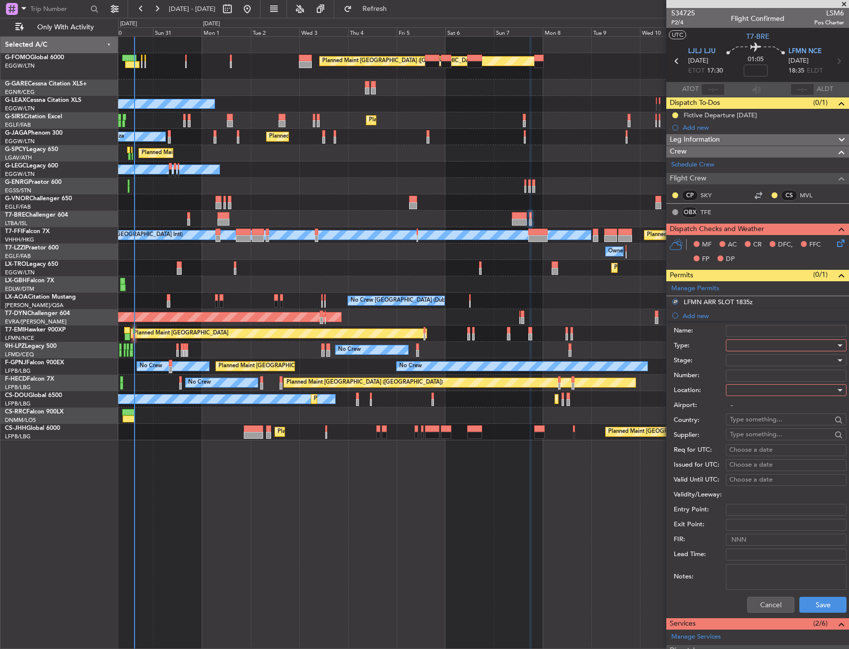
click at [739, 344] on div at bounding box center [783, 345] width 106 height 15
click at [759, 432] on span "Slot" at bounding box center [783, 439] width 104 height 15
click at [751, 385] on div at bounding box center [783, 389] width 106 height 15
click at [749, 441] on span "Arrival" at bounding box center [783, 440] width 104 height 15
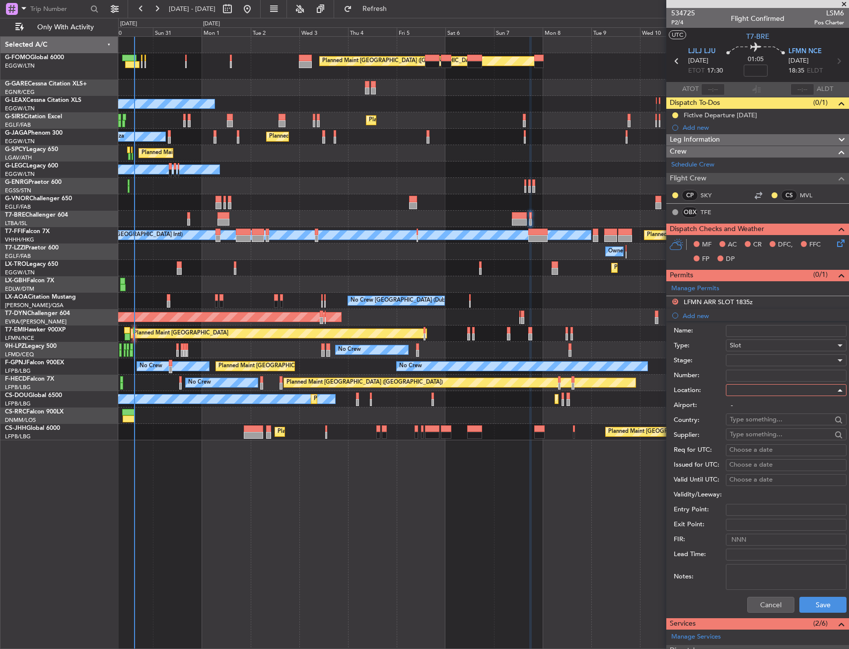
type input "LFMN / NCE"
click at [764, 363] on div at bounding box center [783, 360] width 106 height 15
click at [756, 437] on span "Received OK" at bounding box center [783, 440] width 104 height 15
click at [763, 380] on input "Number:" at bounding box center [786, 376] width 121 height 12
paste input "LFMNA000075214"
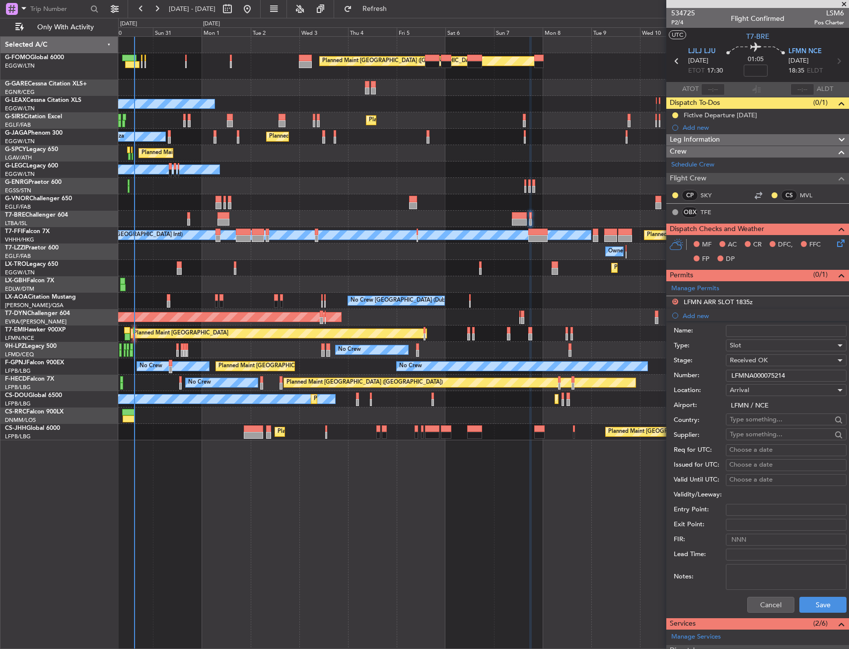
type input "LFMNA000075214"
click at [739, 447] on div "Choose a date" at bounding box center [787, 450] width 114 height 10
select select "8"
select select "2025"
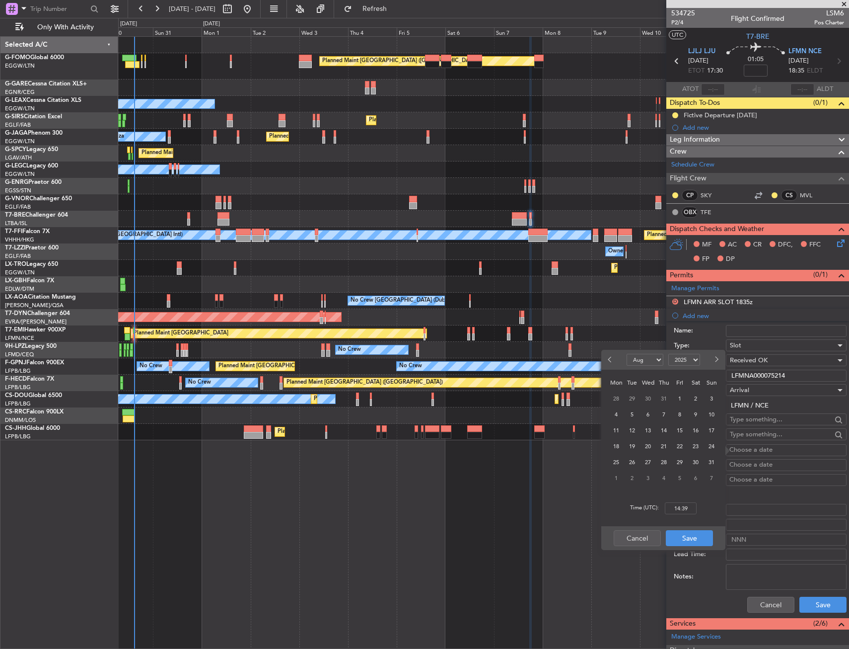
click at [714, 361] on span "Next month" at bounding box center [716, 359] width 6 height 6
select select "9"
click at [707, 396] on span "7" at bounding box center [712, 398] width 12 height 12
click at [688, 509] on input "00:00" at bounding box center [681, 508] width 32 height 12
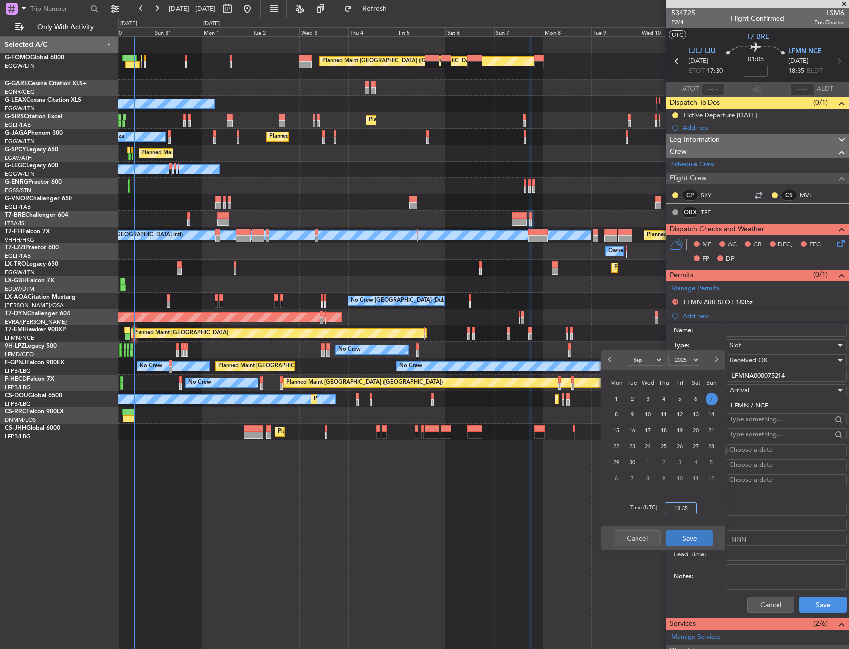
type input "18:35"
click at [694, 533] on button "Save" at bounding box center [689, 538] width 47 height 16
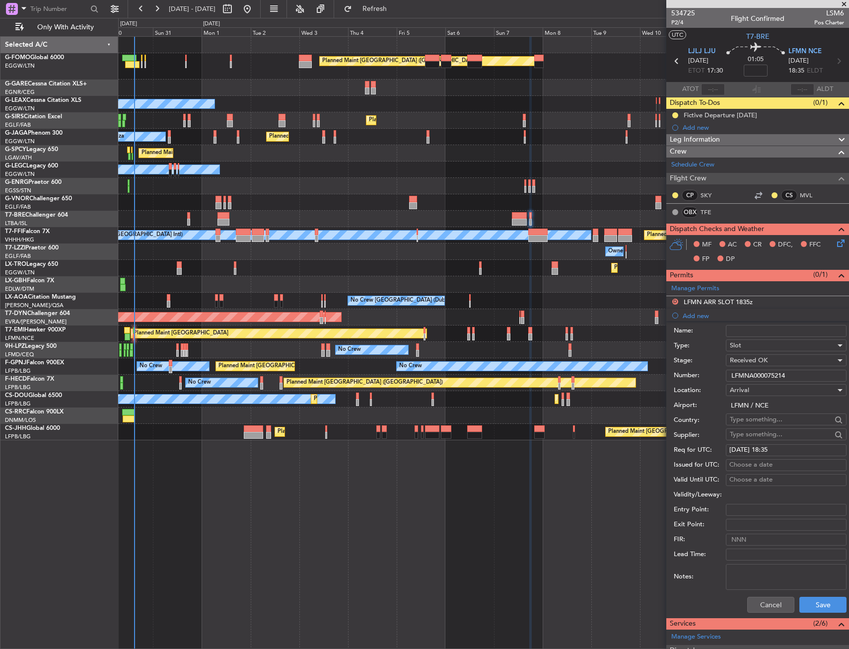
click at [745, 463] on div "Choose a date" at bounding box center [787, 465] width 114 height 10
select select "8"
select select "2025"
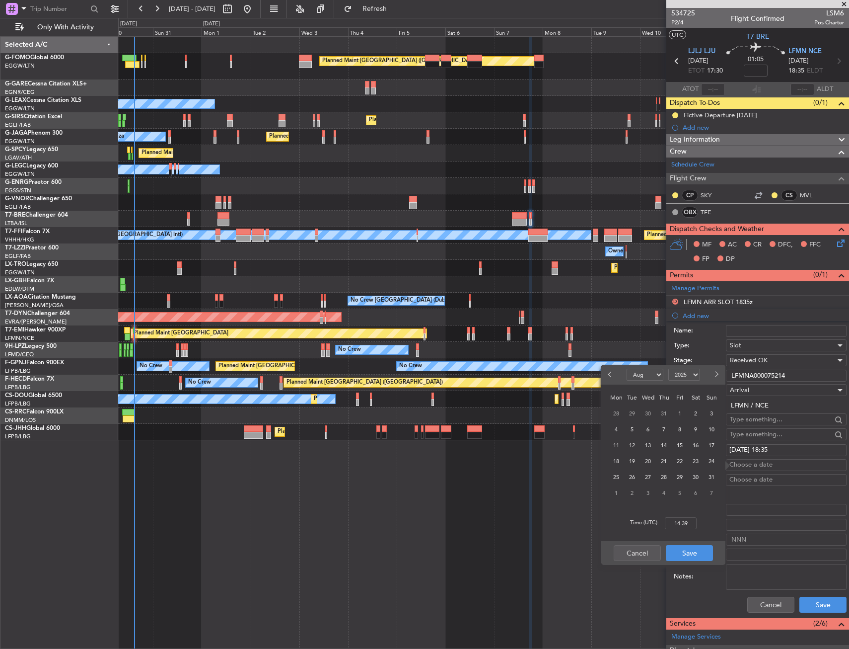
click at [714, 375] on span "Next month" at bounding box center [716, 374] width 6 height 6
select select "9"
click at [709, 413] on span "7" at bounding box center [712, 413] width 12 height 12
click at [683, 522] on input "00:00" at bounding box center [681, 523] width 32 height 12
type input "19:10"
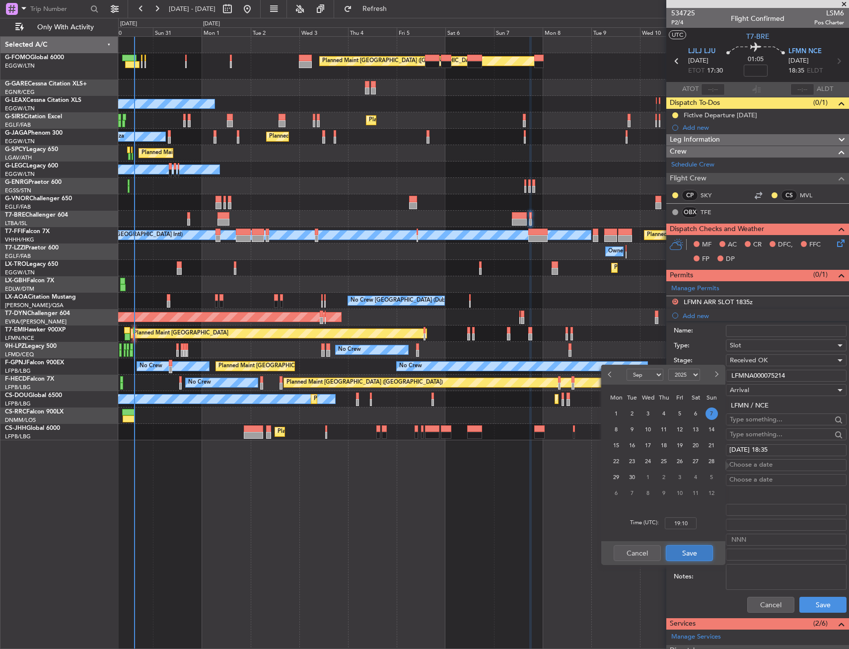
click at [697, 549] on button "Save" at bounding box center [689, 553] width 47 height 16
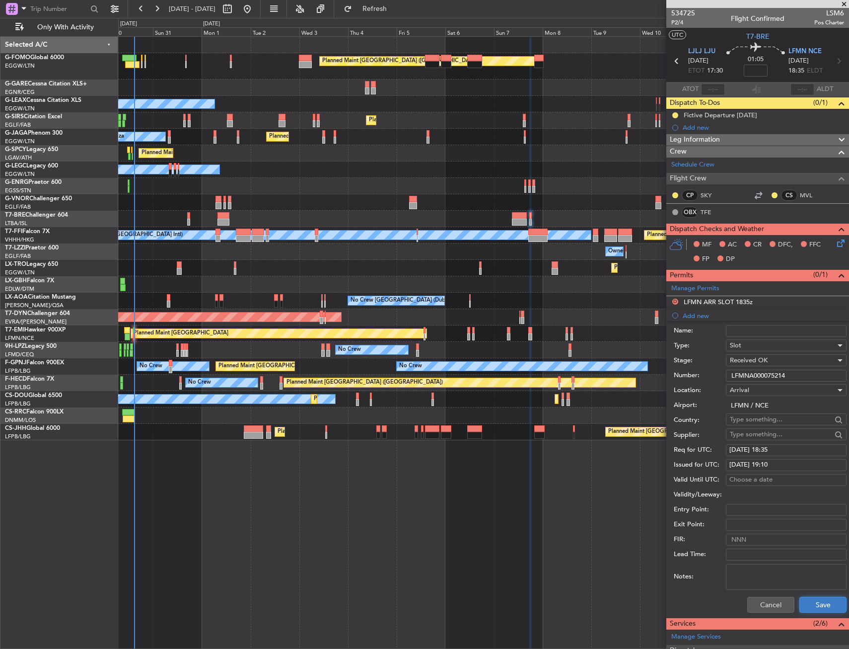
click at [809, 605] on button "Save" at bounding box center [823, 604] width 47 height 16
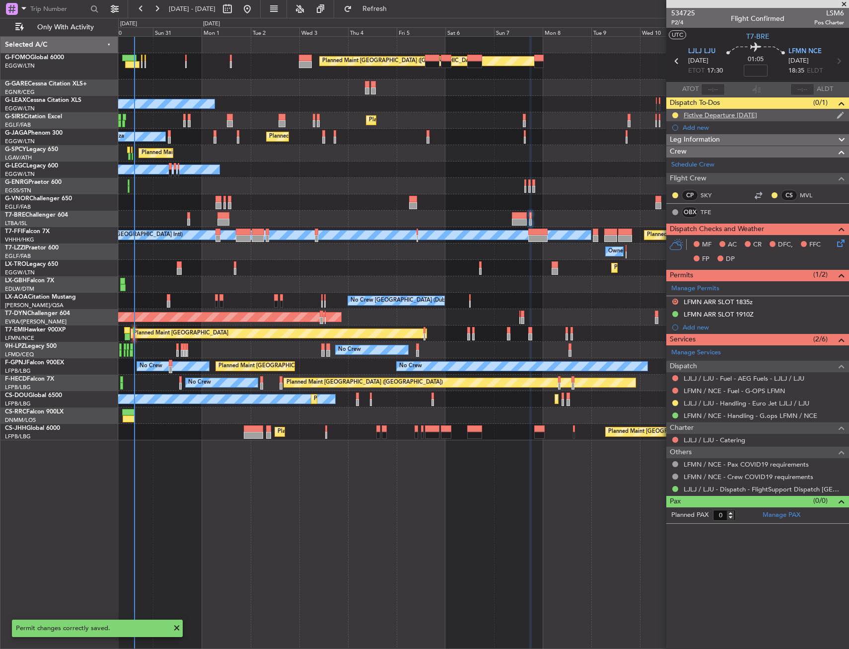
click at [784, 117] on div "Fictive Departure [DATE]" at bounding box center [757, 115] width 183 height 12
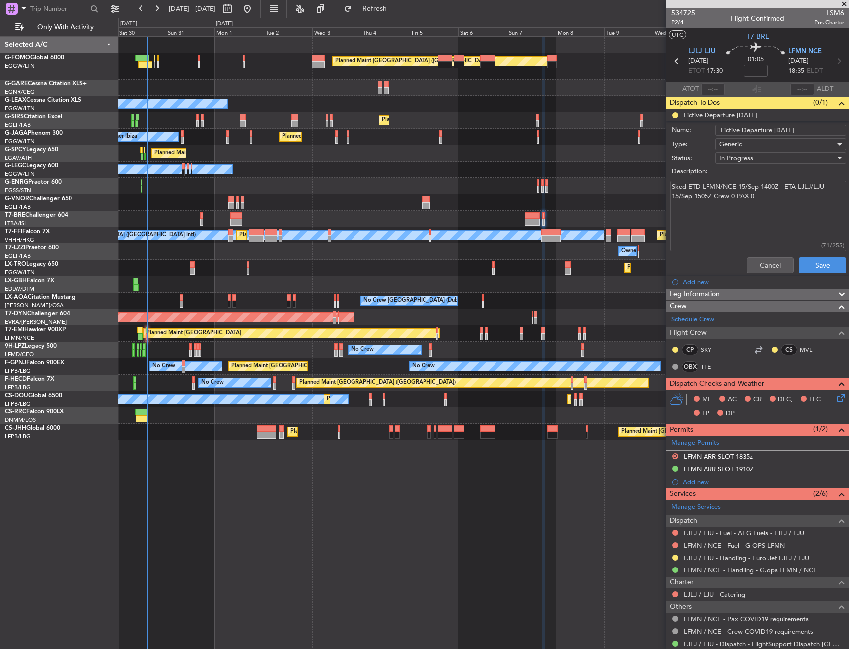
click at [777, 130] on input "Fictive Departure [DATE]" at bounding box center [781, 130] width 131 height 11
type input "Fictive Departure 14SEP"
click at [764, 156] on div "In Progress" at bounding box center [778, 157] width 116 height 15
click at [751, 204] on span "Completed" at bounding box center [776, 207] width 116 height 15
click at [783, 202] on textarea "Sked ETD LFMN/NCE 15/Sep 1400Z - ETA LJLJ/LJU 15/Sep 1505Z Crew 0 PAX 0" at bounding box center [758, 216] width 176 height 71
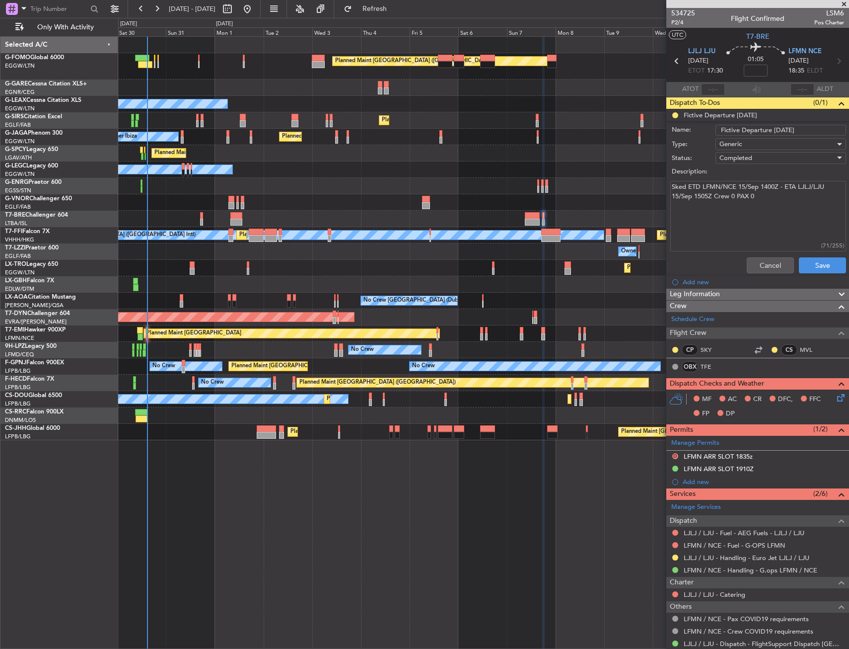
drag, startPoint x: 782, startPoint y: 198, endPoint x: 644, endPoint y: 189, distance: 138.3
click at [644, 189] on fb-app "30 Aug 2025 - 14 Sep 2025 Refresh Quick Links Only With Activity Planned Maint …" at bounding box center [424, 327] width 849 height 641
paste textarea "LFMND000075215"
type textarea "ETD 14SEP 1400Z - LFMND000075215"
click at [804, 260] on button "Save" at bounding box center [822, 265] width 47 height 16
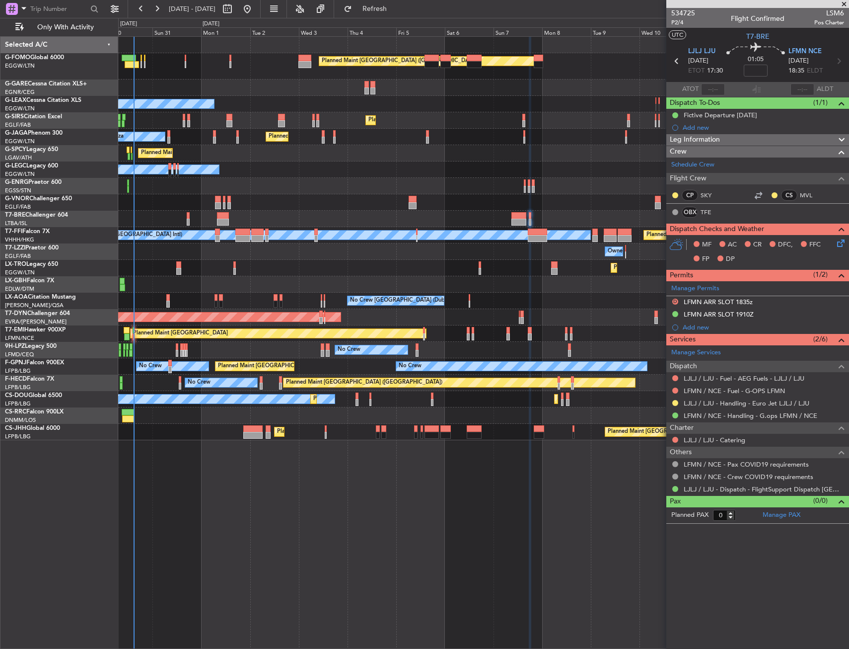
click at [434, 218] on div at bounding box center [483, 219] width 731 height 16
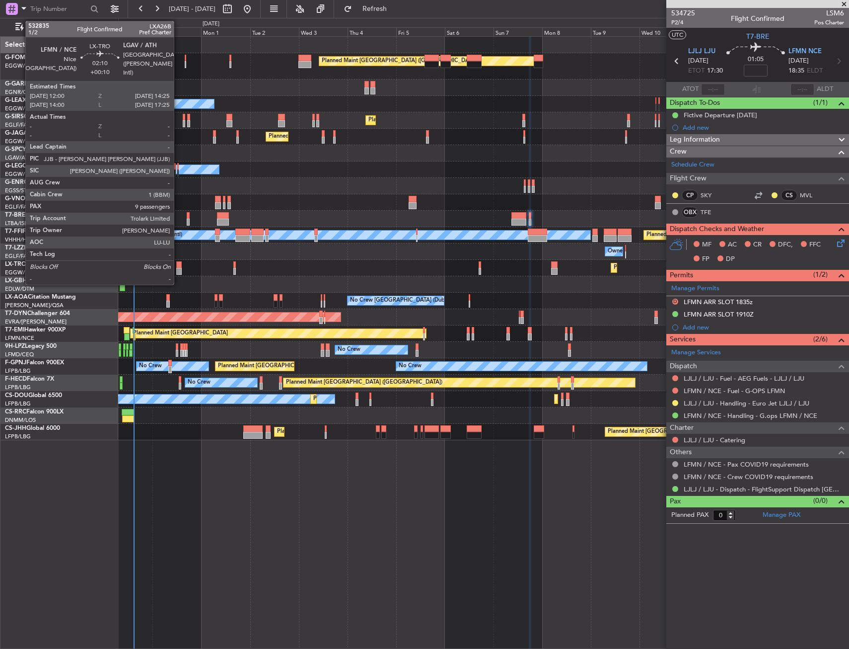
click at [178, 269] on div at bounding box center [178, 271] width 5 height 7
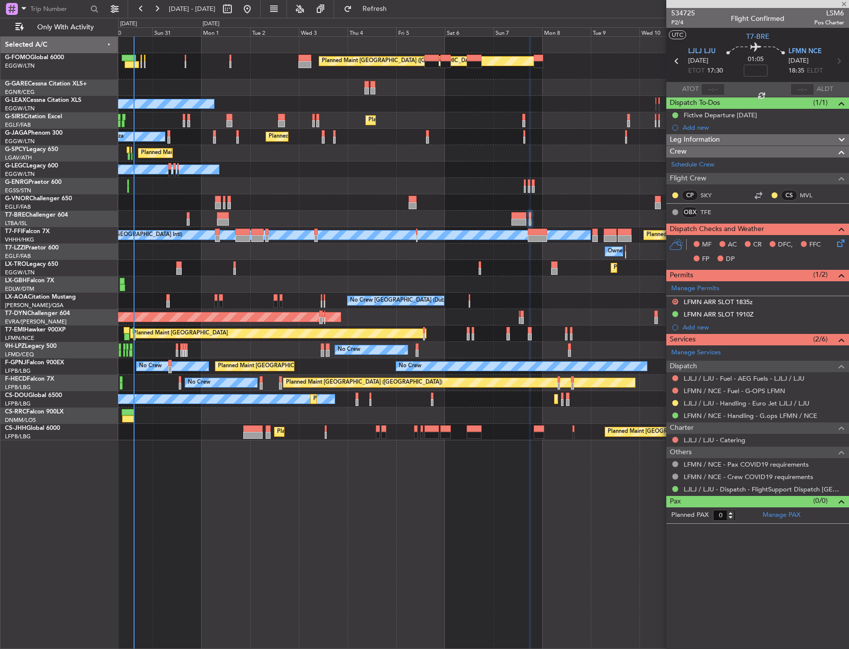
type input "+00:10"
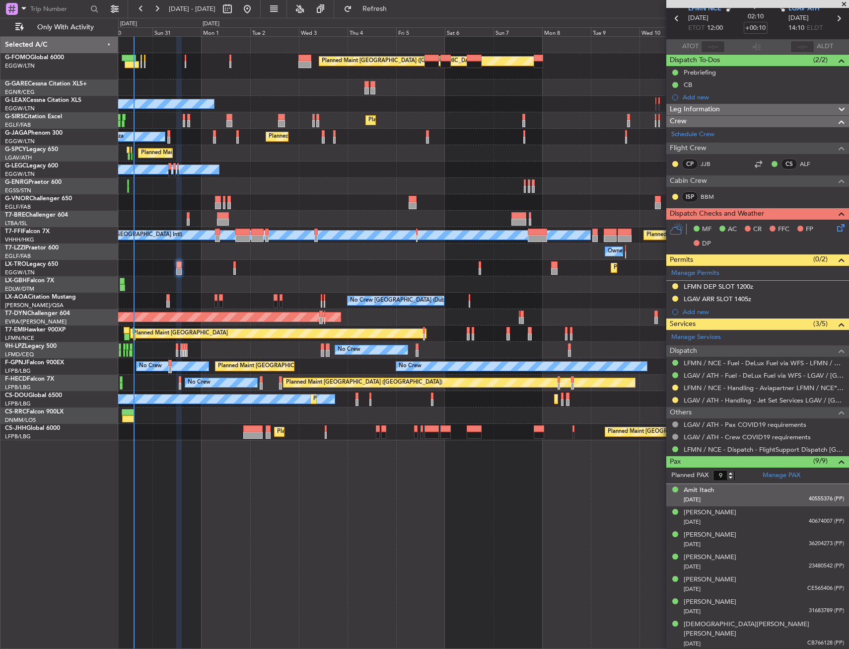
scroll to position [78, 0]
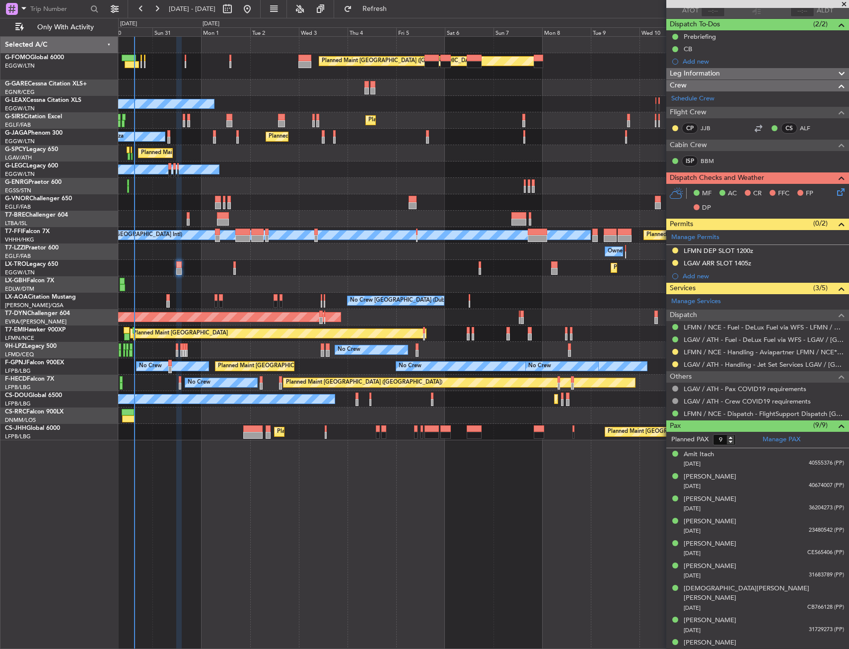
type input "10"
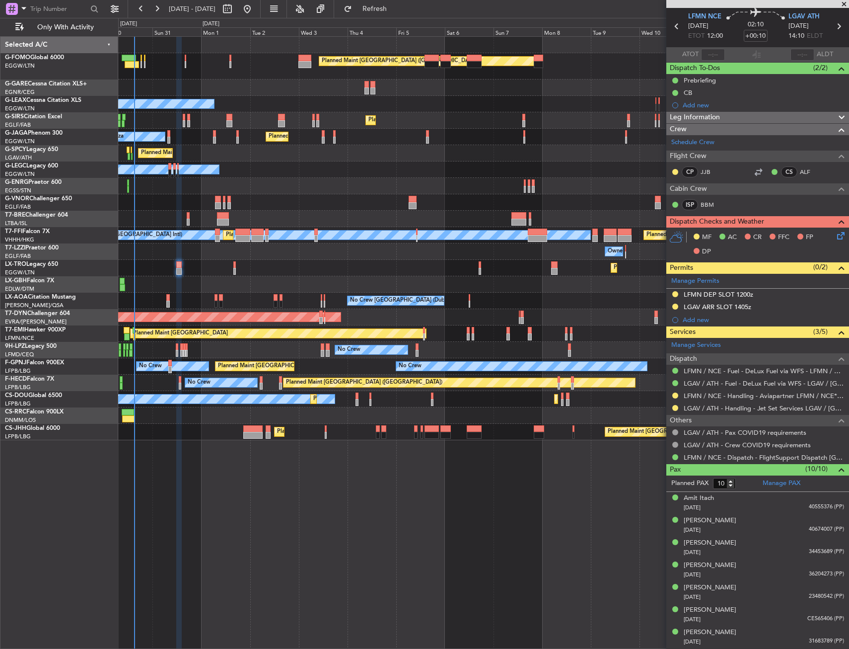
scroll to position [0, 0]
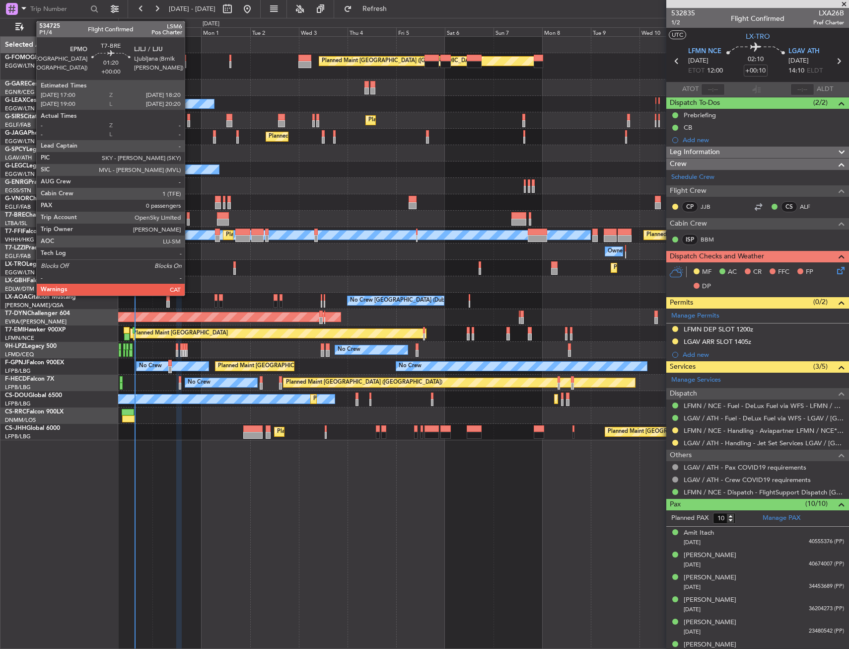
click at [189, 216] on div at bounding box center [188, 215] width 3 height 7
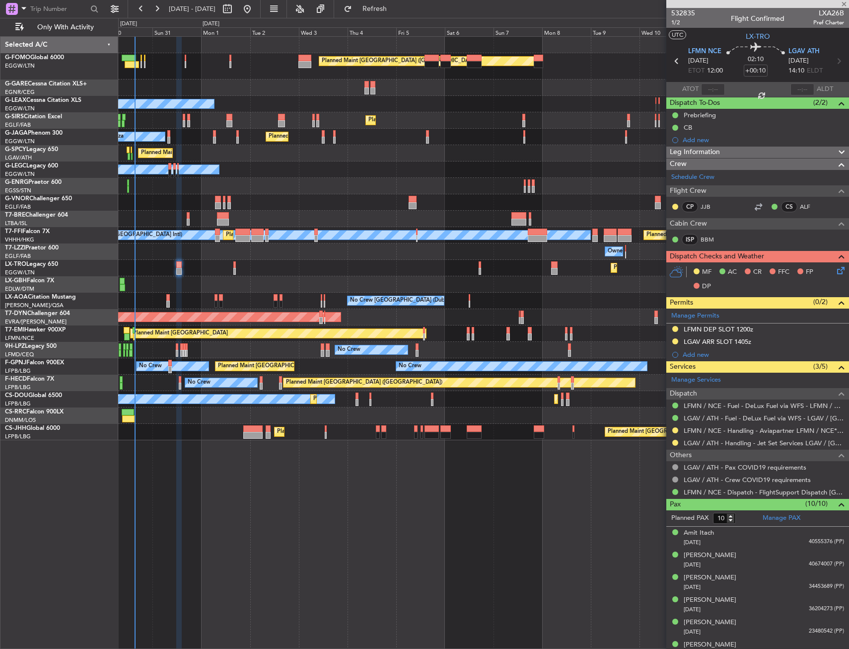
type input "0"
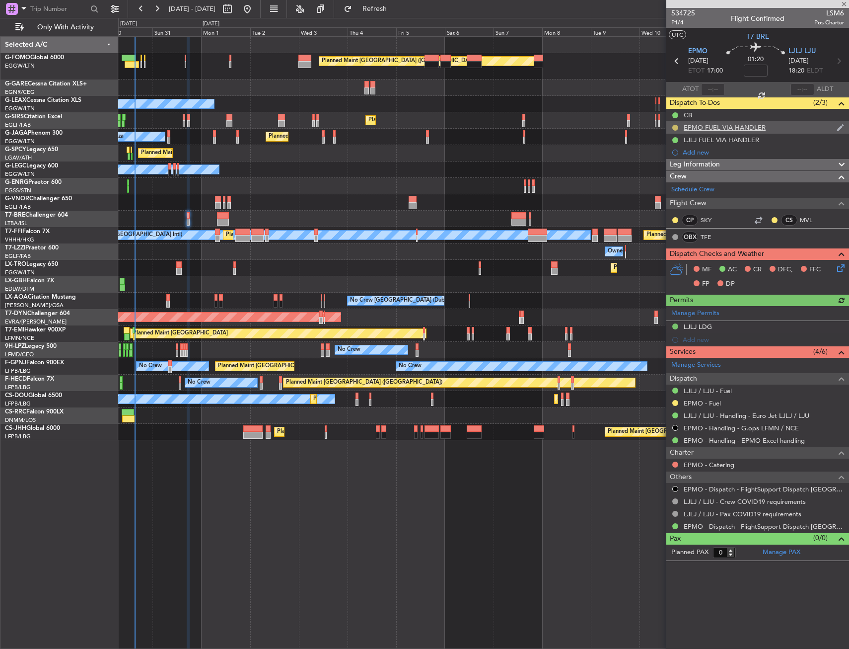
click at [673, 127] on button at bounding box center [675, 128] width 6 height 6
click at [664, 171] on span "Completed" at bounding box center [679, 171] width 33 height 10
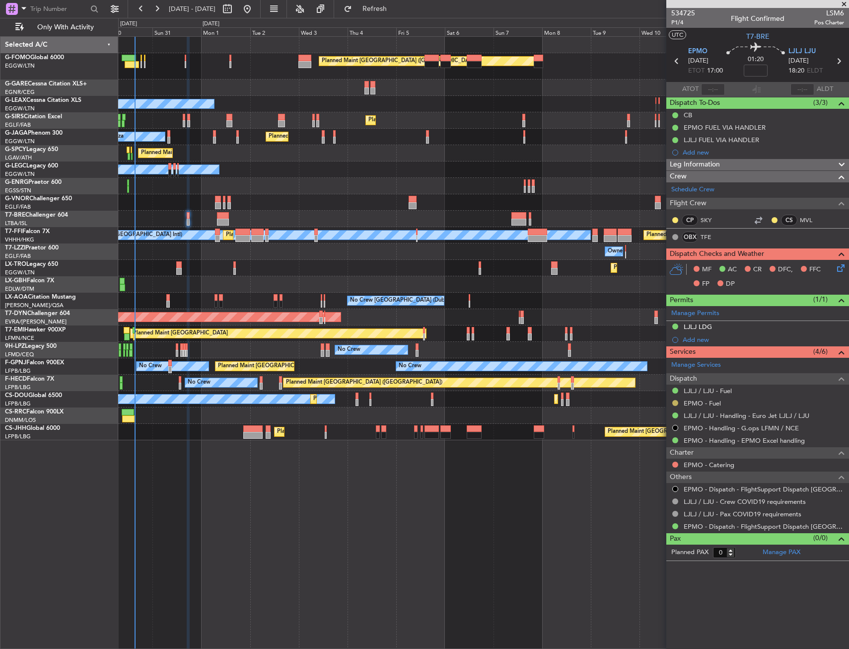
click at [674, 402] on button at bounding box center [675, 403] width 6 height 6
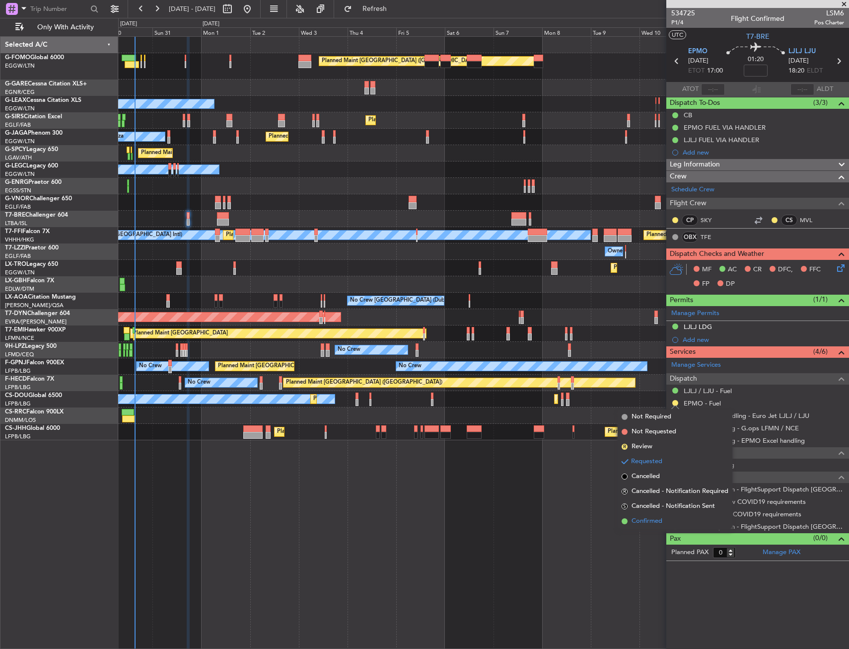
click at [644, 516] on span "Confirmed" at bounding box center [647, 521] width 31 height 10
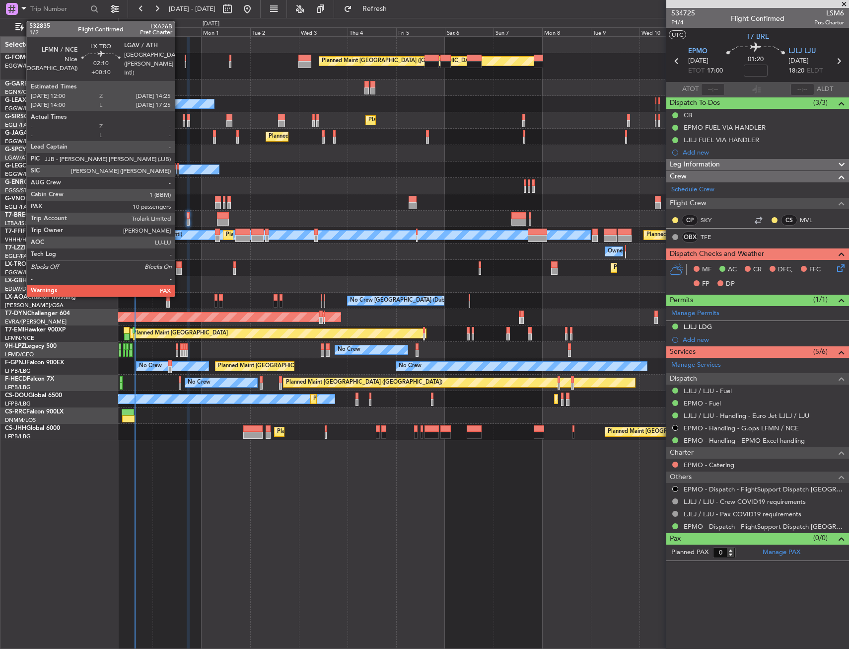
click at [179, 268] on div at bounding box center [178, 271] width 5 height 7
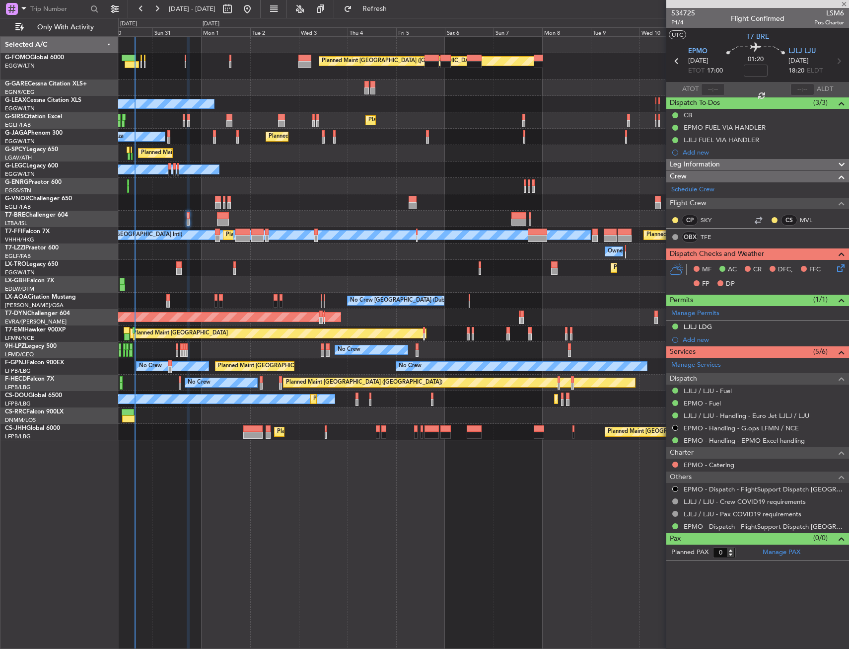
type input "+00:10"
type input "10"
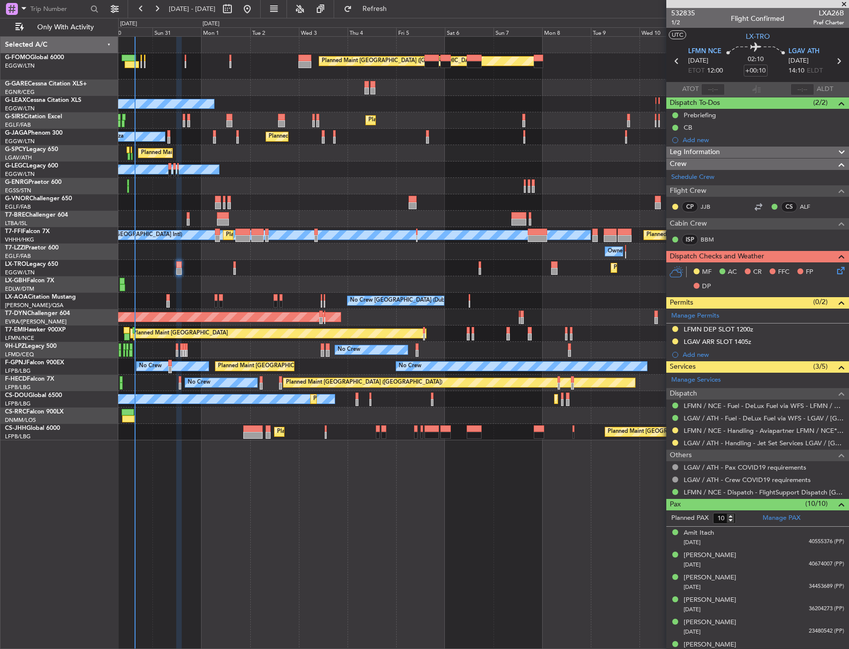
click at [699, 144] on div "Add new" at bounding box center [757, 140] width 183 height 12
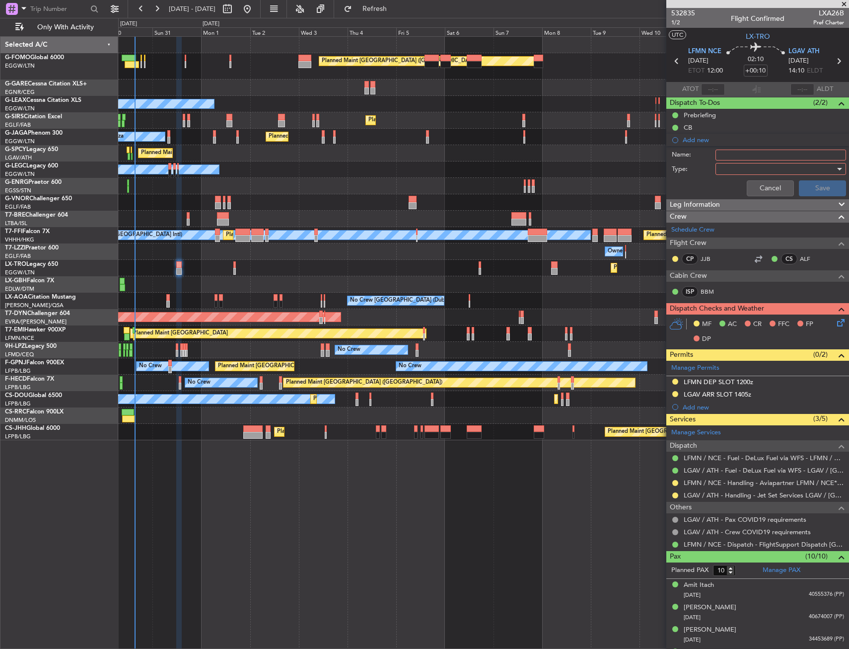
click at [747, 157] on input "Name:" at bounding box center [781, 154] width 131 height 11
type input "LFMN FUEL VIA HANDLER"
click at [745, 171] on div at bounding box center [778, 168] width 116 height 15
click at [741, 187] on span "Generic" at bounding box center [776, 189] width 116 height 15
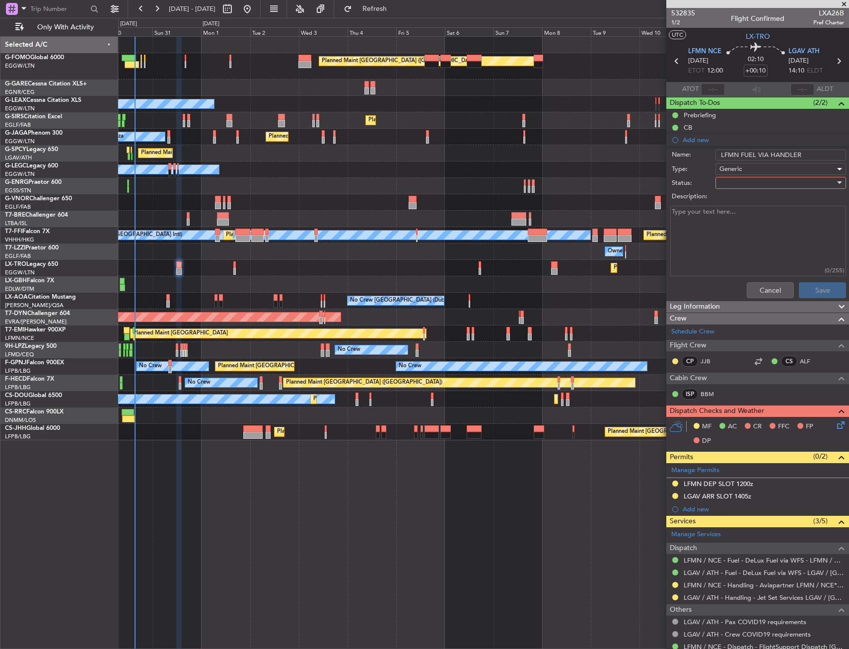
click at [740, 188] on div at bounding box center [778, 182] width 116 height 15
drag, startPoint x: 737, startPoint y: 235, endPoint x: 820, endPoint y: 318, distance: 117.6
click at [737, 236] on span "Completed" at bounding box center [776, 232] width 116 height 15
click at [824, 290] on button "Save" at bounding box center [822, 290] width 47 height 16
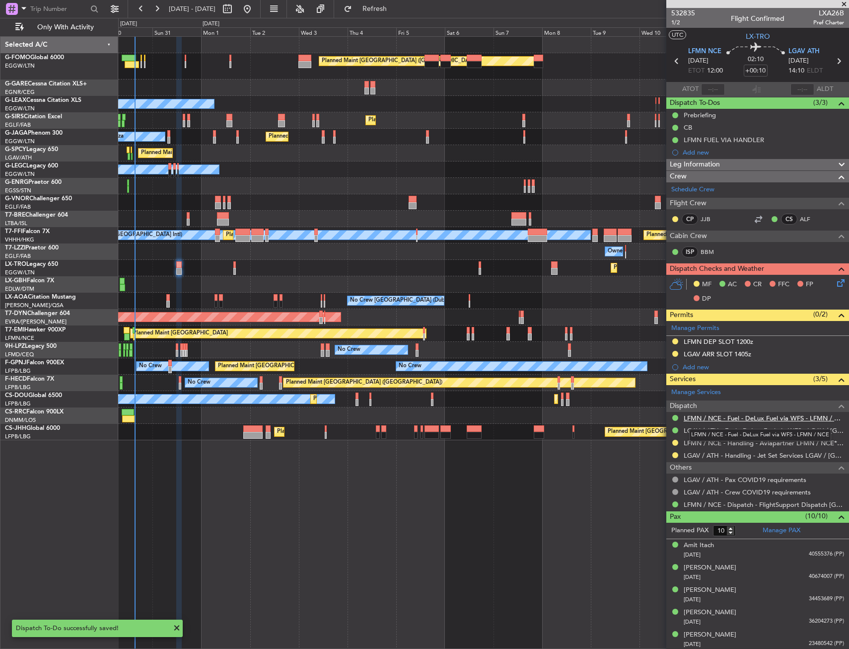
click at [722, 416] on link "LFMN / NCE - Fuel - DeLux Fuel via WFS - LFMN / NCE" at bounding box center [764, 418] width 160 height 8
